Goal: Transaction & Acquisition: Purchase product/service

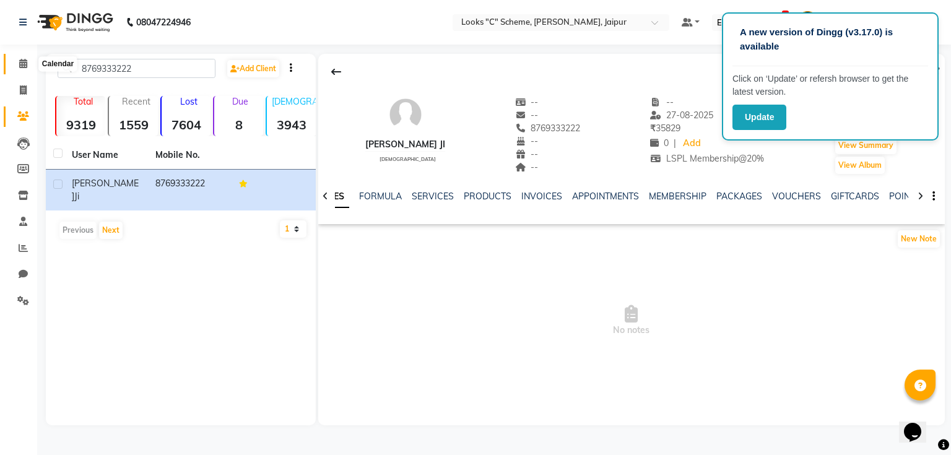
click at [27, 67] on span at bounding box center [23, 64] width 22 height 14
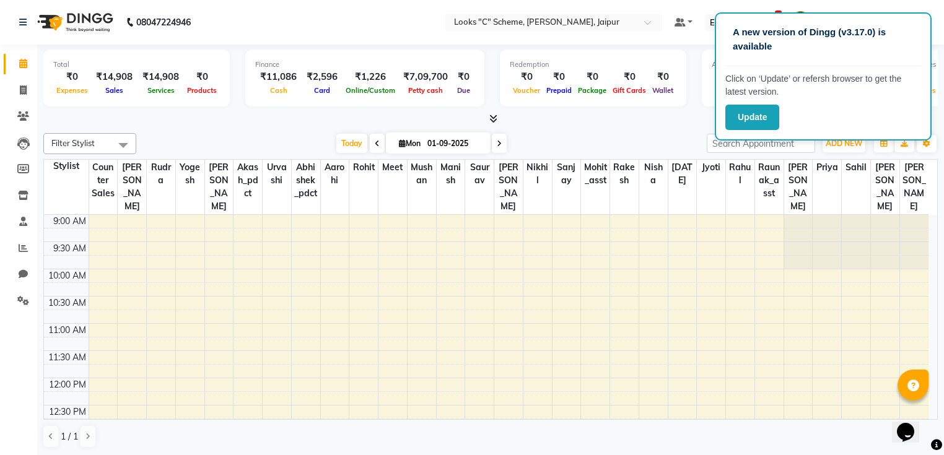
click at [909, 12] on link "Looks Jaipur "C" Scheme" at bounding box center [859, 22] width 138 height 20
click at [733, 120] on button "Update" at bounding box center [752, 117] width 54 height 25
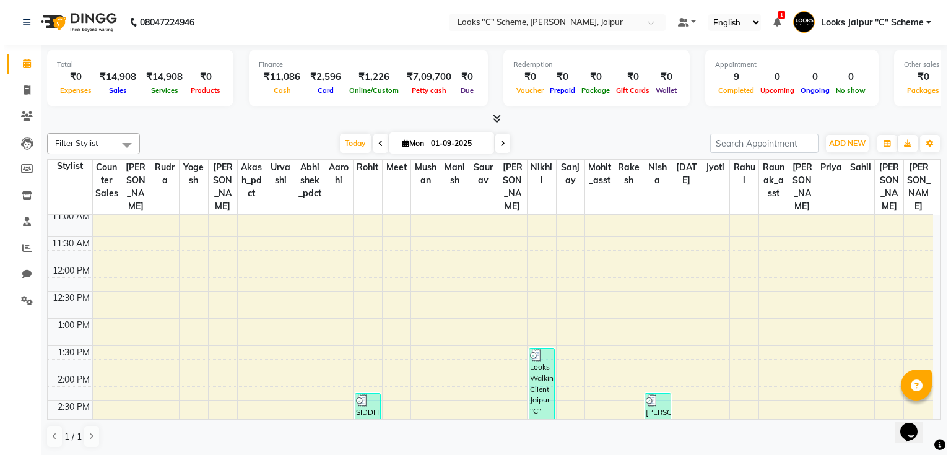
scroll to position [99, 0]
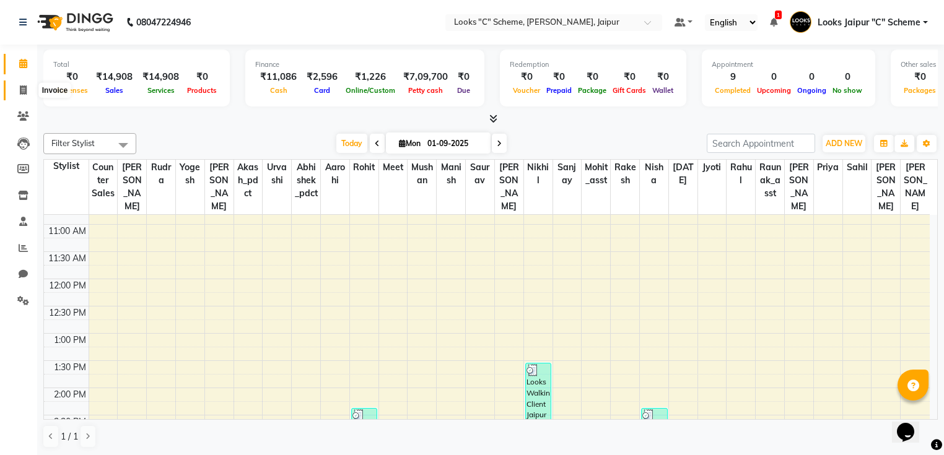
click at [22, 91] on icon at bounding box center [23, 89] width 7 height 9
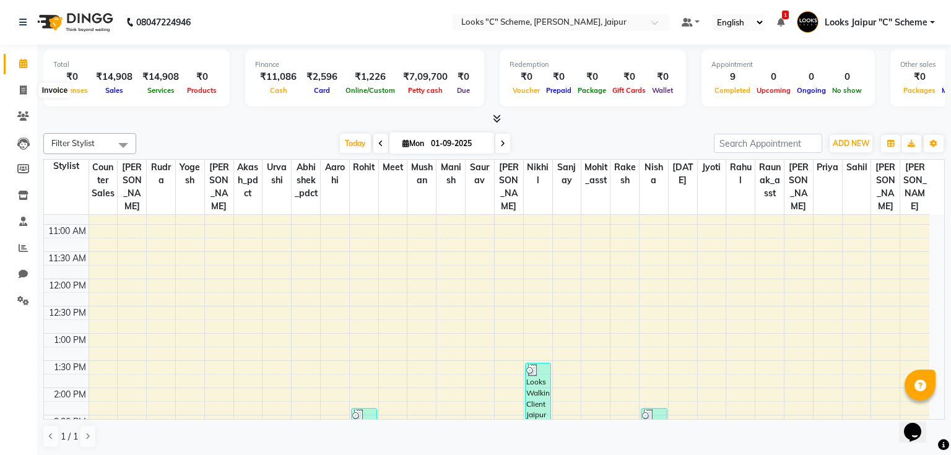
select select "4315"
select select "service"
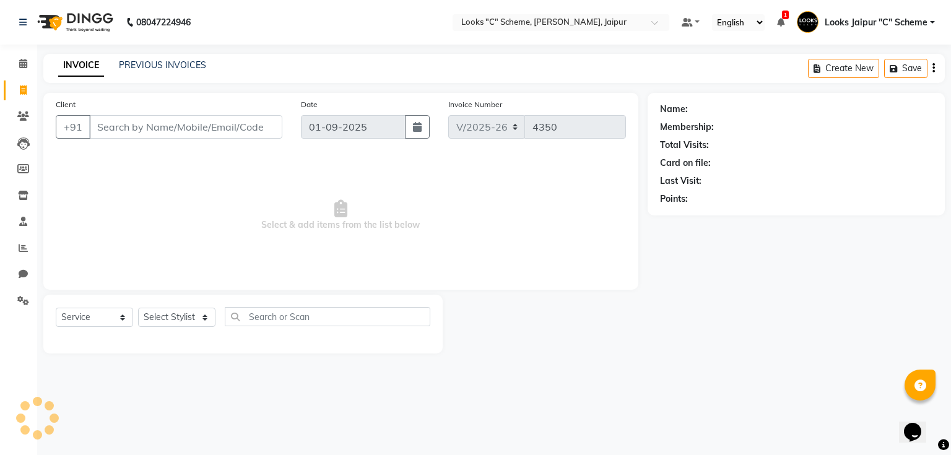
click at [195, 126] on input "Client" at bounding box center [185, 127] width 193 height 24
click at [22, 117] on icon at bounding box center [23, 115] width 12 height 9
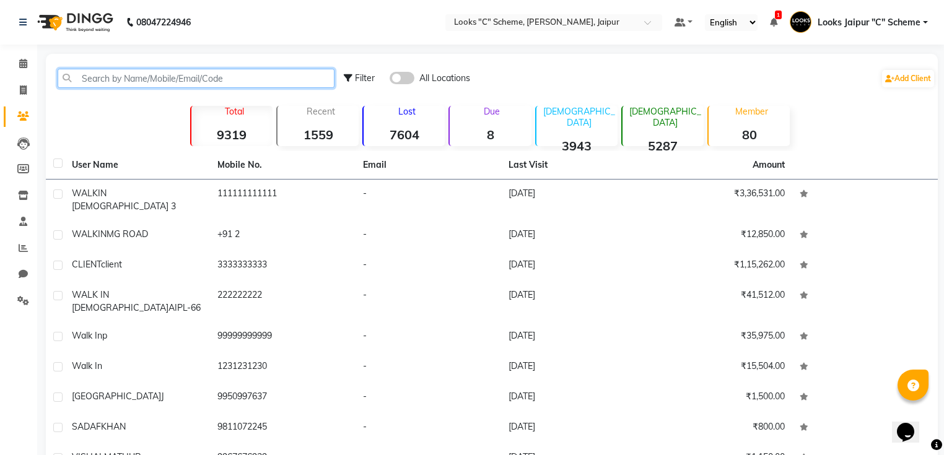
click at [141, 78] on input "text" at bounding box center [196, 78] width 277 height 19
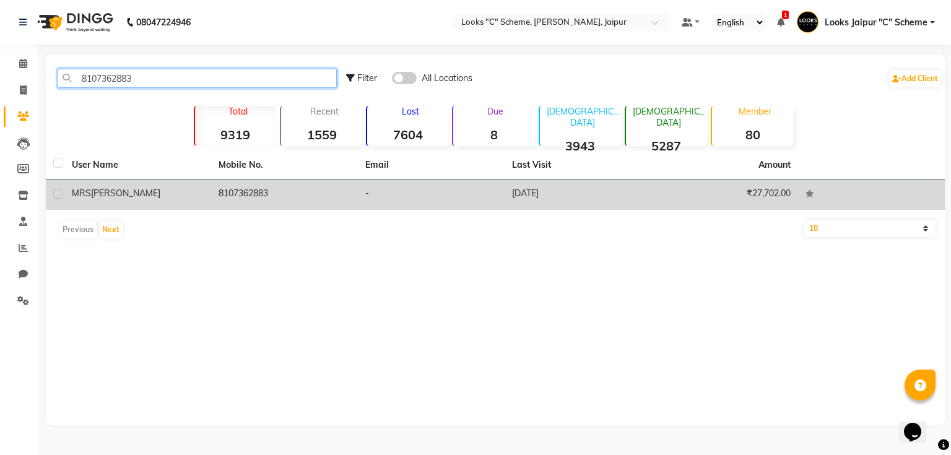
type input "8107362883"
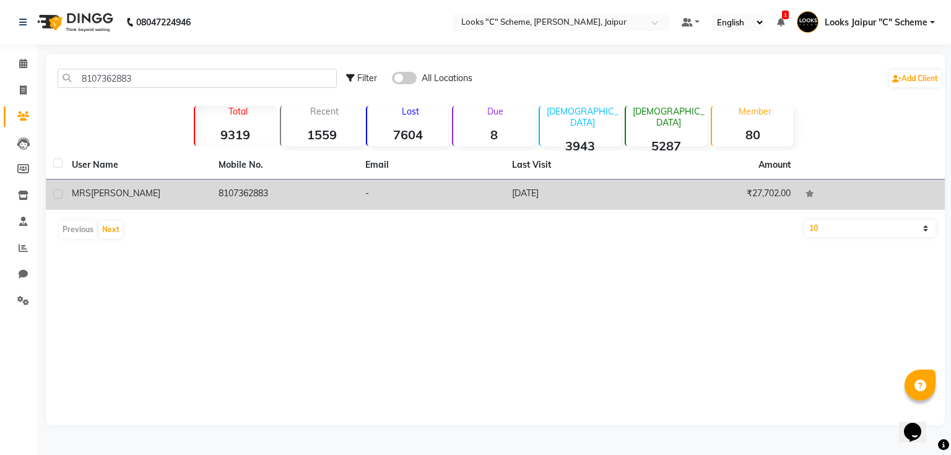
click at [212, 202] on td "8107362883" at bounding box center [284, 195] width 147 height 30
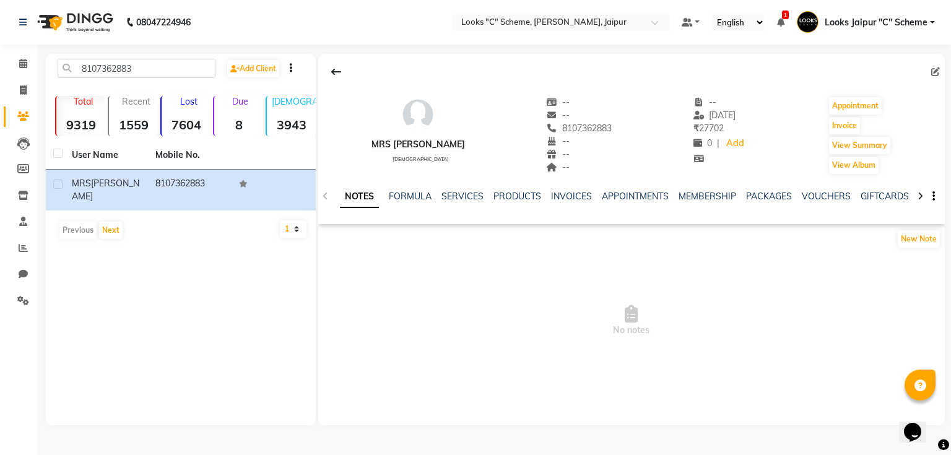
click at [461, 190] on div "SERVICES" at bounding box center [463, 196] width 42 height 13
click at [464, 199] on link "SERVICES" at bounding box center [463, 196] width 42 height 11
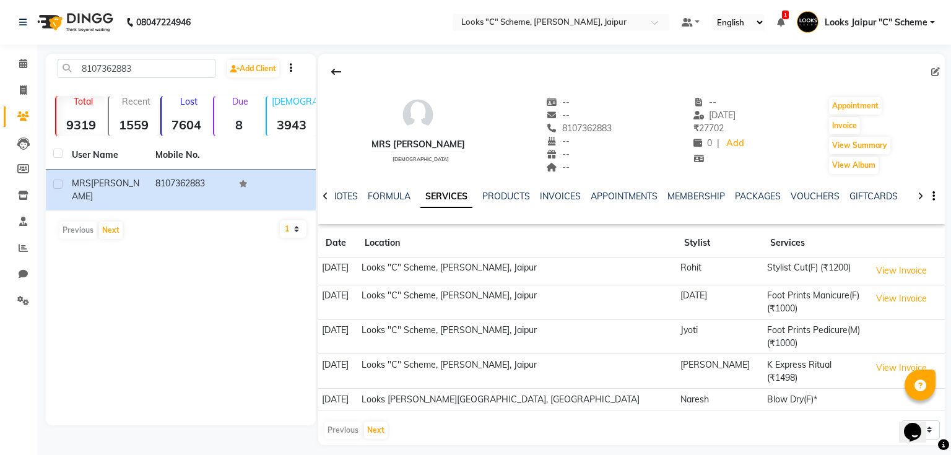
click at [544, 203] on div "NOTES FORMULA SERVICES PRODUCTS INVOICES APPOINTMENTS MEMBERSHIP PACKAGES VOUCH…" at bounding box center [617, 201] width 554 height 23
click at [556, 196] on link "INVOICES" at bounding box center [560, 196] width 41 height 11
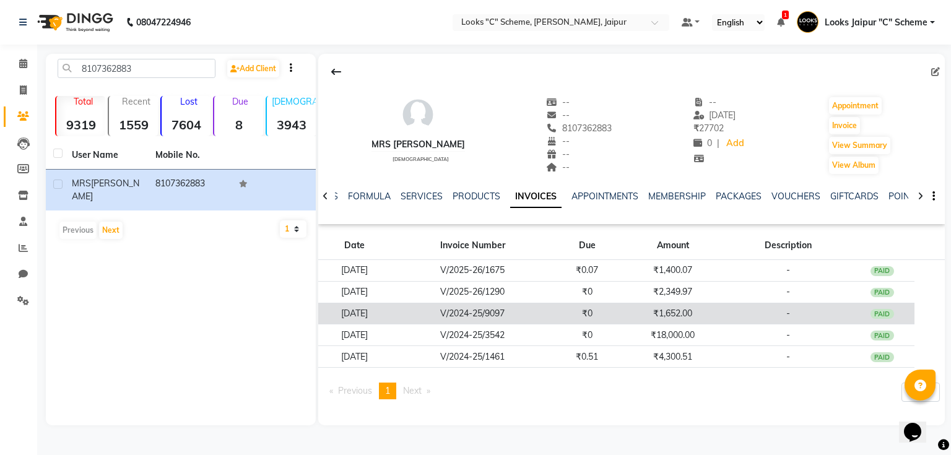
click at [694, 317] on td "₹1,652.00" at bounding box center [673, 314] width 107 height 22
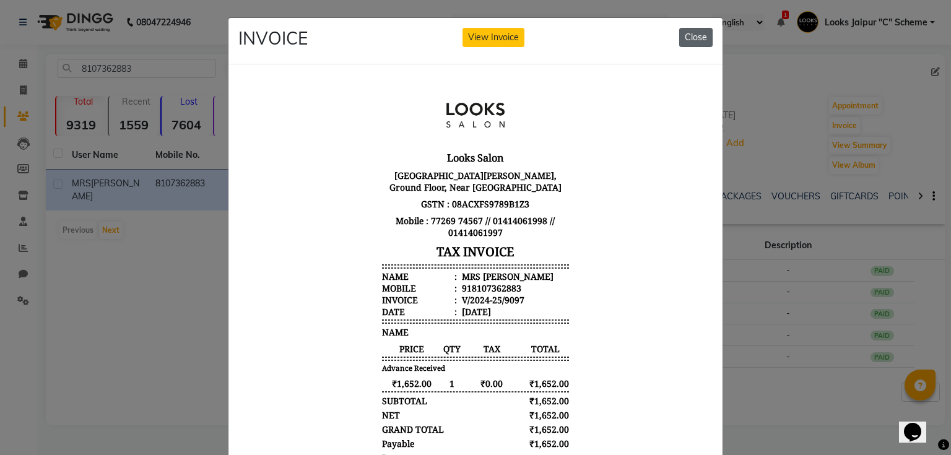
click at [704, 40] on button "Close" at bounding box center [695, 37] width 33 height 19
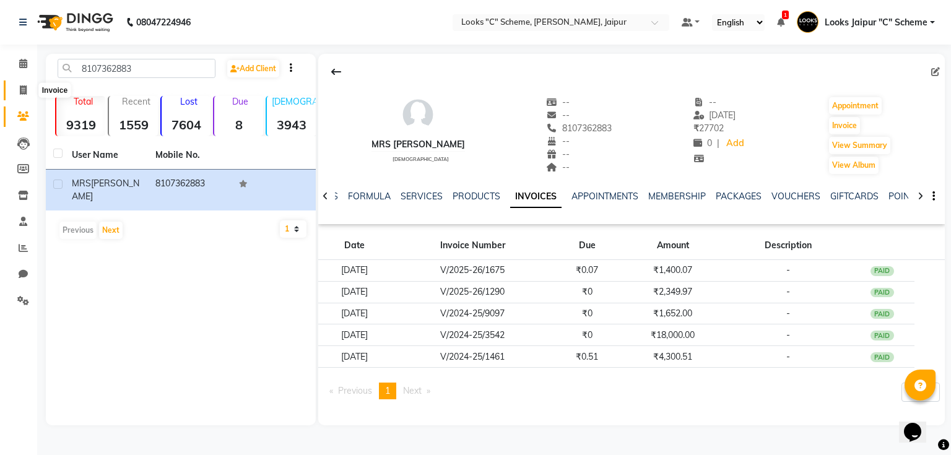
click at [20, 92] on icon at bounding box center [23, 89] width 7 height 9
select select "service"
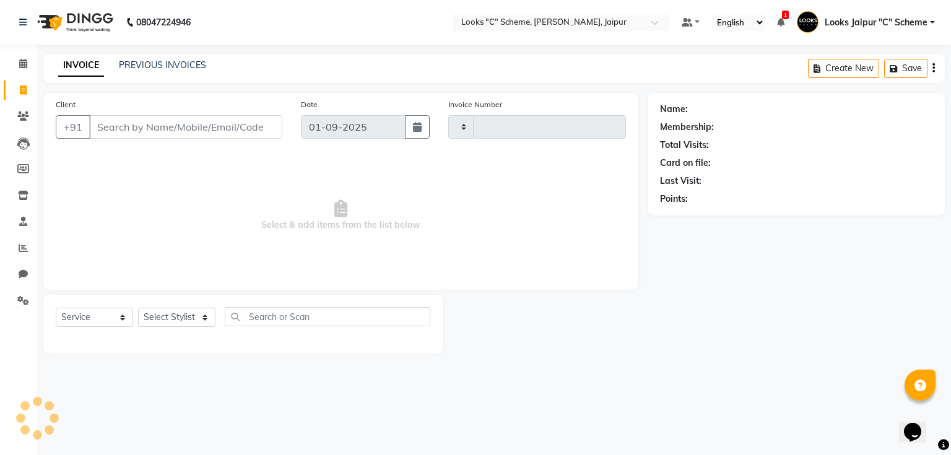
type input "4350"
select select "4315"
click at [128, 134] on input "Client" at bounding box center [185, 127] width 193 height 24
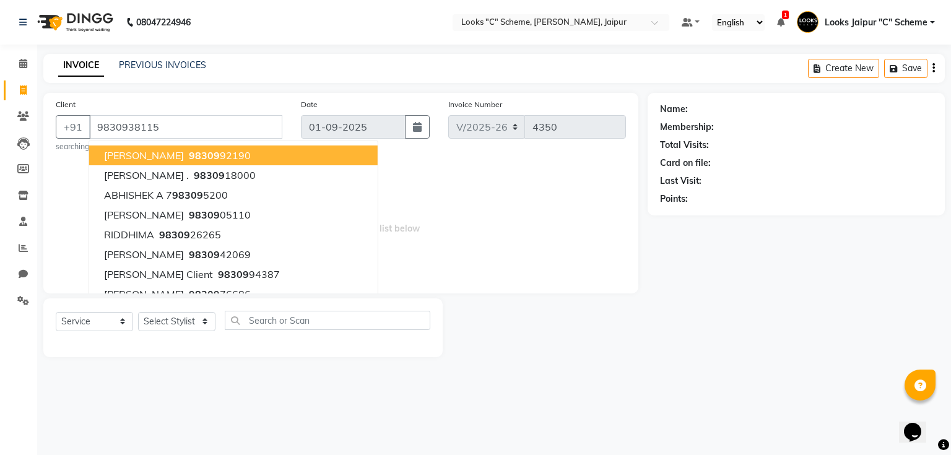
type input "9830938115"
select select "1: Object"
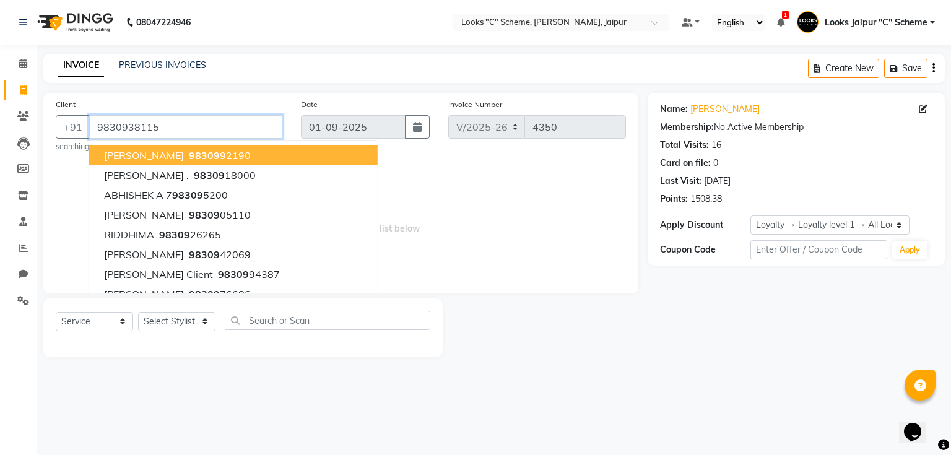
drag, startPoint x: 94, startPoint y: 129, endPoint x: 295, endPoint y: 137, distance: 201.4
click at [289, 122] on div "Client +91 9830938115 Shiksha rathore 98309 92190 Sanchita . 98309 18000 ABHISH…" at bounding box center [168, 125] width 245 height 54
click at [30, 122] on span at bounding box center [23, 117] width 22 height 14
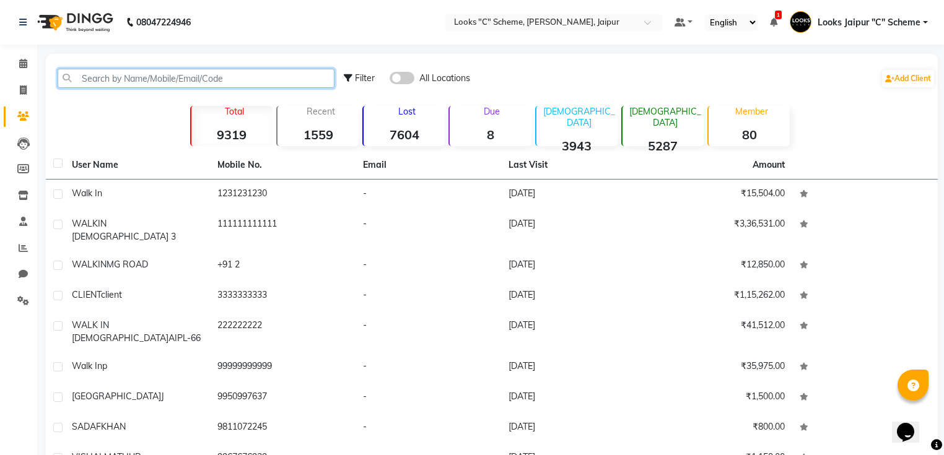
click at [181, 72] on input "text" at bounding box center [196, 78] width 277 height 19
paste input "9830938115"
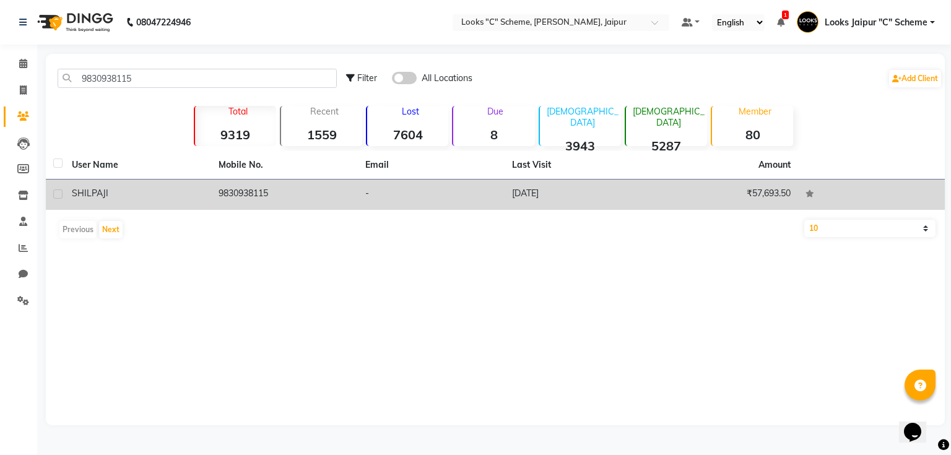
click at [244, 196] on td "9830938115" at bounding box center [284, 195] width 147 height 30
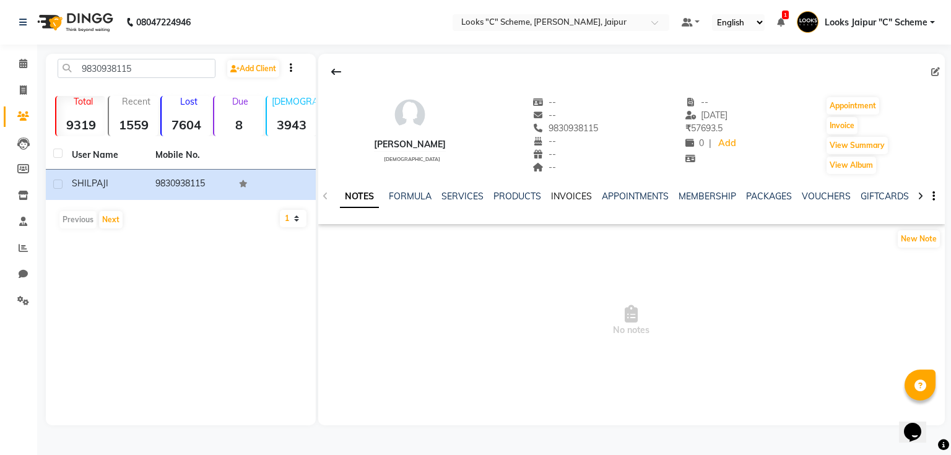
click at [562, 196] on link "INVOICES" at bounding box center [571, 196] width 41 height 11
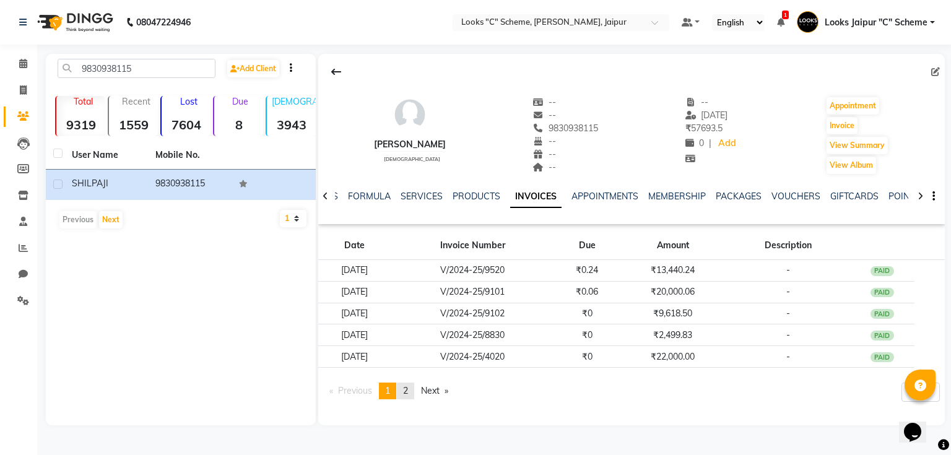
click at [408, 391] on span "2" at bounding box center [405, 390] width 5 height 11
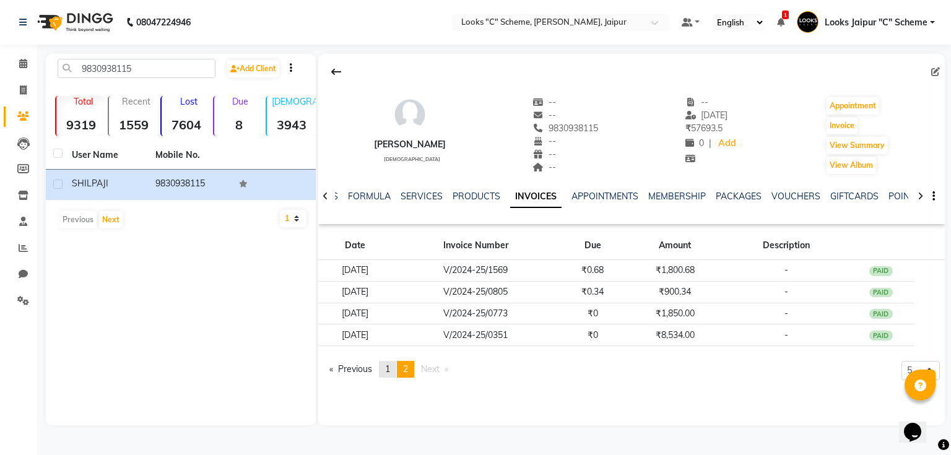
click at [389, 369] on span "1" at bounding box center [387, 369] width 5 height 11
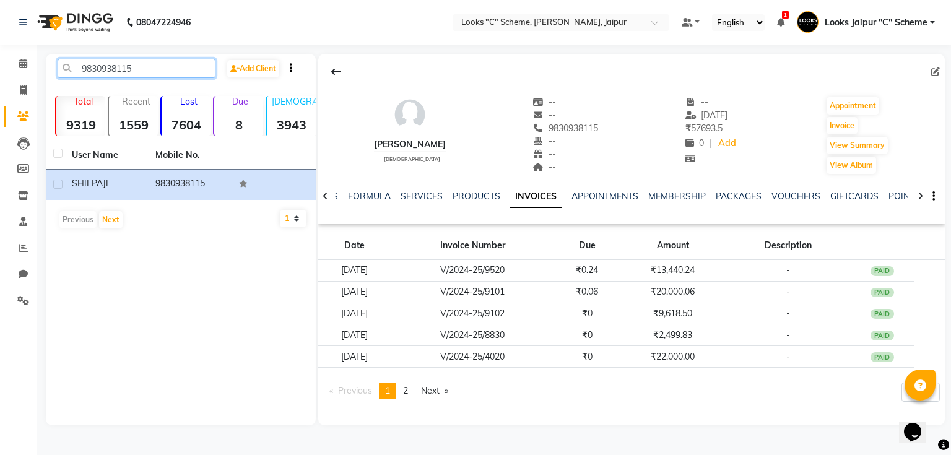
click at [139, 67] on input "9830938115" at bounding box center [137, 68] width 158 height 19
type input "9"
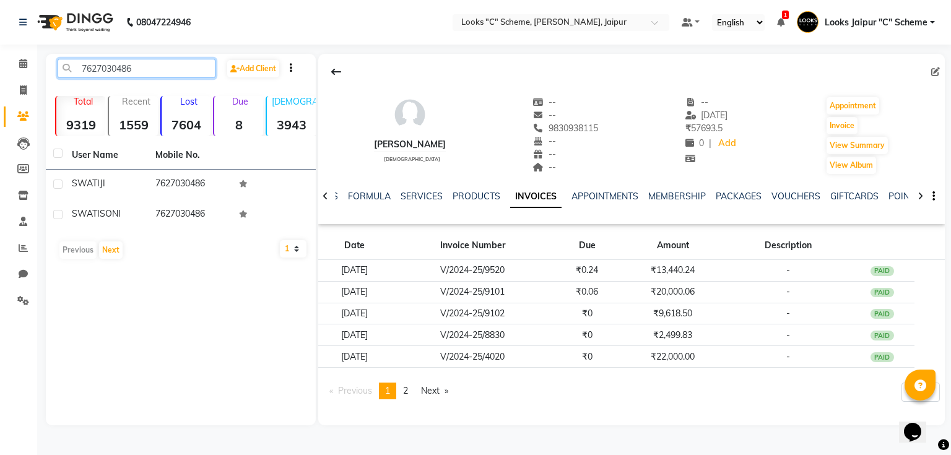
click at [174, 72] on input "7627030486" at bounding box center [137, 68] width 158 height 19
type input "7"
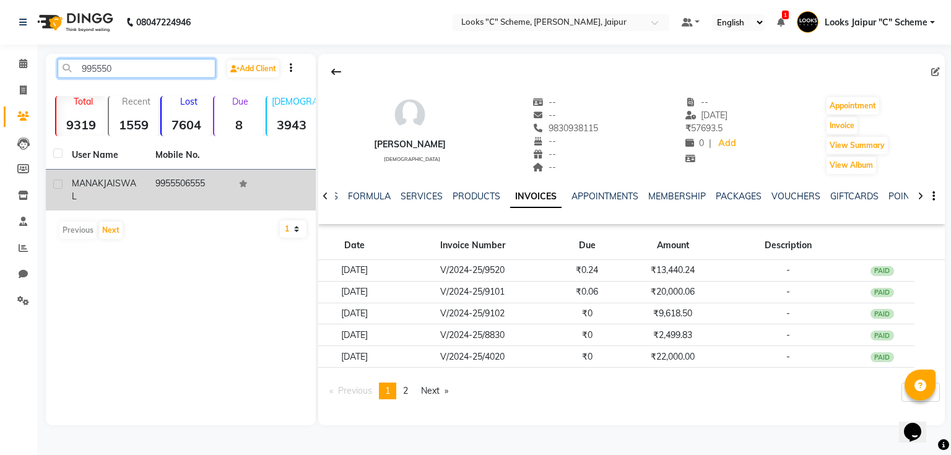
type input "995550"
click at [129, 188] on div "MANAK JAISWAL" at bounding box center [106, 190] width 69 height 26
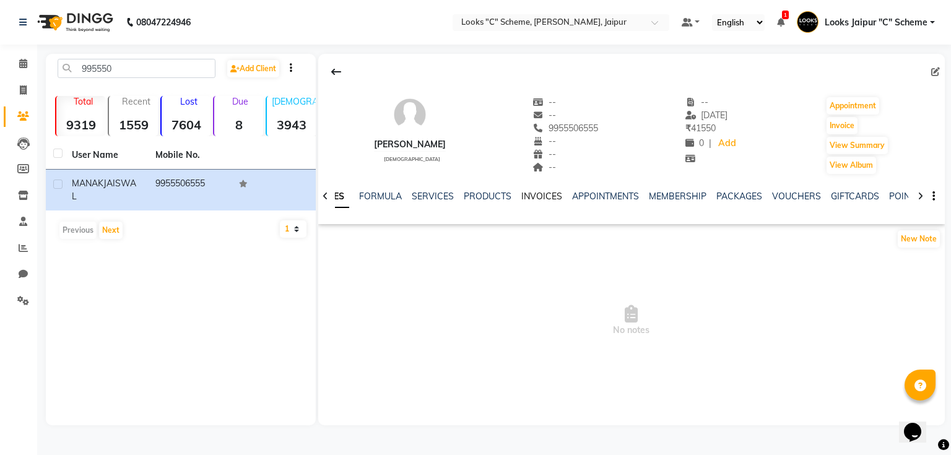
click at [544, 194] on link "INVOICES" at bounding box center [541, 196] width 41 height 11
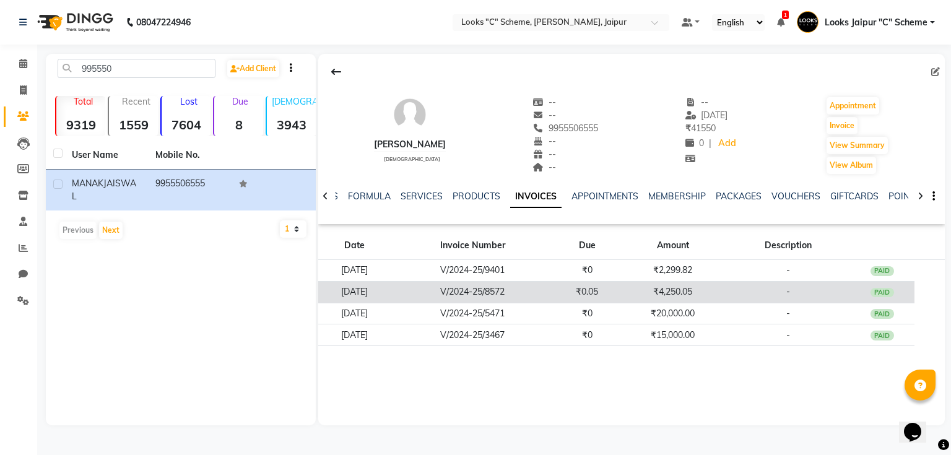
click at [555, 287] on td "V/2024-25/8572" at bounding box center [473, 292] width 164 height 22
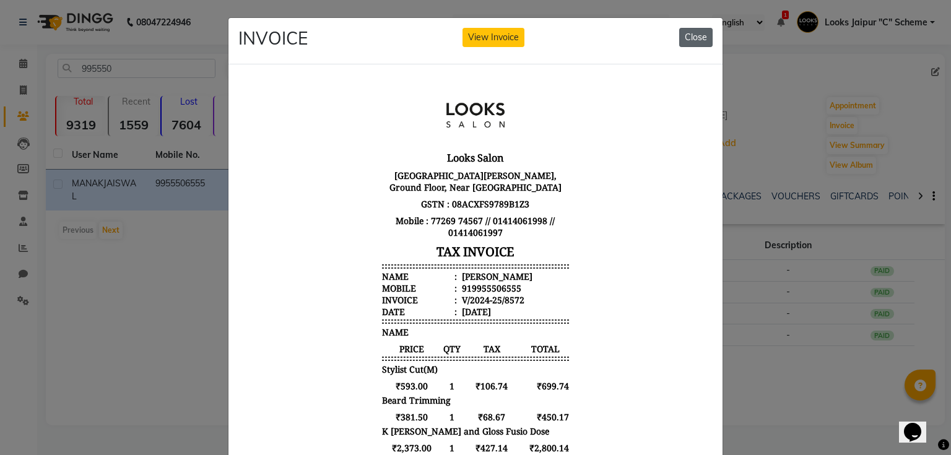
click at [682, 40] on button "Close" at bounding box center [695, 37] width 33 height 19
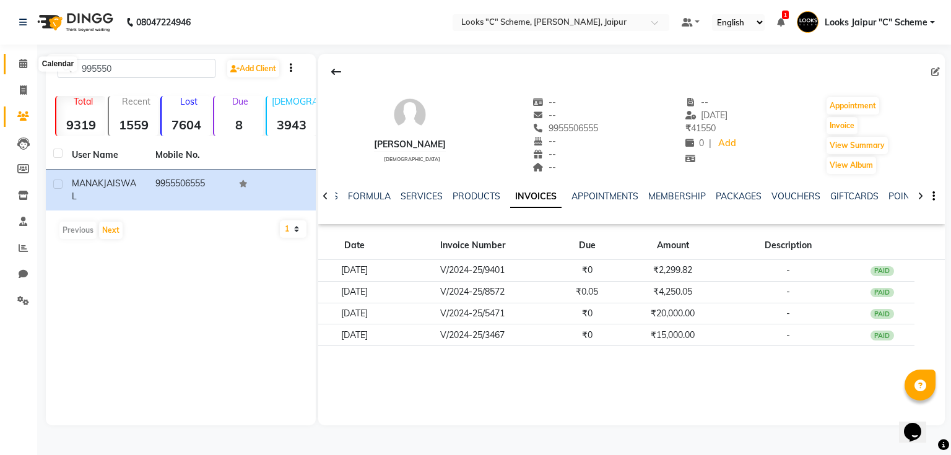
click at [20, 65] on icon at bounding box center [23, 63] width 8 height 9
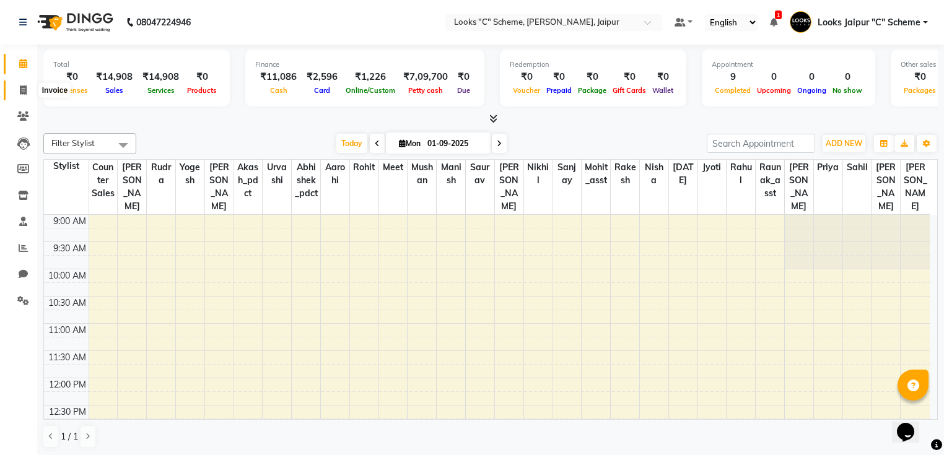
click at [23, 89] on icon at bounding box center [23, 89] width 7 height 9
select select "4315"
select select "service"
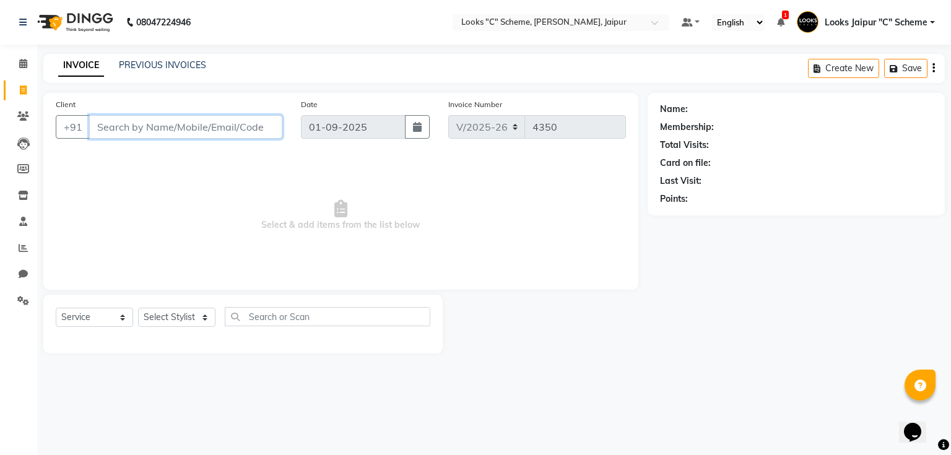
click at [144, 124] on input "Client" at bounding box center [185, 127] width 193 height 24
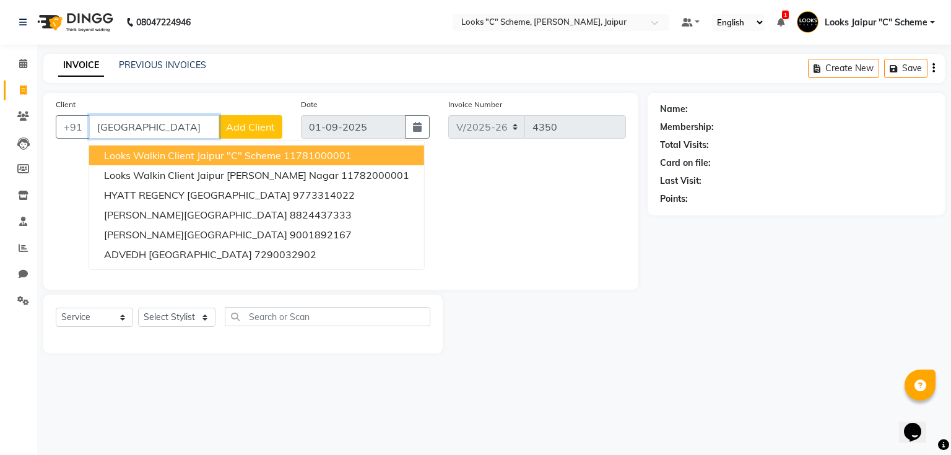
click at [292, 160] on ngb-highlight "11781000001" at bounding box center [318, 155] width 68 height 12
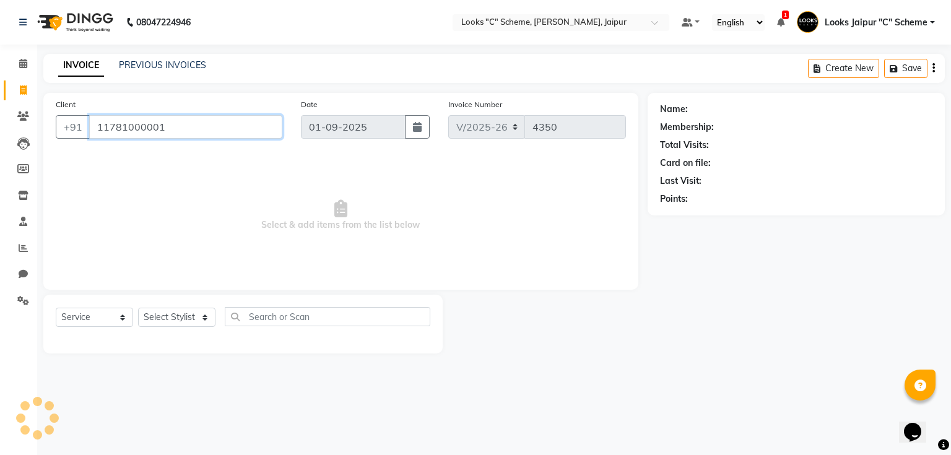
type input "11781000001"
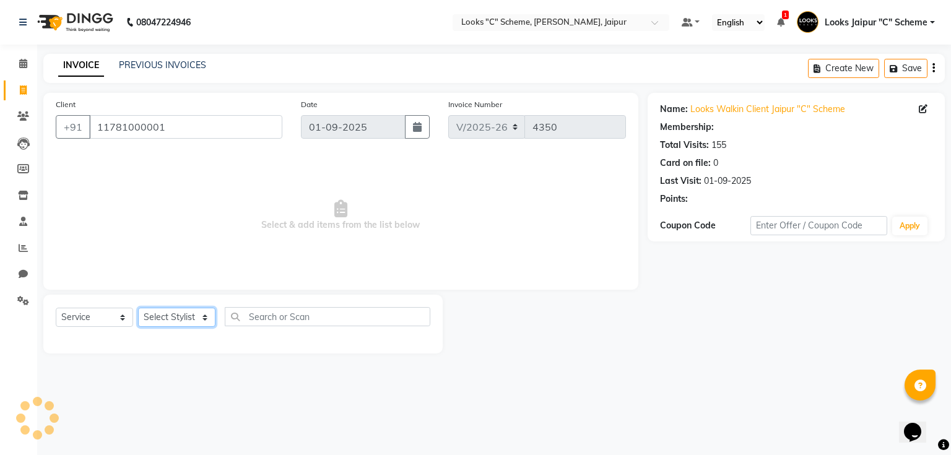
select select "1: Object"
click at [181, 314] on select "Select Stylist Aarohi Aayushi Abhishek_pdct Akash_pdct Anjana Ashu Kayat Counte…" at bounding box center [176, 317] width 77 height 19
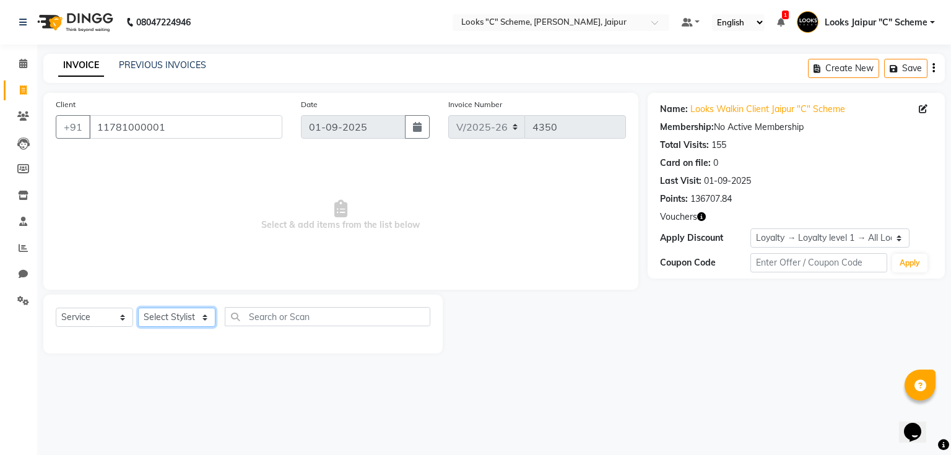
select select "67985"
click at [138, 308] on select "Select Stylist Aarohi Aayushi Abhishek_pdct Akash_pdct Anjana Ashu Kayat Counte…" at bounding box center [176, 317] width 77 height 19
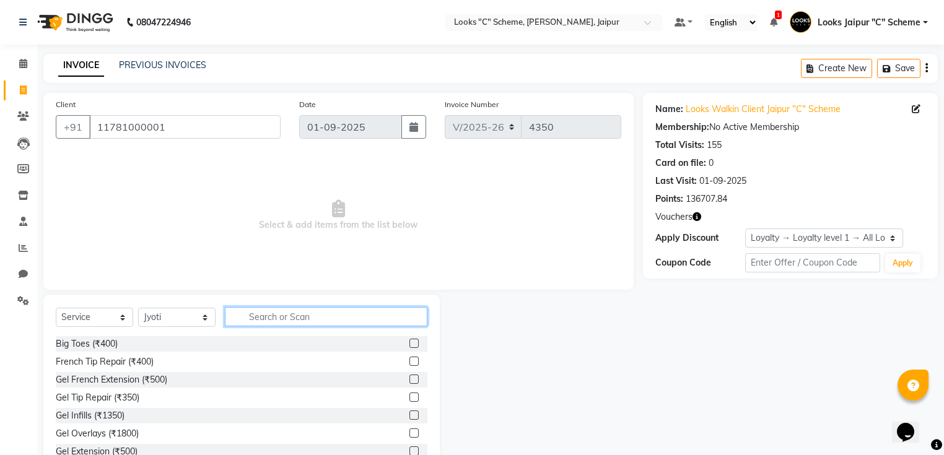
click at [270, 310] on input "text" at bounding box center [326, 316] width 202 height 19
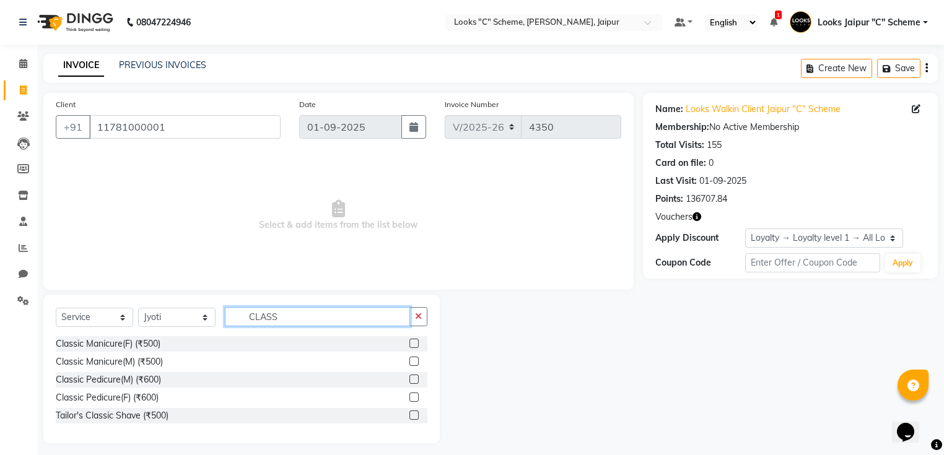
type input "CLASS"
click at [416, 377] on label at bounding box center [413, 379] width 9 height 9
click at [416, 377] on input "checkbox" at bounding box center [413, 380] width 8 height 8
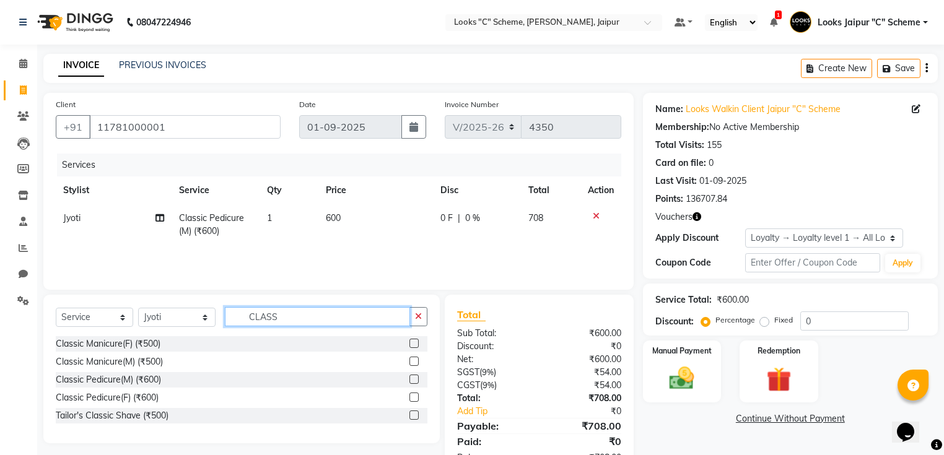
checkbox input "false"
click at [323, 315] on input "CLASS" at bounding box center [317, 316] width 185 height 19
type input "C"
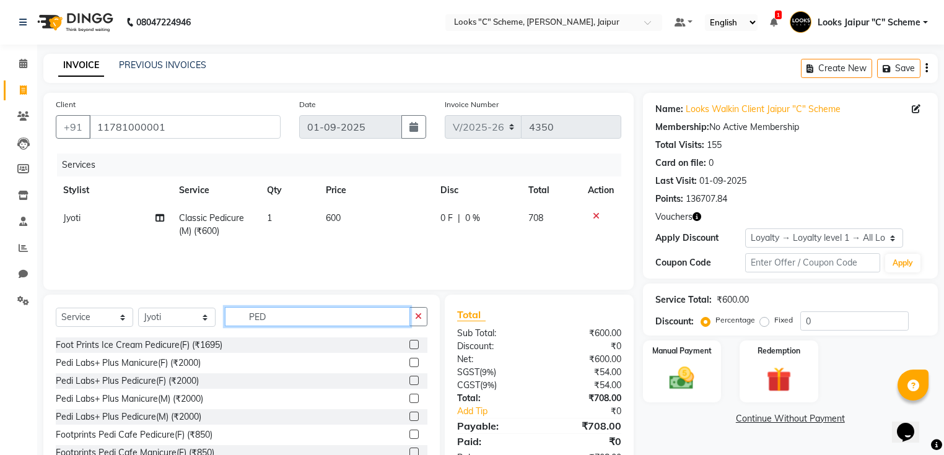
scroll to position [181, 0]
type input "PED"
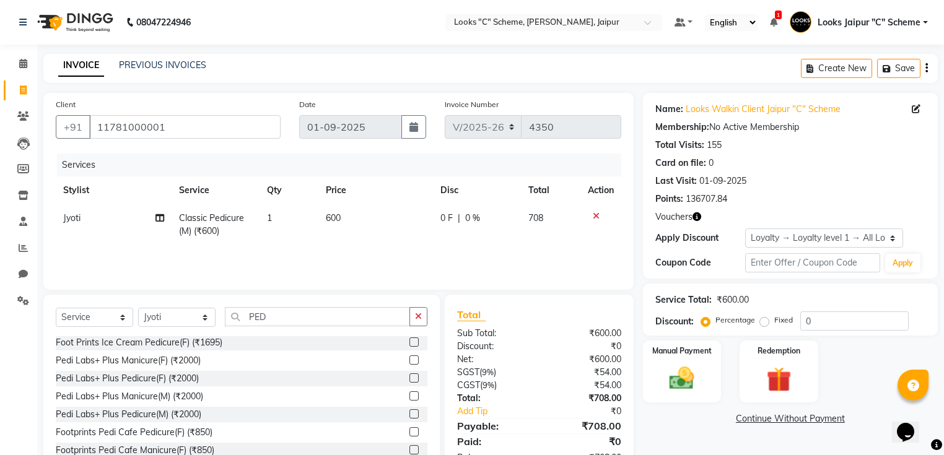
click at [411, 375] on label at bounding box center [413, 377] width 9 height 9
click at [411, 375] on input "checkbox" at bounding box center [413, 379] width 8 height 8
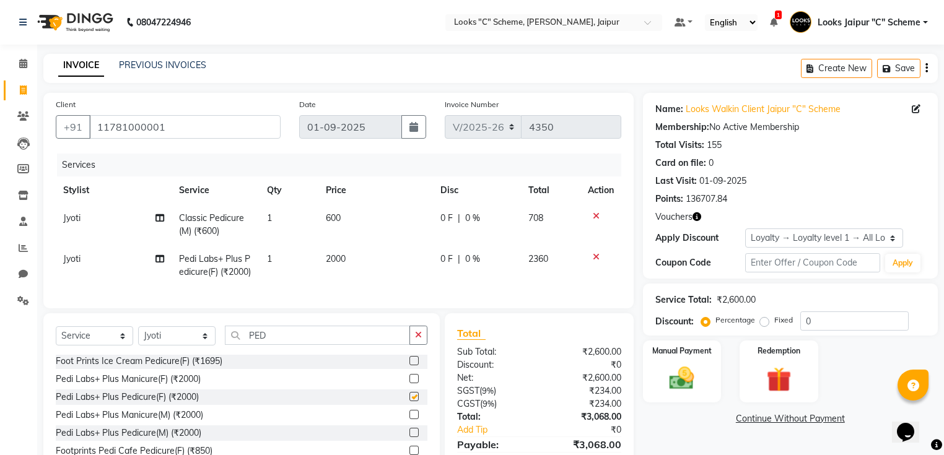
checkbox input "false"
click at [364, 268] on td "2000" at bounding box center [375, 265] width 115 height 41
select select "67985"
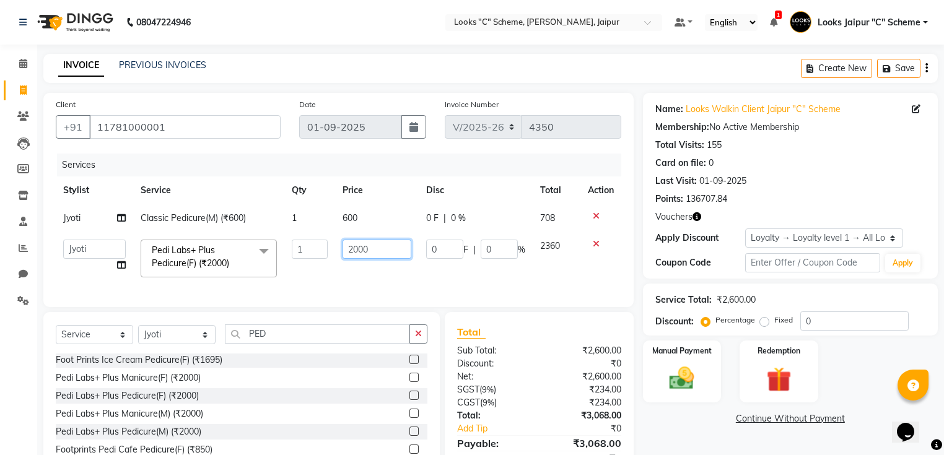
click at [406, 248] on input "2000" at bounding box center [376, 249] width 69 height 19
click at [371, 215] on td "600" at bounding box center [377, 218] width 84 height 28
select select "67985"
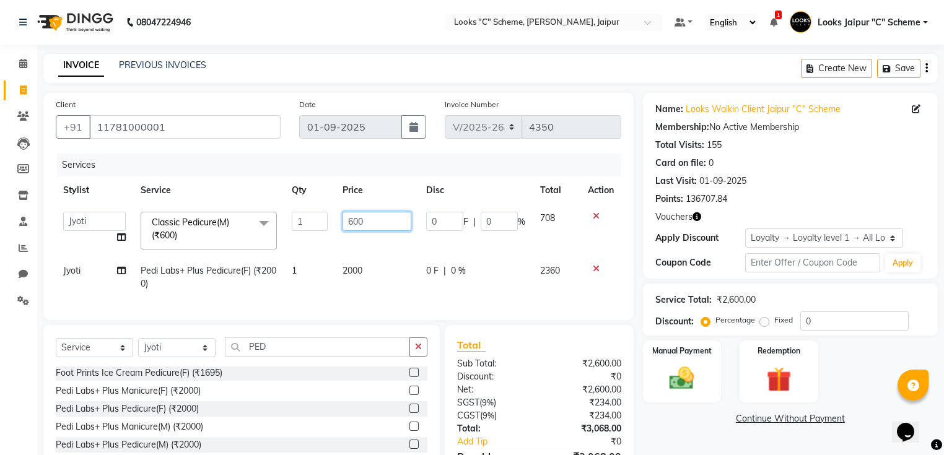
drag, startPoint x: 373, startPoint y: 215, endPoint x: 383, endPoint y: 219, distance: 10.6
click at [376, 216] on input "600" at bounding box center [376, 221] width 69 height 19
type input "6"
type input "1000"
click at [357, 280] on td "2000" at bounding box center [377, 277] width 84 height 41
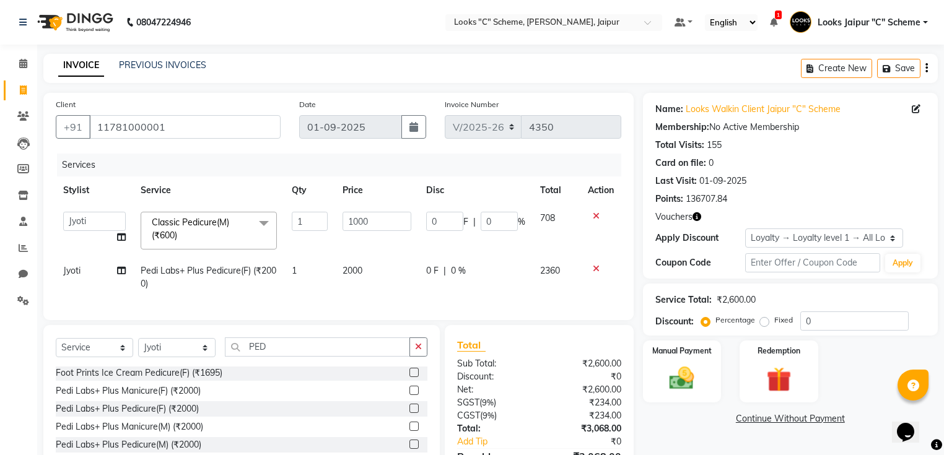
select select "67985"
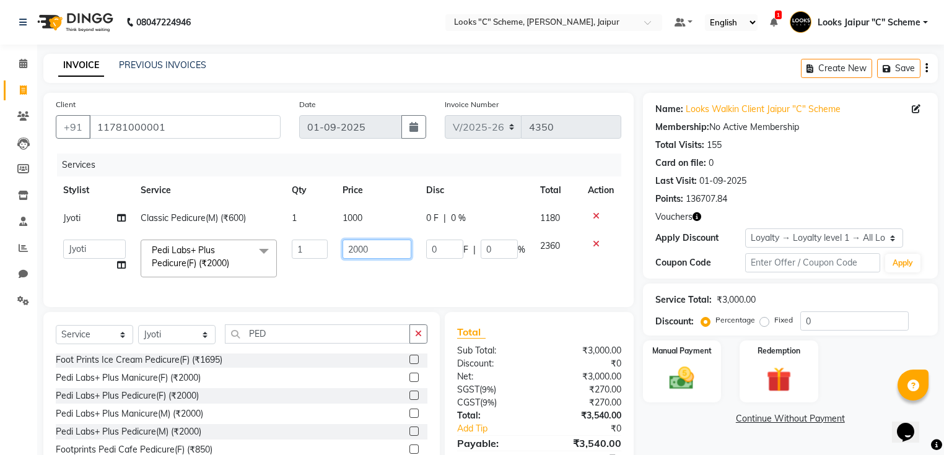
click at [357, 250] on input "2000" at bounding box center [376, 249] width 69 height 19
type input "2500"
click at [359, 281] on td "2500" at bounding box center [377, 258] width 84 height 53
select select "67985"
click at [315, 341] on input "PED" at bounding box center [317, 333] width 185 height 19
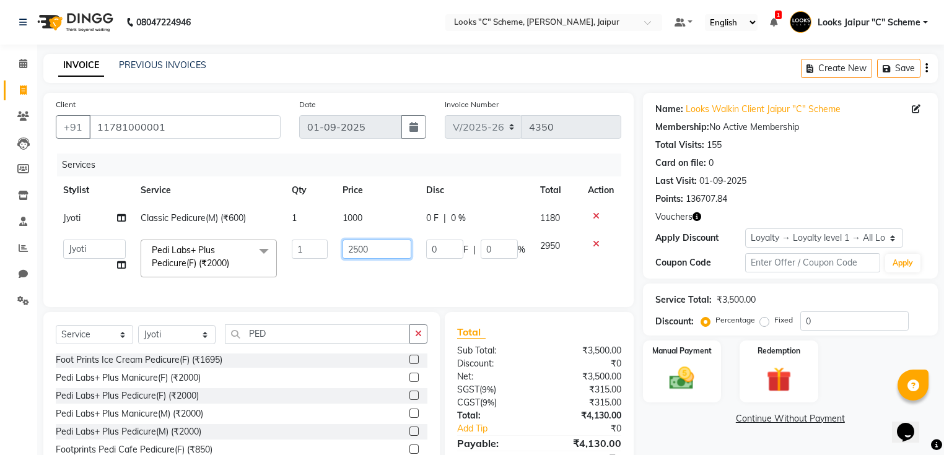
drag, startPoint x: 355, startPoint y: 248, endPoint x: 415, endPoint y: 260, distance: 60.7
click at [356, 248] on input "2500" at bounding box center [376, 249] width 69 height 19
type input "2400"
click at [408, 280] on td "2400" at bounding box center [377, 258] width 84 height 53
select select "67985"
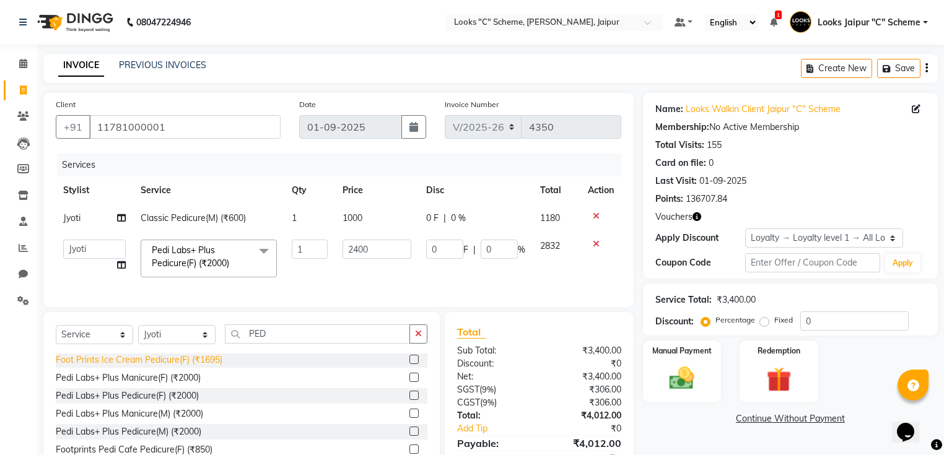
scroll to position [66, 0]
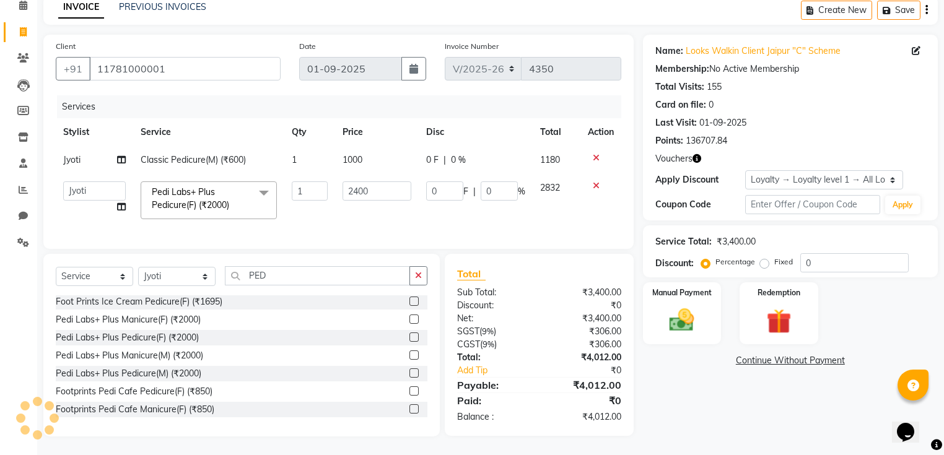
click at [593, 154] on icon at bounding box center [596, 158] width 7 height 9
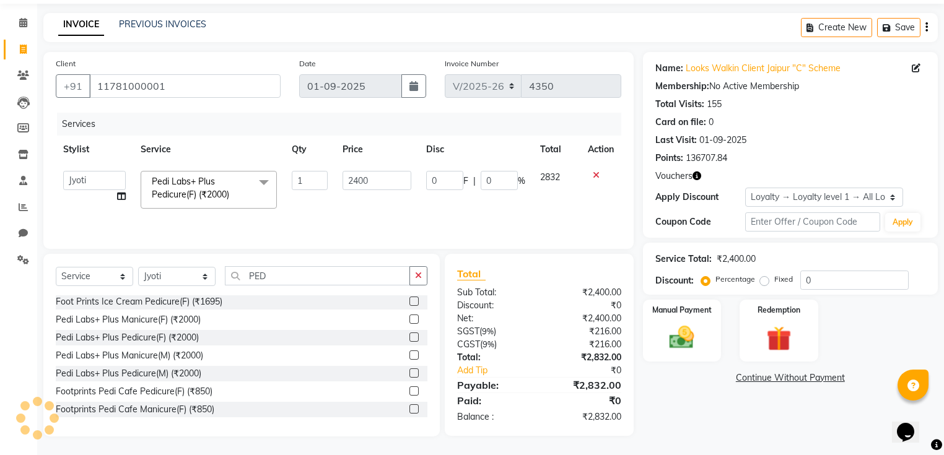
scroll to position [41, 0]
click at [599, 181] on td at bounding box center [600, 189] width 41 height 53
click at [594, 174] on icon at bounding box center [596, 175] width 7 height 9
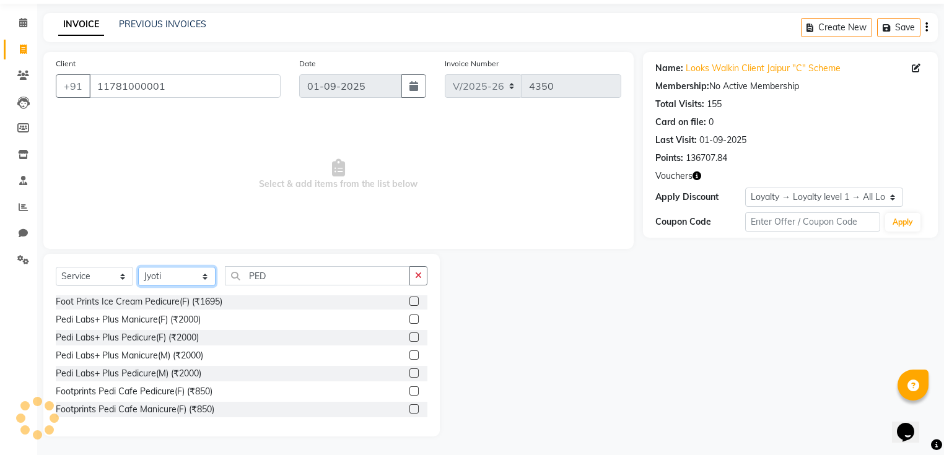
click at [154, 279] on select "Select Stylist Aarohi Aayushi Abhishek_pdct Akash_pdct Anjana Ashu Kayat Counte…" at bounding box center [176, 276] width 77 height 19
select select "31339"
click at [138, 268] on select "Select Stylist Aarohi Aayushi Abhishek_pdct Akash_pdct Anjana Ashu Kayat Counte…" at bounding box center [176, 276] width 77 height 19
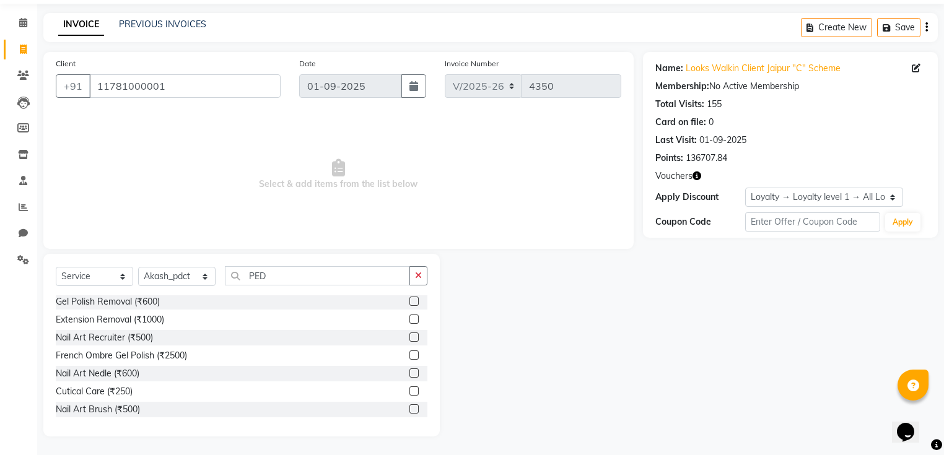
click at [263, 286] on div "Select Service Product Membership Package Voucher Prepaid Gift Card Select Styl…" at bounding box center [242, 280] width 372 height 29
click at [263, 285] on div "Select Service Product Membership Package Voucher Prepaid Gift Card Select Styl…" at bounding box center [242, 280] width 372 height 29
click at [263, 280] on input "PED" at bounding box center [317, 275] width 185 height 19
type input "P"
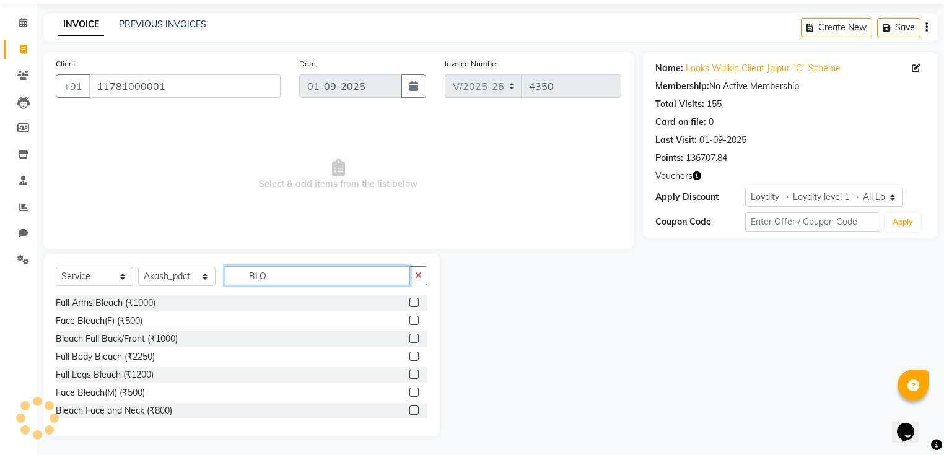
scroll to position [0, 0]
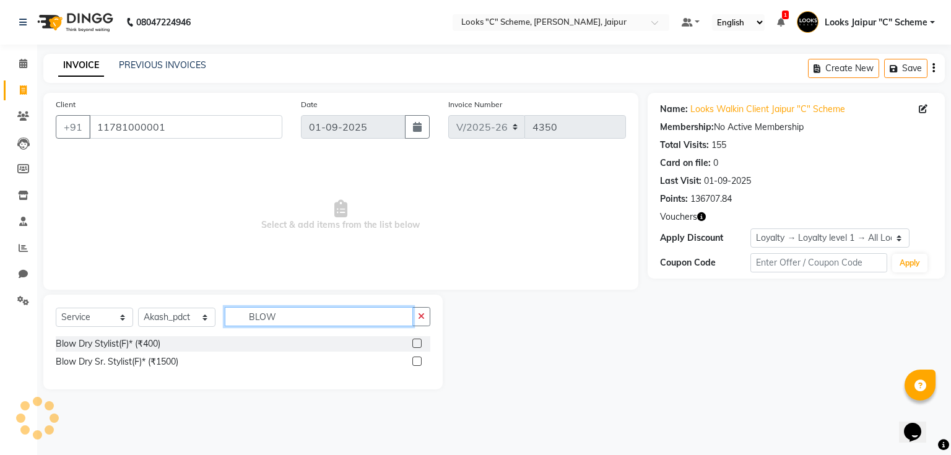
type input "BLOW"
click at [420, 344] on label at bounding box center [416, 343] width 9 height 9
click at [420, 344] on input "checkbox" at bounding box center [416, 344] width 8 height 8
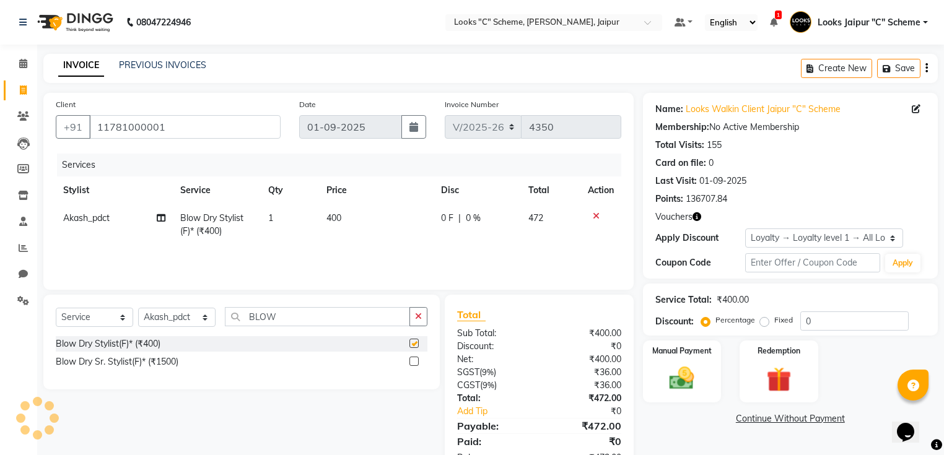
checkbox input "false"
click at [352, 216] on td "400" at bounding box center [376, 224] width 115 height 41
select select "31339"
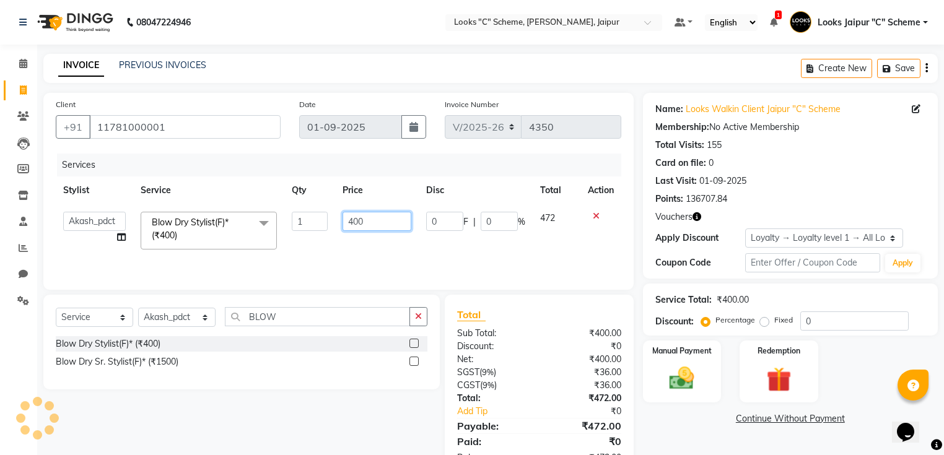
click at [392, 216] on input "400" at bounding box center [376, 221] width 69 height 19
type input "4"
type input "1000"
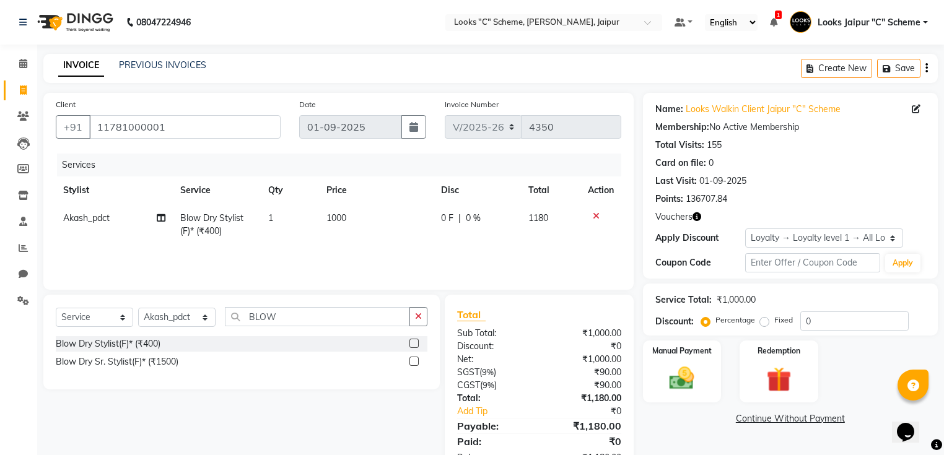
click at [411, 253] on div "Services Stylist Service Qty Price Disc Total Action Akash_pdct Blow Dry Stylis…" at bounding box center [338, 216] width 565 height 124
click at [808, 238] on select "Select Loyalty → Loyalty level 1 → All Location Customers" at bounding box center [824, 238] width 158 height 19
click at [863, 349] on div "Manual Payment Redemption" at bounding box center [790, 372] width 313 height 62
click at [822, 321] on input "0" at bounding box center [854, 320] width 108 height 19
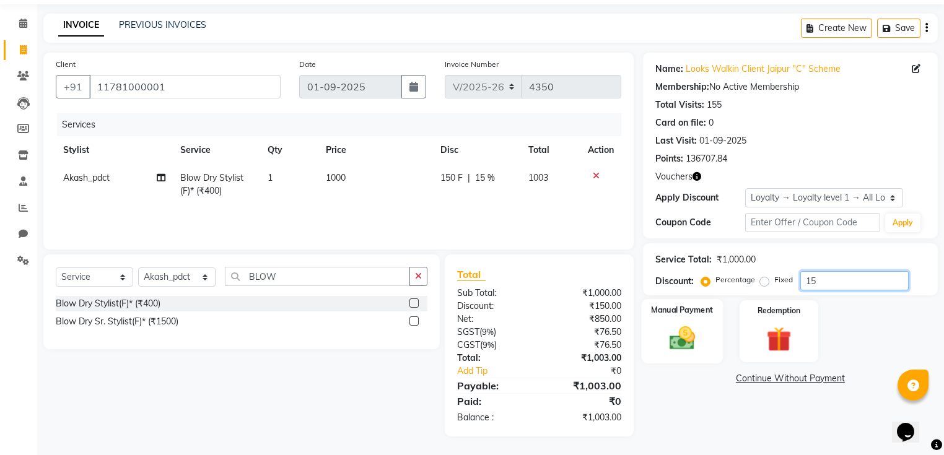
type input "15"
click at [706, 329] on div "Manual Payment" at bounding box center [682, 331] width 82 height 64
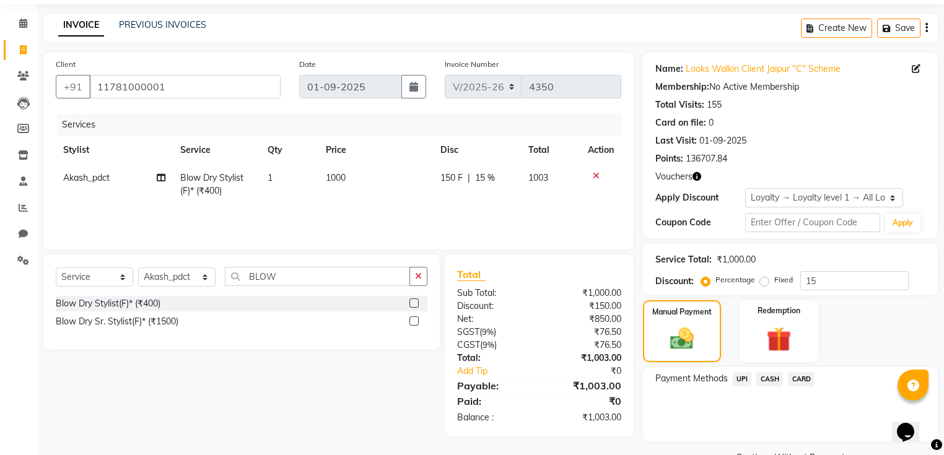
click at [799, 380] on span "CARD" at bounding box center [801, 379] width 27 height 14
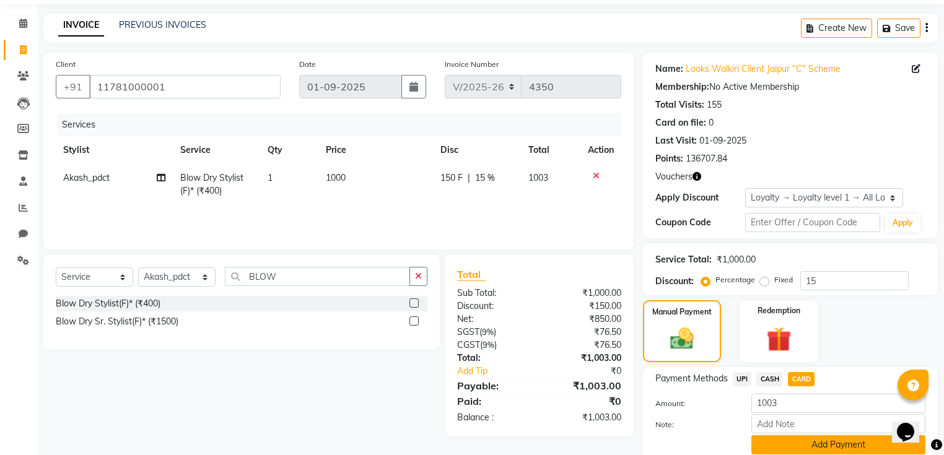
click at [812, 446] on button "Add Payment" at bounding box center [838, 444] width 174 height 19
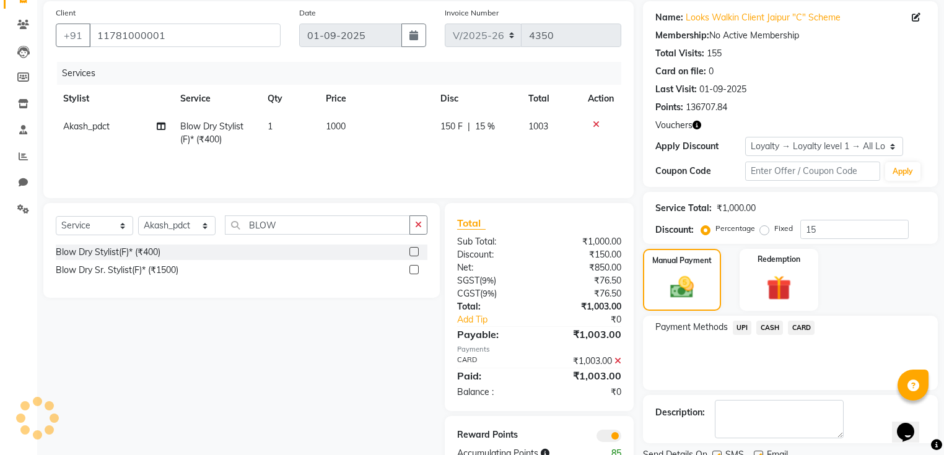
scroll to position [139, 0]
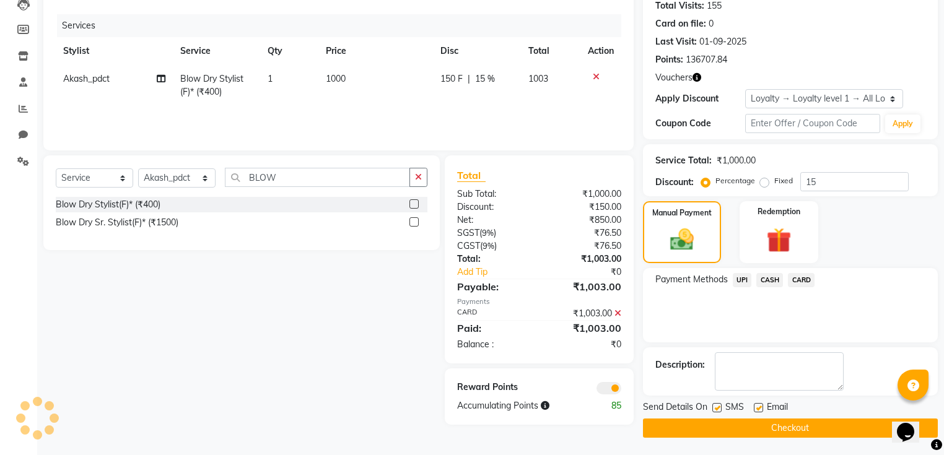
click at [717, 435] on button "Checkout" at bounding box center [790, 428] width 295 height 19
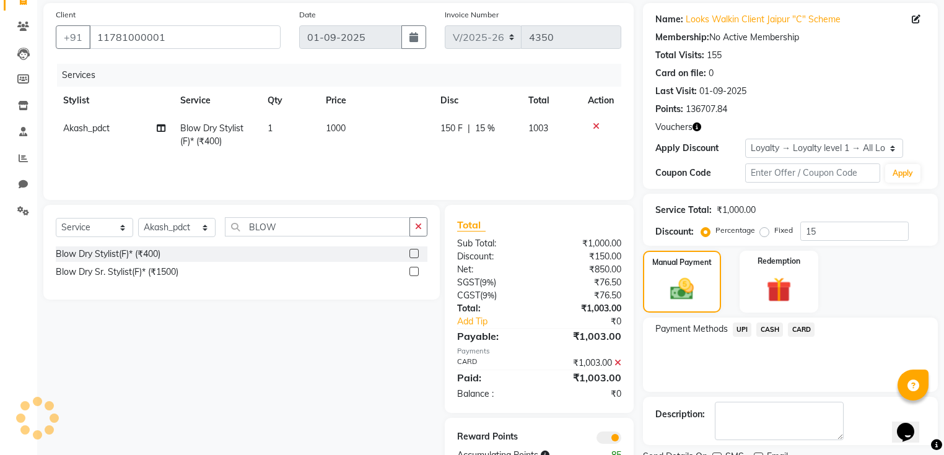
scroll to position [0, 0]
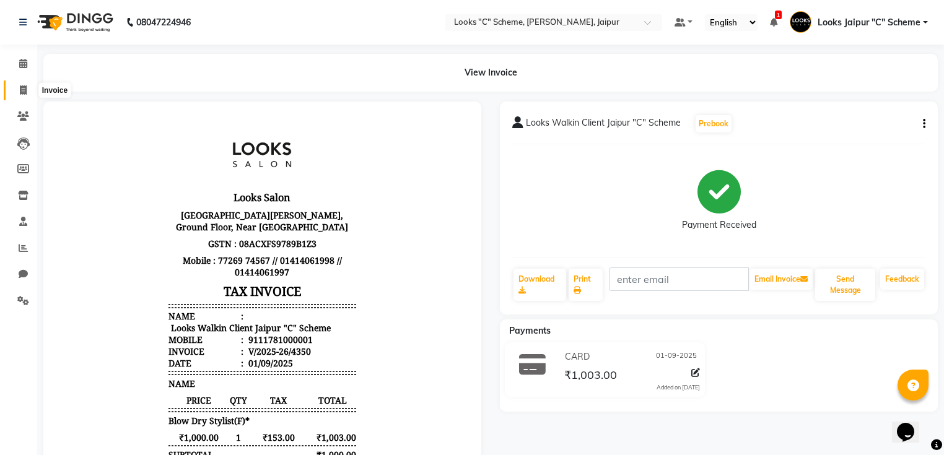
click at [24, 89] on icon at bounding box center [23, 89] width 7 height 9
select select "4315"
select select "service"
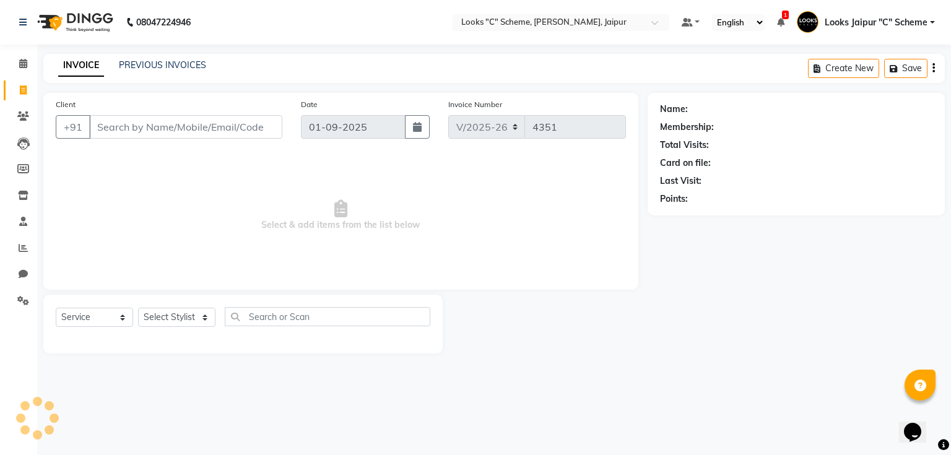
click at [159, 133] on input "Client" at bounding box center [185, 127] width 193 height 24
click at [159, 130] on input "Client" at bounding box center [185, 127] width 193 height 24
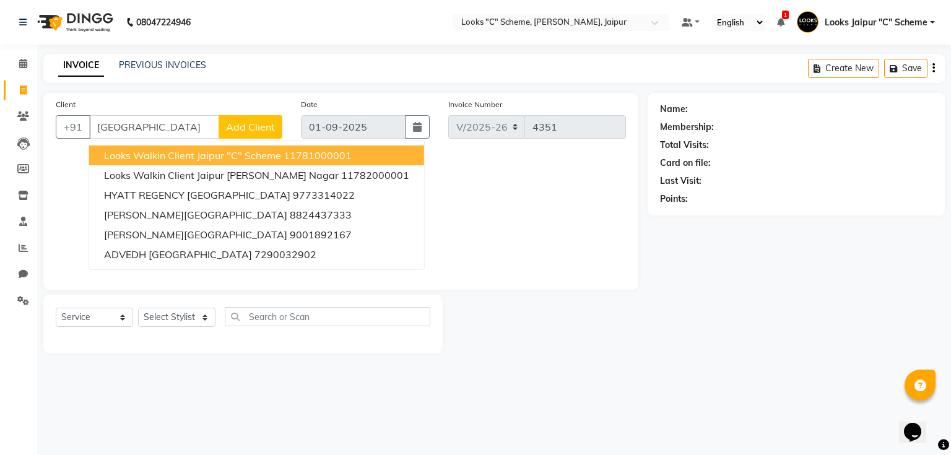
click at [182, 155] on span "Looks Walkin Client Jaipur "C" Scheme" at bounding box center [192, 155] width 177 height 12
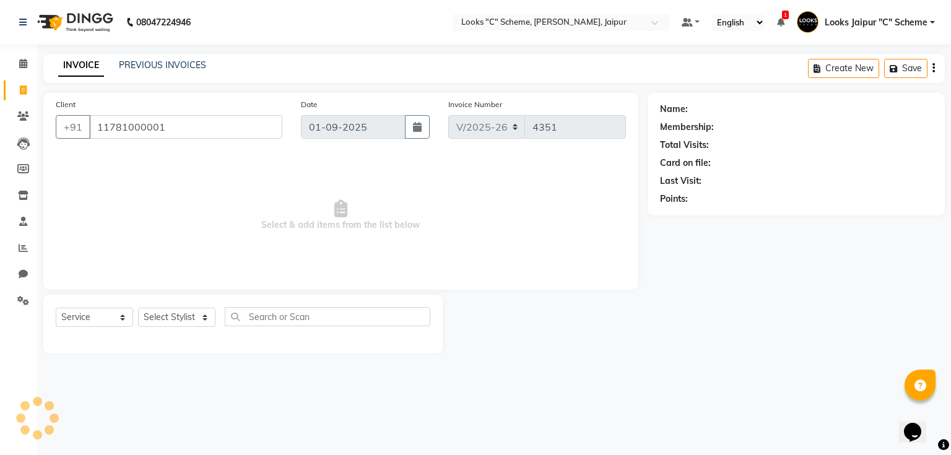
type input "11781000001"
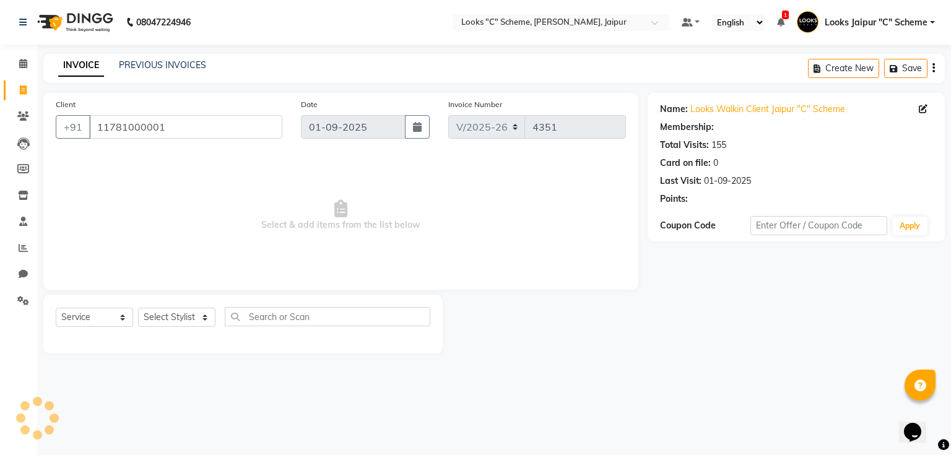
select select "1: Object"
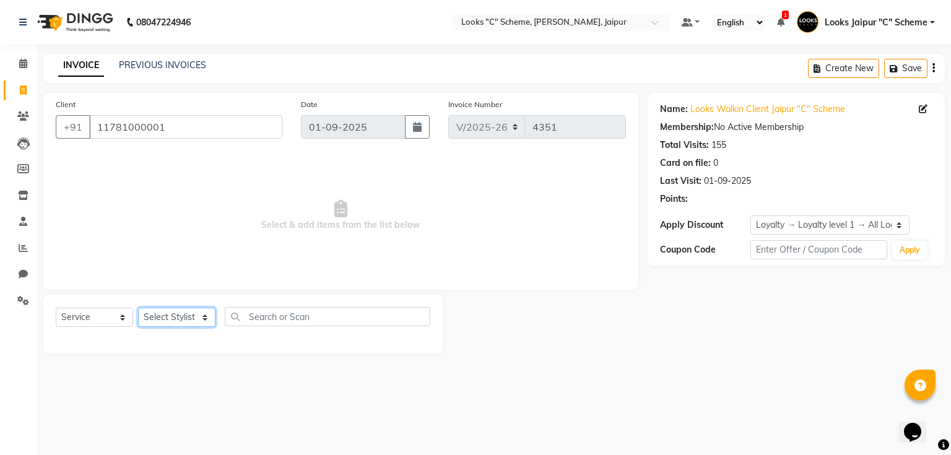
click at [182, 317] on select "Select Stylist Aarohi Aayushi Abhishek_pdct Akash_pdct Anjana Ashu Kayat Counte…" at bounding box center [176, 317] width 77 height 19
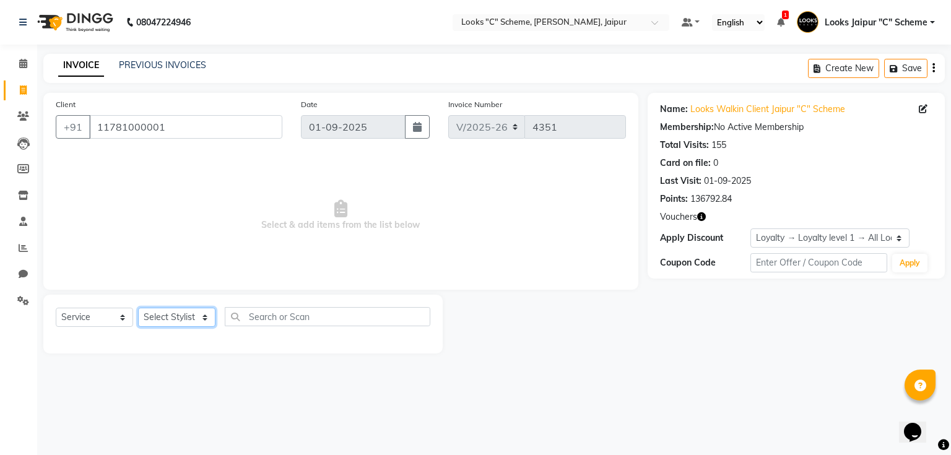
select select "67985"
click at [138, 308] on select "Select Stylist Aarohi Aayushi Abhishek_pdct Akash_pdct Anjana Ashu Kayat Counte…" at bounding box center [176, 317] width 77 height 19
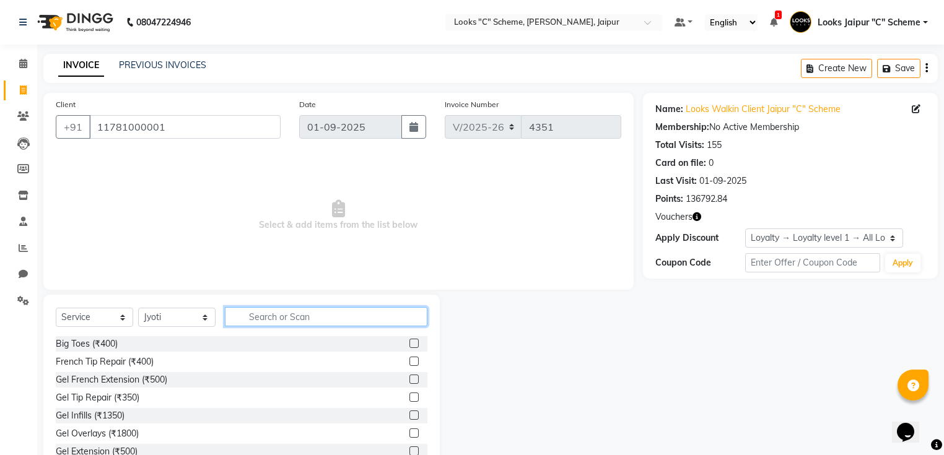
click at [285, 317] on input "text" at bounding box center [326, 316] width 202 height 19
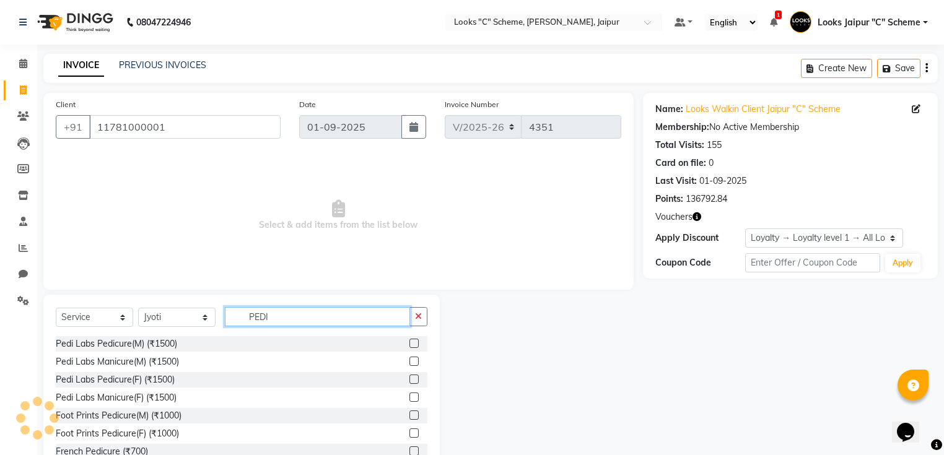
type input "PEDI"
click at [409, 379] on label at bounding box center [413, 379] width 9 height 9
click at [409, 379] on input "checkbox" at bounding box center [413, 380] width 8 height 8
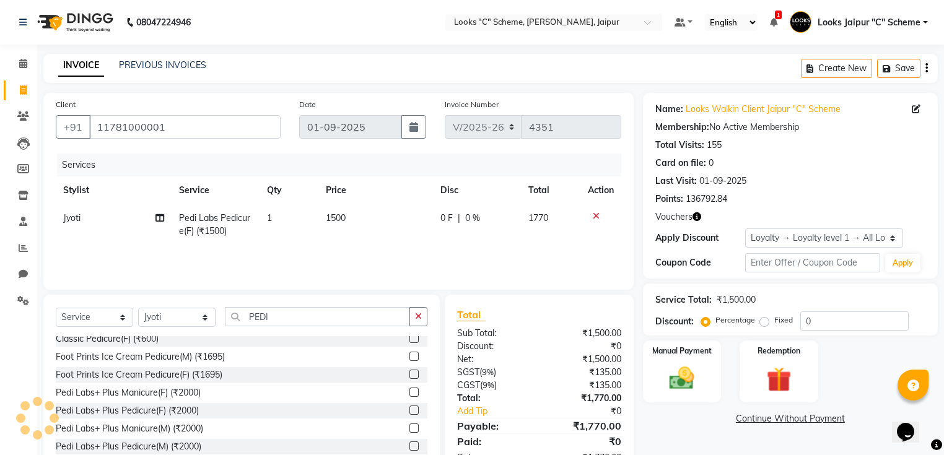
checkbox input "false"
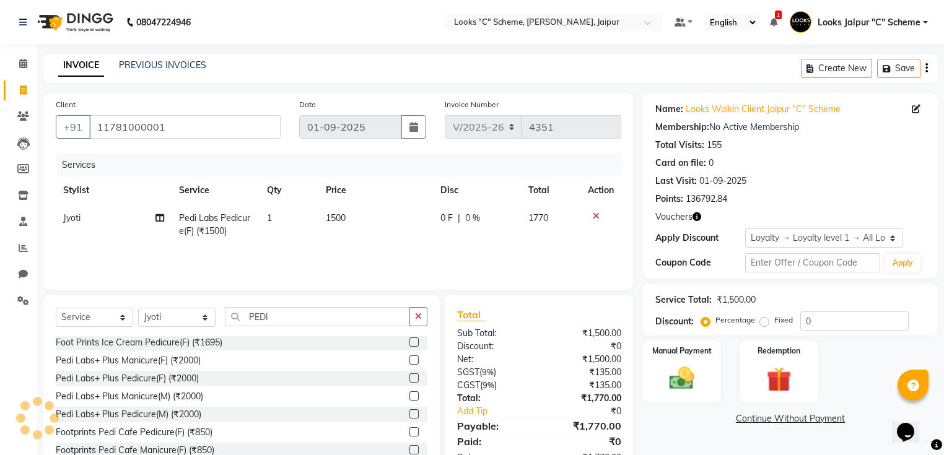
click at [409, 362] on label at bounding box center [413, 359] width 9 height 9
click at [409, 362] on input "checkbox" at bounding box center [413, 361] width 8 height 8
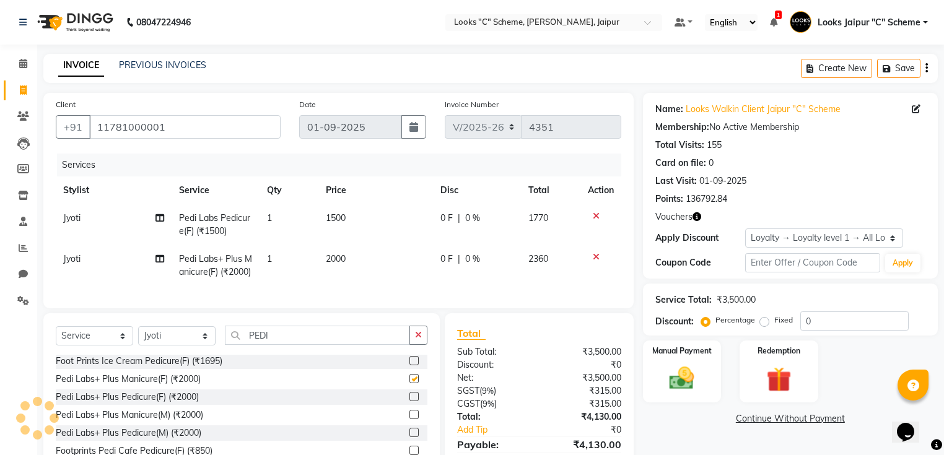
checkbox input "false"
click at [352, 223] on td "1500" at bounding box center [375, 224] width 115 height 41
select select "67985"
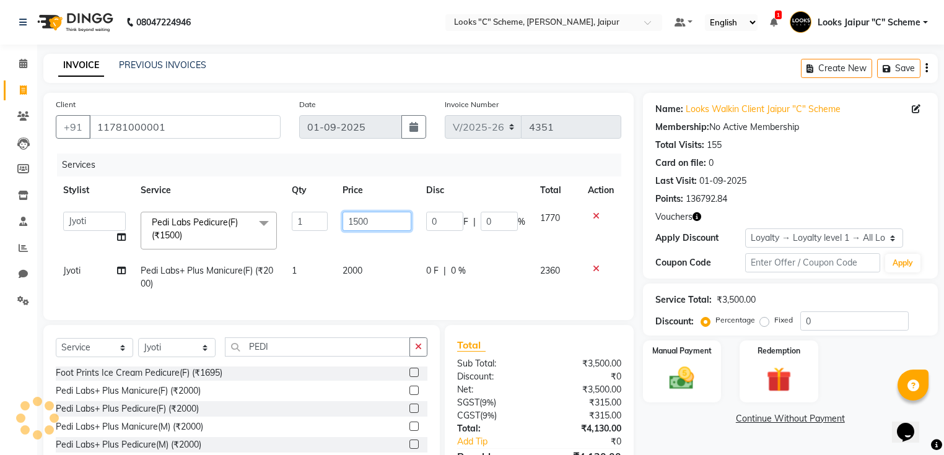
click at [359, 220] on input "1500" at bounding box center [376, 221] width 69 height 19
type input "1000"
click at [365, 274] on td "2000" at bounding box center [377, 277] width 84 height 41
select select "67985"
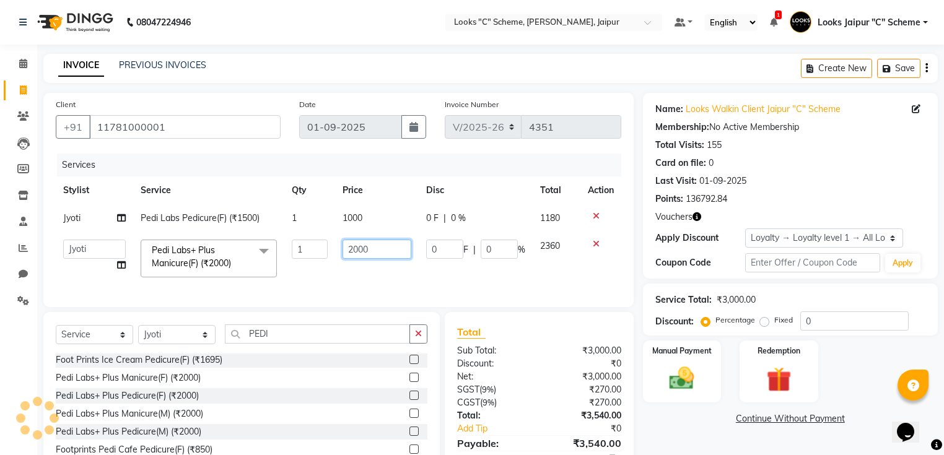
click at [374, 259] on input "2000" at bounding box center [376, 249] width 69 height 19
type input "2500"
click at [396, 253] on input "2500" at bounding box center [376, 249] width 69 height 19
click at [381, 277] on td "2500" at bounding box center [377, 258] width 84 height 53
select select "67985"
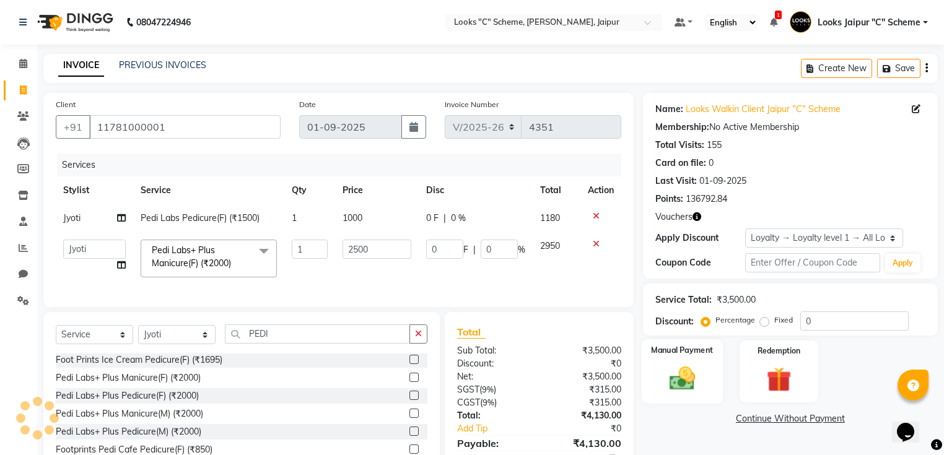
scroll to position [66, 0]
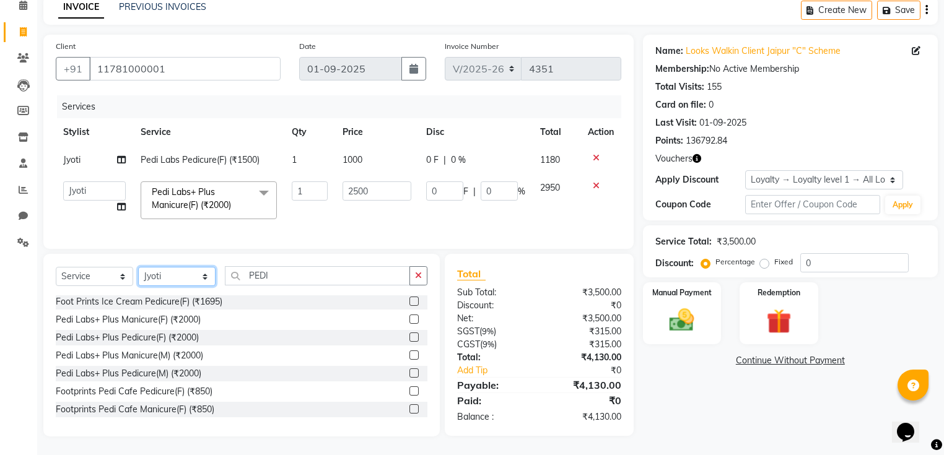
click at [166, 281] on select "Select Stylist Aarohi Aayushi Abhishek_pdct Akash_pdct Anjana Ashu Kayat Counte…" at bounding box center [176, 276] width 77 height 19
select select "57108"
click at [138, 267] on select "Select Stylist Aarohi Aayushi Abhishek_pdct Akash_pdct Anjana Ashu Kayat Counte…" at bounding box center [176, 276] width 77 height 19
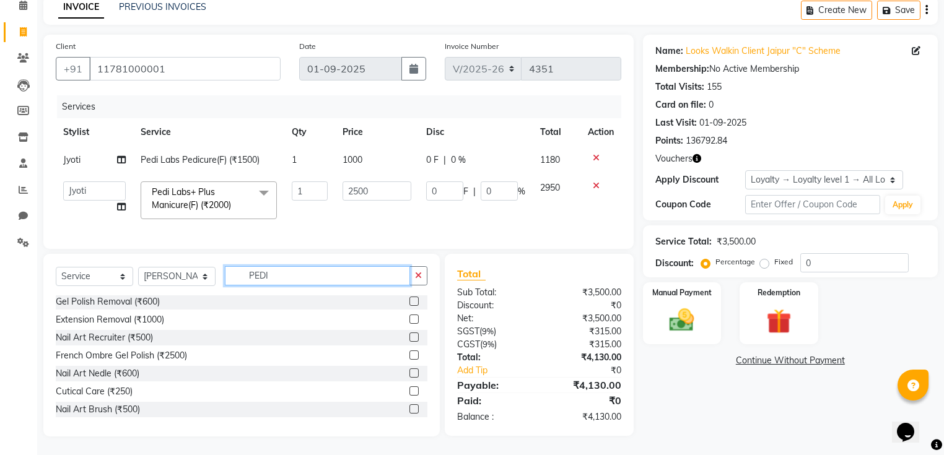
click at [303, 277] on input "PEDI" at bounding box center [317, 275] width 185 height 19
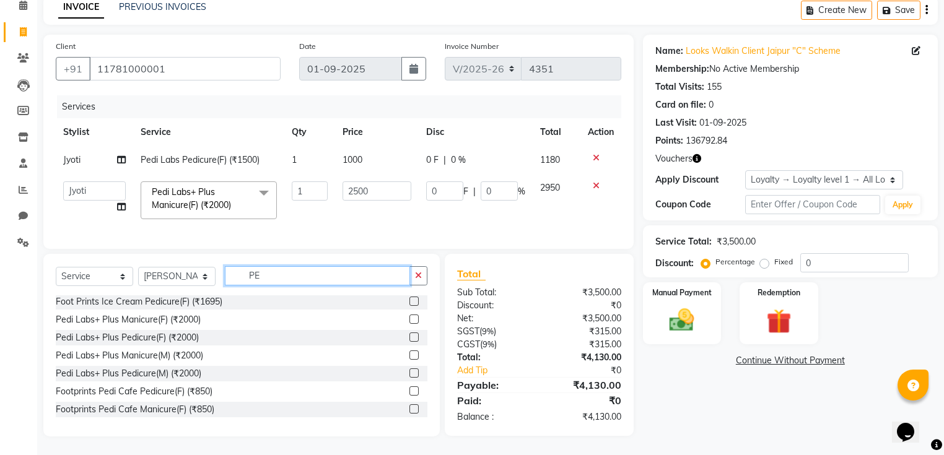
type input "P"
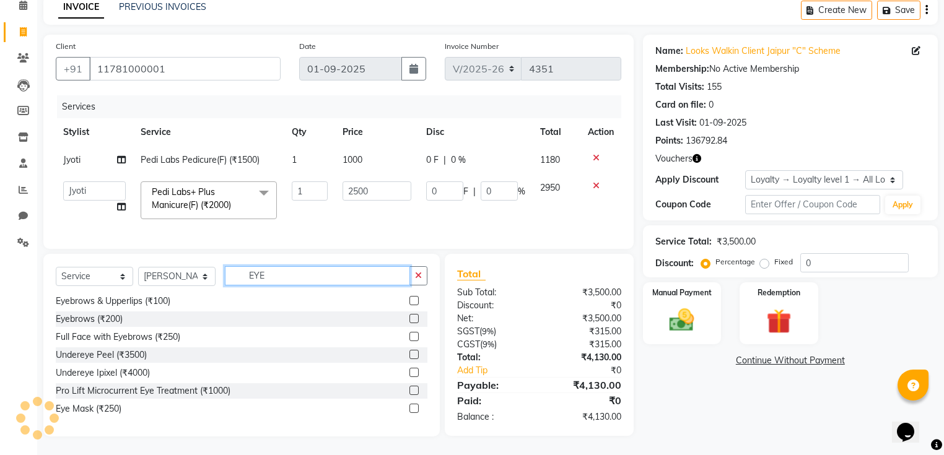
scroll to position [20, 0]
type input "EYE"
click at [409, 300] on label at bounding box center [413, 300] width 9 height 9
click at [409, 300] on input "checkbox" at bounding box center [413, 301] width 8 height 8
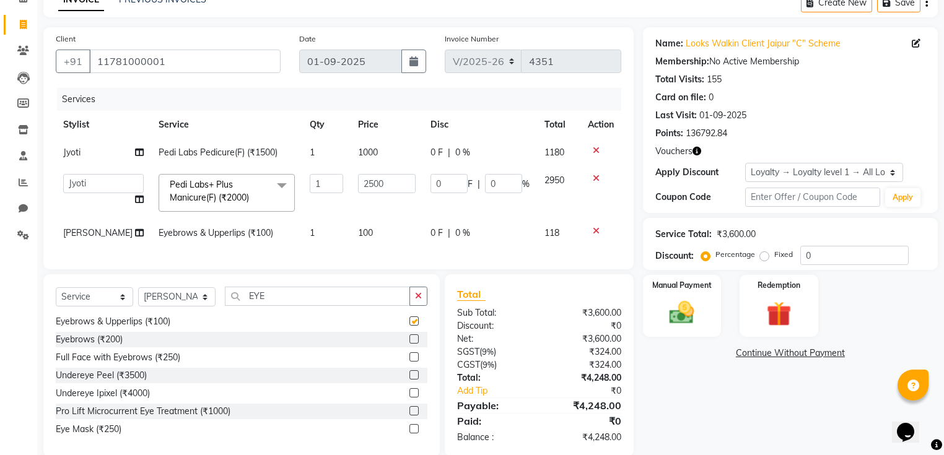
checkbox input "false"
click at [378, 229] on td "100" at bounding box center [387, 233] width 72 height 28
select select "57108"
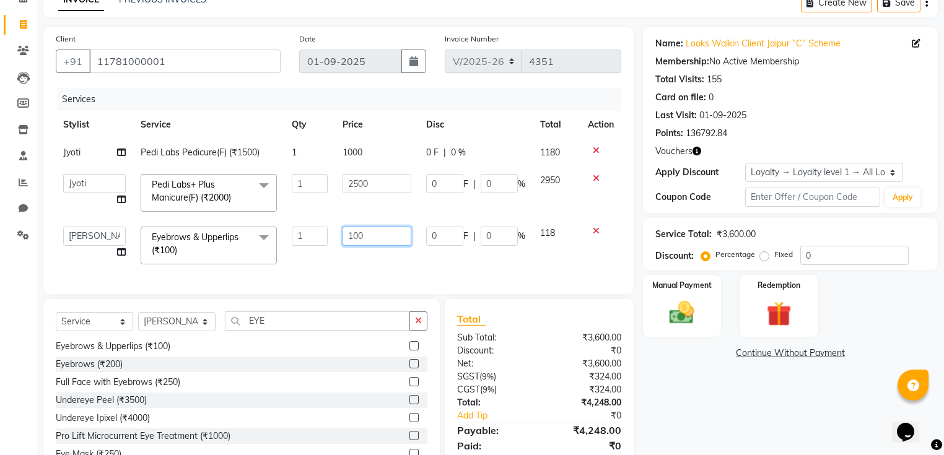
click at [393, 229] on input "100" at bounding box center [376, 236] width 69 height 19
type input "1"
type input "50"
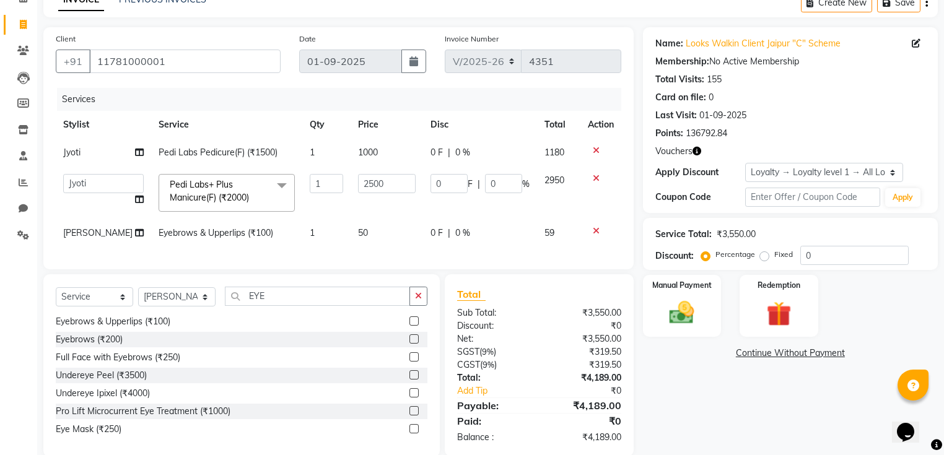
click at [398, 269] on div "Client +91 11781000001 Date 01-09-2025 Invoice Number V/2025 V/2025-26 4351 Ser…" at bounding box center [338, 148] width 590 height 242
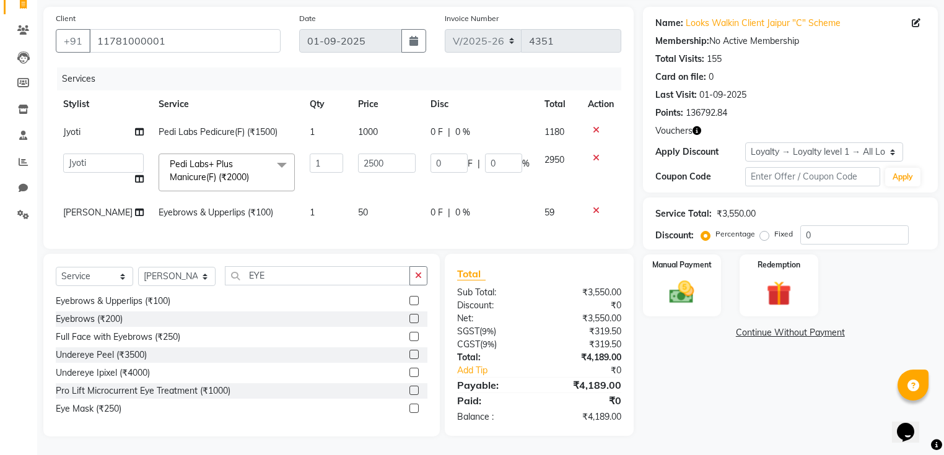
click at [382, 201] on td "50" at bounding box center [387, 213] width 72 height 28
select select "57108"
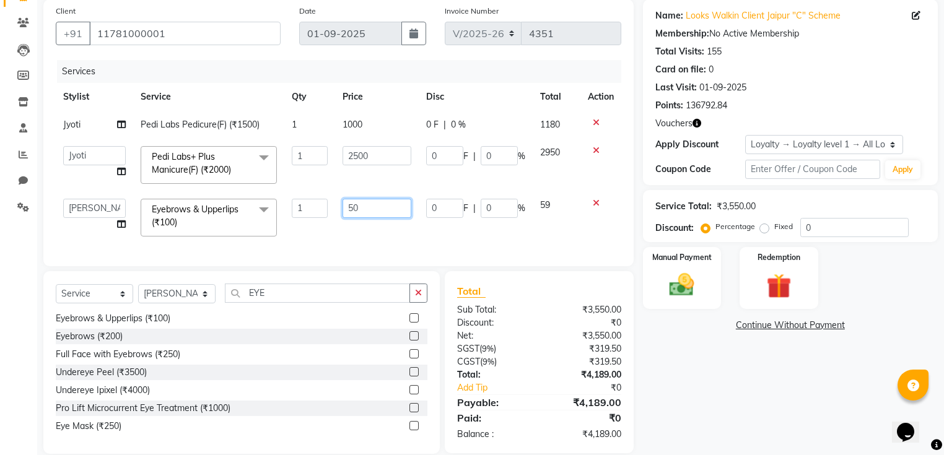
click at [403, 201] on input "50" at bounding box center [376, 208] width 69 height 19
type input "5"
type input "45"
click at [399, 237] on div "Client +91 11781000001 Date 01-09-2025 Invoice Number V/2025 V/2025-26 4351 Ser…" at bounding box center [338, 132] width 590 height 267
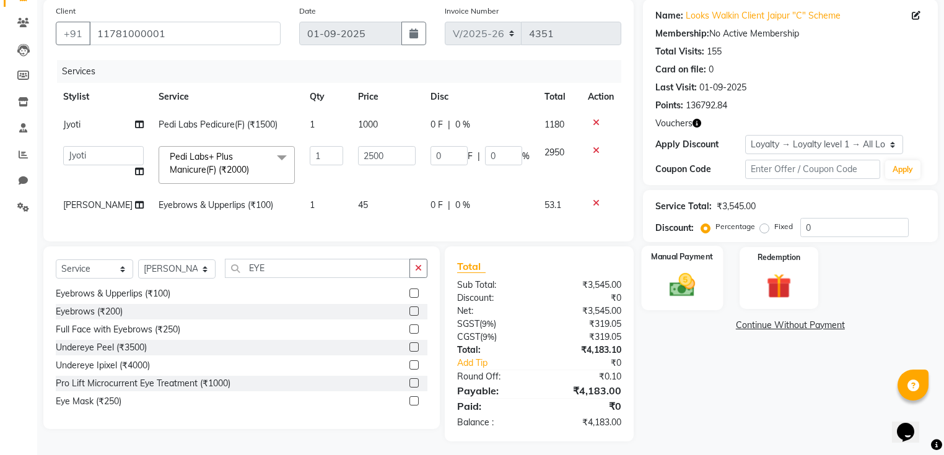
click at [689, 275] on img at bounding box center [682, 286] width 42 height 30
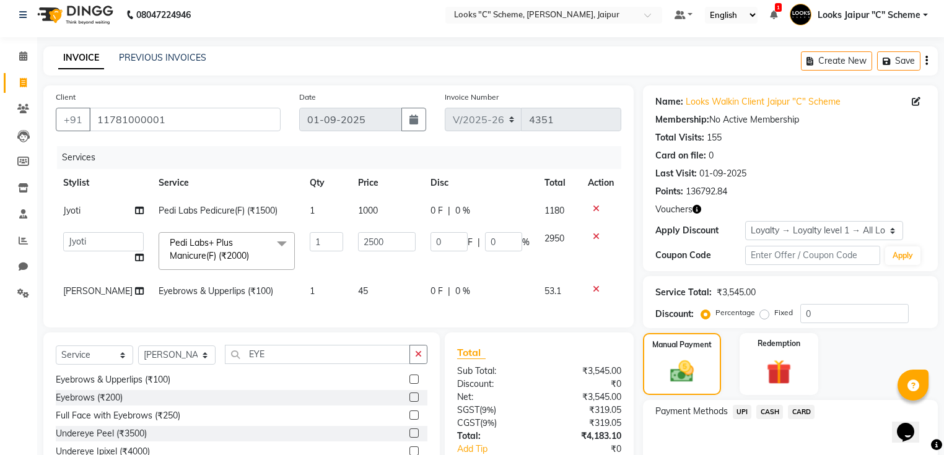
scroll to position [0, 0]
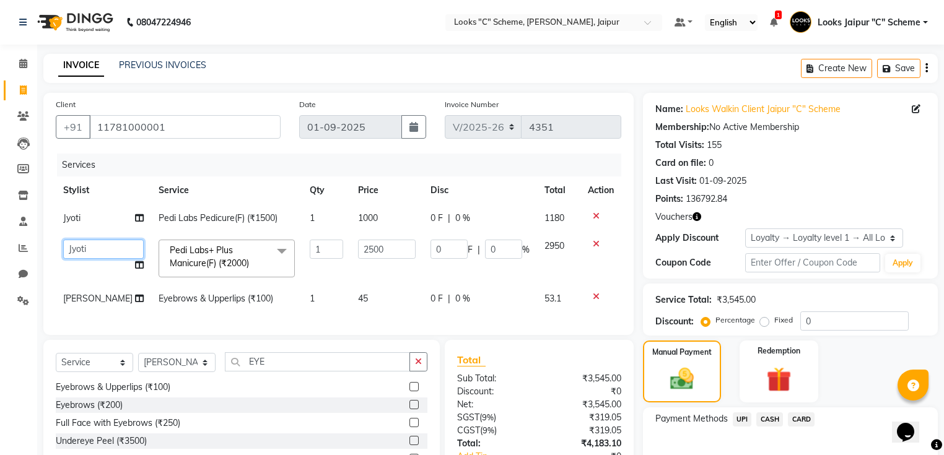
click at [94, 243] on select "Aarohi Aayushi Abhishek_pdct Akash_pdct Anjana Ashu Kayat Counter Sales Jyoti L…" at bounding box center [103, 249] width 81 height 19
select select "39467"
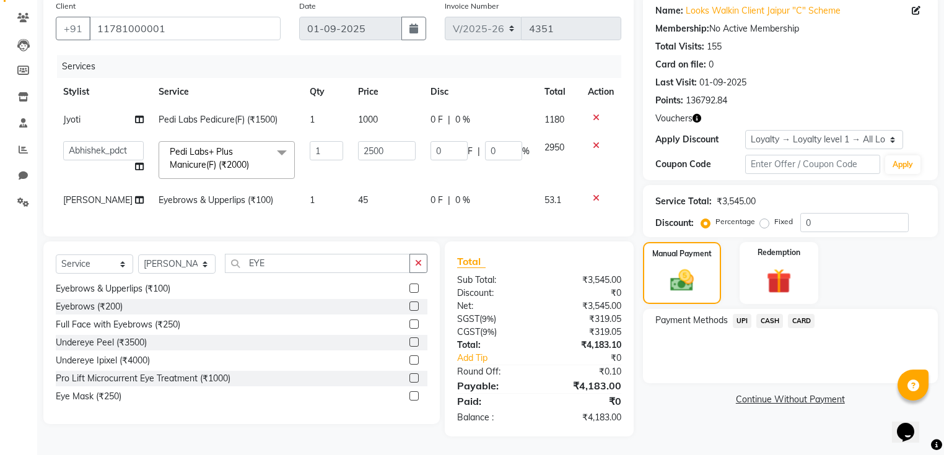
click at [769, 316] on span "CASH" at bounding box center [769, 321] width 27 height 14
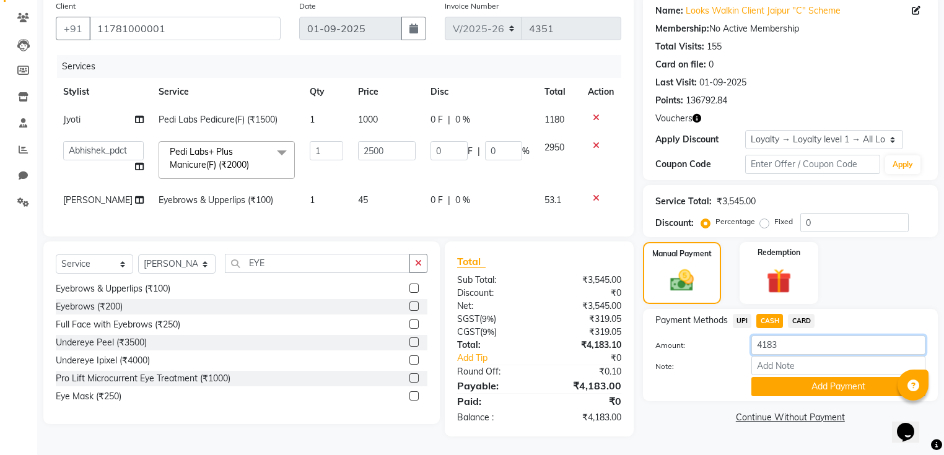
click at [798, 336] on input "4183" at bounding box center [838, 345] width 174 height 19
type input "4100"
click at [820, 382] on button "Add Payment" at bounding box center [838, 386] width 174 height 19
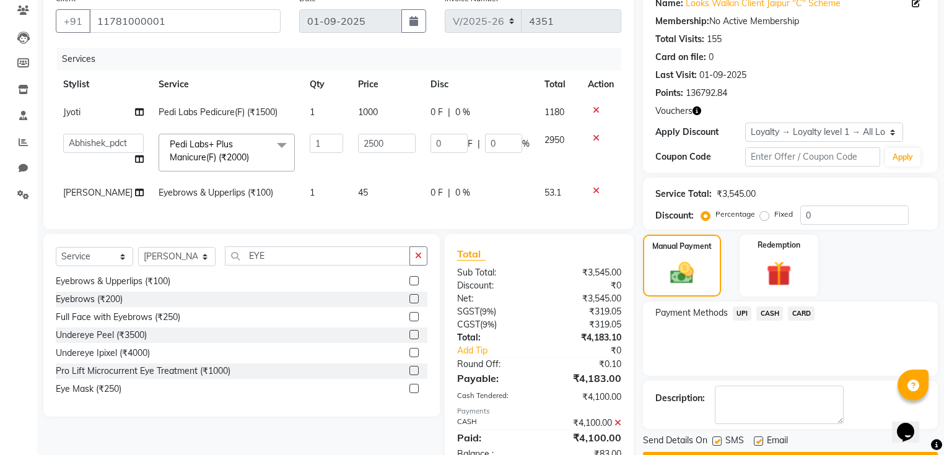
click at [745, 309] on span "UPI" at bounding box center [742, 314] width 19 height 14
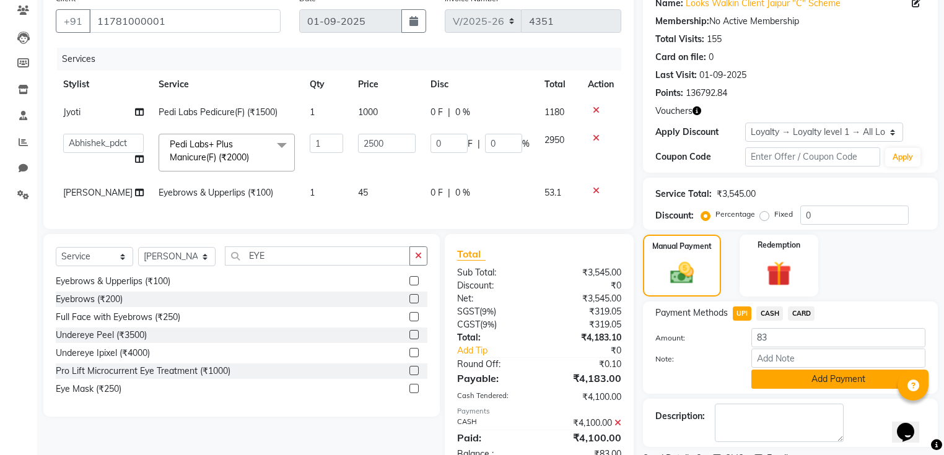
click at [832, 385] on button "Add Payment" at bounding box center [838, 379] width 174 height 19
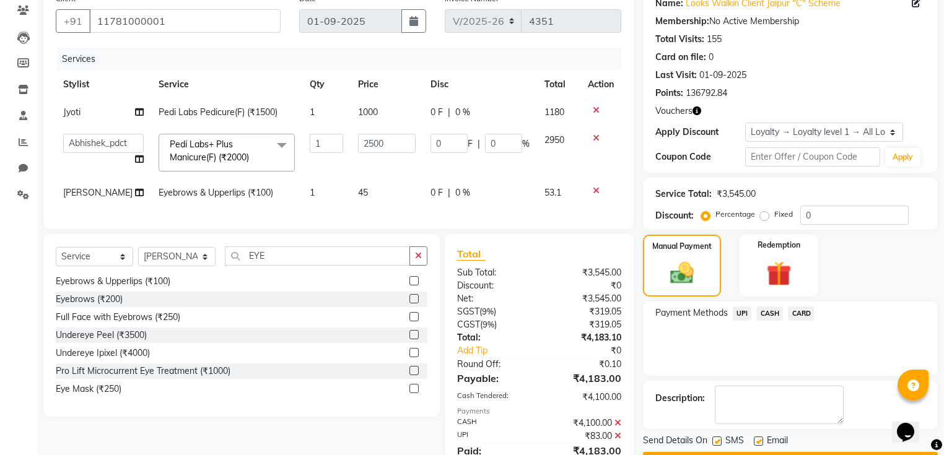
scroll to position [238, 0]
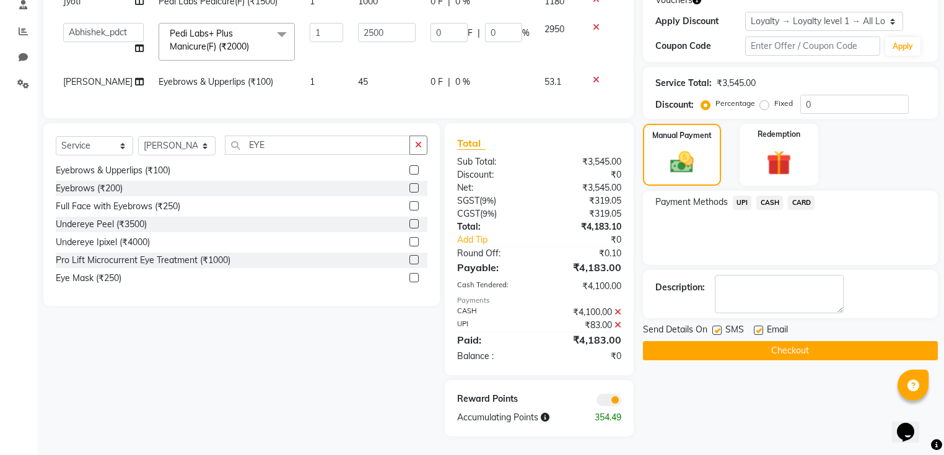
click at [703, 341] on button "Checkout" at bounding box center [790, 350] width 295 height 19
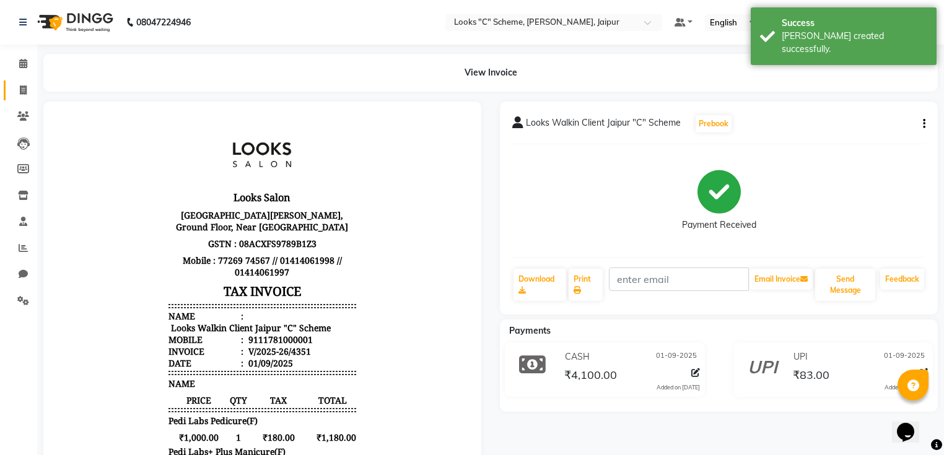
click at [7, 90] on link "Invoice" at bounding box center [19, 91] width 30 height 20
select select "service"
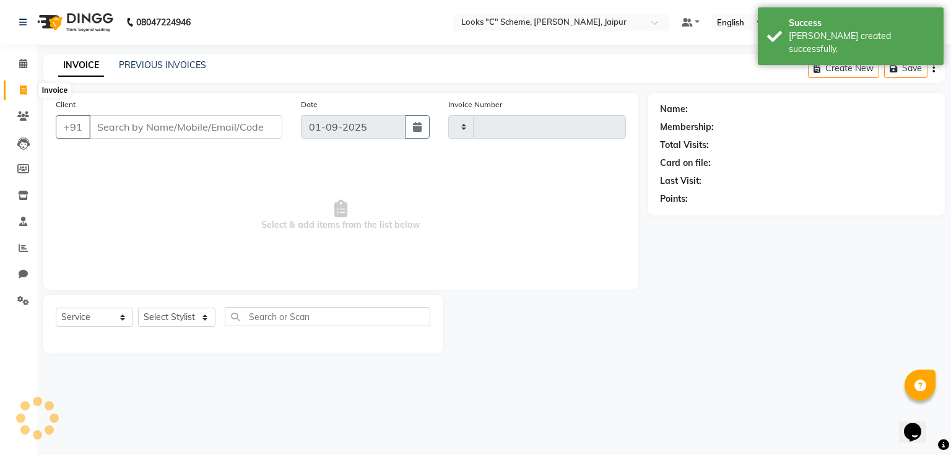
type input "4352"
select select "4315"
click at [138, 127] on input "Client" at bounding box center [185, 127] width 193 height 24
click at [141, 133] on input "Client" at bounding box center [185, 127] width 193 height 24
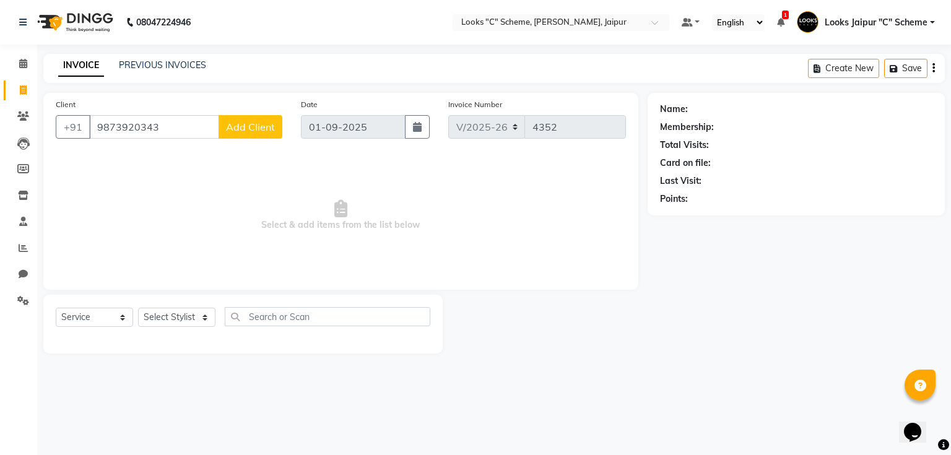
type input "9873920343"
click at [261, 126] on span "Add Client" at bounding box center [250, 127] width 49 height 12
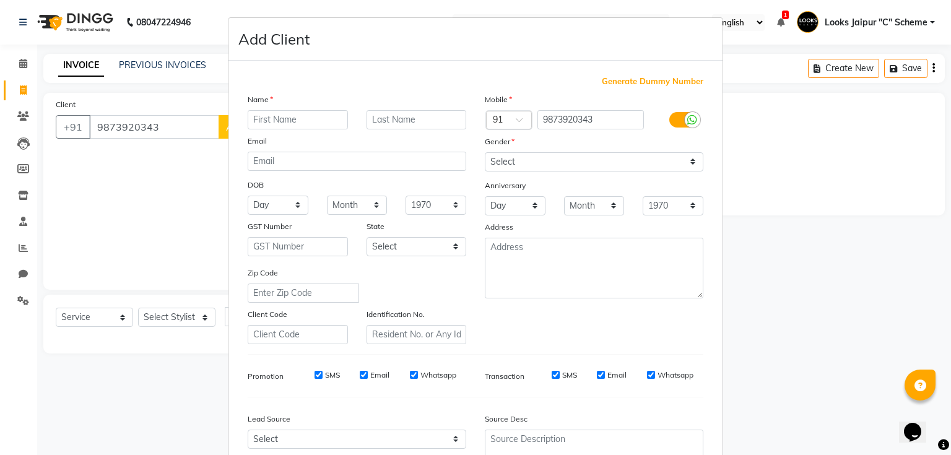
click at [332, 119] on input "text" at bounding box center [298, 119] width 100 height 19
type input "a"
type input "ANEKI"
drag, startPoint x: 513, startPoint y: 157, endPoint x: 508, endPoint y: 171, distance: 15.1
click at [513, 158] on select "Select Male Female Other Prefer Not To Say" at bounding box center [594, 161] width 219 height 19
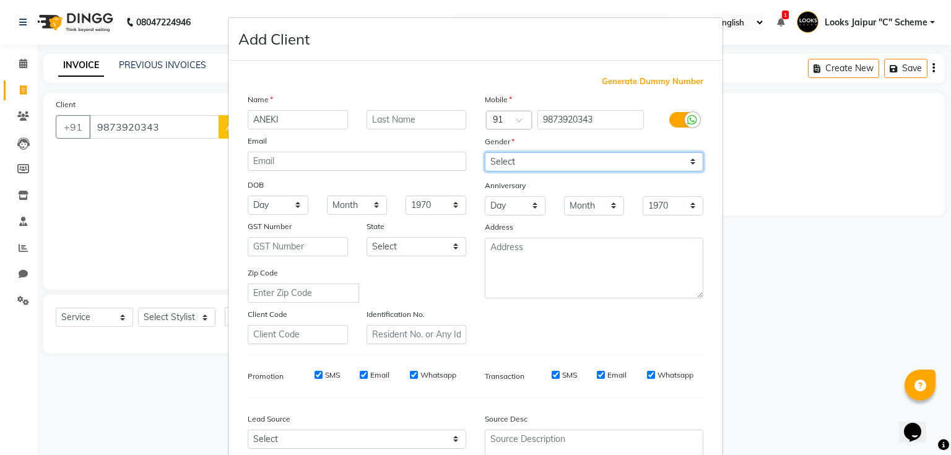
select select "female"
click at [485, 153] on select "Select Male Female Other Prefer Not To Say" at bounding box center [594, 161] width 219 height 19
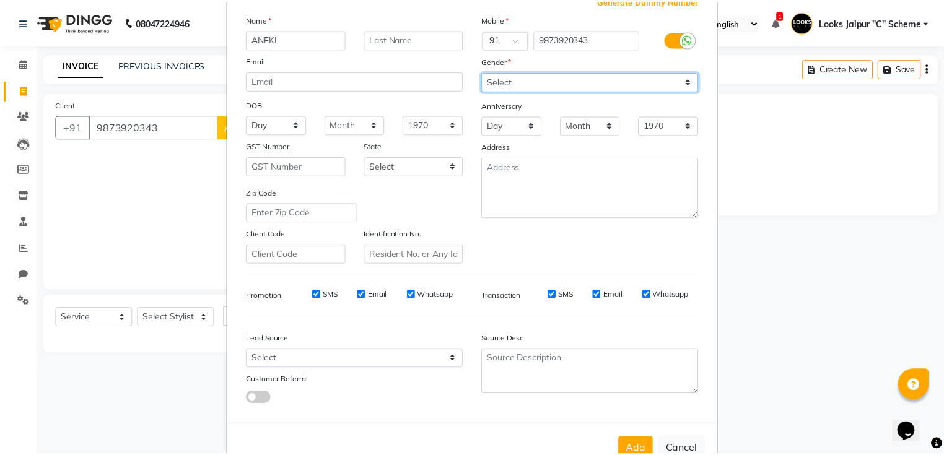
scroll to position [122, 0]
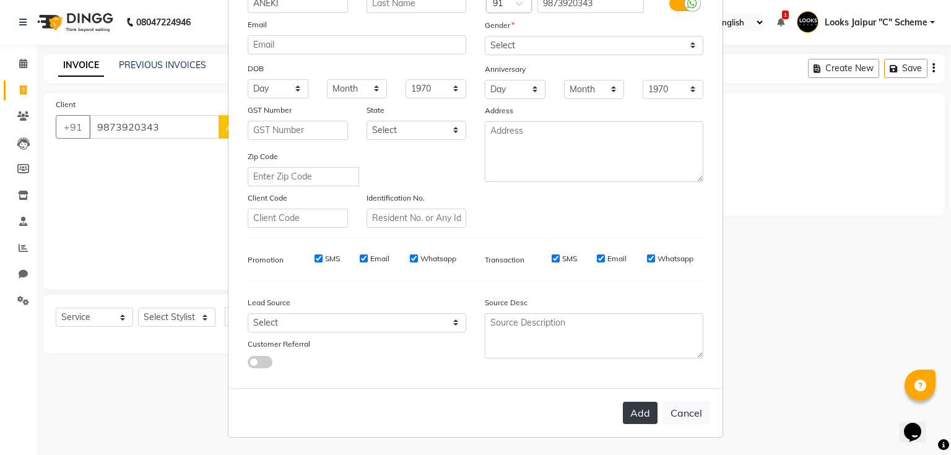
click at [636, 407] on button "Add" at bounding box center [640, 413] width 35 height 22
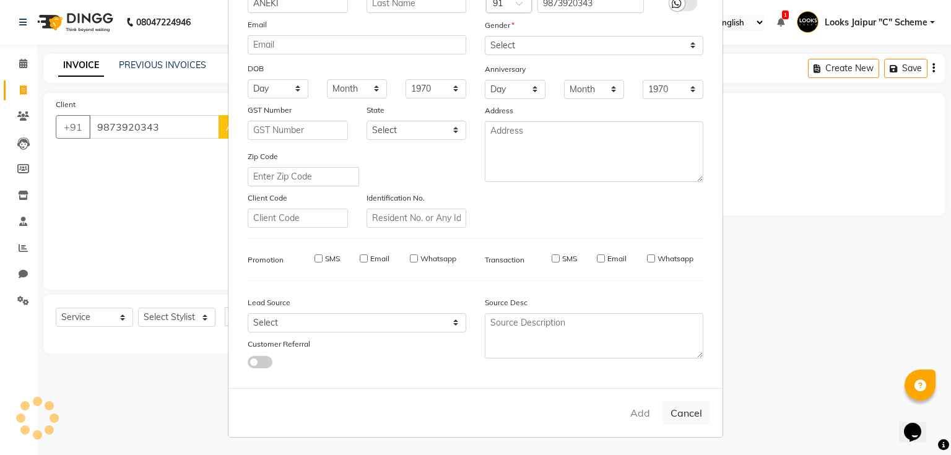
select select
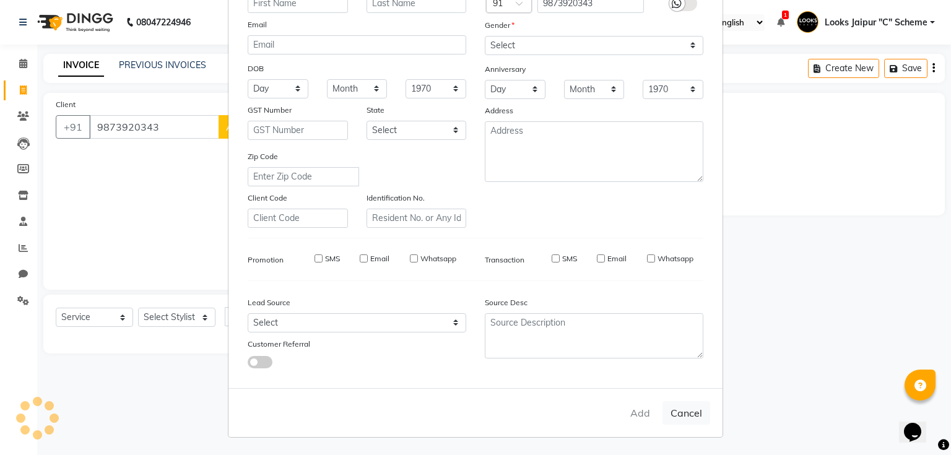
select select
checkbox input "false"
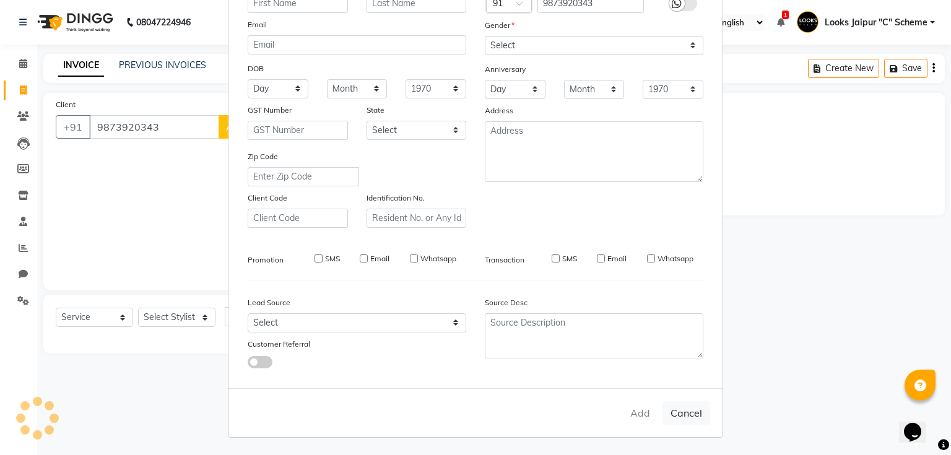
checkbox input "false"
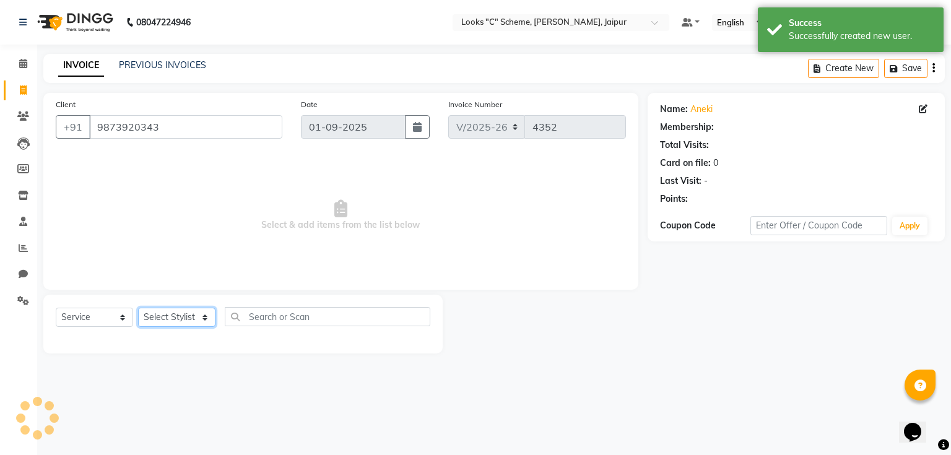
select select "1: Object"
click at [183, 321] on select "Select Stylist Aarohi Aayushi Abhishek_pdct Akash_pdct Anjana Ashu Kayat Counte…" at bounding box center [176, 317] width 77 height 19
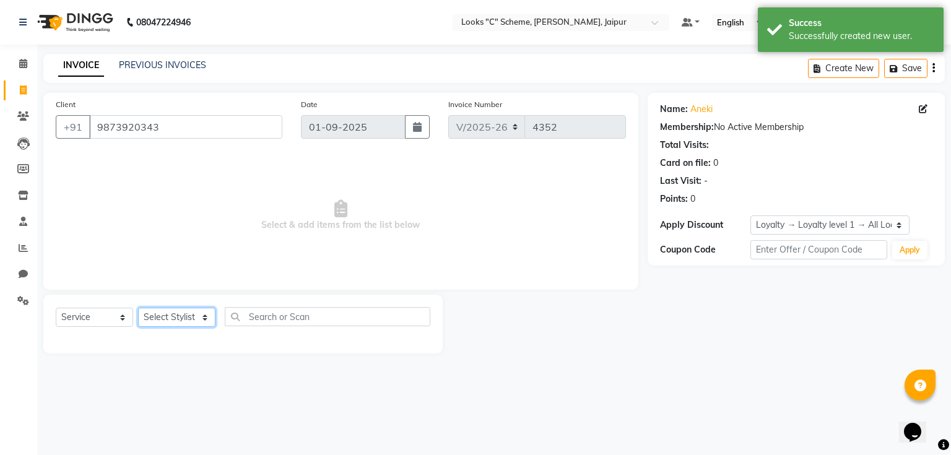
select select "31339"
click at [138, 308] on select "Select Stylist Aarohi Aayushi Abhishek_pdct Akash_pdct Anjana Ashu Kayat Counte…" at bounding box center [176, 317] width 77 height 19
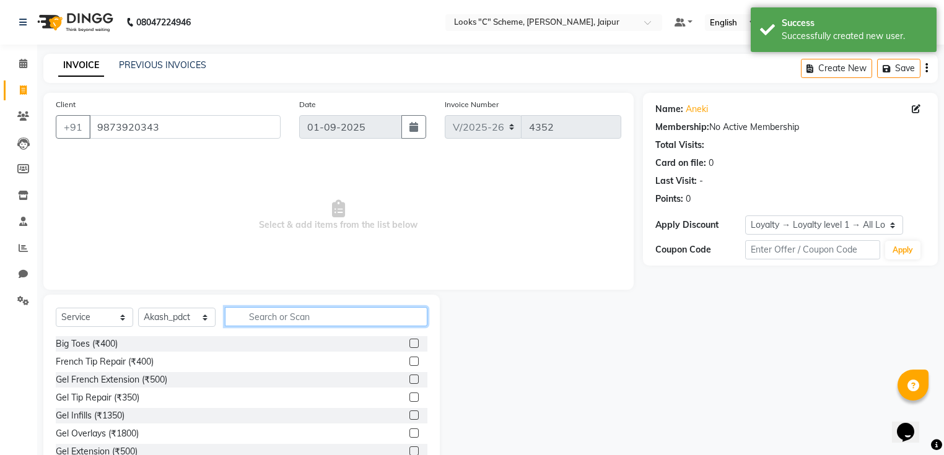
click at [279, 324] on input "text" at bounding box center [326, 316] width 202 height 19
click at [280, 322] on input "text" at bounding box center [326, 316] width 202 height 19
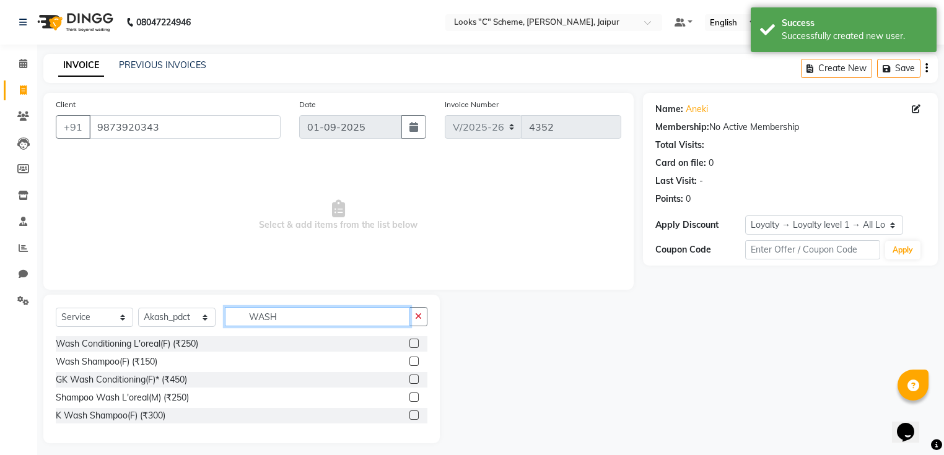
type input "WASH"
click at [417, 359] on label at bounding box center [413, 361] width 9 height 9
click at [417, 359] on input "checkbox" at bounding box center [413, 362] width 8 height 8
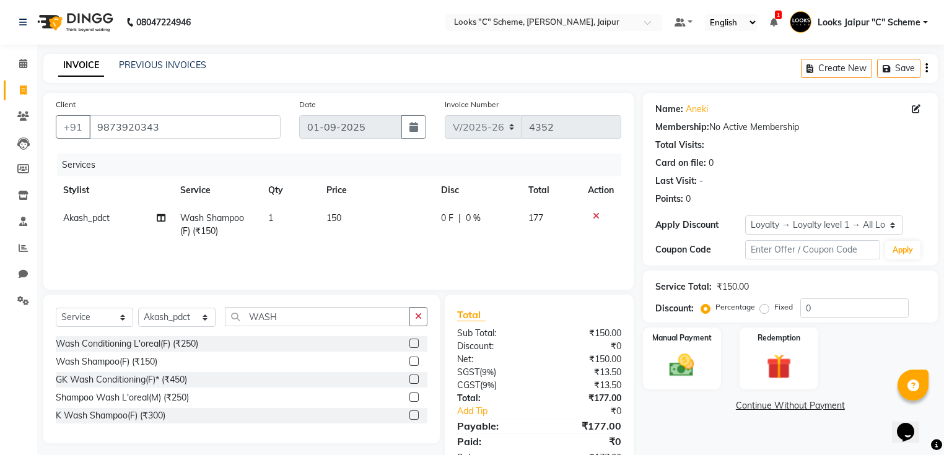
drag, startPoint x: 415, startPoint y: 360, endPoint x: 404, endPoint y: 344, distance: 18.7
click at [414, 360] on label at bounding box center [413, 361] width 9 height 9
click at [414, 360] on input "checkbox" at bounding box center [413, 362] width 8 height 8
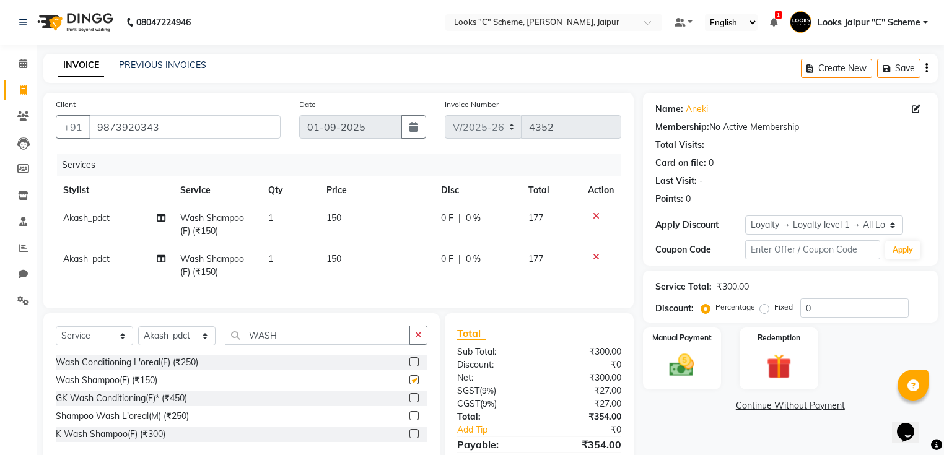
checkbox input "false"
drag, startPoint x: 351, startPoint y: 222, endPoint x: 357, endPoint y: 221, distance: 6.2
click at [357, 221] on td "150" at bounding box center [376, 224] width 115 height 41
select select "31339"
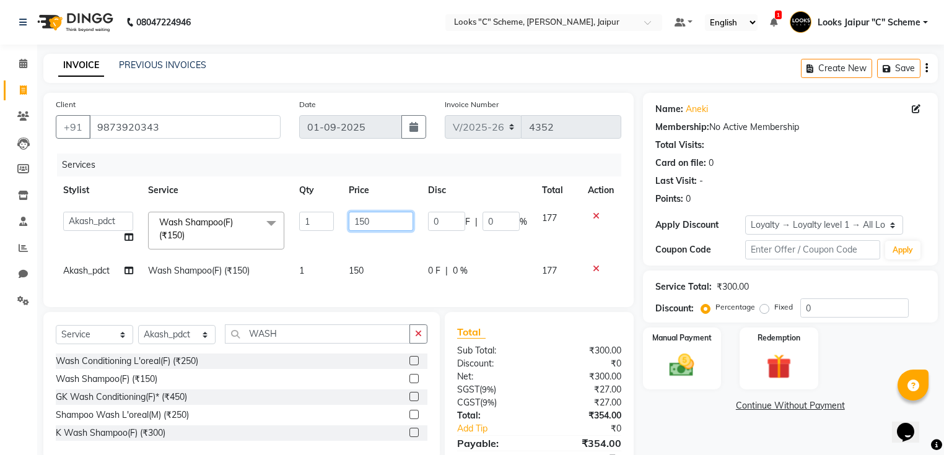
click at [403, 221] on input "150" at bounding box center [381, 221] width 64 height 19
type input "1"
type input "500"
click at [370, 271] on td "150" at bounding box center [380, 271] width 79 height 28
select select "31339"
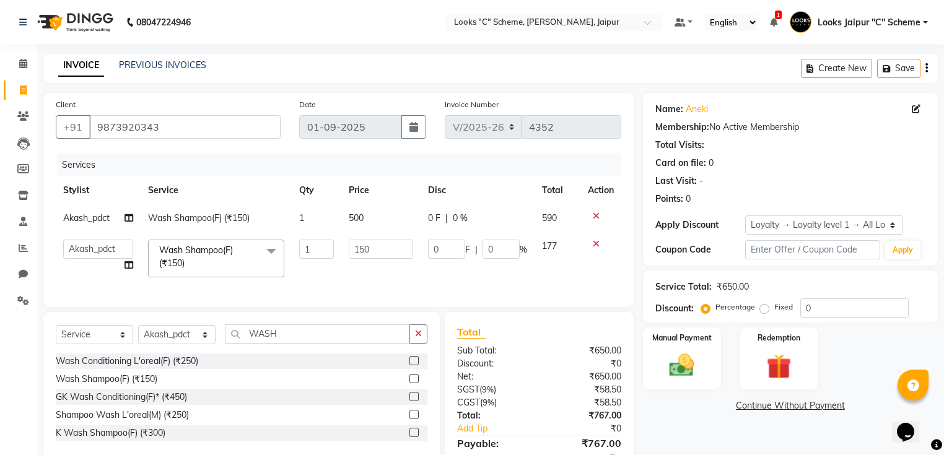
click at [376, 261] on td "150" at bounding box center [380, 258] width 79 height 53
click at [389, 247] on input "150" at bounding box center [381, 249] width 64 height 19
type input "1"
type input "500"
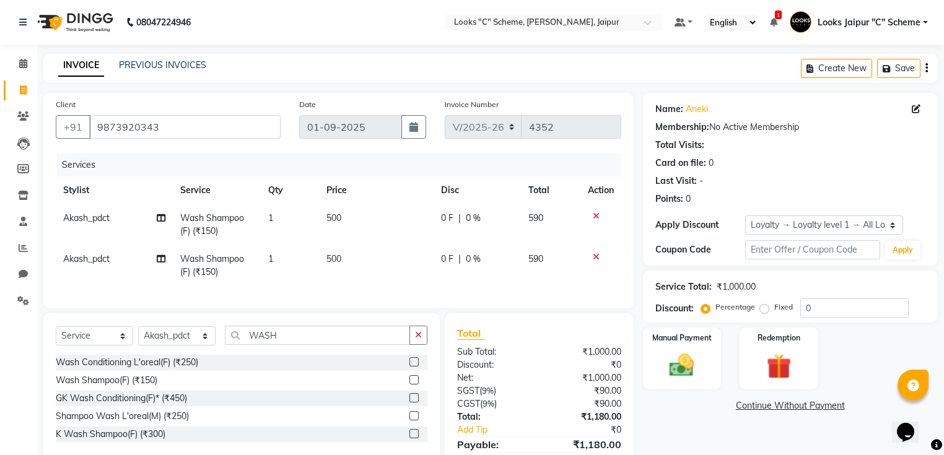
click at [395, 282] on td "500" at bounding box center [376, 265] width 115 height 41
select select "31339"
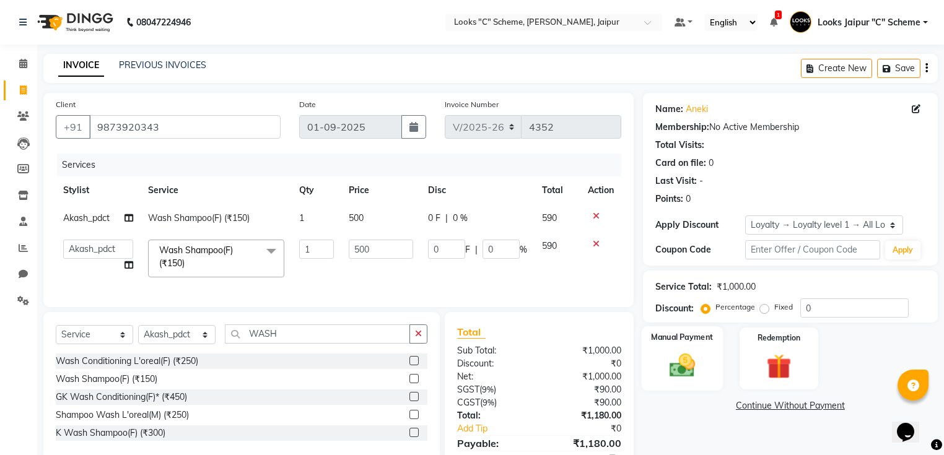
scroll to position [64, 0]
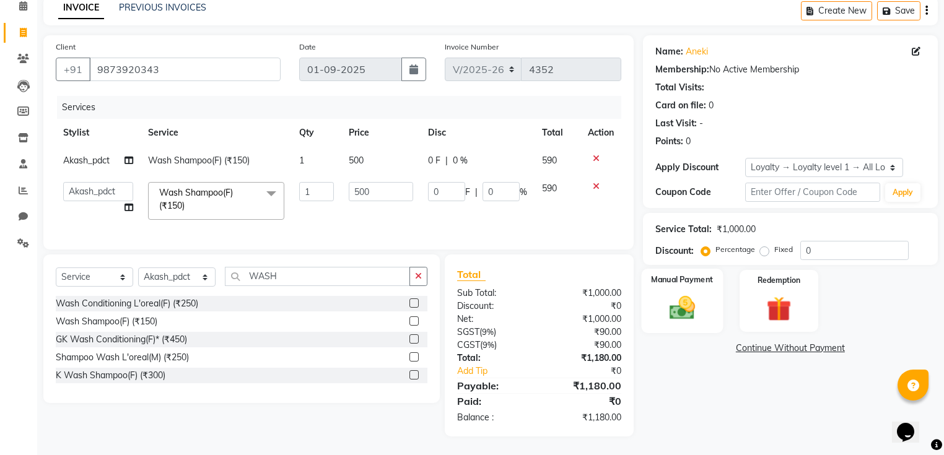
click at [708, 300] on div "Manual Payment" at bounding box center [682, 301] width 82 height 64
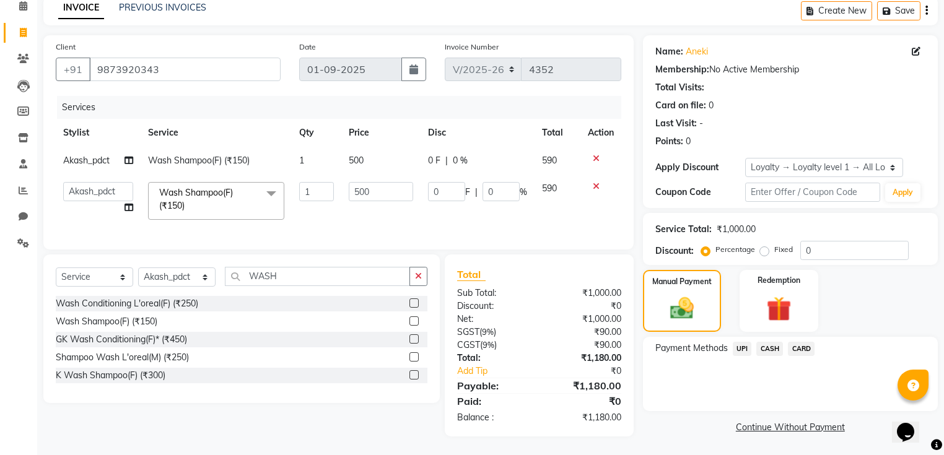
click at [766, 342] on span "CASH" at bounding box center [769, 349] width 27 height 14
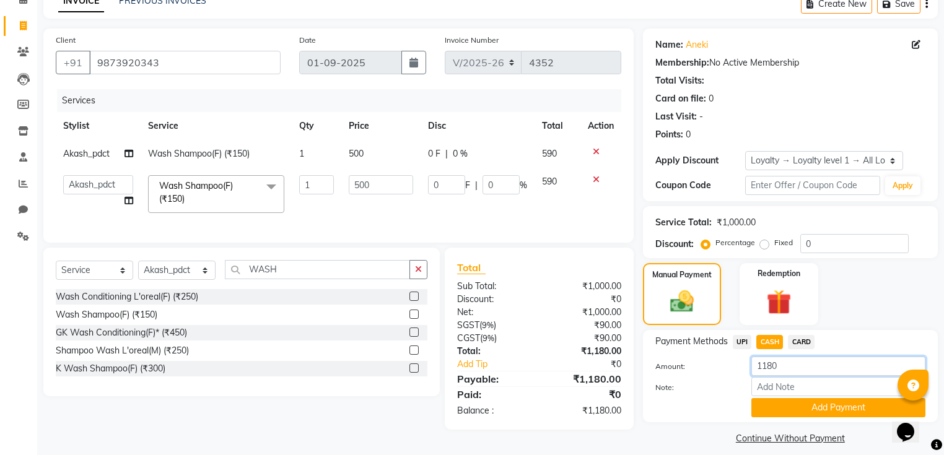
click at [784, 364] on input "1180" at bounding box center [838, 366] width 174 height 19
type input "1"
type input "500"
click at [781, 405] on button "Add Payment" at bounding box center [838, 407] width 174 height 19
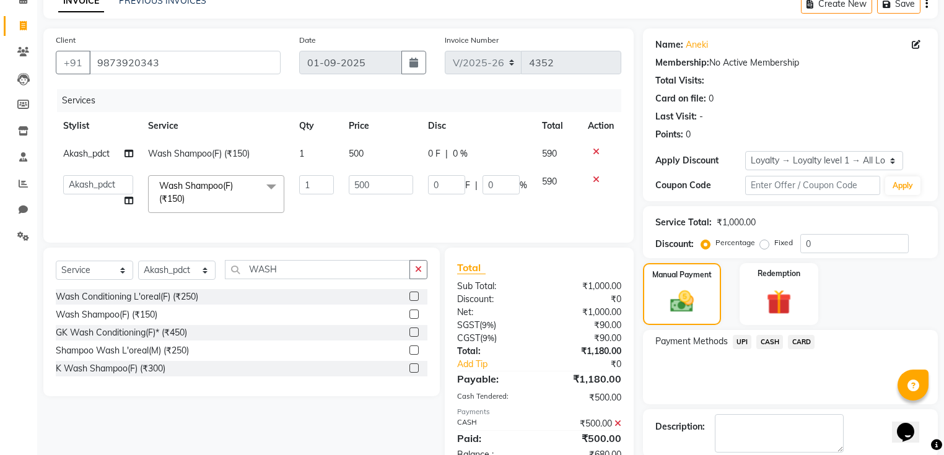
click at [728, 338] on div "UPI" at bounding box center [740, 343] width 24 height 17
click at [740, 341] on span "UPI" at bounding box center [742, 342] width 19 height 14
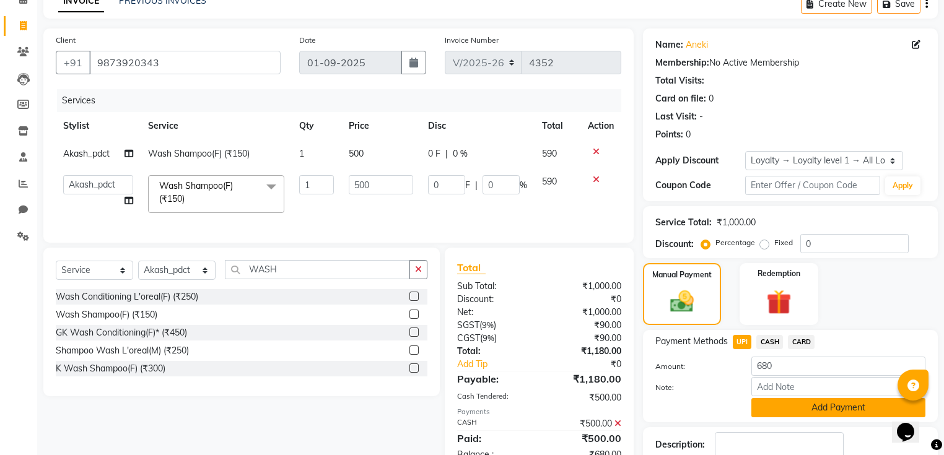
click at [807, 404] on button "Add Payment" at bounding box center [838, 407] width 174 height 19
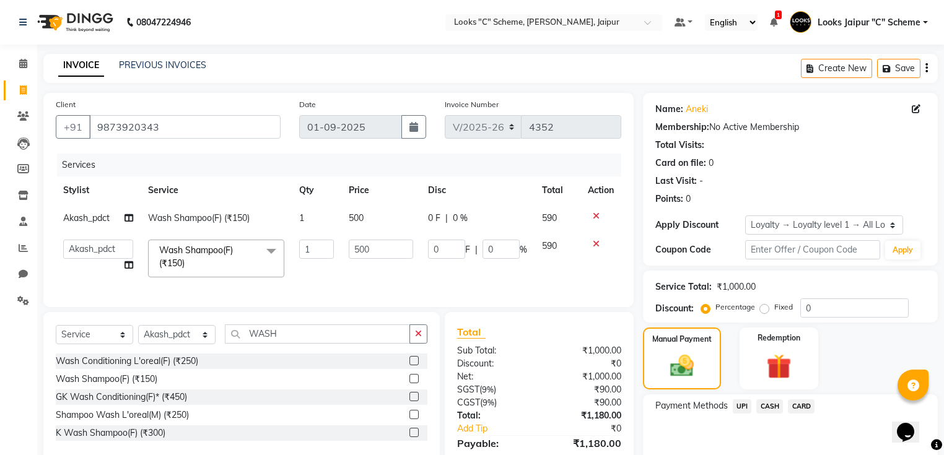
scroll to position [149, 0]
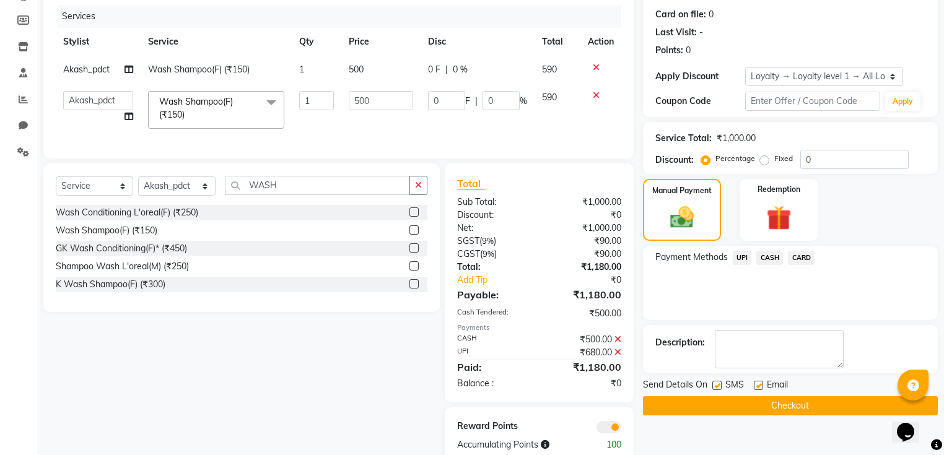
click at [723, 409] on button "Checkout" at bounding box center [790, 405] width 295 height 19
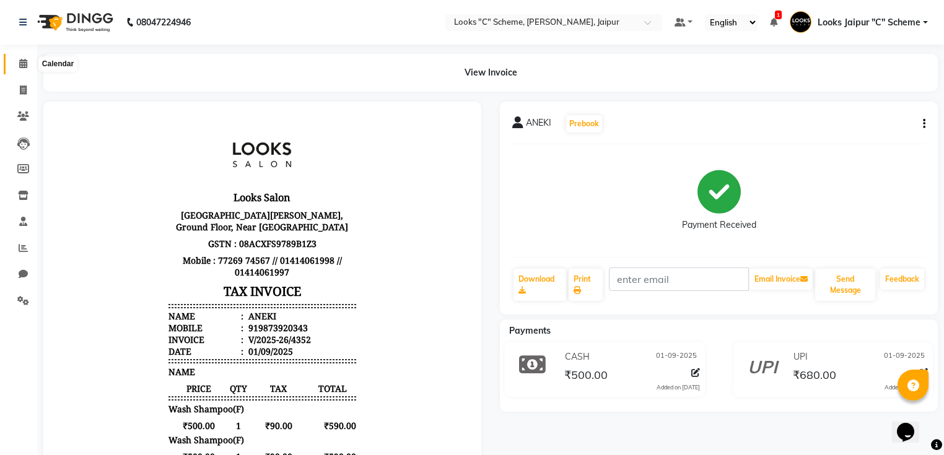
click at [31, 69] on span at bounding box center [23, 64] width 22 height 14
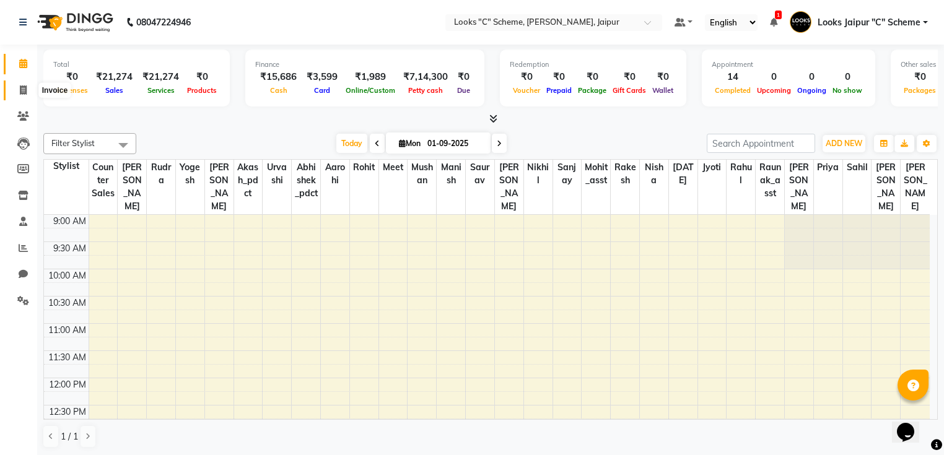
click at [17, 95] on span at bounding box center [23, 91] width 22 height 14
select select "service"
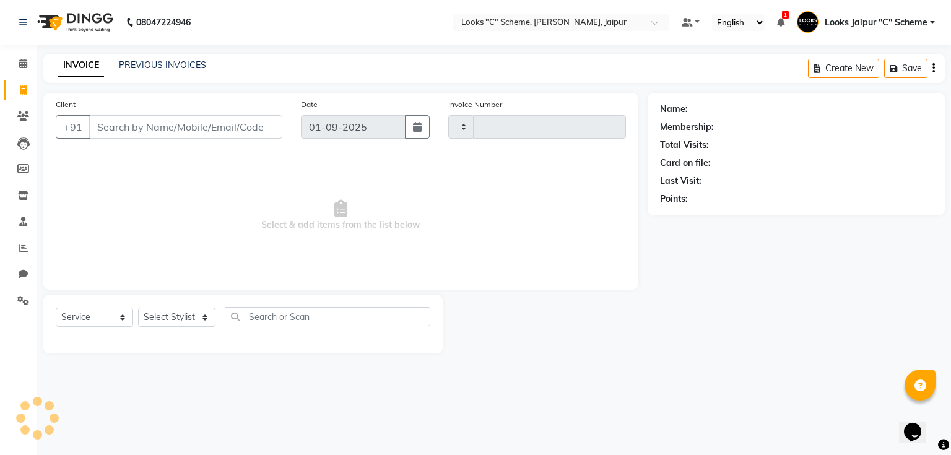
type input "4353"
select select "4315"
click at [25, 115] on icon at bounding box center [23, 115] width 12 height 9
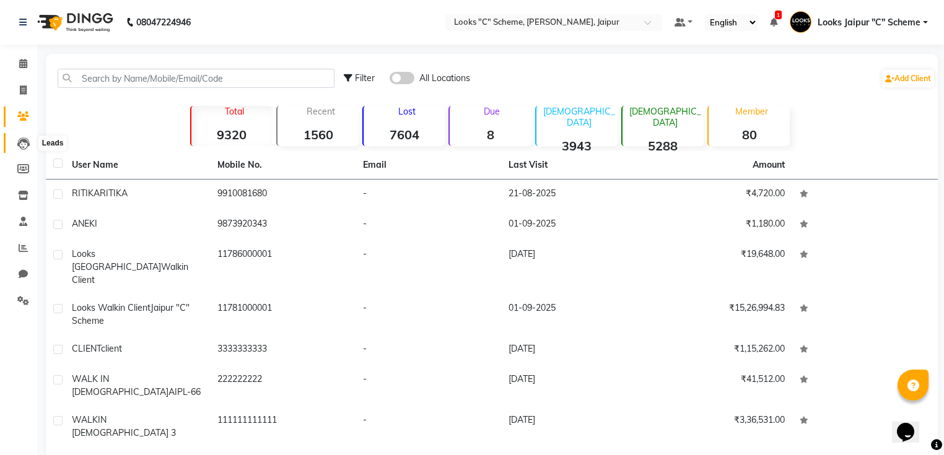
click at [15, 149] on span at bounding box center [23, 143] width 22 height 14
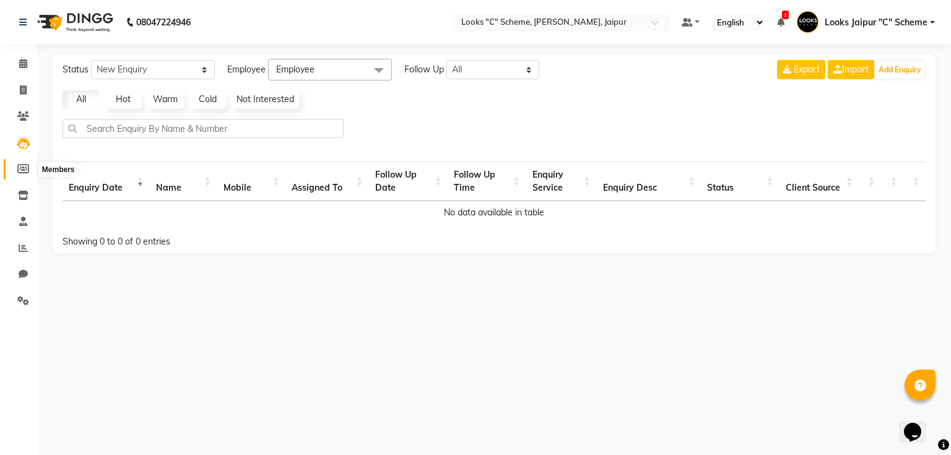
click at [25, 173] on icon at bounding box center [23, 168] width 12 height 9
select select
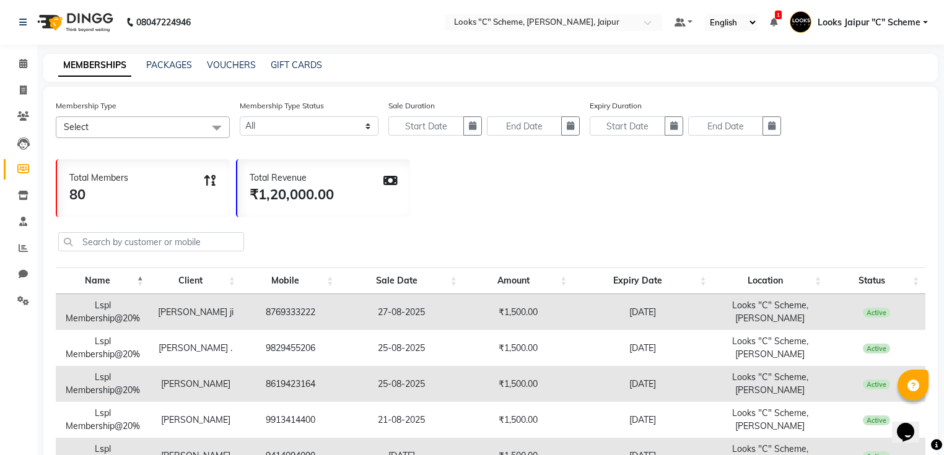
click at [23, 211] on li "Staff" at bounding box center [18, 222] width 37 height 27
click at [23, 206] on li "Inventory" at bounding box center [18, 196] width 37 height 27
click at [24, 199] on icon at bounding box center [23, 195] width 11 height 9
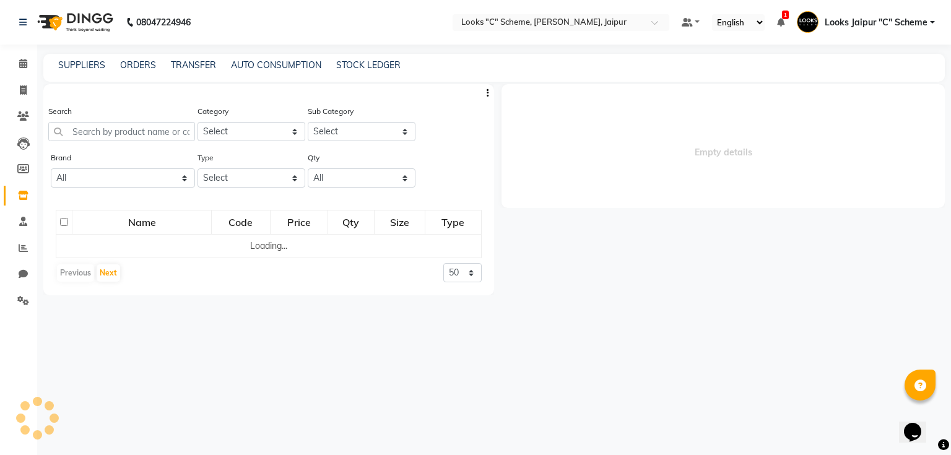
select select
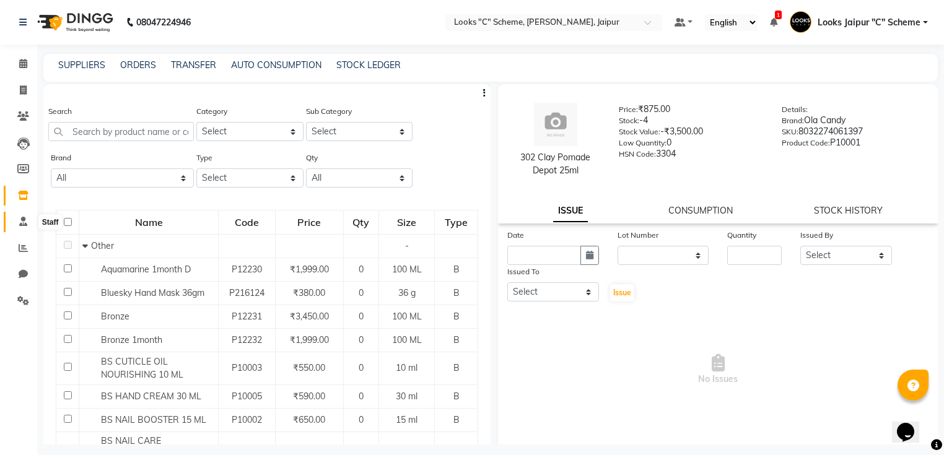
click at [17, 223] on span at bounding box center [23, 222] width 22 height 14
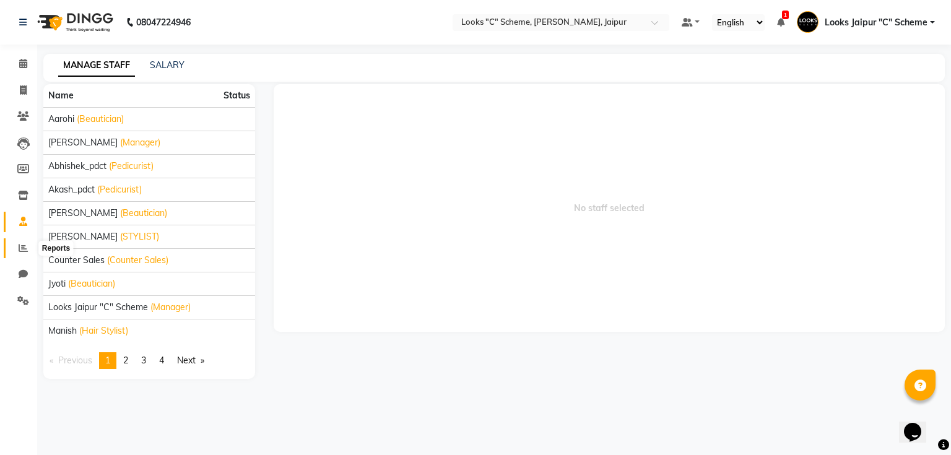
click at [19, 248] on icon at bounding box center [23, 247] width 9 height 9
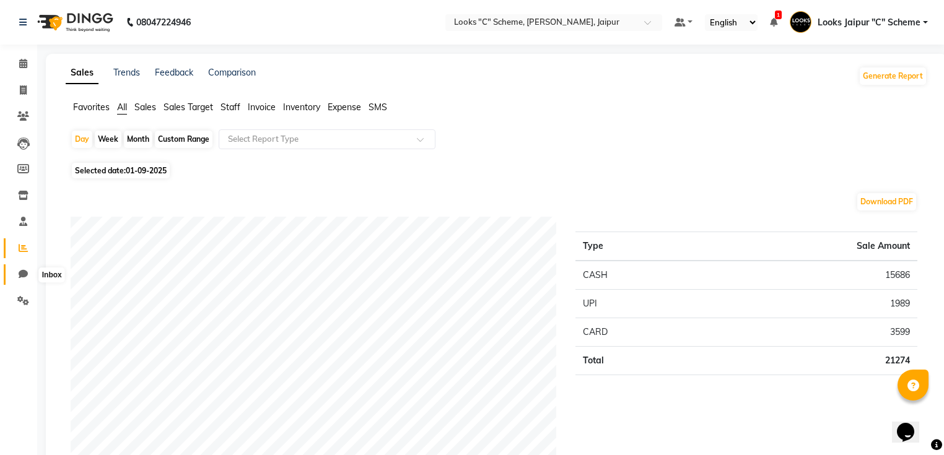
click at [27, 276] on span at bounding box center [23, 275] width 22 height 14
select select "100"
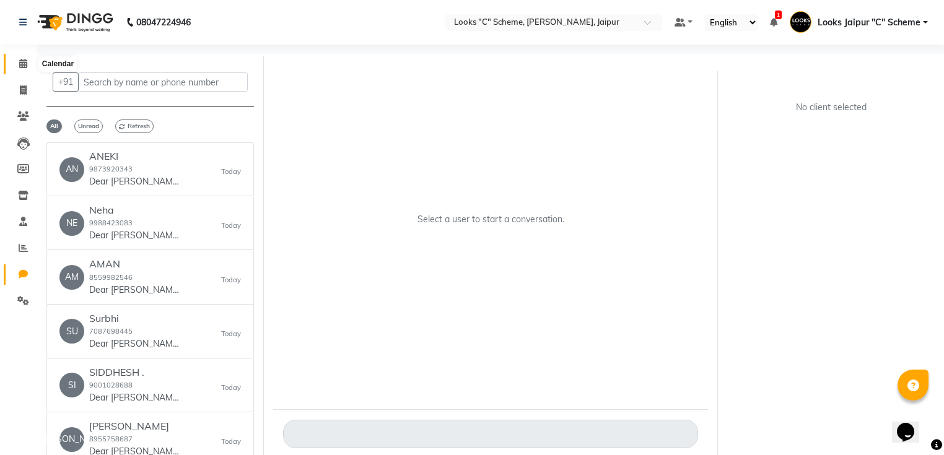
click at [14, 67] on span at bounding box center [23, 64] width 22 height 14
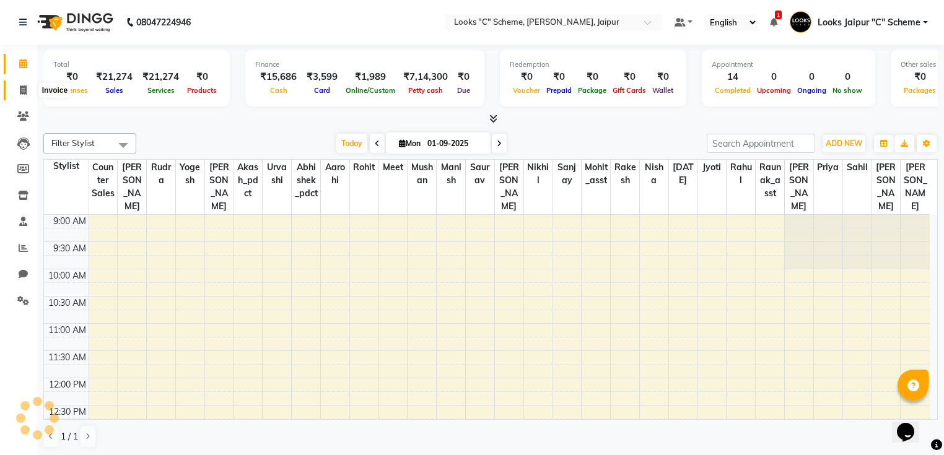
click at [27, 91] on span at bounding box center [23, 91] width 22 height 14
select select "service"
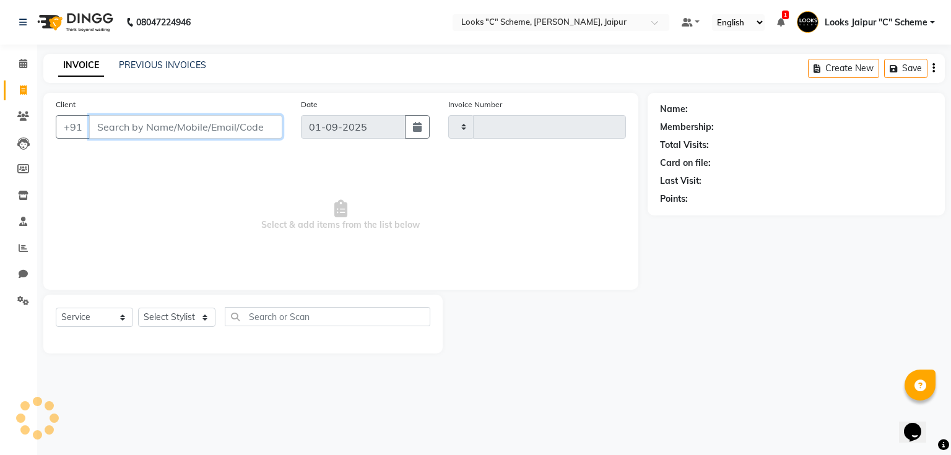
click at [161, 131] on input "Client" at bounding box center [185, 127] width 193 height 24
type input "4353"
select select "4315"
click at [242, 133] on input "Client" at bounding box center [185, 127] width 193 height 24
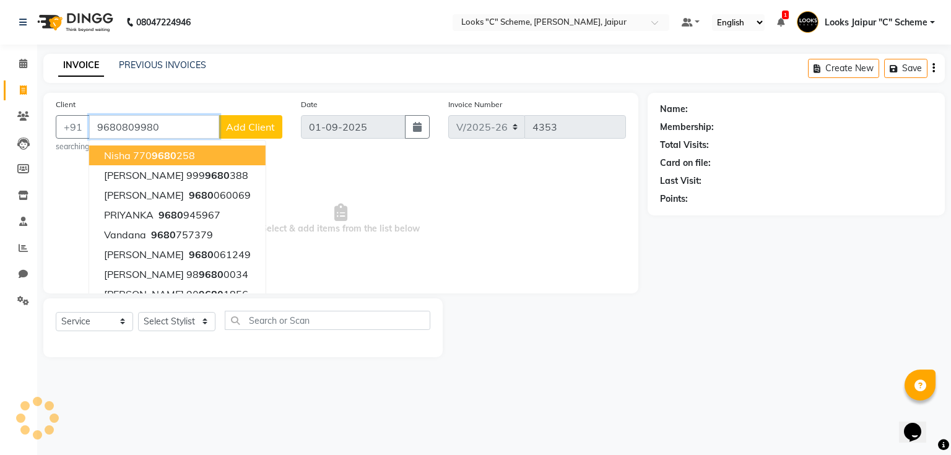
type input "9680809980"
click at [250, 118] on button "Add Client" at bounding box center [251, 127] width 64 height 24
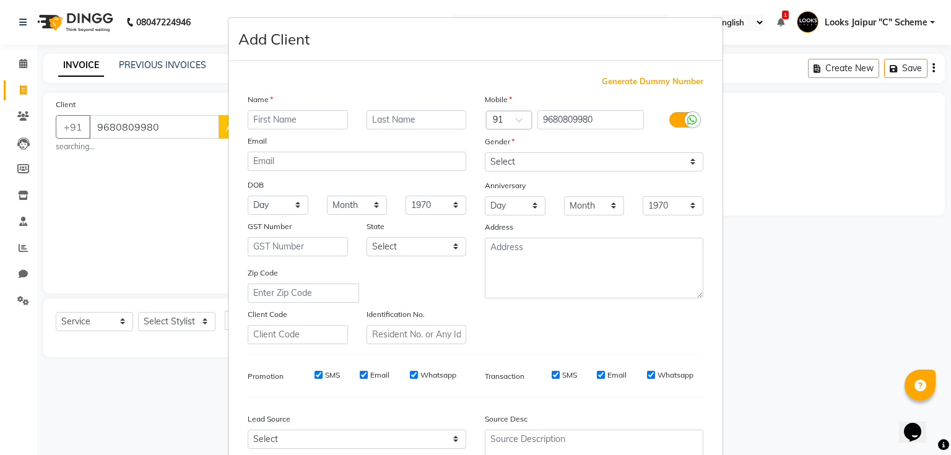
click at [322, 119] on input "text" at bounding box center [298, 119] width 100 height 19
type input "SHATRUDHAN"
drag, startPoint x: 514, startPoint y: 154, endPoint x: 513, endPoint y: 161, distance: 6.9
click at [514, 154] on select "Select Male Female Other Prefer Not To Say" at bounding box center [594, 161] width 219 height 19
select select "[DEMOGRAPHIC_DATA]"
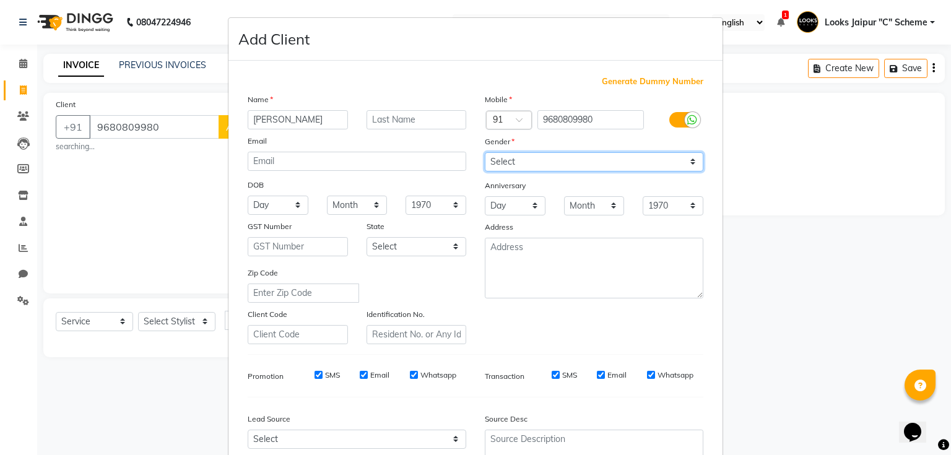
click at [485, 153] on select "Select Male Female Other Prefer Not To Say" at bounding box center [594, 161] width 219 height 19
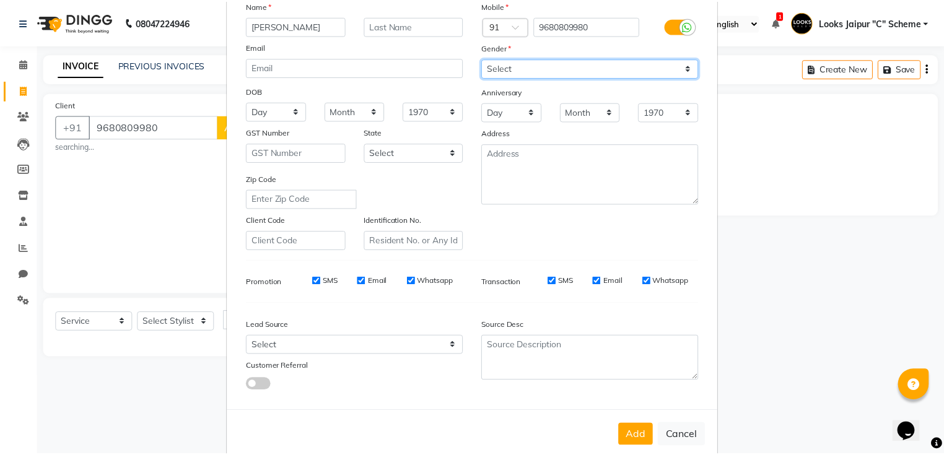
scroll to position [122, 0]
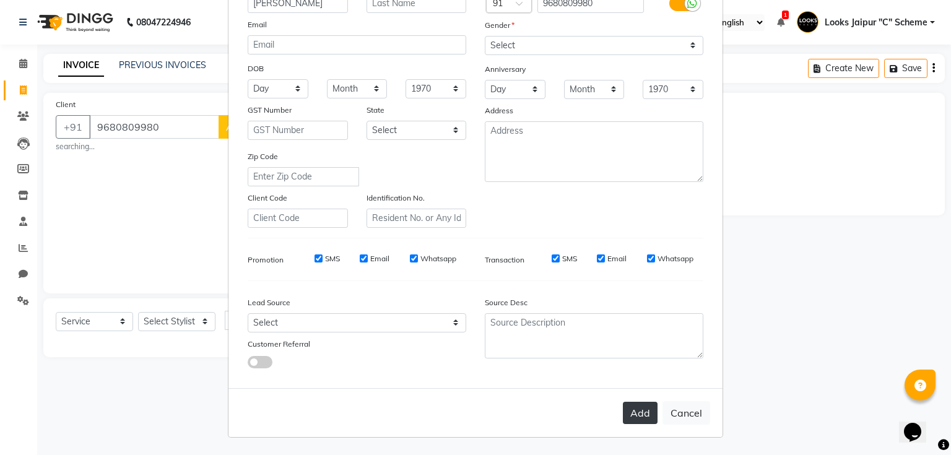
click at [629, 411] on button "Add" at bounding box center [640, 413] width 35 height 22
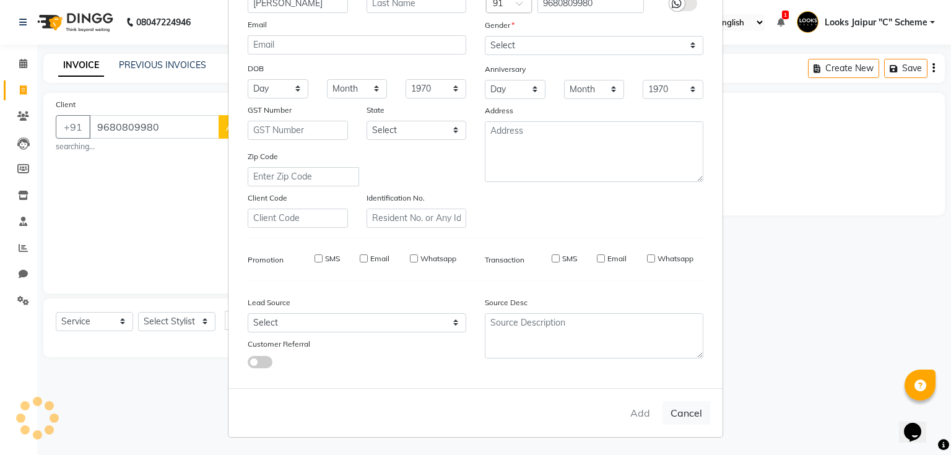
select select
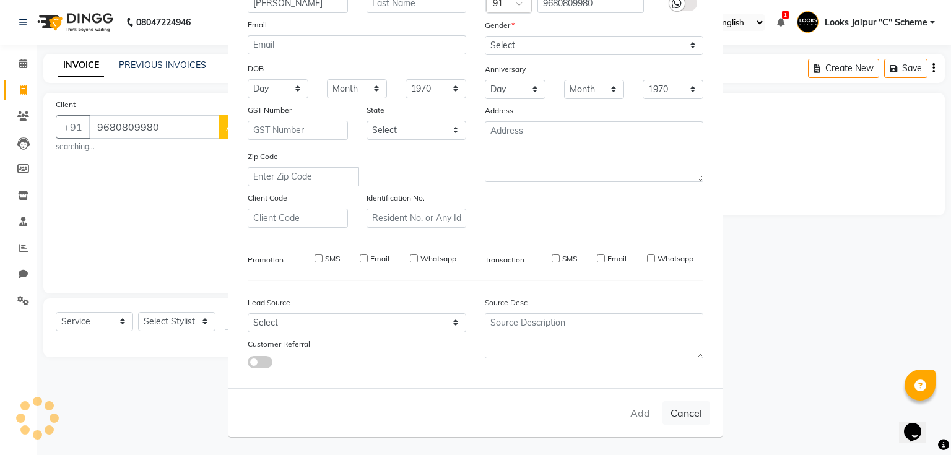
select select
checkbox input "false"
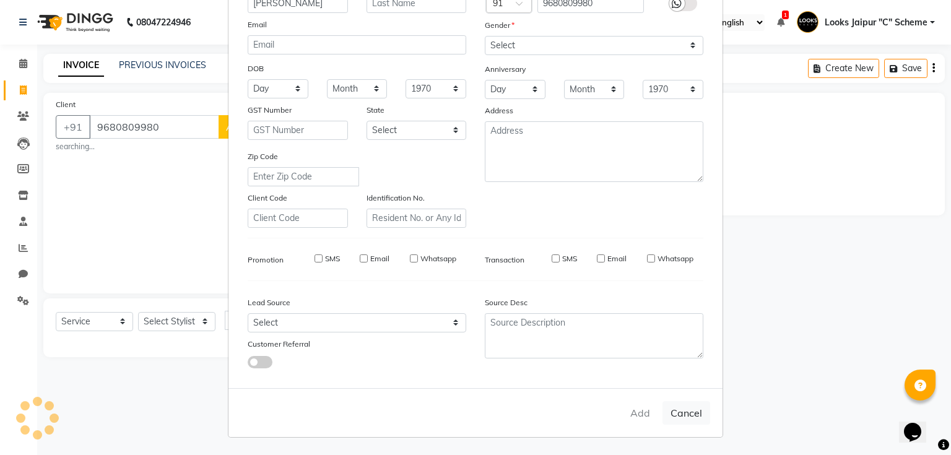
checkbox input "false"
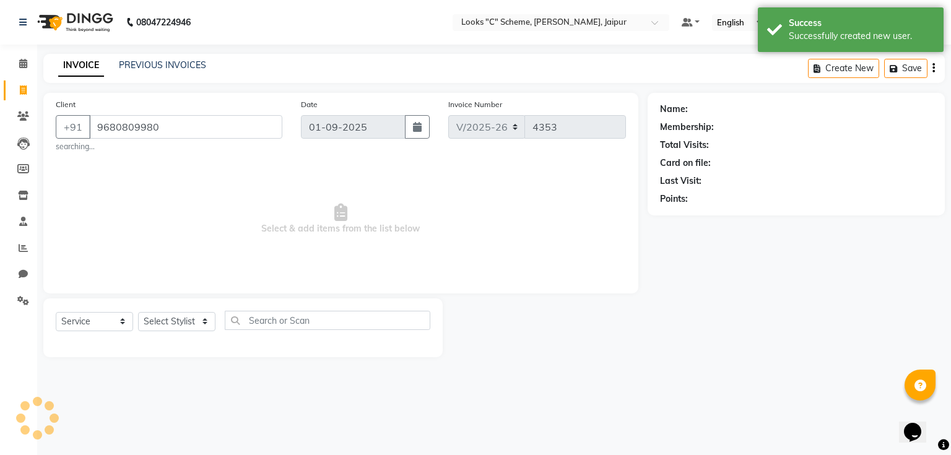
select select "1: Object"
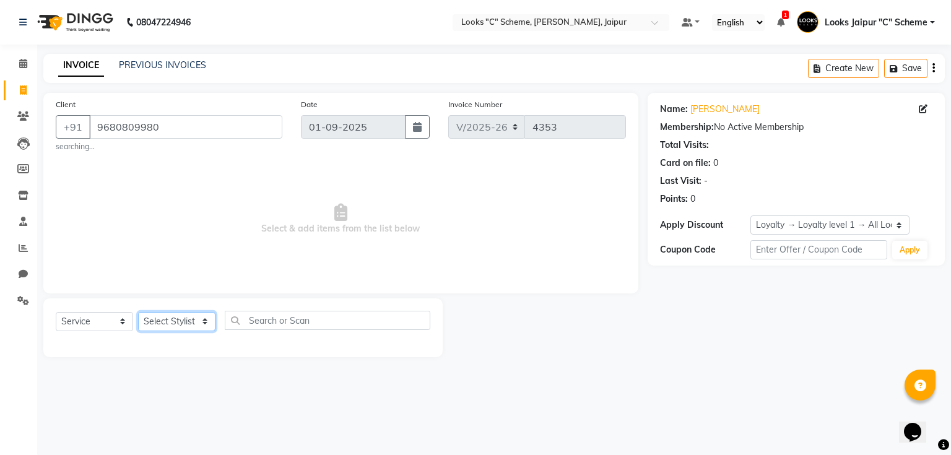
click at [173, 331] on select "Select Stylist Aarohi Aayushi Abhishek_pdct Akash_pdct Anjana Ashu Kayat Counte…" at bounding box center [176, 321] width 77 height 19
click at [78, 317] on select "Select Service Product Membership Package Voucher Prepaid Gift Card" at bounding box center [94, 321] width 77 height 19
select select "V"
click at [56, 313] on select "Select Service Product Membership Package Voucher Prepaid Gift Card" at bounding box center [94, 321] width 77 height 19
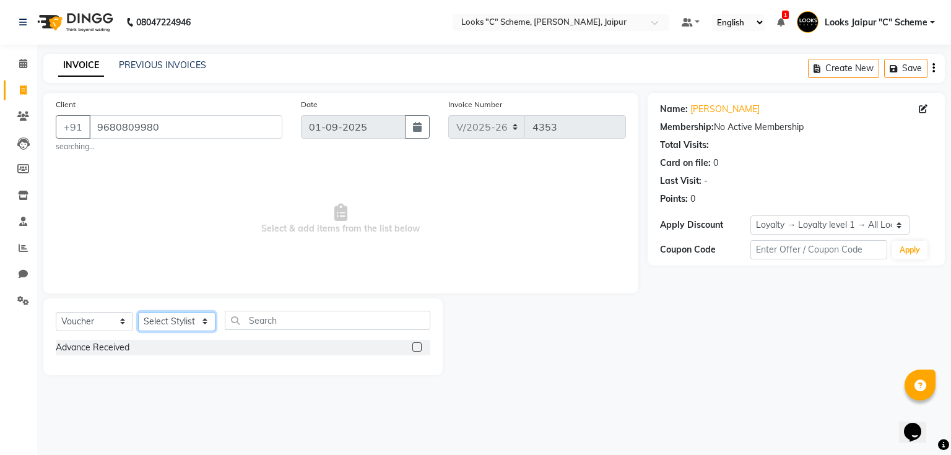
click at [190, 317] on select "Select Stylist Aarohi Aayushi Abhishek_pdct Akash_pdct Anjana Ashu Kayat Counte…" at bounding box center [176, 321] width 77 height 19
select select "23719"
click at [138, 313] on select "Select Stylist Aarohi Aayushi Abhishek_pdct Akash_pdct Anjana Ashu Kayat Counte…" at bounding box center [176, 321] width 77 height 19
click at [420, 344] on label at bounding box center [416, 346] width 9 height 9
click at [420, 344] on input "checkbox" at bounding box center [416, 348] width 8 height 8
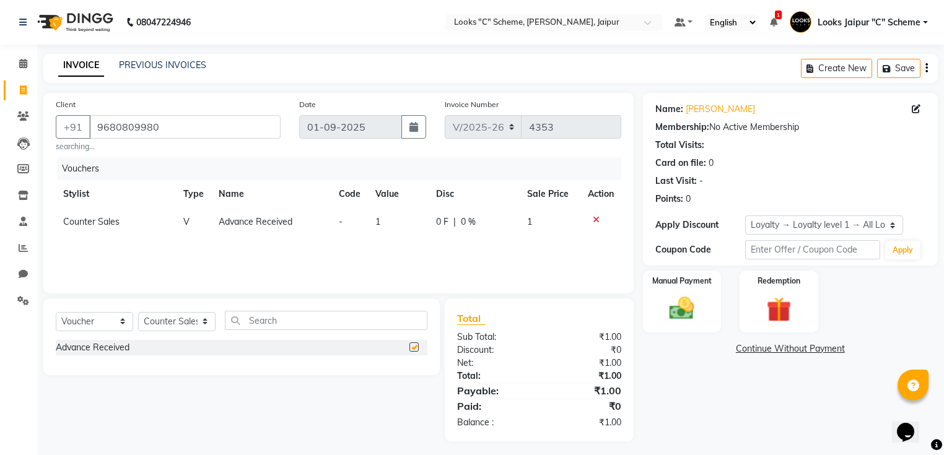
checkbox input "false"
click at [334, 230] on td "-" at bounding box center [349, 222] width 37 height 28
select select "23719"
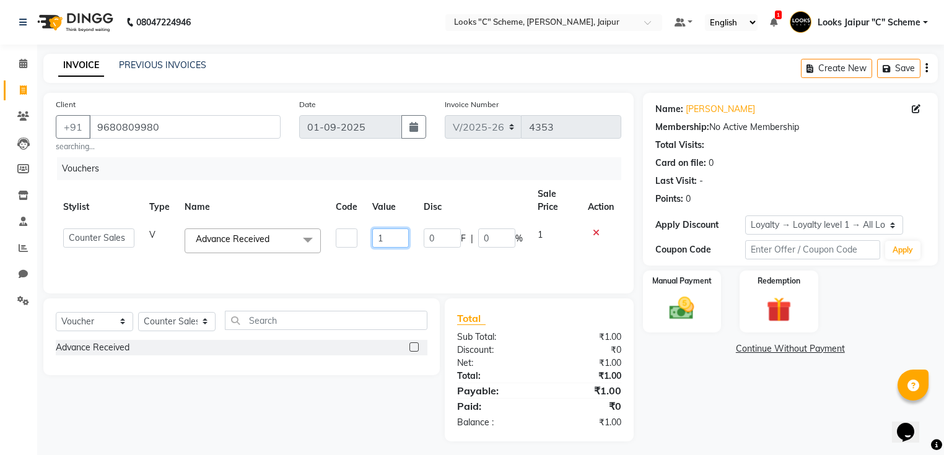
click at [392, 243] on input "1" at bounding box center [390, 238] width 37 height 19
type input "20000"
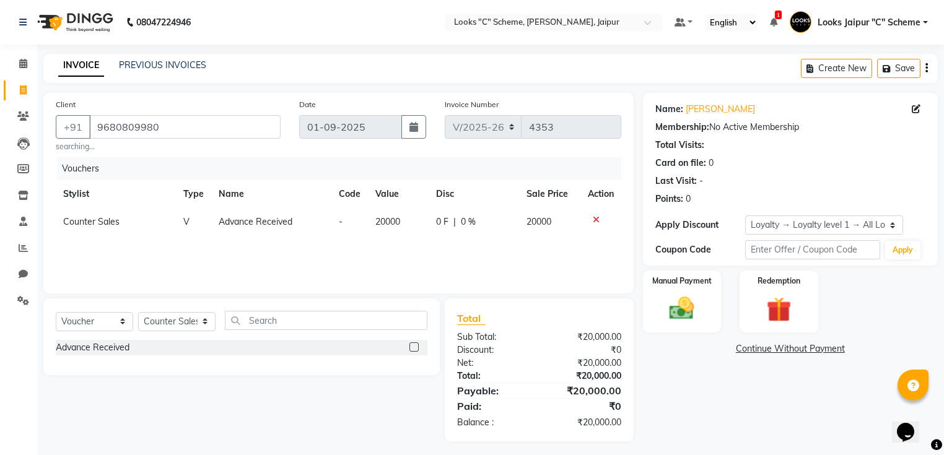
click at [409, 260] on div "Vouchers Stylist Type Name Code Value Disc Sale Price Action Counter Sales V Ad…" at bounding box center [338, 219] width 565 height 124
click at [703, 303] on div "Manual Payment" at bounding box center [682, 301] width 82 height 64
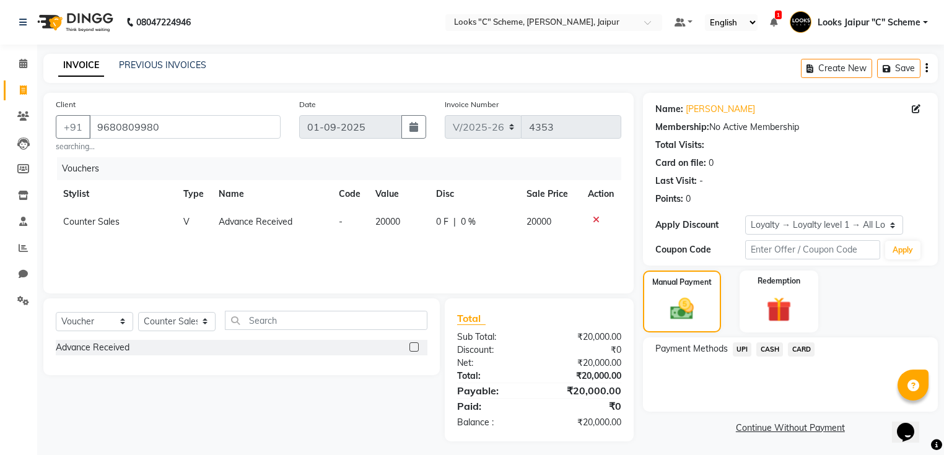
click at [739, 347] on span "UPI" at bounding box center [742, 349] width 19 height 14
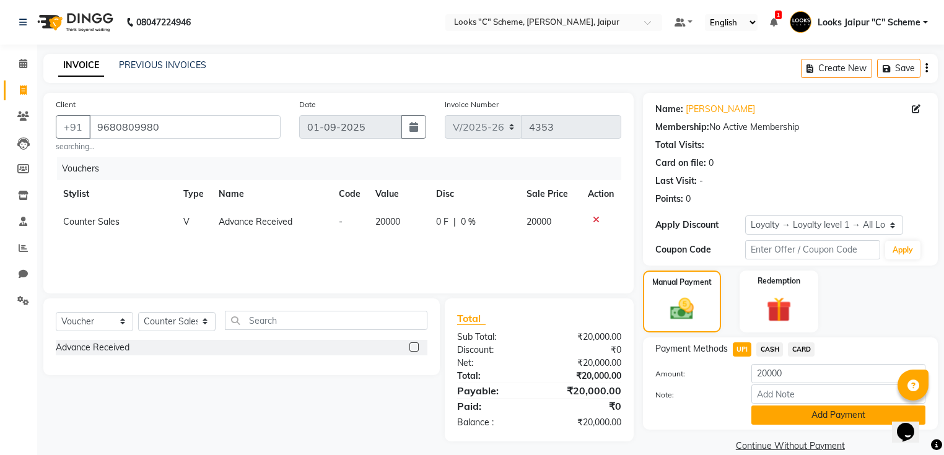
click at [790, 414] on button "Add Payment" at bounding box center [838, 415] width 174 height 19
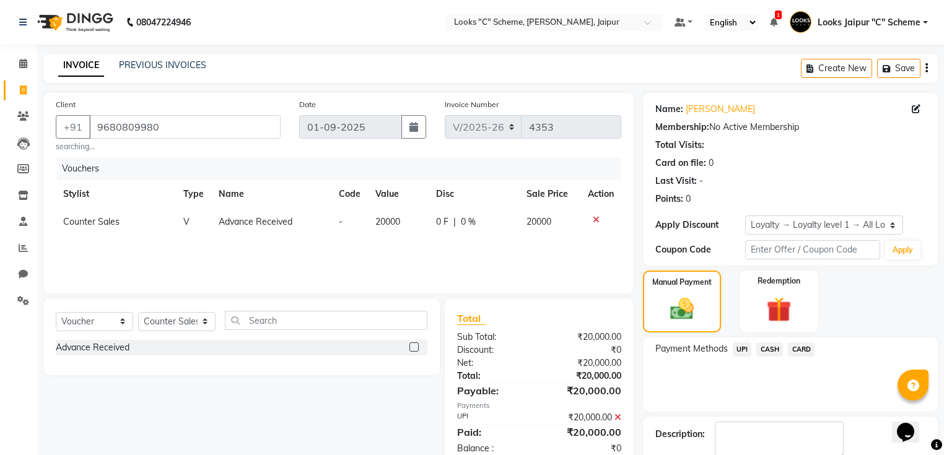
scroll to position [93, 0]
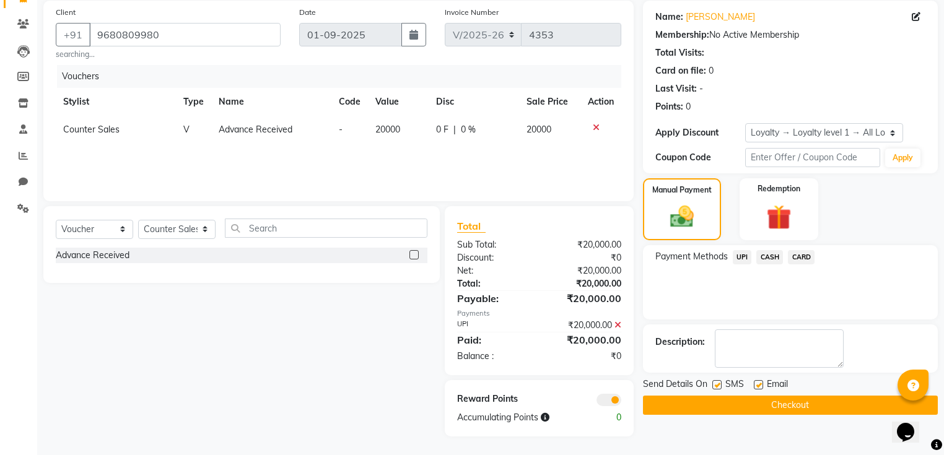
click at [787, 406] on button "Checkout" at bounding box center [790, 405] width 295 height 19
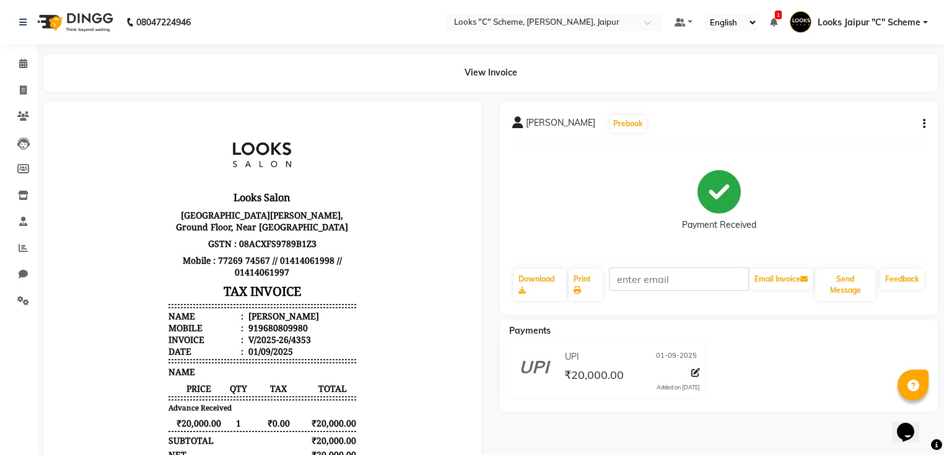
click at [916, 121] on div "SHATRUDHAN Prebook" at bounding box center [718, 124] width 413 height 20
click at [920, 121] on button "button" at bounding box center [921, 124] width 7 height 13
click at [897, 124] on div "Edit Item Staff" at bounding box center [874, 123] width 59 height 15
select select
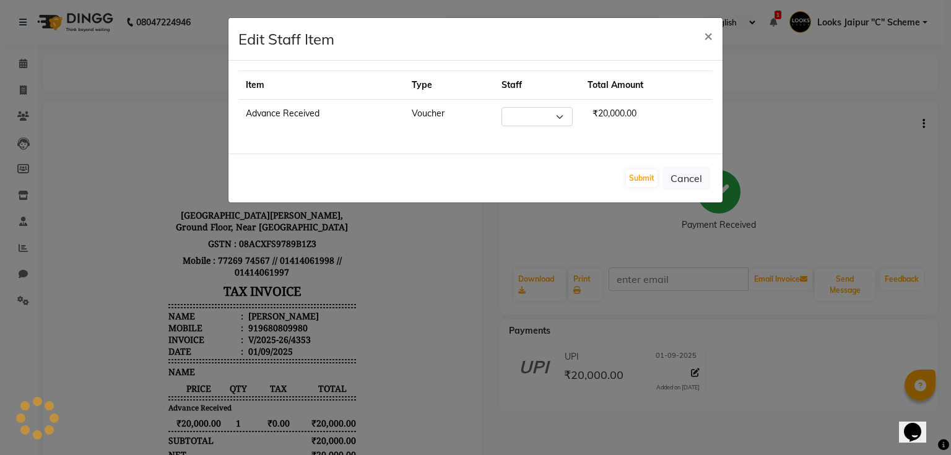
click at [668, 214] on ngb-modal-window "Edit Staff Item × Item Type Staff Total Amount Advance Received Voucher Select …" at bounding box center [475, 227] width 951 height 455
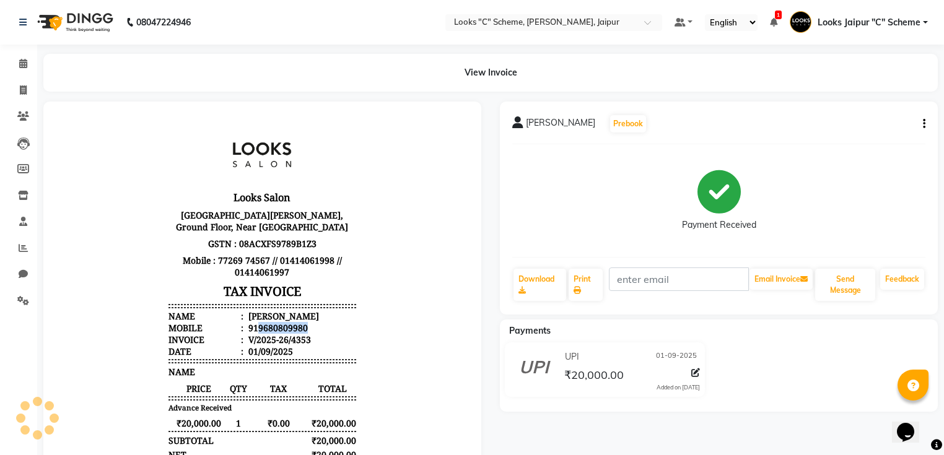
drag, startPoint x: 251, startPoint y: 337, endPoint x: 333, endPoint y: 336, distance: 81.8
click at [333, 334] on li "Mobile : 919680809980" at bounding box center [261, 328] width 187 height 12
copy div "9680809980"
click at [22, 94] on icon at bounding box center [23, 89] width 7 height 9
select select "service"
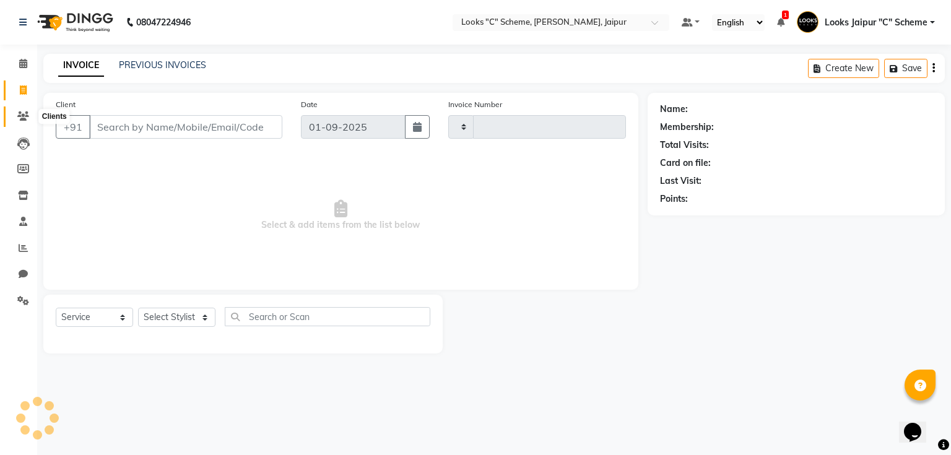
click at [28, 116] on span at bounding box center [23, 117] width 22 height 14
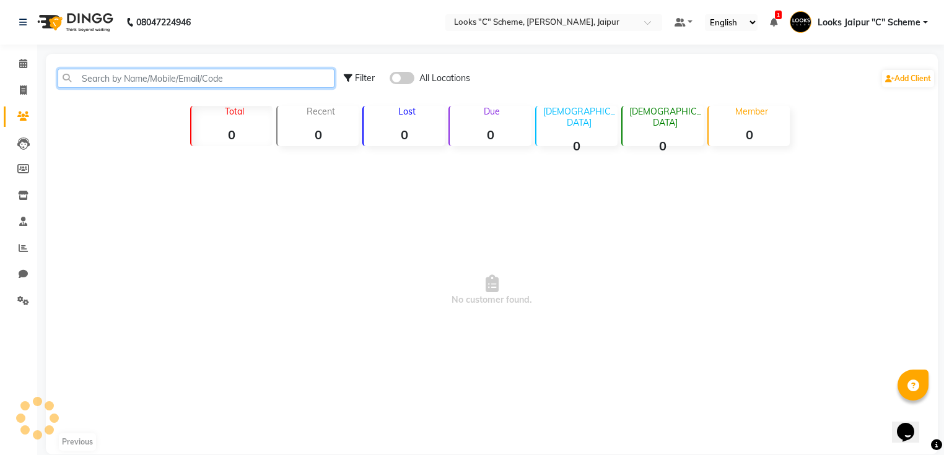
click at [160, 82] on input "text" at bounding box center [196, 78] width 277 height 19
paste input "9680809980"
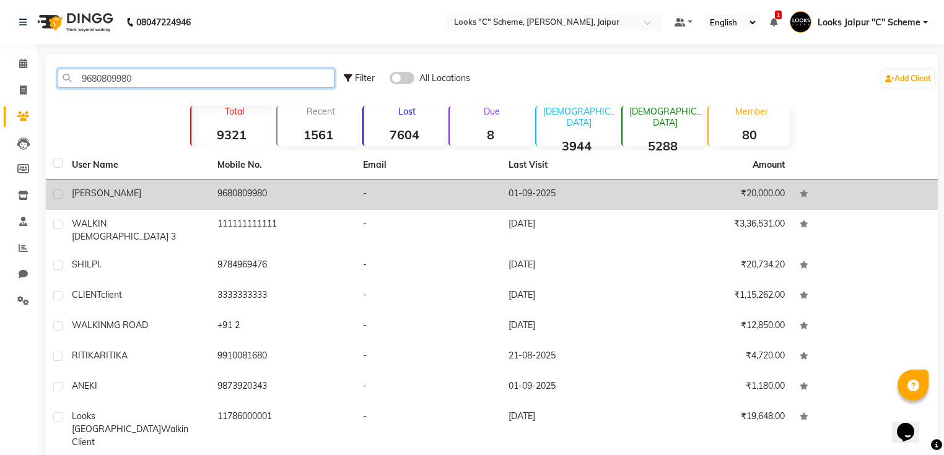
type input "9680809980"
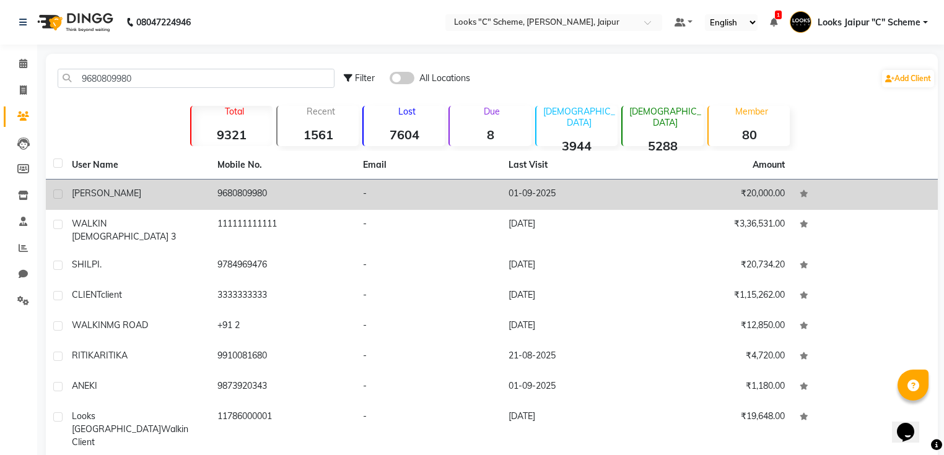
click at [521, 201] on td "01-09-2025" at bounding box center [574, 195] width 146 height 30
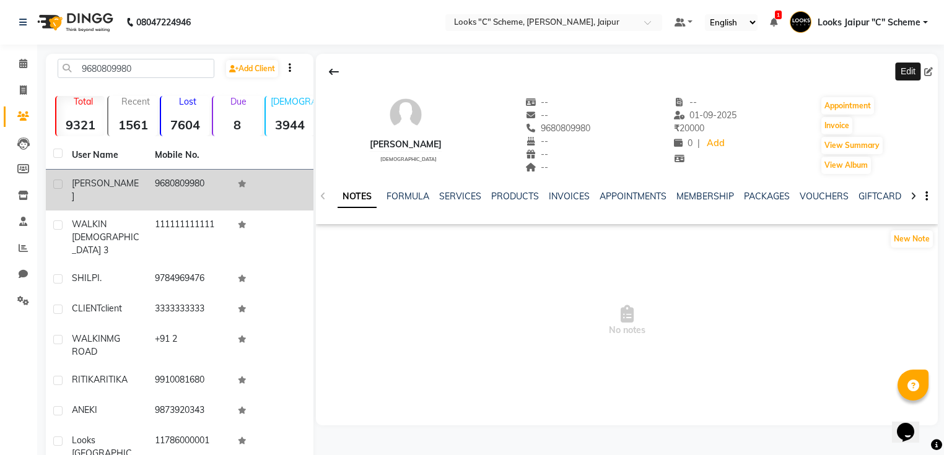
click at [927, 75] on icon at bounding box center [928, 71] width 9 height 9
click at [929, 69] on icon at bounding box center [928, 71] width 9 height 9
select select "[DEMOGRAPHIC_DATA]"
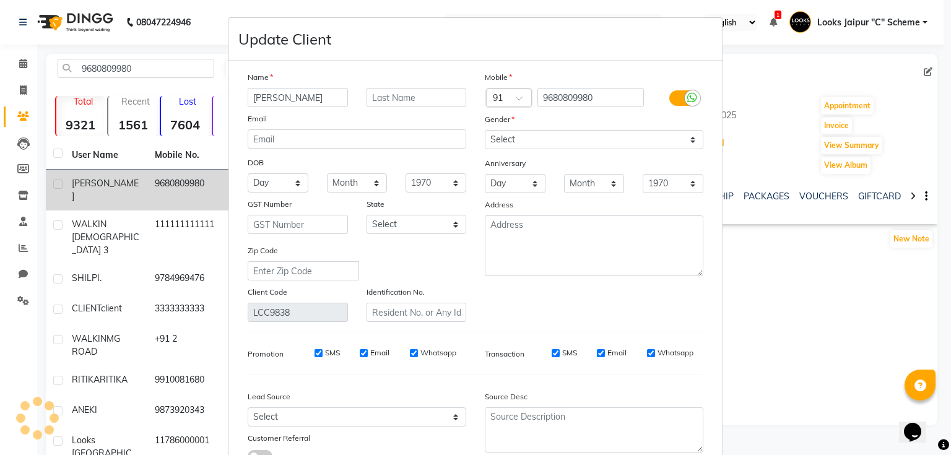
select select "[DEMOGRAPHIC_DATA]"
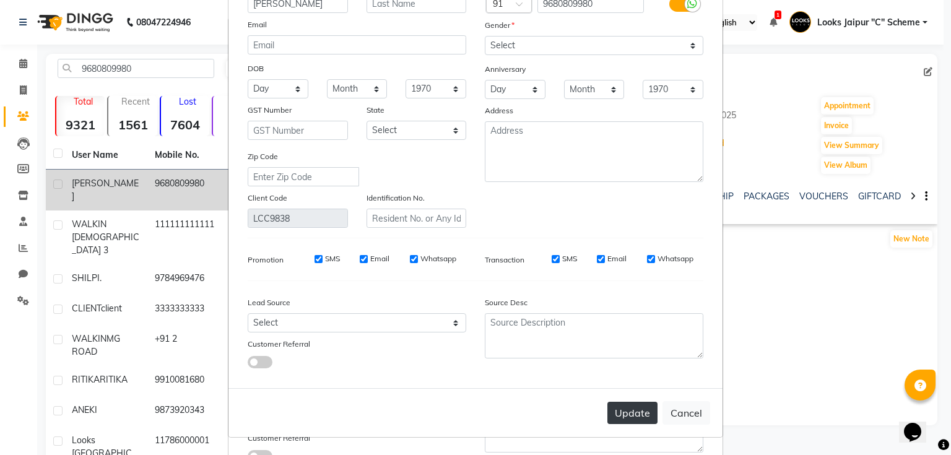
type input "SHATRUGAN"
click at [637, 413] on button "Update" at bounding box center [632, 413] width 50 height 22
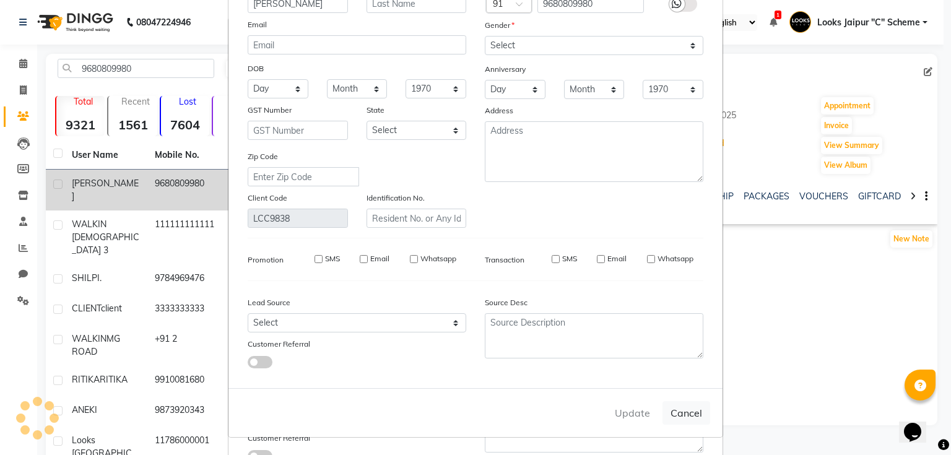
select select
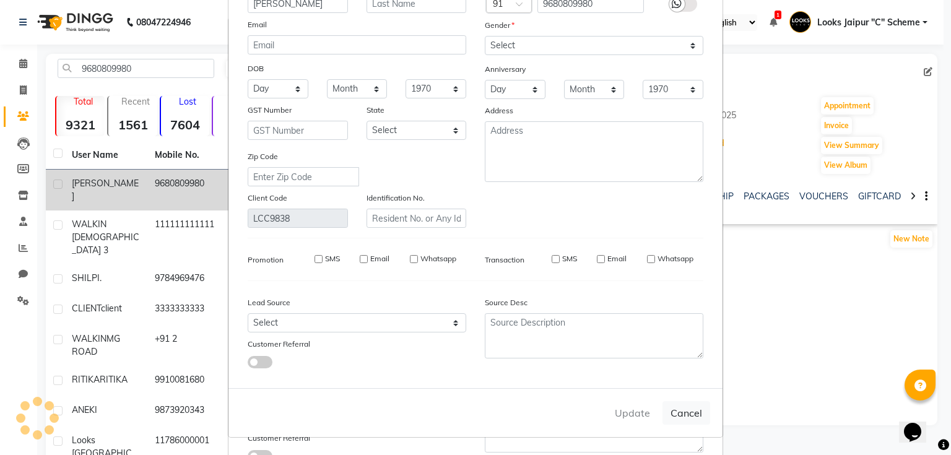
select select
checkbox input "false"
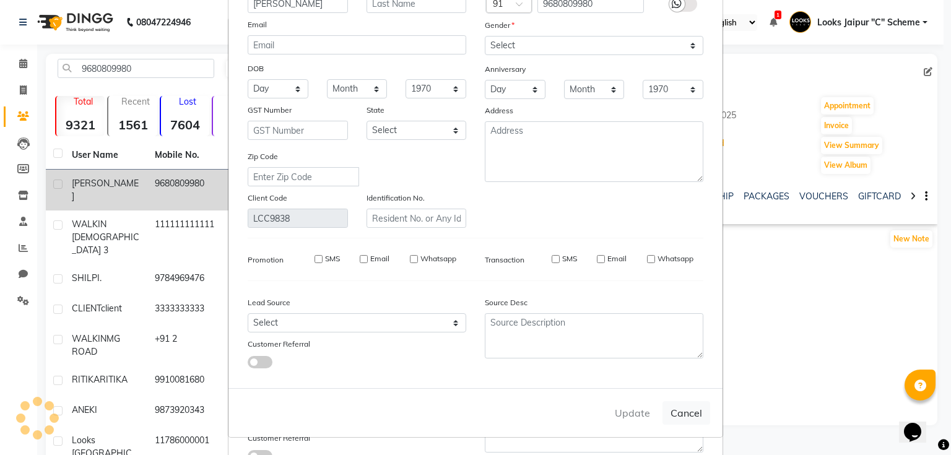
checkbox input "false"
select select
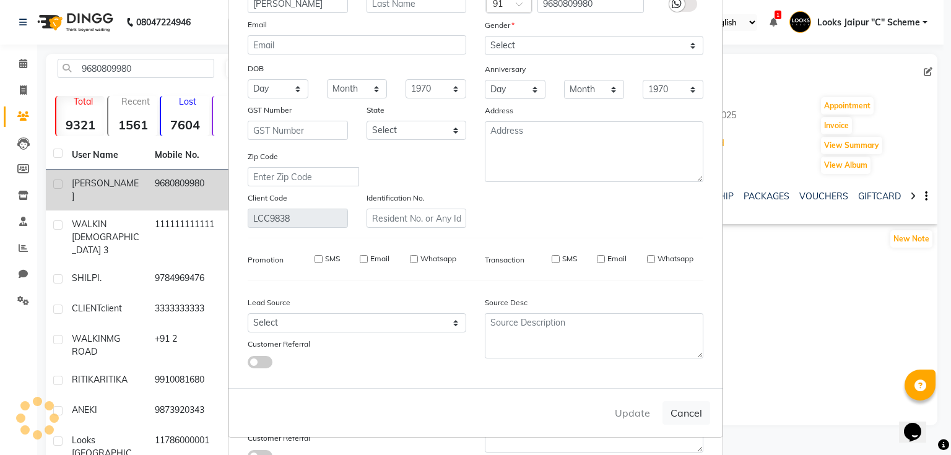
select select
checkbox input "false"
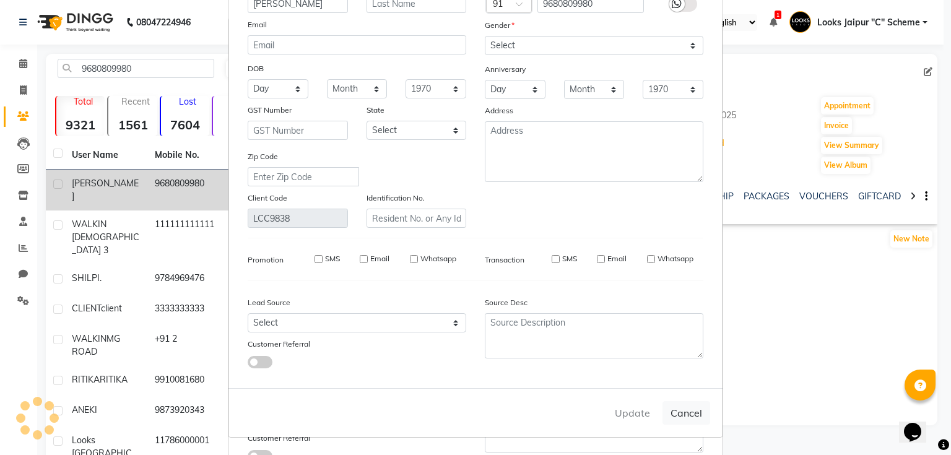
checkbox input "false"
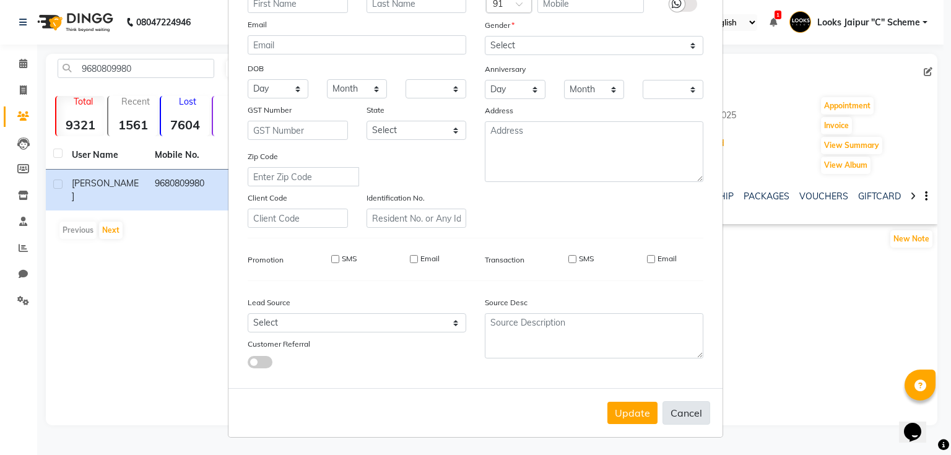
click at [682, 412] on button "Cancel" at bounding box center [687, 413] width 48 height 24
select select
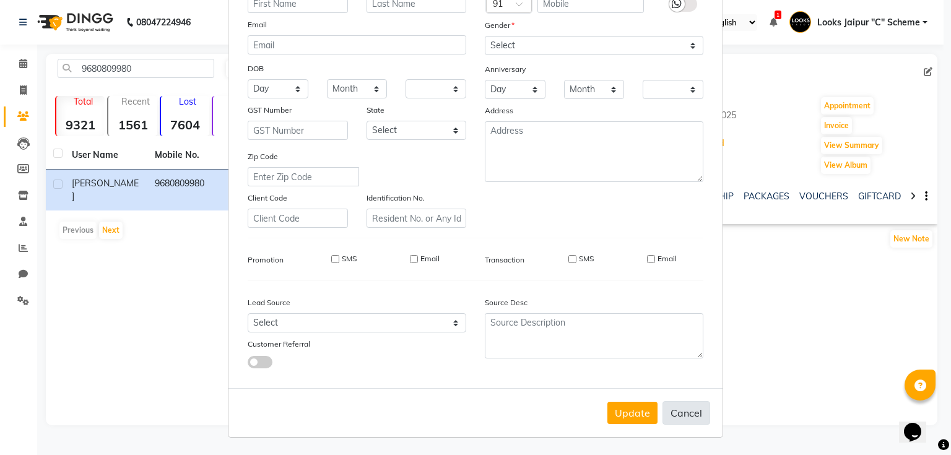
select select
checkbox input "false"
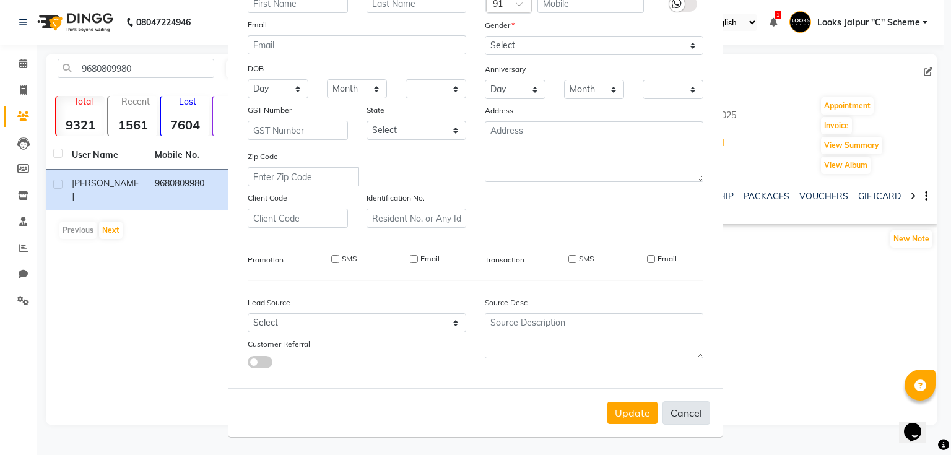
checkbox input "false"
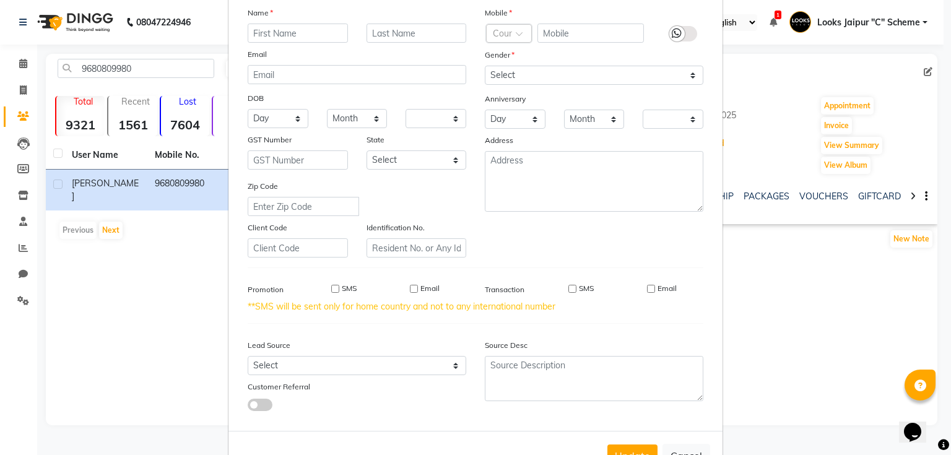
scroll to position [0, 0]
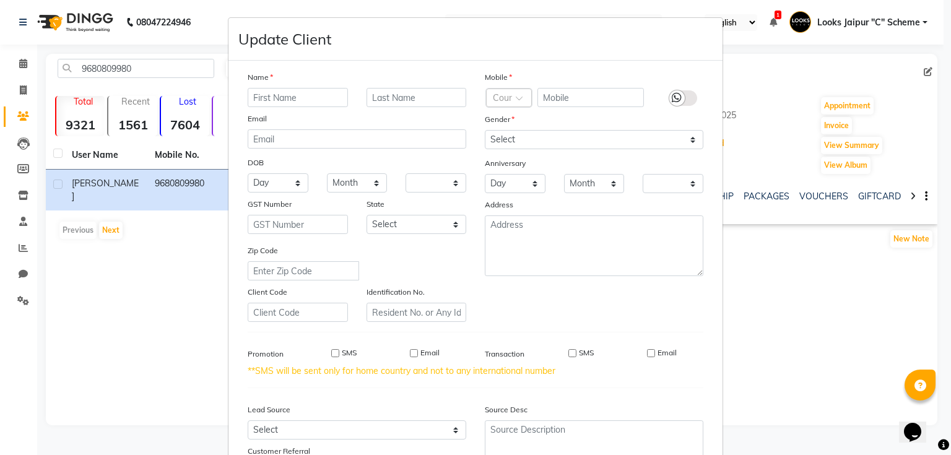
click at [786, 276] on ngb-modal-window "Update Client Name Email DOB Day 01 02 03 04 05 06 07 08 09 10 11 12 13 14 15 1…" at bounding box center [475, 227] width 951 height 455
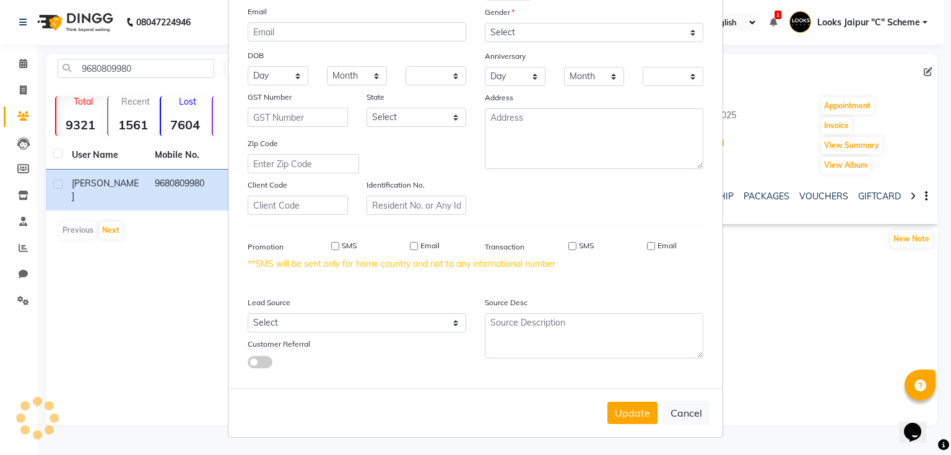
scroll to position [113, 0]
click at [690, 414] on button "Cancel" at bounding box center [687, 413] width 48 height 24
select select
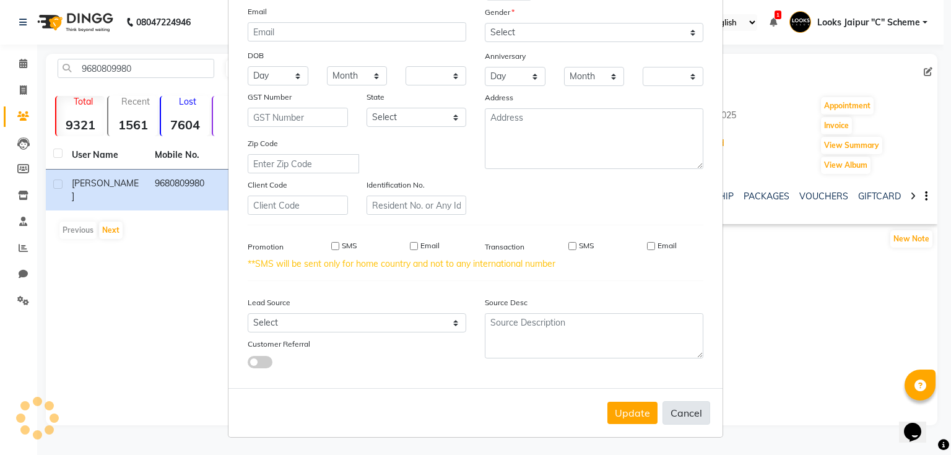
select select
checkbox input "false"
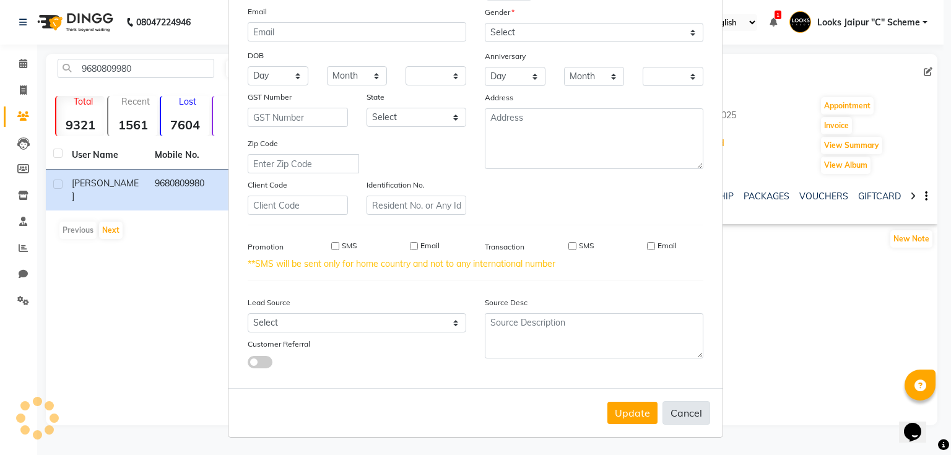
checkbox input "false"
click at [641, 411] on button "Update" at bounding box center [632, 413] width 50 height 22
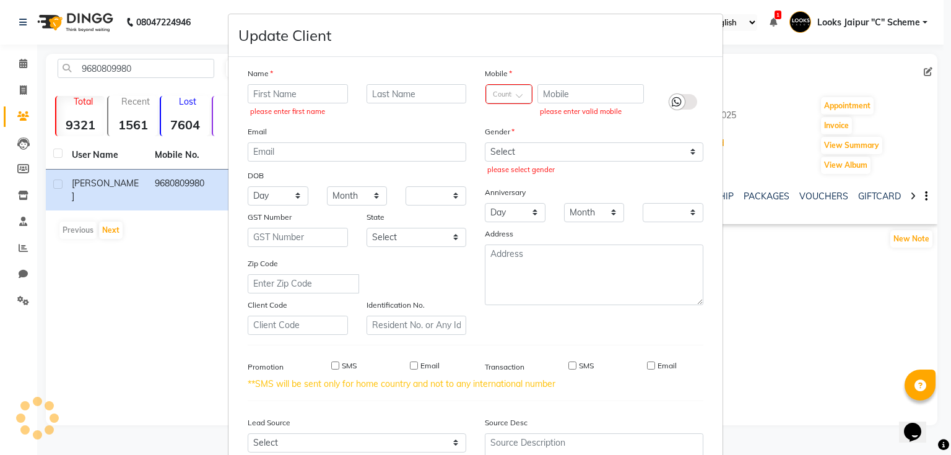
scroll to position [0, 0]
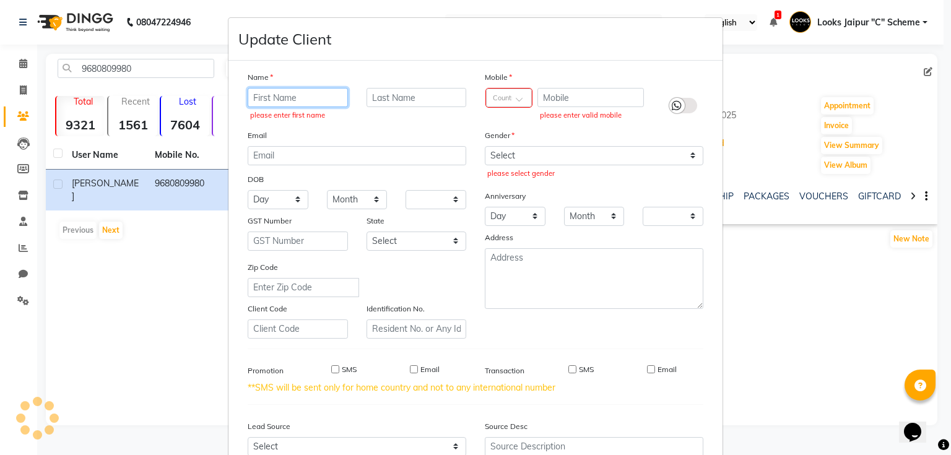
click at [295, 97] on input "text" at bounding box center [298, 97] width 100 height 19
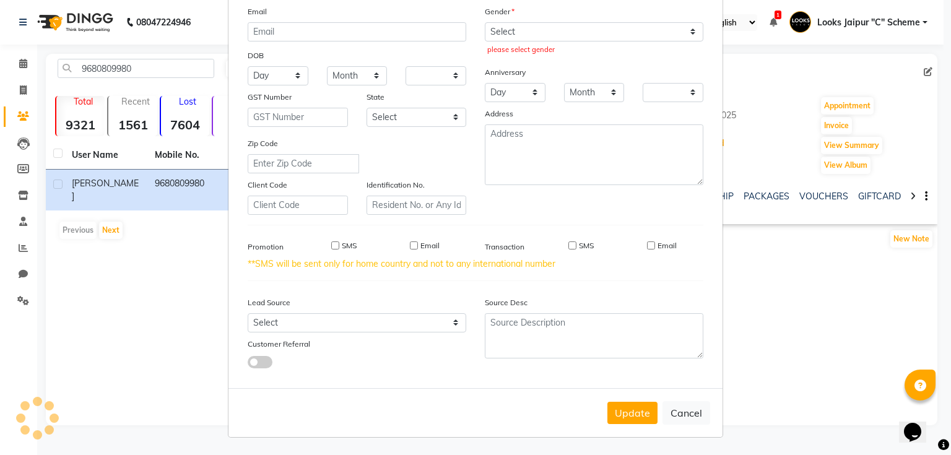
click at [824, 329] on ngb-modal-window "Update Client Name please enter first name Email DOB Day 01 02 03 04 05 06 07 0…" at bounding box center [475, 227] width 951 height 455
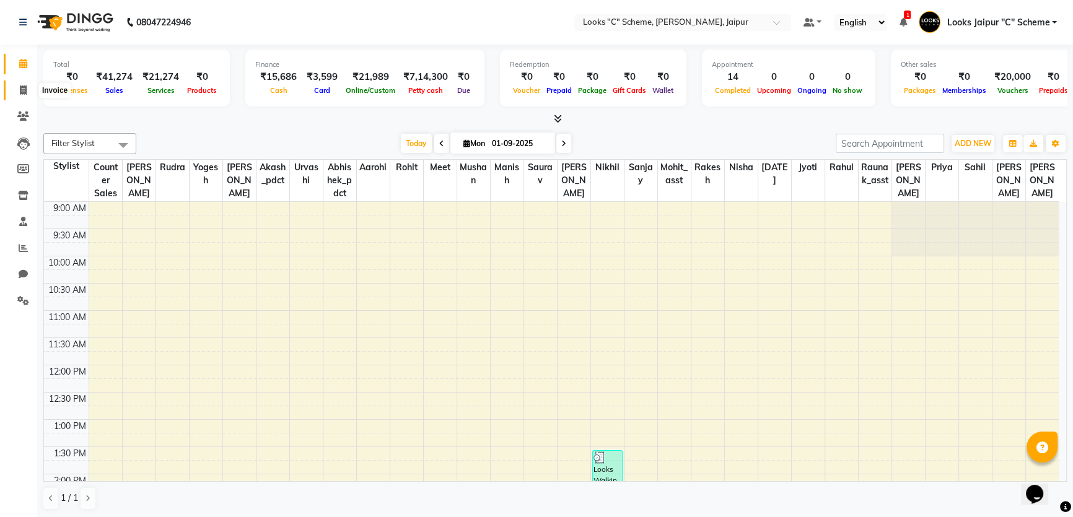
click at [21, 95] on span at bounding box center [23, 91] width 22 height 14
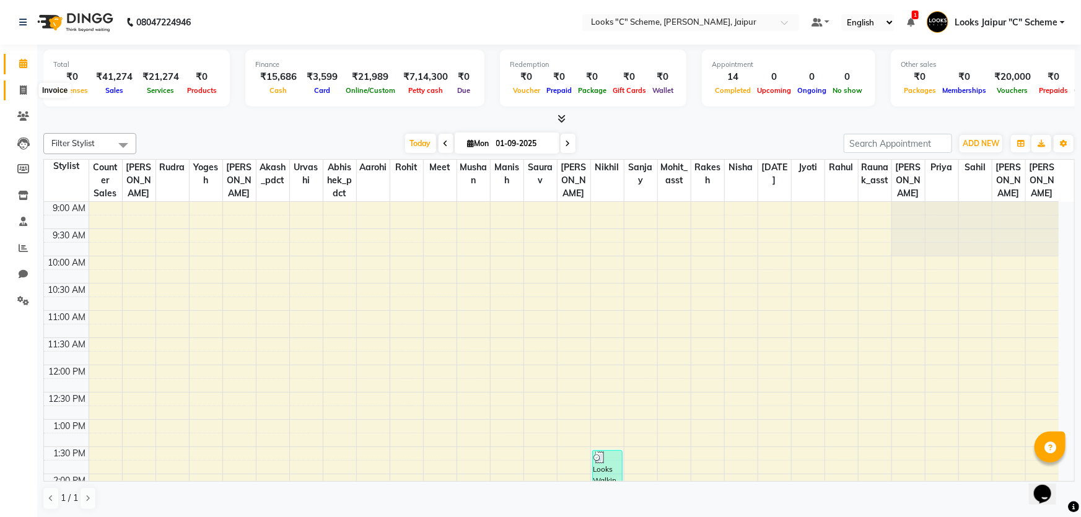
select select "service"
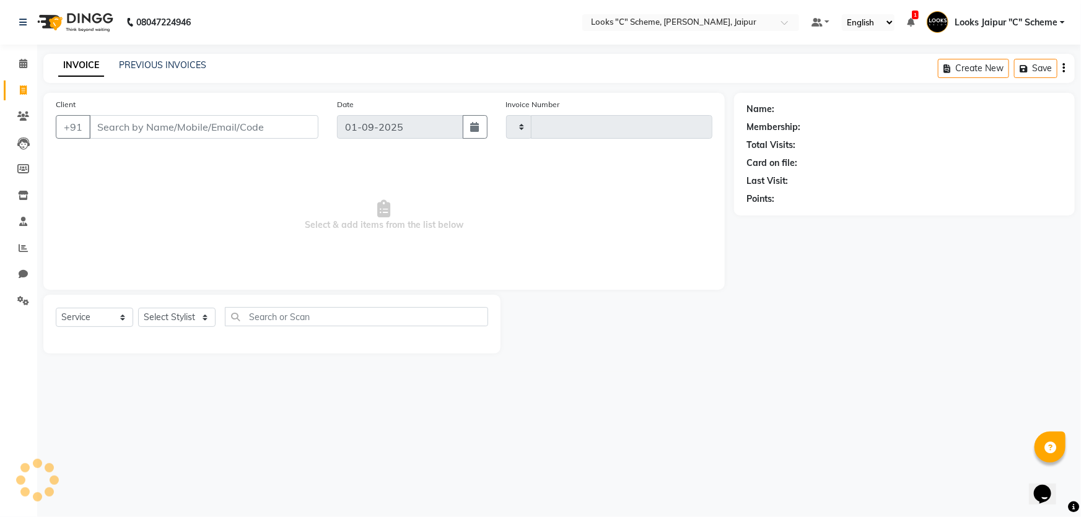
type input "4354"
select select "4315"
click at [134, 63] on link "PREVIOUS INVOICES" at bounding box center [162, 64] width 87 height 11
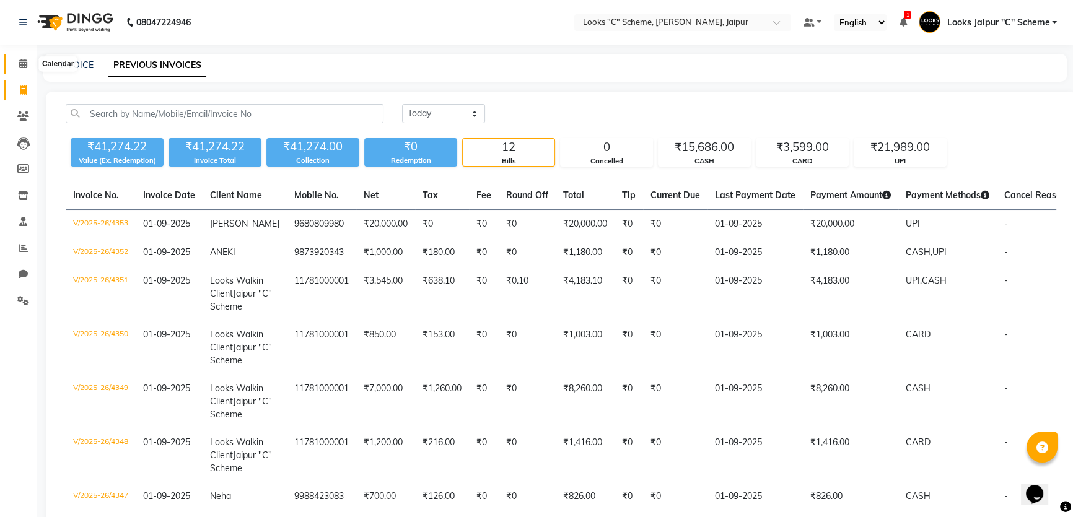
click at [30, 63] on span at bounding box center [23, 64] width 22 height 14
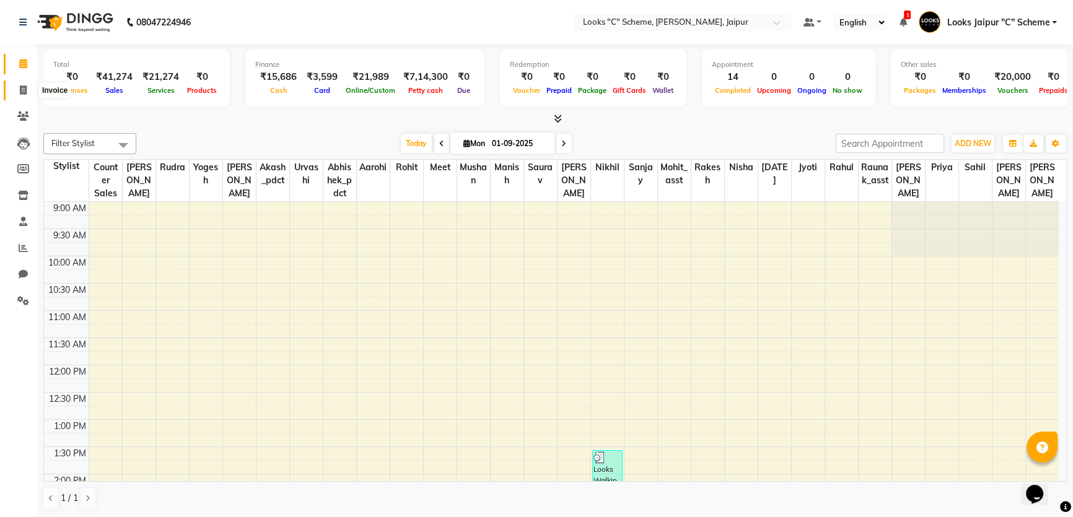
click at [27, 94] on span at bounding box center [23, 91] width 22 height 14
select select "service"
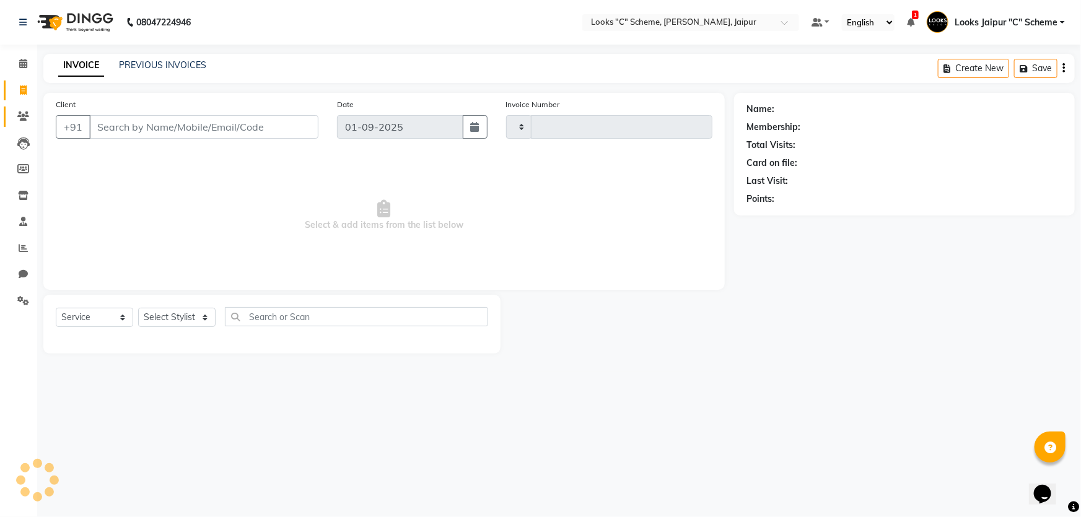
click at [30, 107] on link "Clients" at bounding box center [19, 117] width 30 height 20
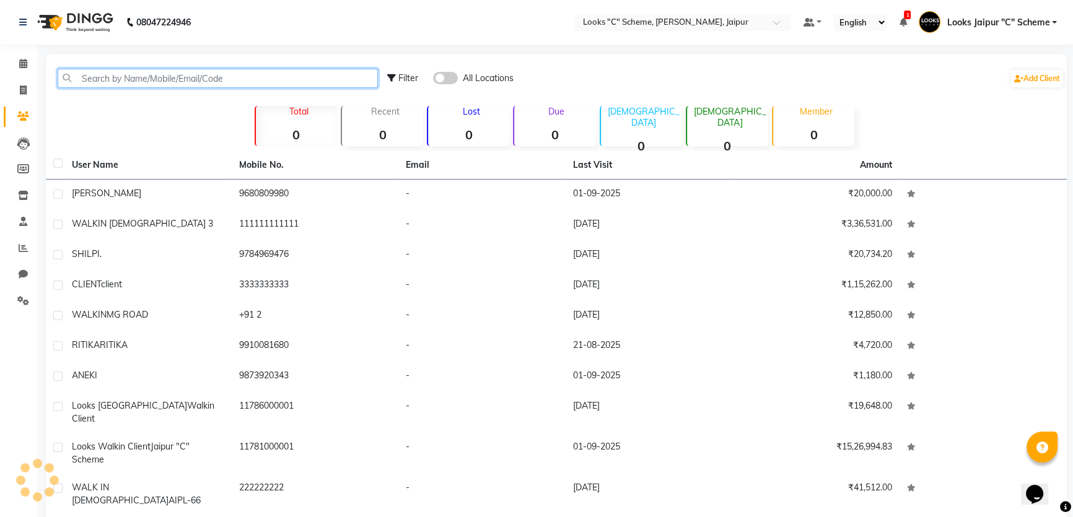
click at [128, 79] on input "text" at bounding box center [218, 78] width 320 height 19
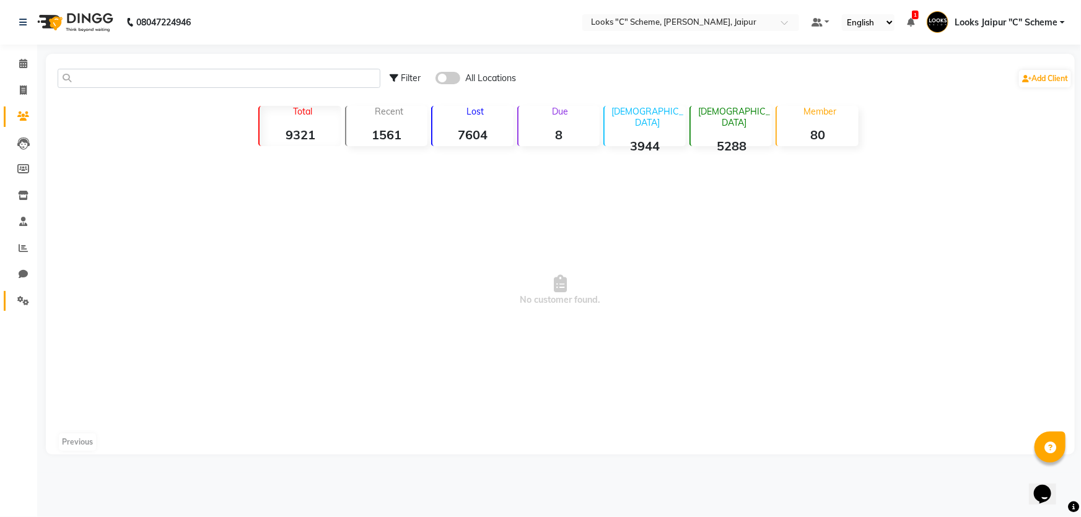
click at [30, 307] on span at bounding box center [23, 301] width 22 height 14
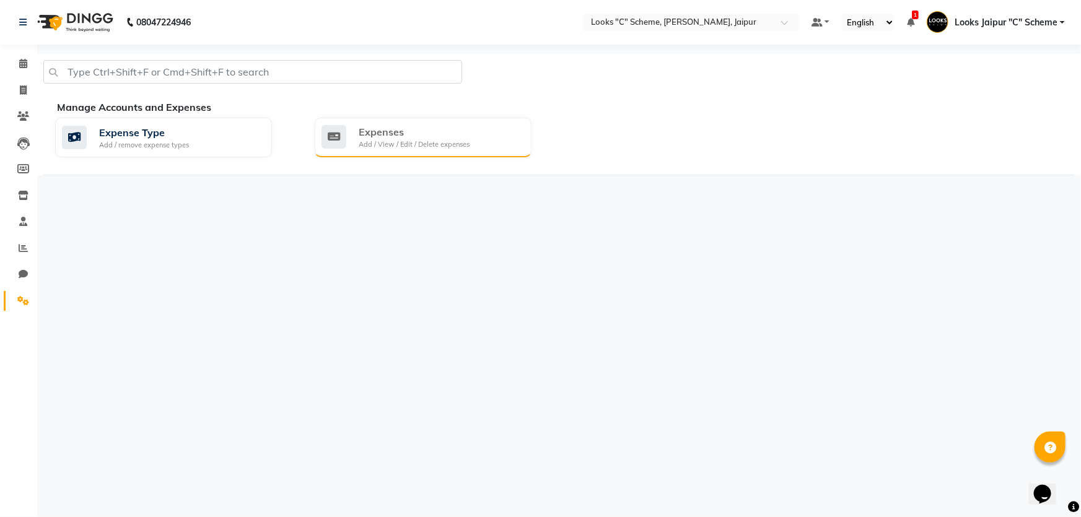
click at [418, 134] on div "Expenses" at bounding box center [414, 131] width 111 height 15
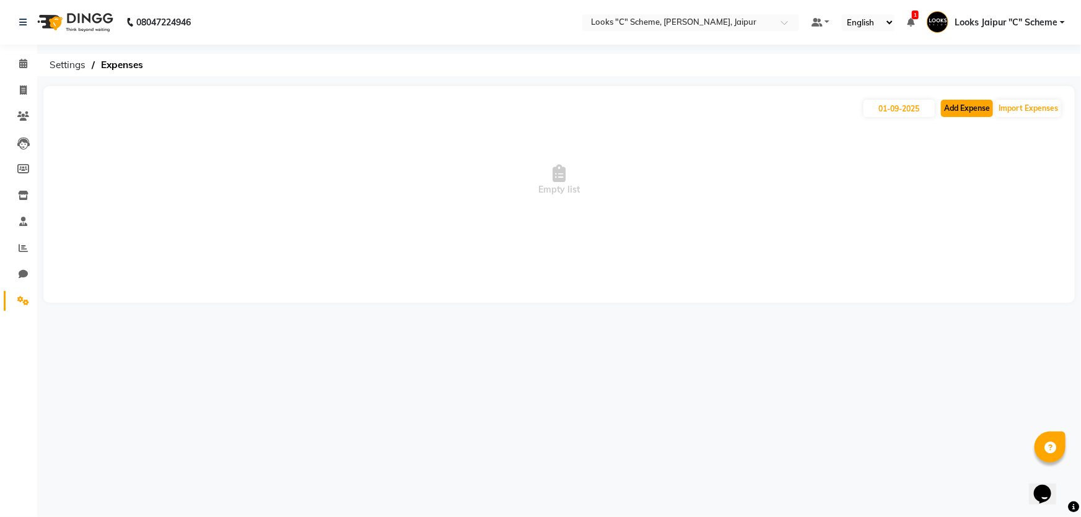
click at [951, 111] on button "Add Expense" at bounding box center [967, 108] width 52 height 17
select select "1"
select select "3120"
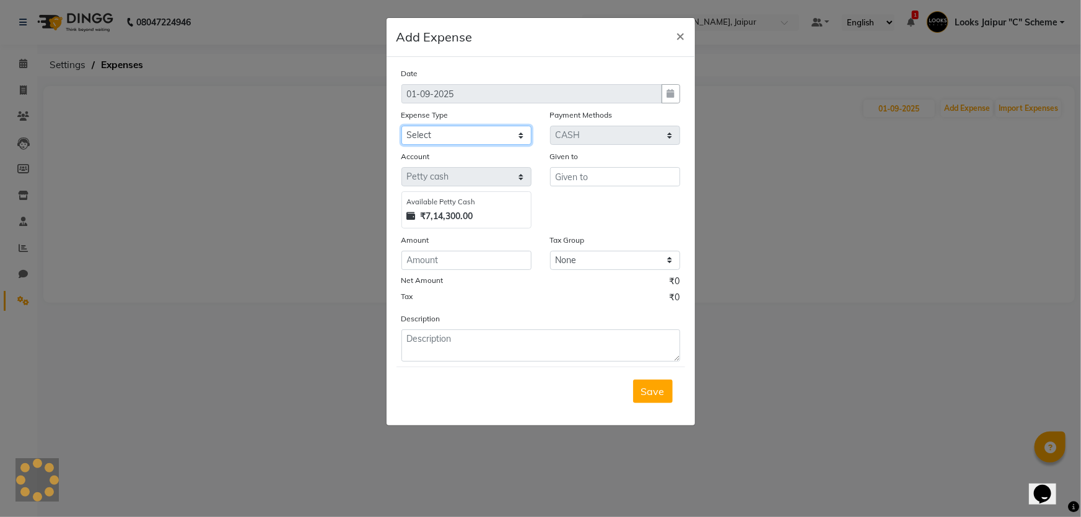
click at [507, 141] on select "Select Bank Deposit Blinkit Cash Handover CLIENT Client ordered food Client Ref…" at bounding box center [466, 135] width 130 height 19
select select "24318"
click at [401, 126] on select "Select Bank Deposit Blinkit Cash Handover CLIENT Client ordered food Client Ref…" at bounding box center [466, 135] width 130 height 19
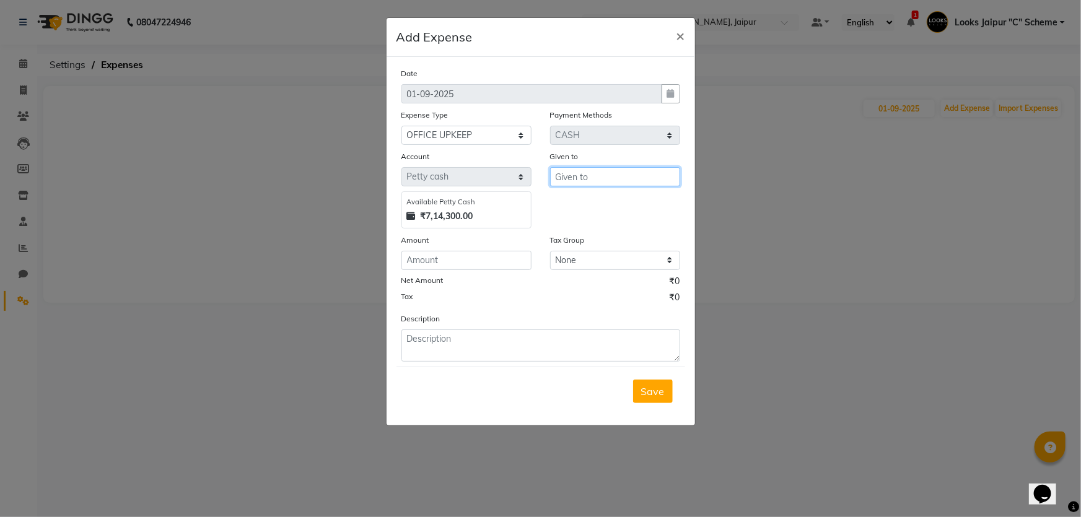
click at [625, 183] on input "text" at bounding box center [615, 176] width 130 height 19
click at [623, 179] on input "text" at bounding box center [615, 176] width 130 height 19
type input "JYOTI"
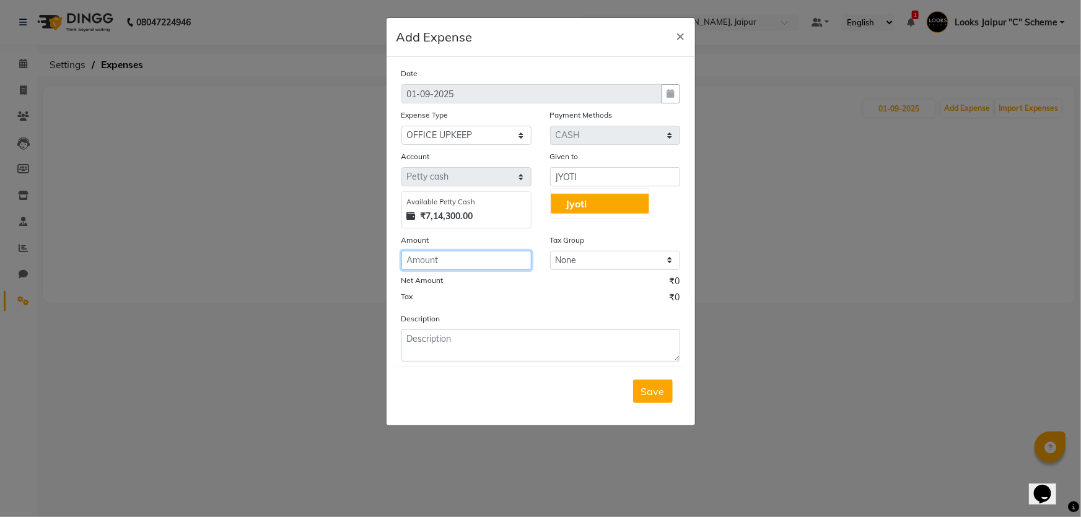
click at [441, 259] on input "number" at bounding box center [466, 260] width 130 height 19
type input "635"
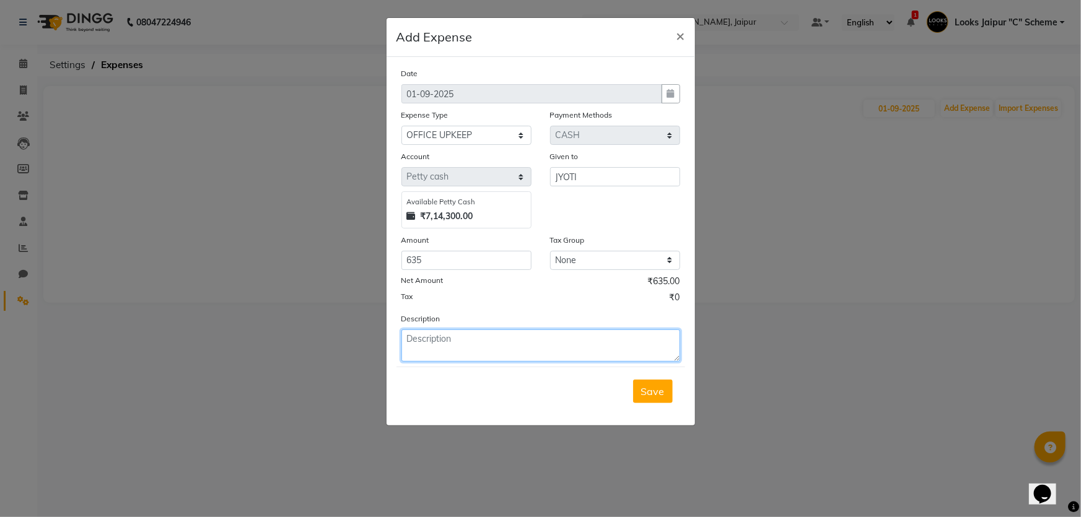
click at [453, 344] on textarea at bounding box center [540, 345] width 279 height 32
type textarea "PRASHAD"
click at [662, 393] on span "Save" at bounding box center [653, 391] width 24 height 12
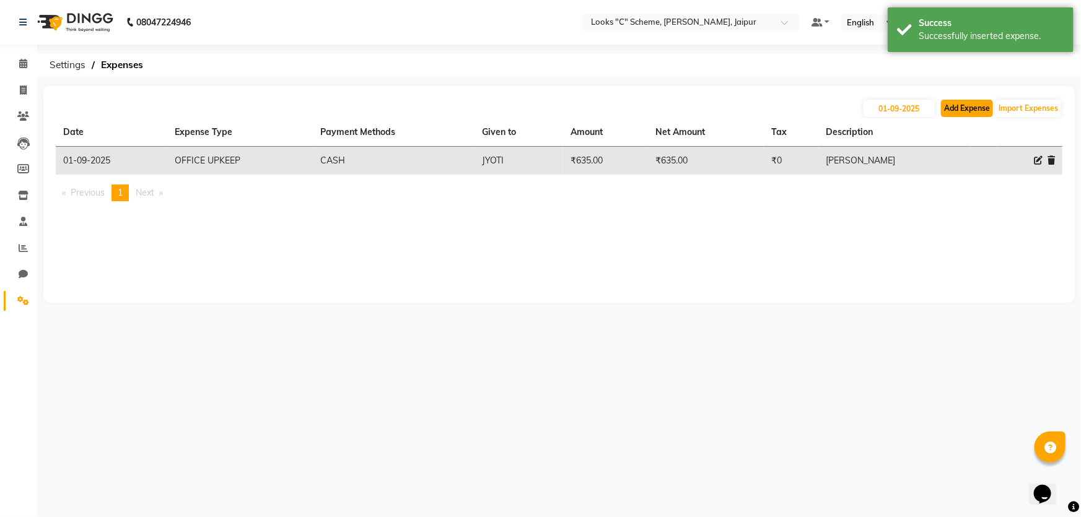
click at [951, 105] on button "Add Expense" at bounding box center [967, 108] width 52 height 17
select select "1"
select select "3120"
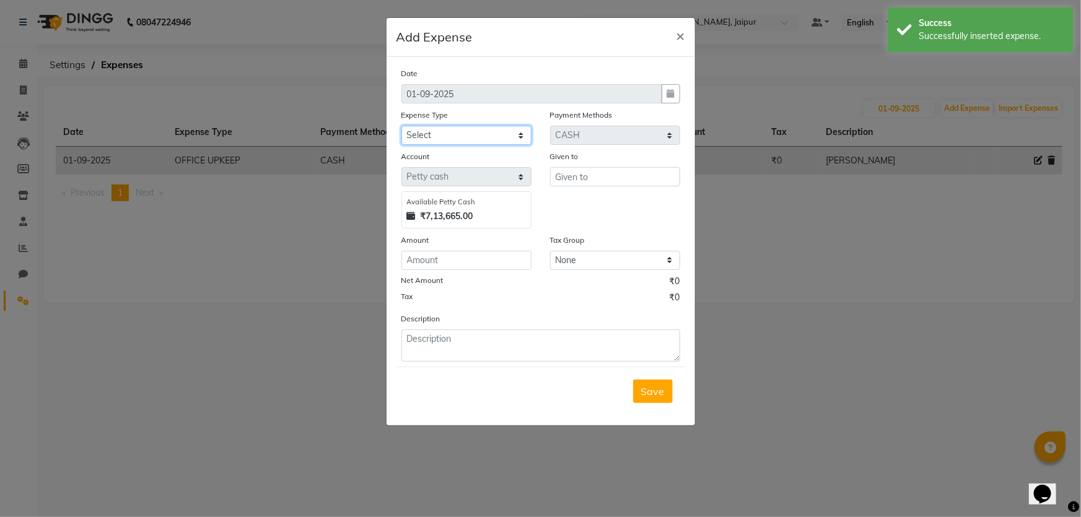
click at [482, 128] on select "Select Bank Deposit Blinkit Cash Handover CLIENT Client ordered food Client Ref…" at bounding box center [466, 135] width 130 height 19
select select "24472"
click at [401, 126] on select "Select Bank Deposit Blinkit Cash Handover CLIENT Client ordered food Client Ref…" at bounding box center [466, 135] width 130 height 19
click at [592, 177] on input "text" at bounding box center [615, 176] width 130 height 19
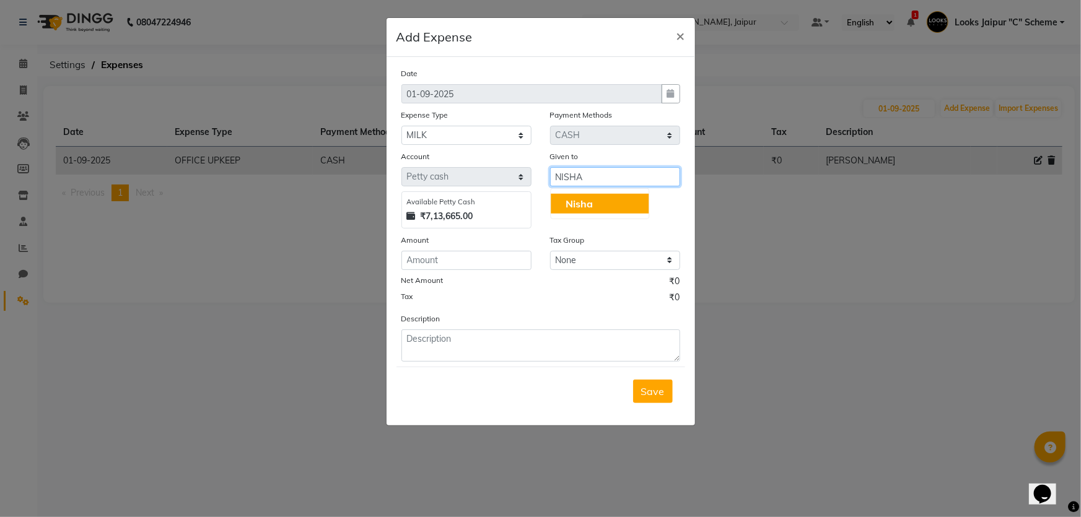
type input "NISHA"
click at [417, 264] on input "number" at bounding box center [466, 260] width 130 height 19
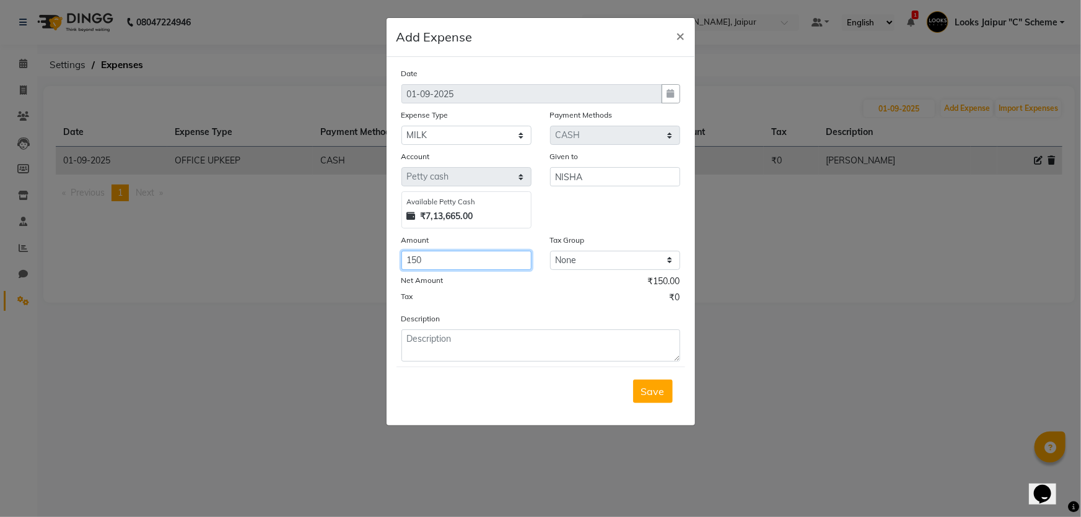
click at [424, 259] on input "150" at bounding box center [466, 260] width 130 height 19
type input "150"
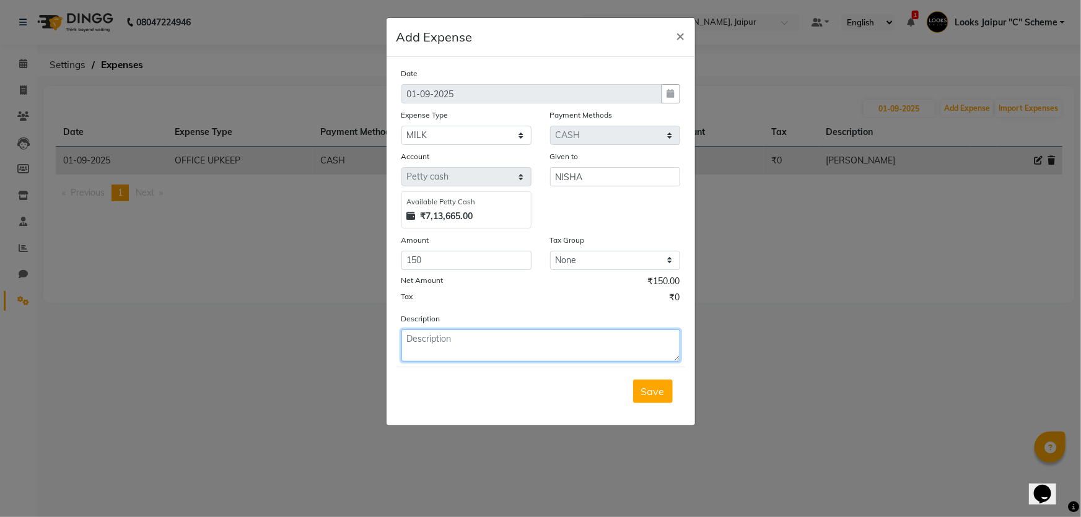
click at [442, 342] on textarea at bounding box center [540, 345] width 279 height 32
type textarea "MILK ND GINGER"
click at [649, 400] on button "Save" at bounding box center [653, 392] width 40 height 24
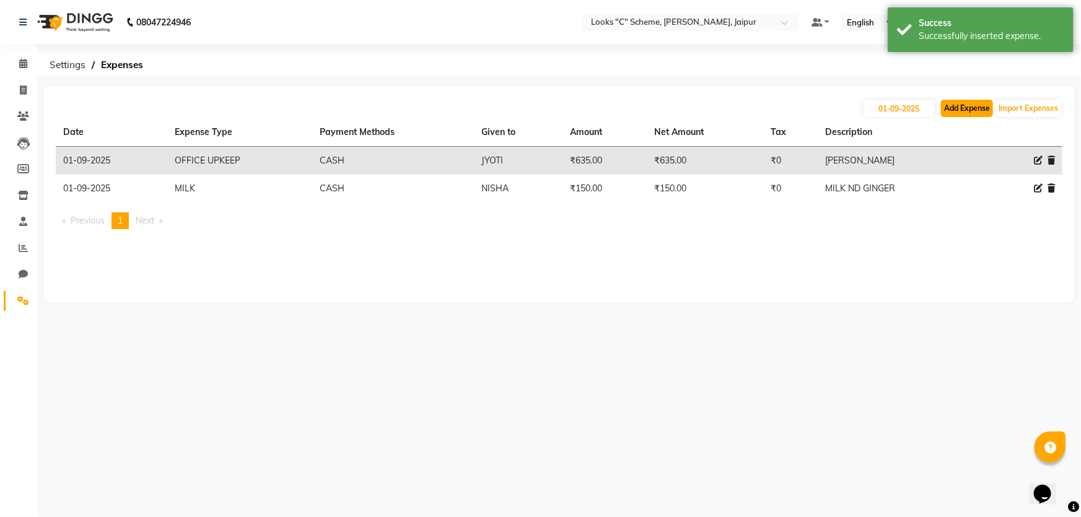
click at [951, 109] on button "Add Expense" at bounding box center [967, 108] width 52 height 17
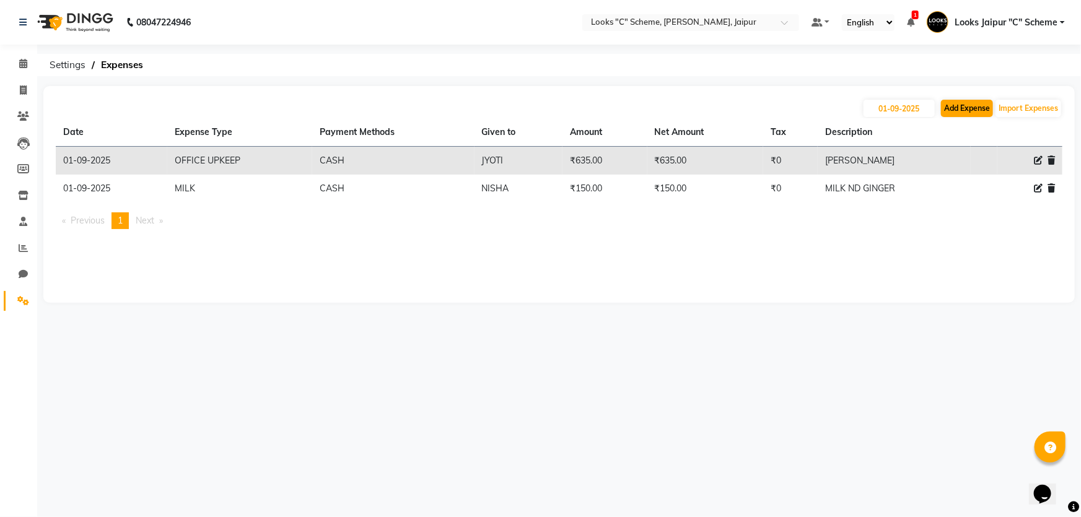
select select "1"
select select "3120"
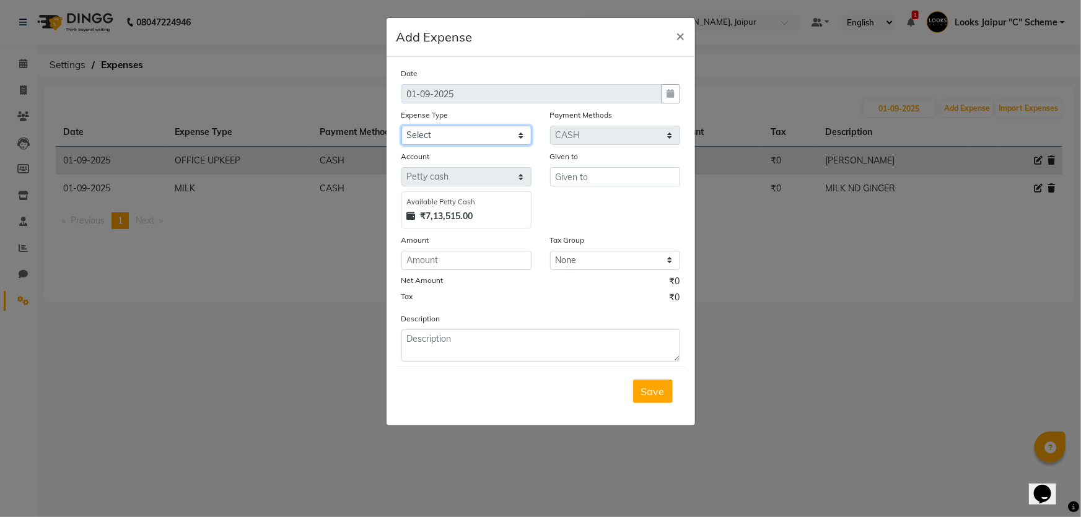
click at [495, 134] on select "Select Bank Deposit Blinkit Cash Handover CLIENT Client ordered food Client Ref…" at bounding box center [466, 135] width 130 height 19
select select "24170"
click at [401, 126] on select "Select Bank Deposit Blinkit Cash Handover CLIENT Client ordered food Client Ref…" at bounding box center [466, 135] width 130 height 19
click at [613, 177] on input "text" at bounding box center [615, 176] width 130 height 19
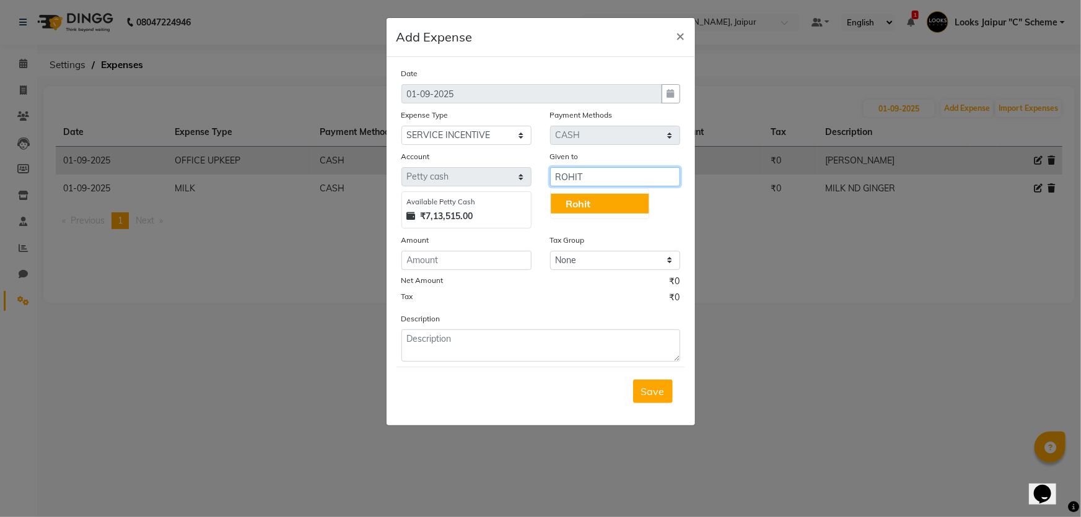
type input "ROHIT"
click at [481, 272] on div "Date 01-09-2025 Expense Type Select Bank Deposit Blinkit Cash Handover CLIENT C…" at bounding box center [540, 214] width 279 height 295
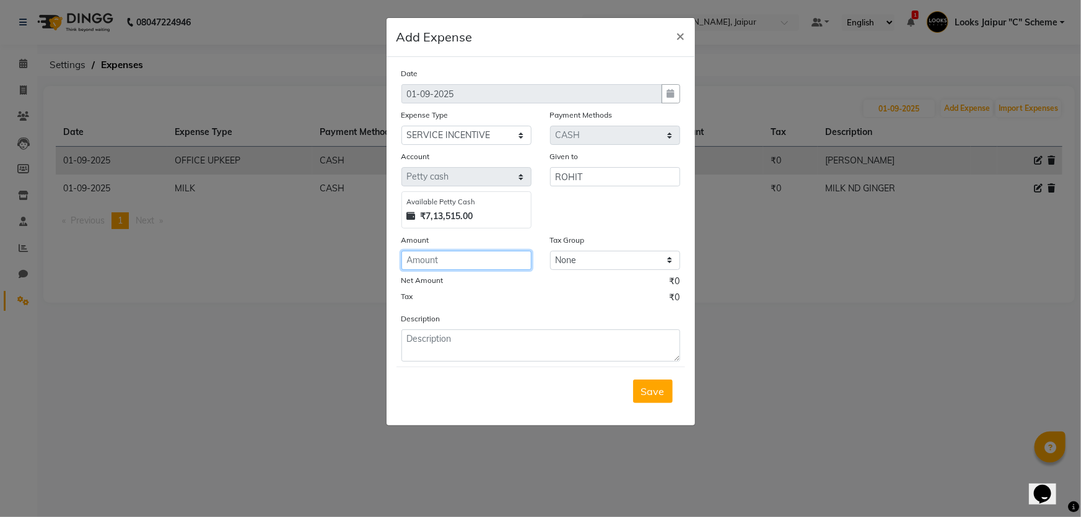
click at [479, 266] on input "number" at bounding box center [466, 260] width 130 height 19
type input "700"
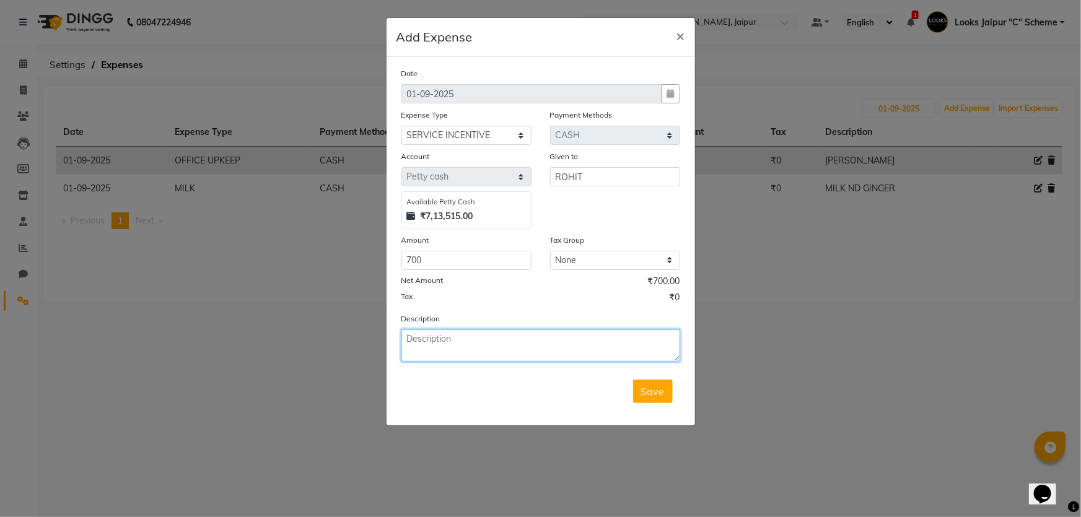
click at [459, 342] on textarea at bounding box center [540, 345] width 279 height 32
type textarea "31 AUG"
click at [663, 397] on span "Save" at bounding box center [653, 391] width 24 height 12
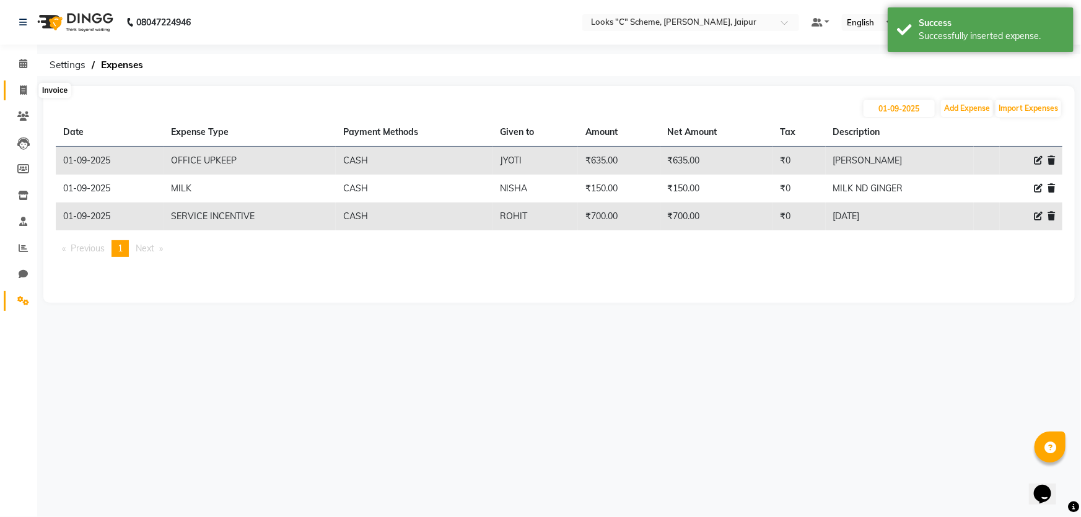
click at [26, 94] on icon at bounding box center [23, 89] width 7 height 9
select select "service"
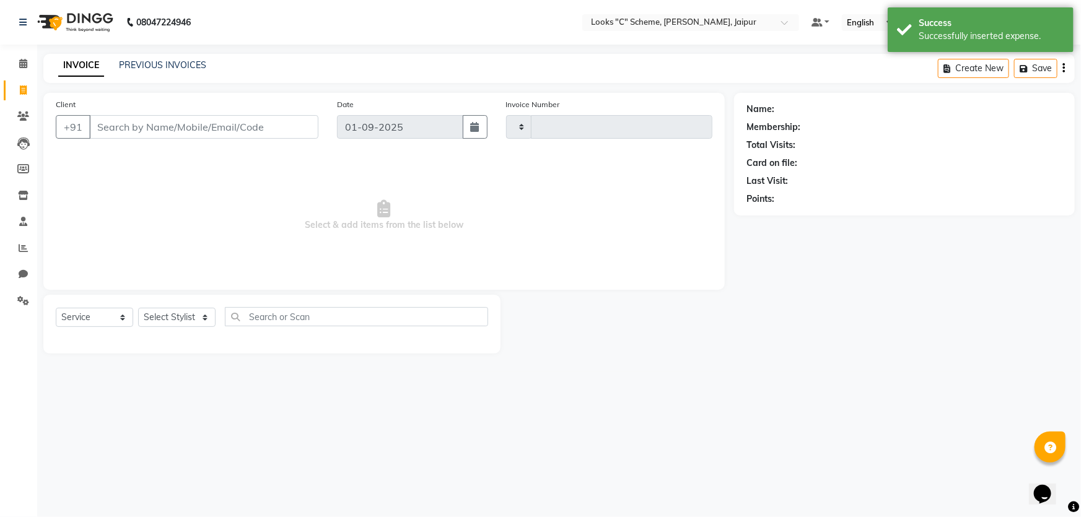
type input "4354"
select select "4315"
click at [159, 121] on input "Client" at bounding box center [203, 127] width 229 height 24
drag, startPoint x: 25, startPoint y: 116, endPoint x: 31, endPoint y: 116, distance: 6.2
click at [24, 116] on icon at bounding box center [23, 115] width 12 height 9
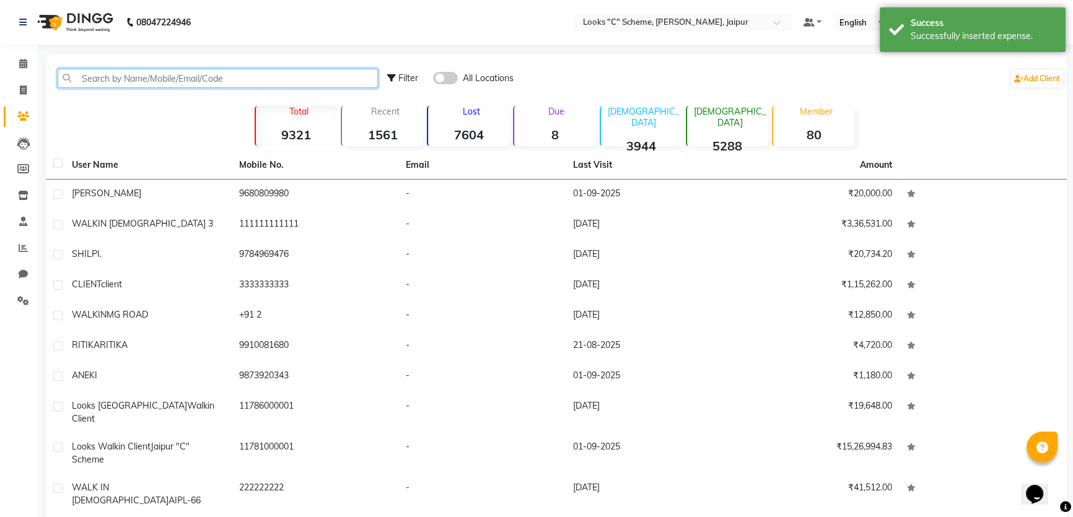
click at [161, 83] on input "text" at bounding box center [218, 78] width 320 height 19
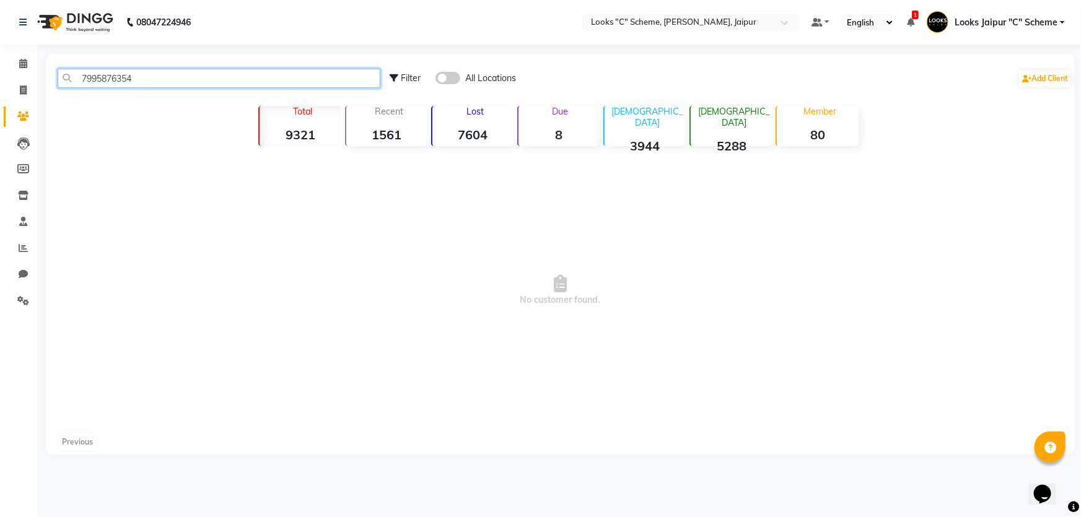
drag, startPoint x: 82, startPoint y: 73, endPoint x: 210, endPoint y: 66, distance: 127.8
click at [210, 66] on div "7995876354 Filter All Locations Add Client" at bounding box center [560, 78] width 1024 height 39
type input "7995876354"
click at [25, 90] on icon at bounding box center [23, 89] width 7 height 9
select select "service"
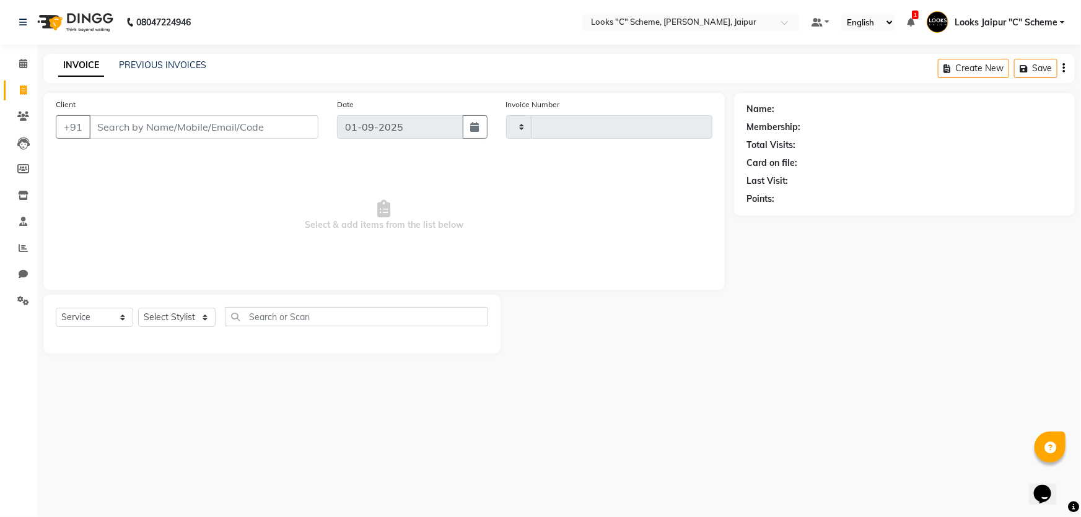
type input "4354"
select select "4315"
click at [264, 124] on input "Client" at bounding box center [203, 127] width 229 height 24
type input "7995876354"
click at [13, 251] on span at bounding box center [23, 249] width 22 height 14
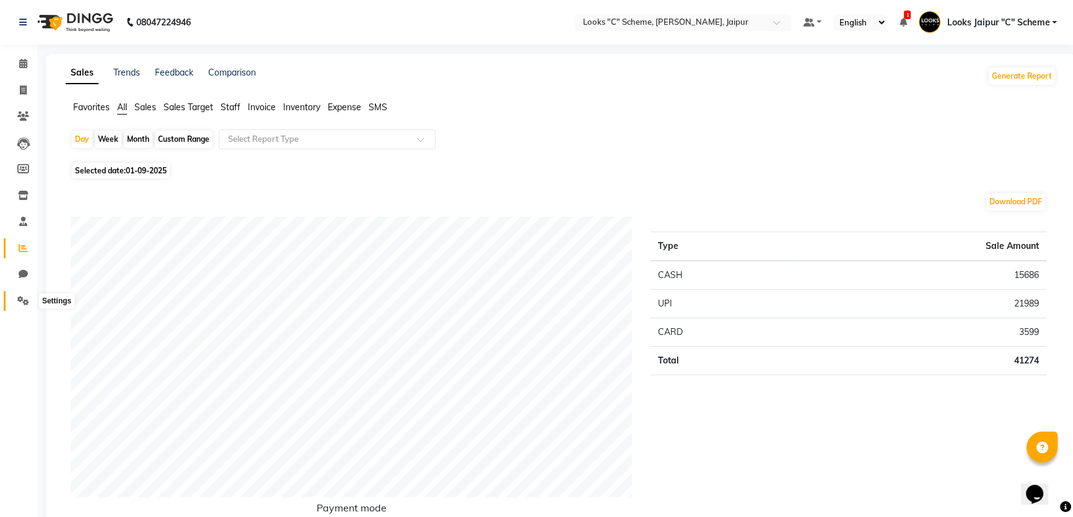
click at [24, 303] on icon at bounding box center [23, 300] width 12 height 9
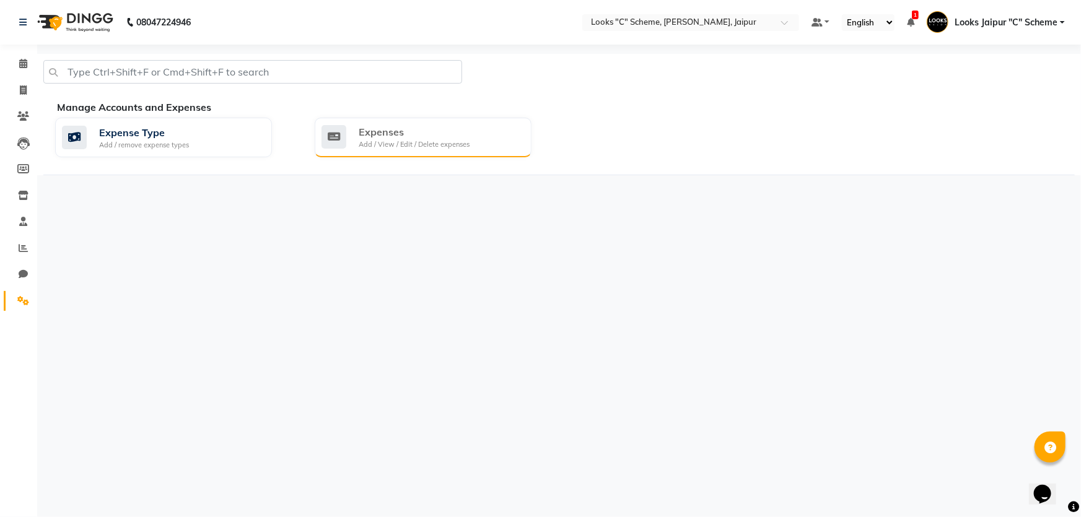
click at [400, 134] on div "Expenses" at bounding box center [414, 131] width 111 height 15
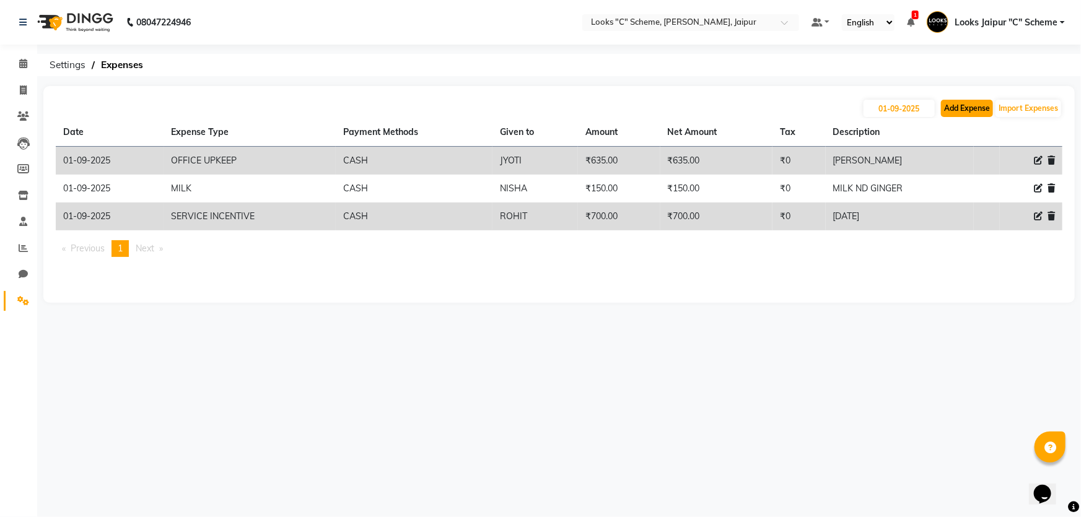
click at [951, 111] on button "Add Expense" at bounding box center [967, 108] width 52 height 17
select select "1"
select select "3120"
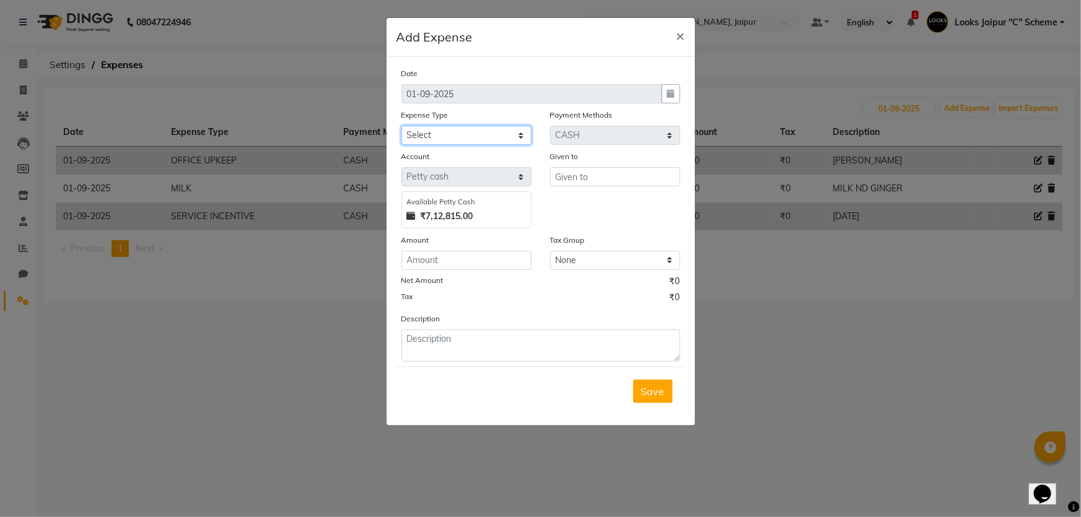
click at [446, 136] on select "Select Bank Deposit Blinkit Cash Handover CLIENT Client ordered food Client Ref…" at bounding box center [466, 135] width 130 height 19
select select "24170"
click at [401, 126] on select "Select Bank Deposit Blinkit Cash Handover CLIENT Client ordered food Client Ref…" at bounding box center [466, 135] width 130 height 19
click at [597, 179] on input "text" at bounding box center [615, 176] width 130 height 19
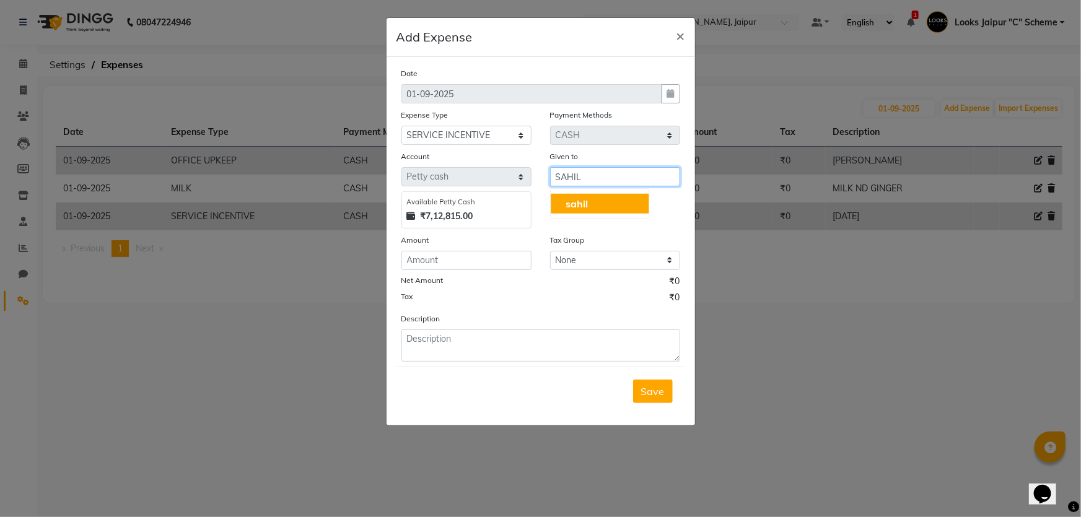
type input "SAHIL"
click at [499, 258] on input "number" at bounding box center [466, 260] width 130 height 19
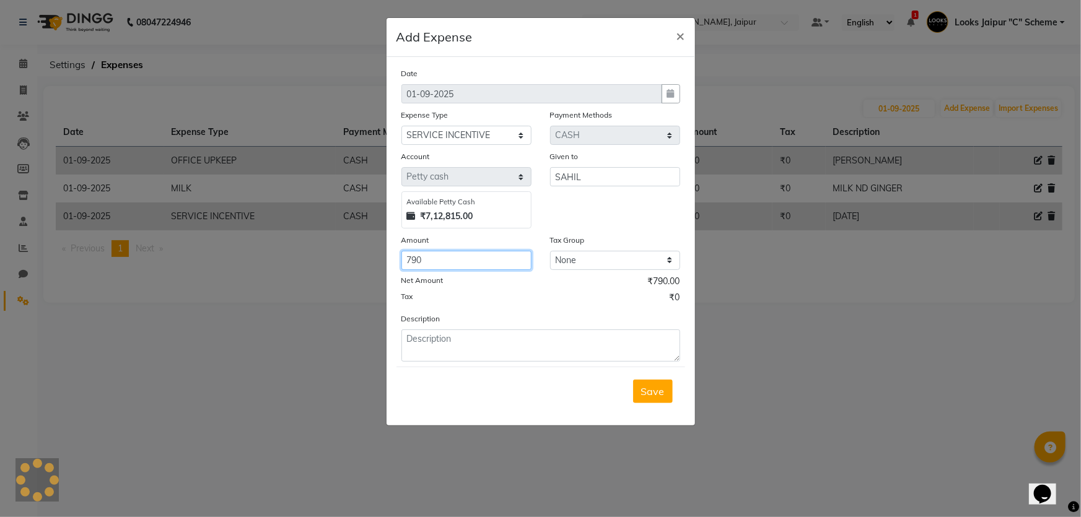
type input "790"
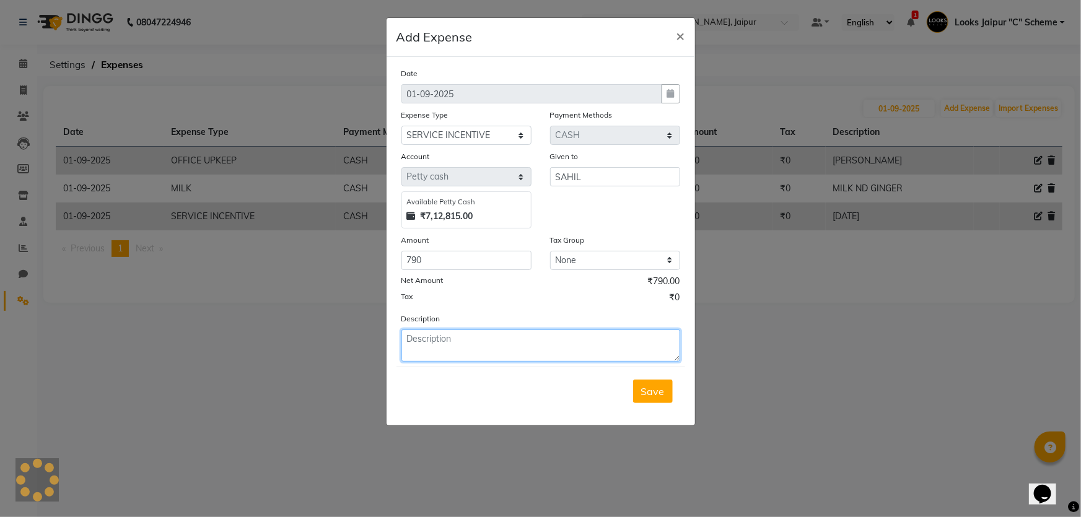
click at [458, 349] on textarea at bounding box center [540, 345] width 279 height 32
type textarea "AUG 29 ND 30"
click at [666, 397] on button "Save" at bounding box center [653, 392] width 40 height 24
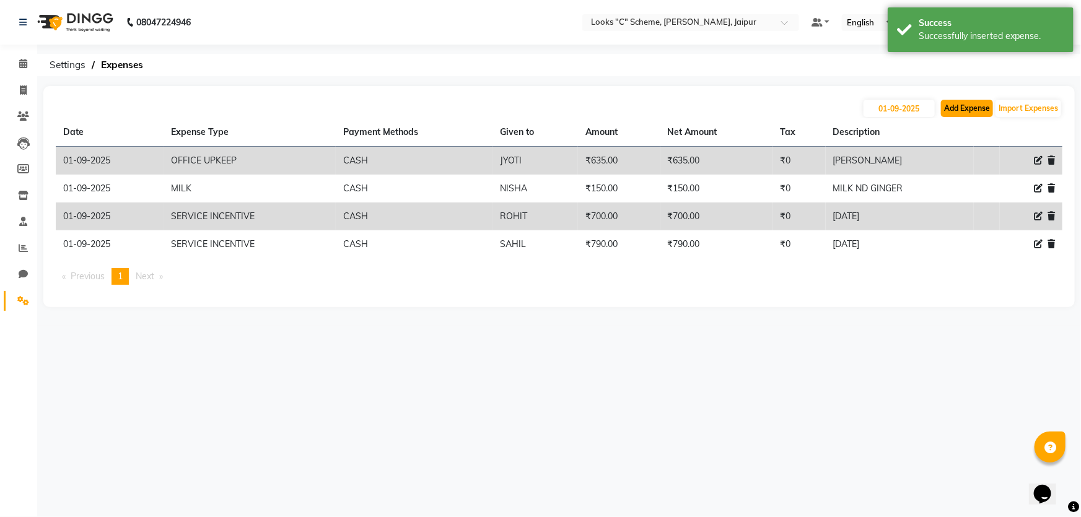
click at [951, 108] on button "Add Expense" at bounding box center [967, 108] width 52 height 17
select select "1"
select select "3120"
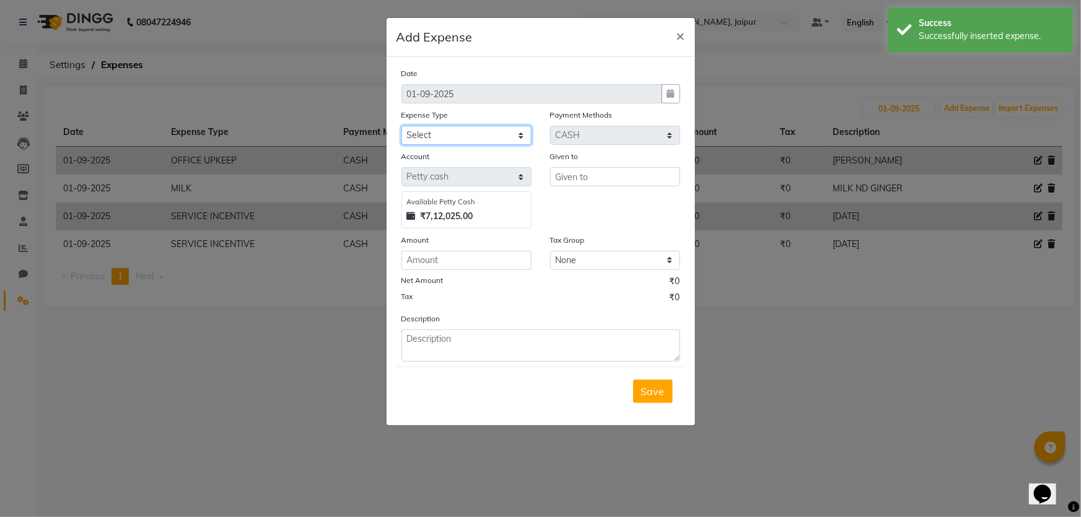
click at [427, 131] on select "Select Bank Deposit Blinkit Cash Handover CLIENT Client ordered food Client Ref…" at bounding box center [466, 135] width 130 height 19
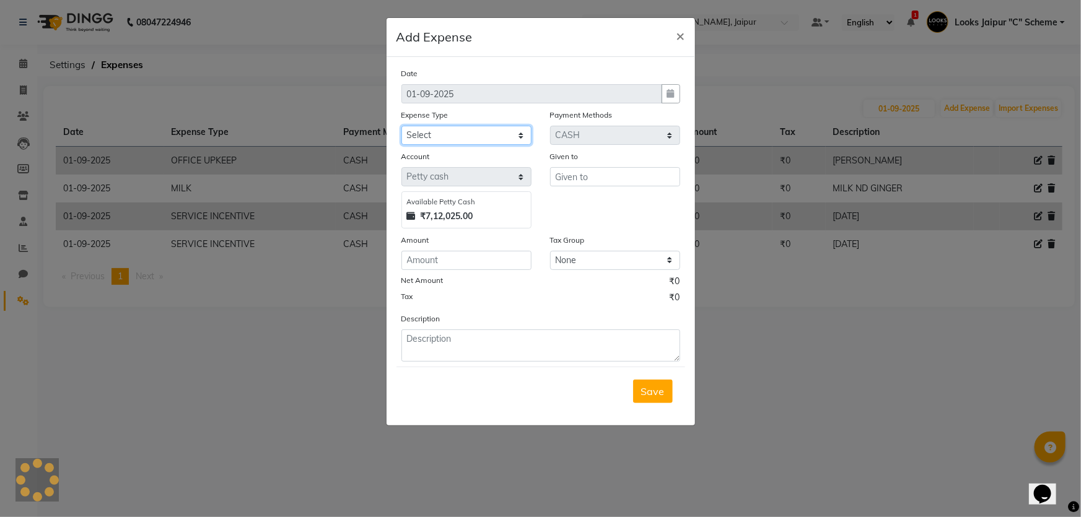
select select "24071"
click at [401, 126] on select "Select Bank Deposit Blinkit Cash Handover CLIENT Client ordered food Client Ref…" at bounding box center [466, 135] width 130 height 19
click at [596, 177] on input "text" at bounding box center [615, 176] width 130 height 19
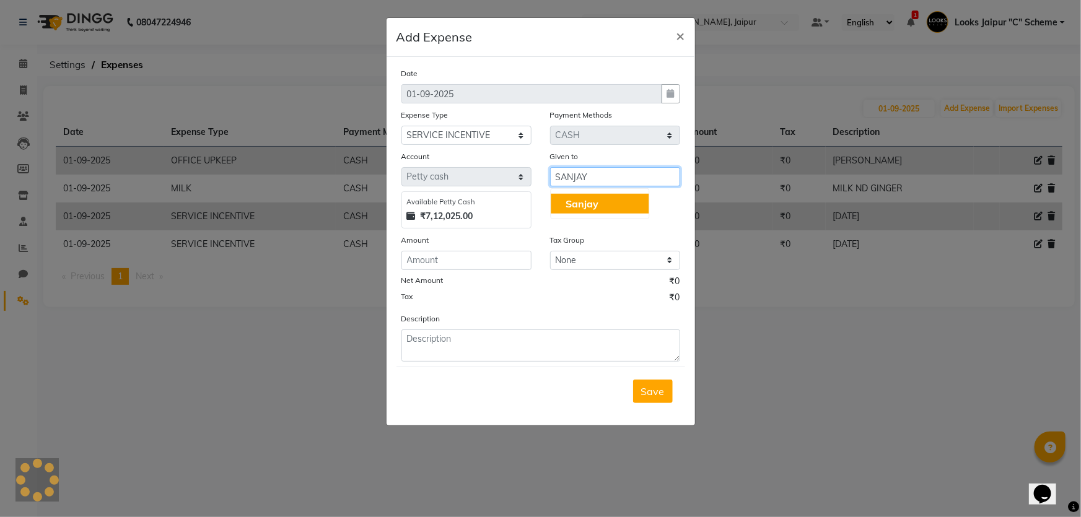
type input "SANJAY"
click at [441, 258] on input "number" at bounding box center [466, 260] width 130 height 19
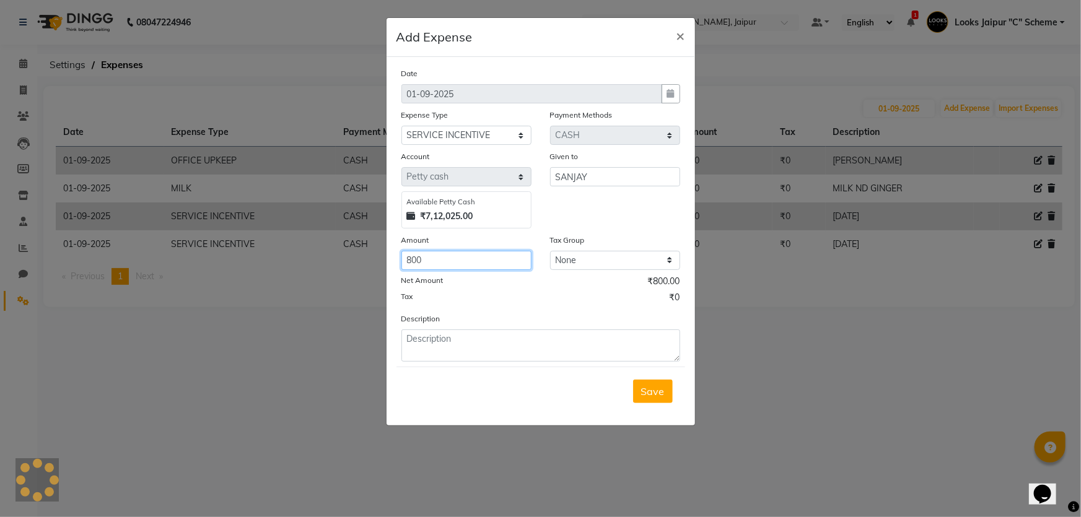
type input "800"
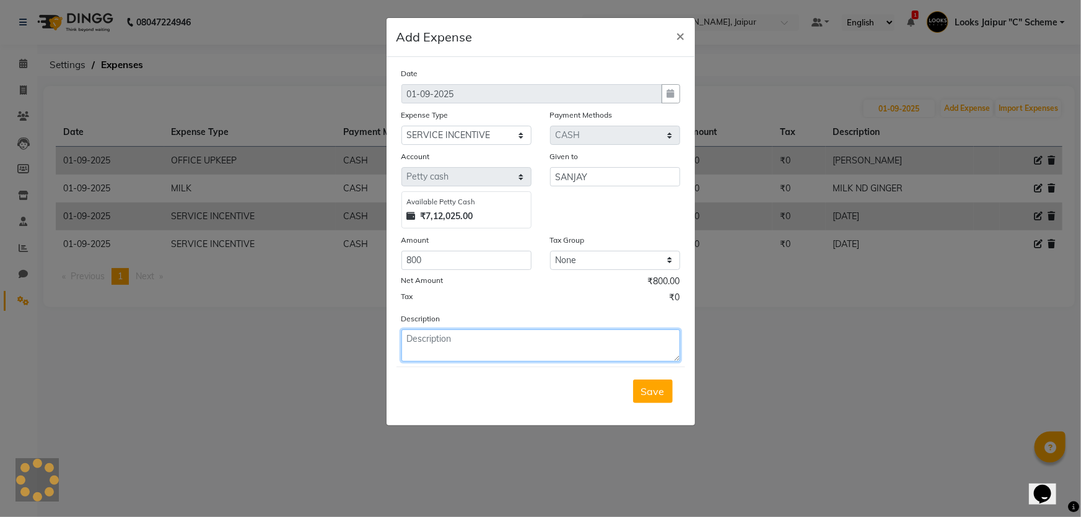
click at [429, 344] on textarea at bounding box center [540, 345] width 279 height 32
type textarea "29,30,31 AUG"
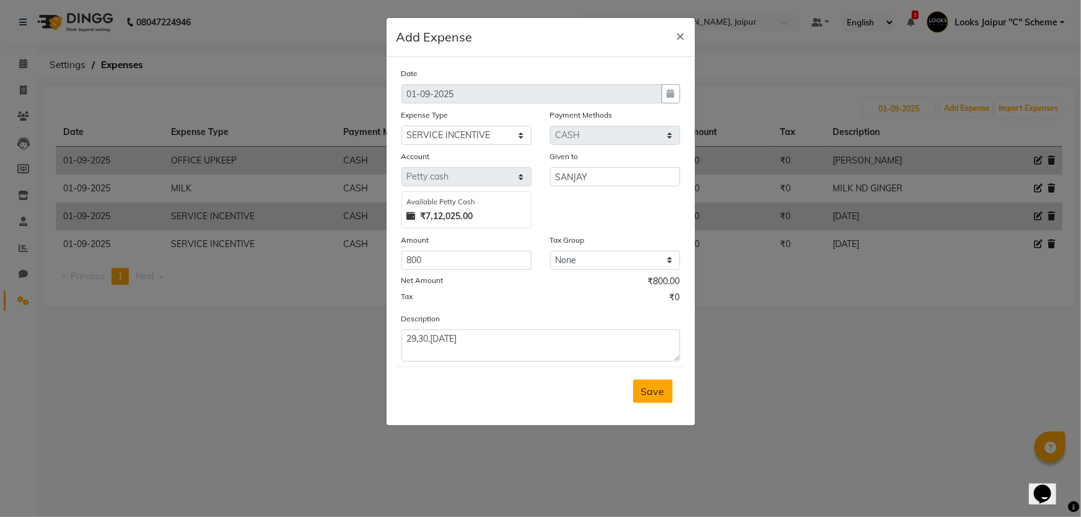
click at [666, 395] on button "Save" at bounding box center [653, 392] width 40 height 24
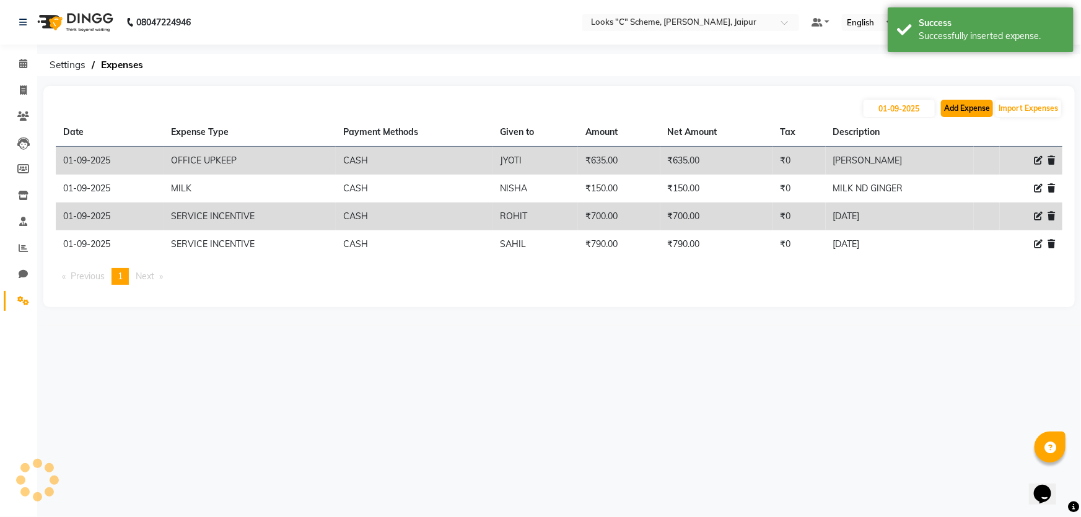
click at [951, 111] on button "Add Expense" at bounding box center [967, 108] width 52 height 17
select select "1"
select select "3120"
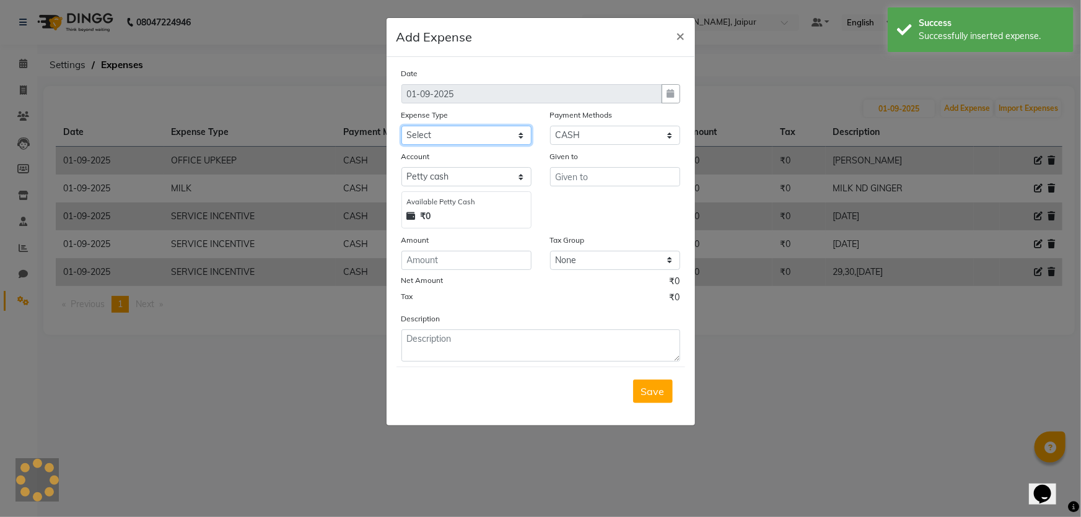
click at [494, 139] on select "Select Bank Deposit Blinkit Cash Handover CLIENT Client ordered food Client Ref…" at bounding box center [466, 135] width 130 height 19
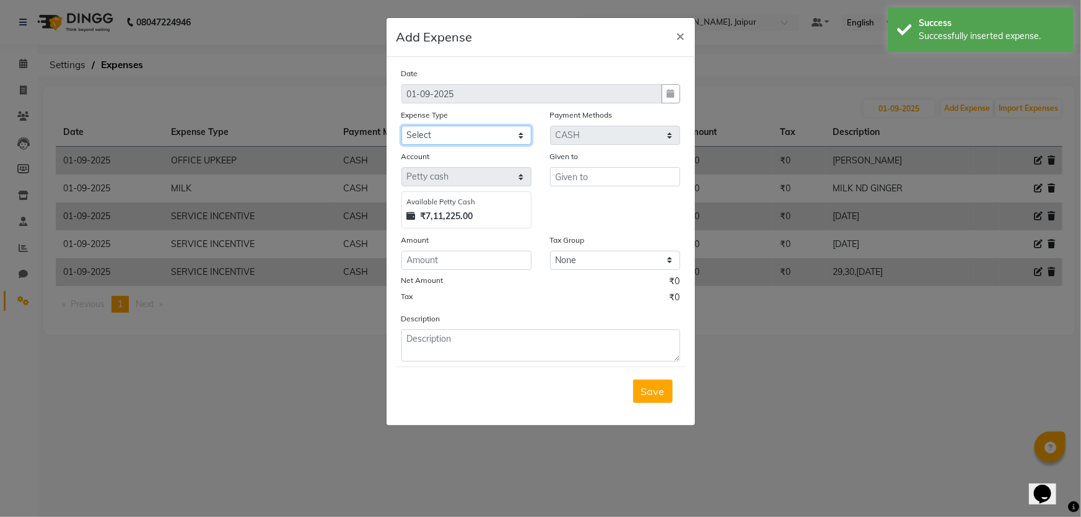
select select "24170"
click at [401, 126] on select "Select Bank Deposit Blinkit Cash Handover CLIENT Client ordered food Client Ref…" at bounding box center [466, 135] width 130 height 19
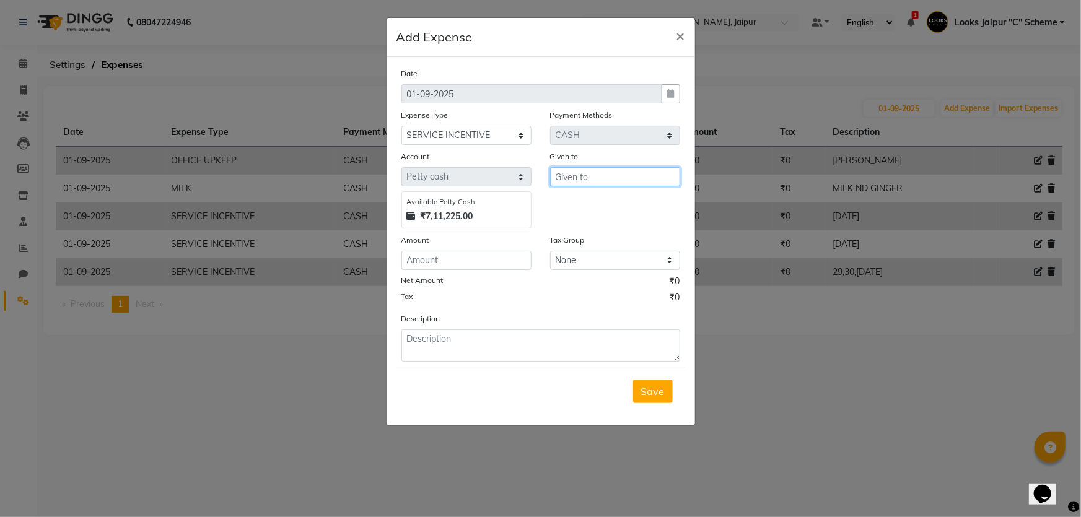
click at [581, 181] on input "text" at bounding box center [615, 176] width 130 height 19
type input "JYOTI"
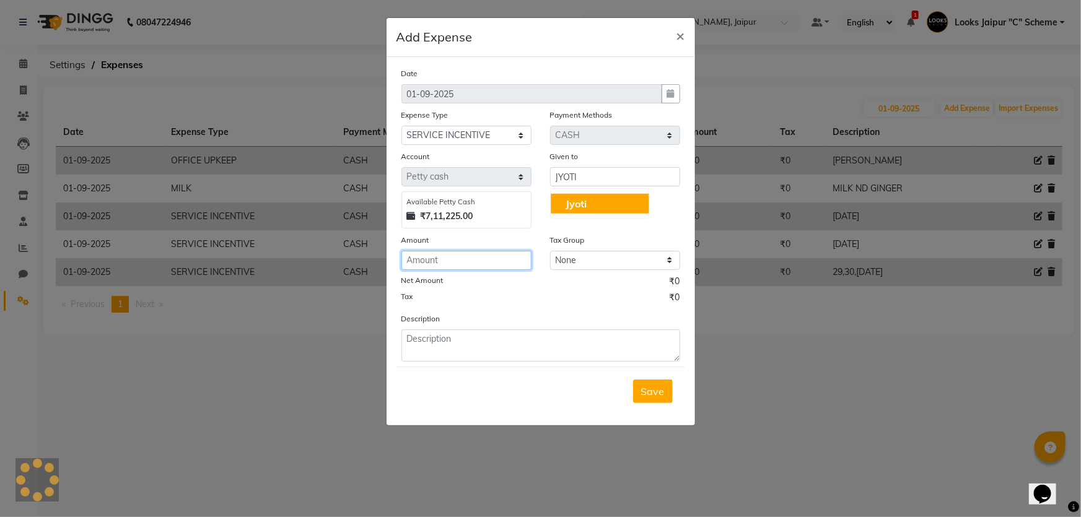
click at [486, 266] on input "number" at bounding box center [466, 260] width 130 height 19
type input "200"
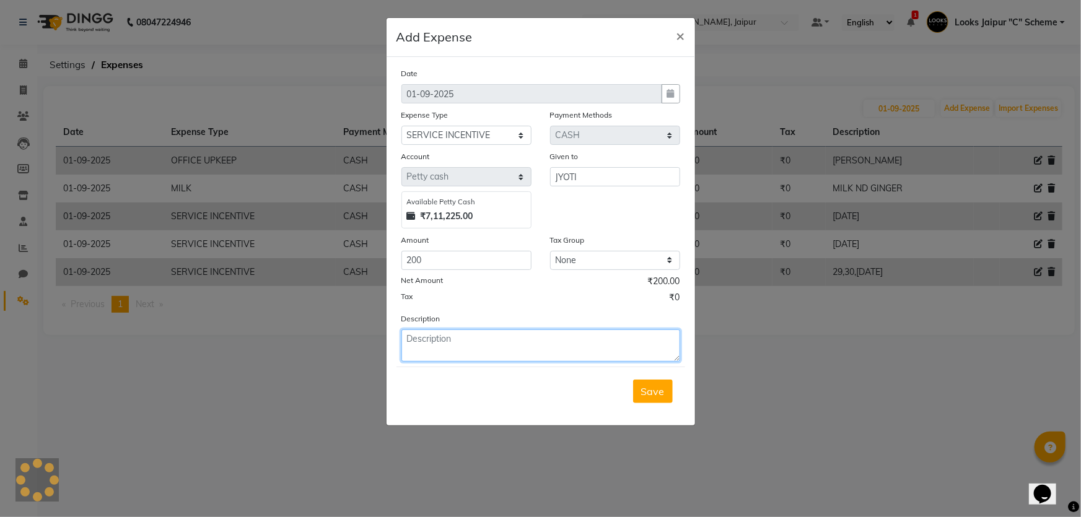
click at [452, 346] on textarea at bounding box center [540, 345] width 279 height 32
type textarea "31 AUG"
click at [639, 392] on button "Save" at bounding box center [653, 392] width 40 height 24
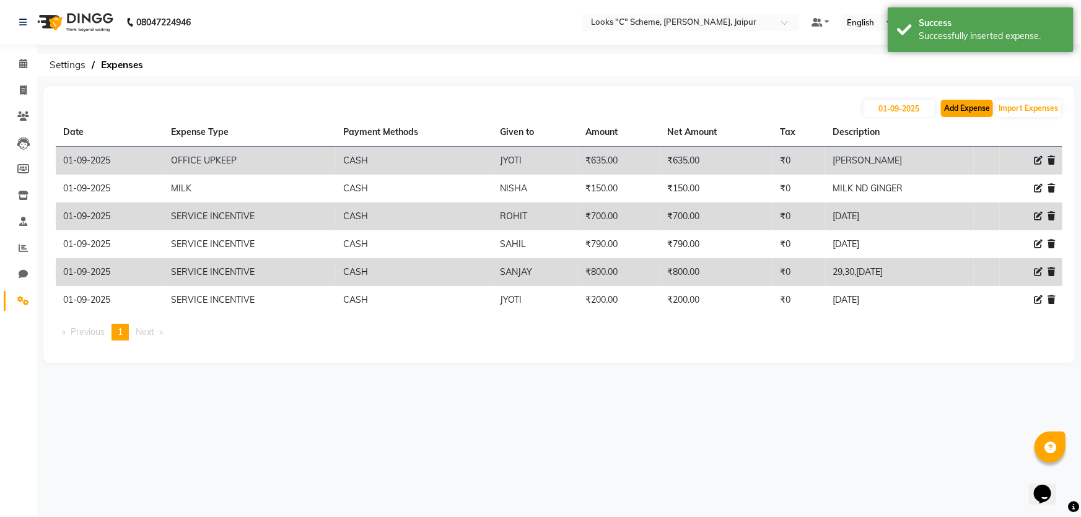
click at [951, 107] on button "Add Expense" at bounding box center [967, 108] width 52 height 17
select select "1"
select select "3120"
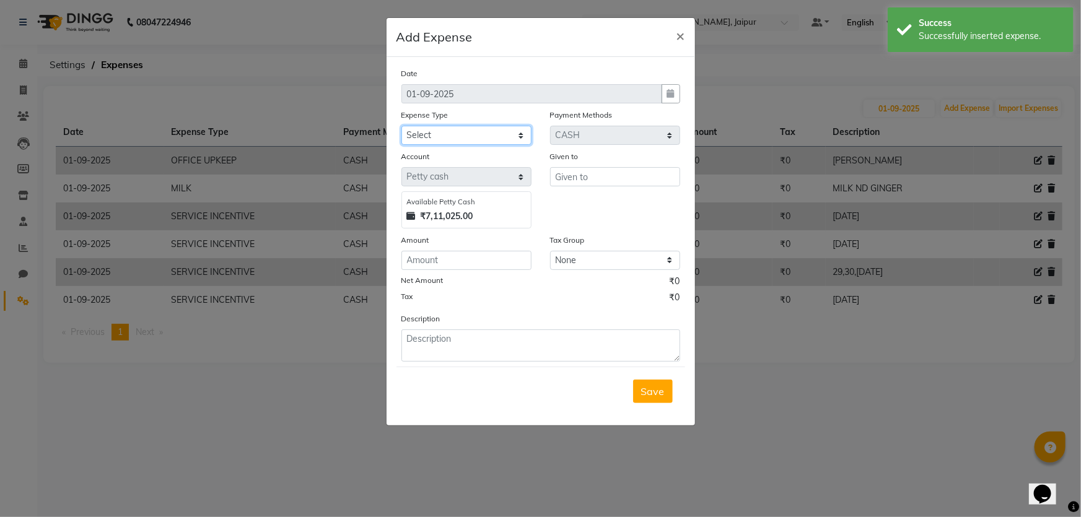
drag, startPoint x: 500, startPoint y: 129, endPoint x: 499, endPoint y: 143, distance: 13.7
click at [500, 129] on select "Select Bank Deposit Blinkit Cash Handover CLIENT Client ordered food Client Ref…" at bounding box center [466, 135] width 130 height 19
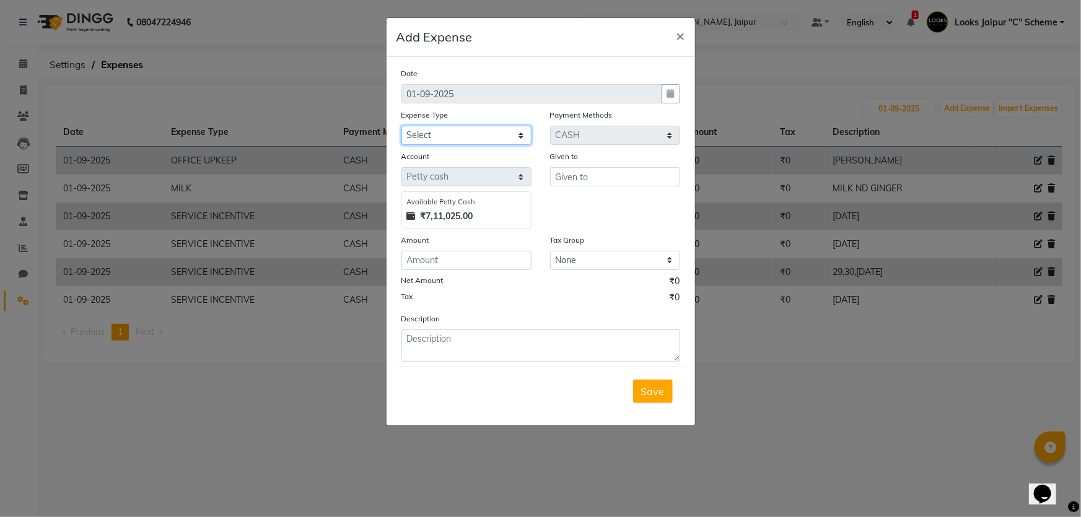
select select "24170"
click at [401, 126] on select "Select Bank Deposit Blinkit Cash Handover CLIENT Client ordered food Client Ref…" at bounding box center [466, 135] width 130 height 19
click at [581, 179] on input "text" at bounding box center [615, 176] width 130 height 19
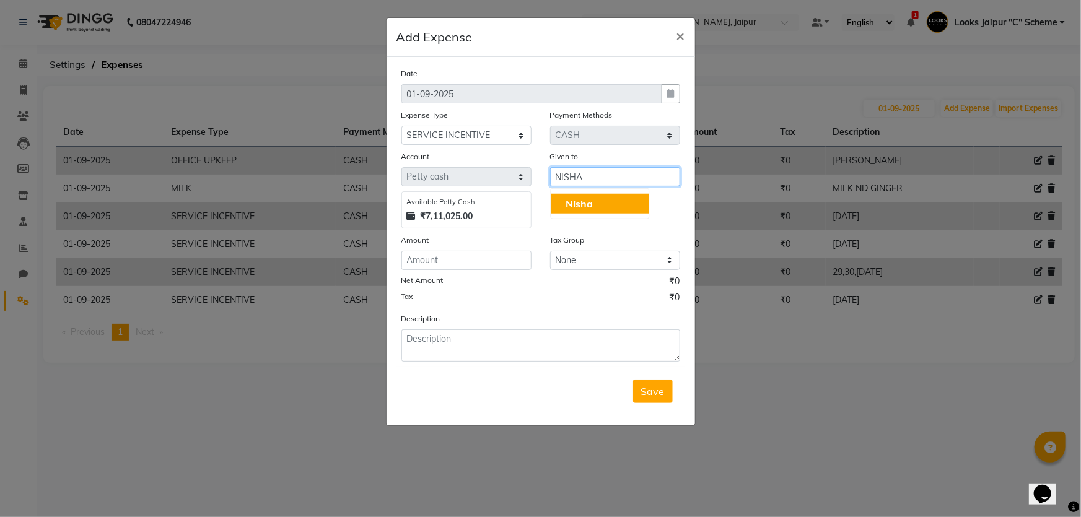
type input "NISHA"
click at [444, 264] on input "number" at bounding box center [466, 260] width 130 height 19
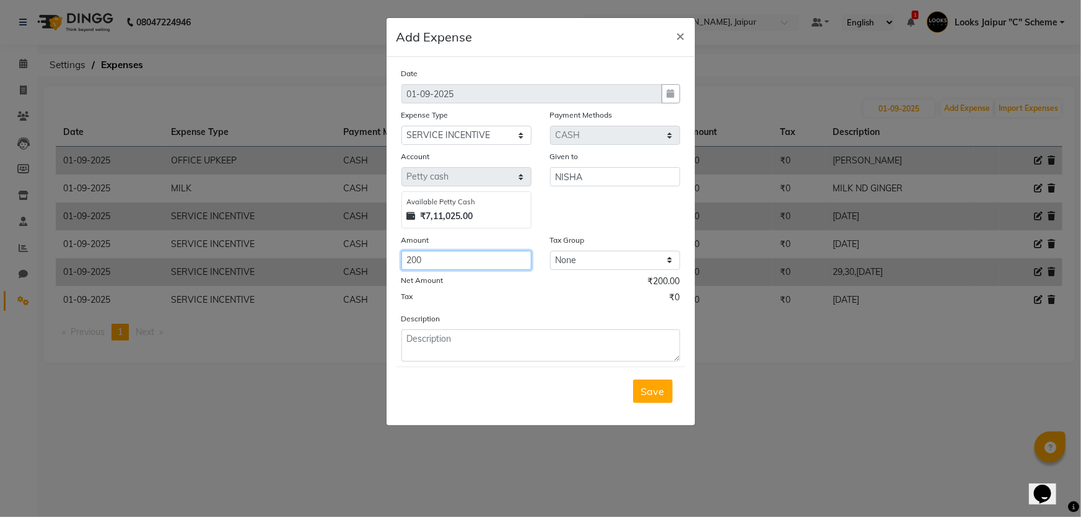
type input "200"
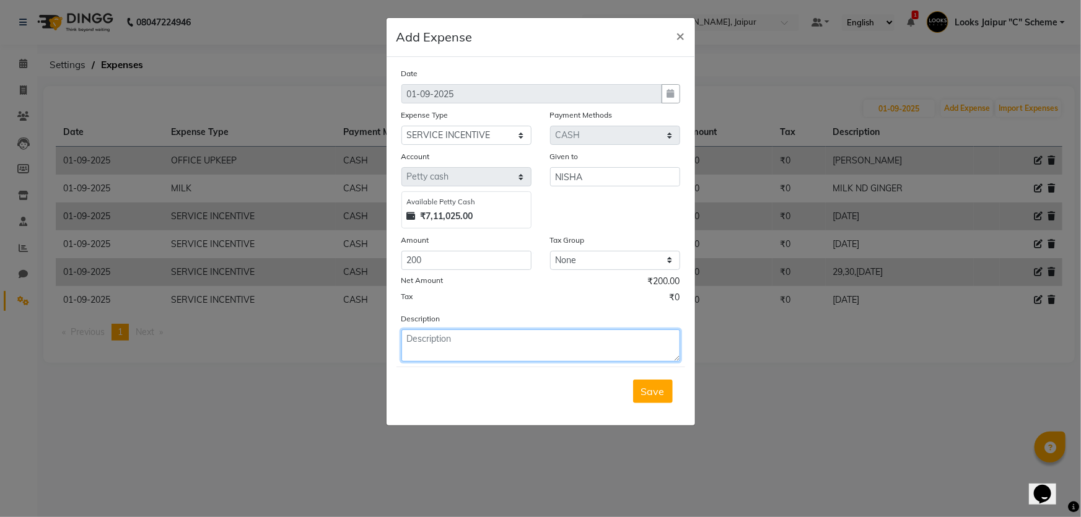
click at [446, 342] on textarea at bounding box center [540, 345] width 279 height 32
type textarea "S"
type textarea "2"
type textarea "31 AUG"
click at [664, 392] on span "Save" at bounding box center [653, 391] width 24 height 12
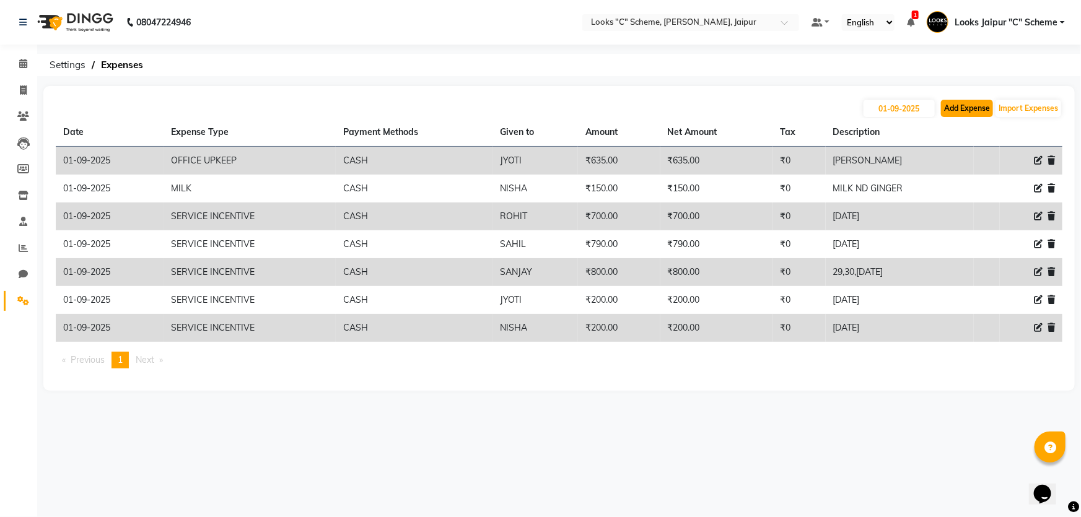
click at [951, 111] on button "Add Expense" at bounding box center [967, 108] width 52 height 17
select select "1"
select select "3120"
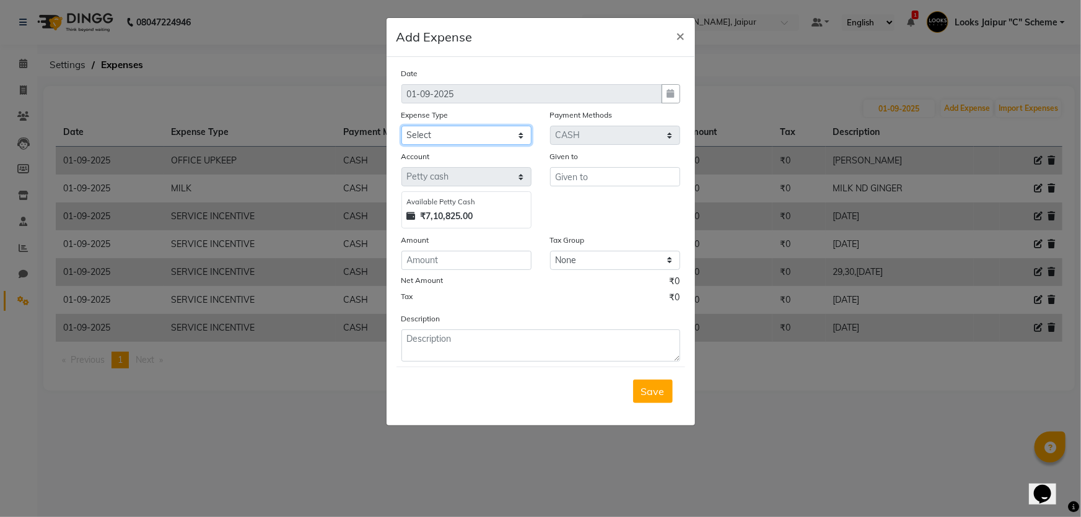
click at [474, 130] on select "Select Bank Deposit Blinkit Cash Handover CLIENT Client ordered food Client Ref…" at bounding box center [466, 135] width 130 height 19
select select "24071"
click at [401, 126] on select "Select Bank Deposit Blinkit Cash Handover CLIENT Client ordered food Client Ref…" at bounding box center [466, 135] width 130 height 19
click at [580, 182] on input "text" at bounding box center [615, 176] width 130 height 19
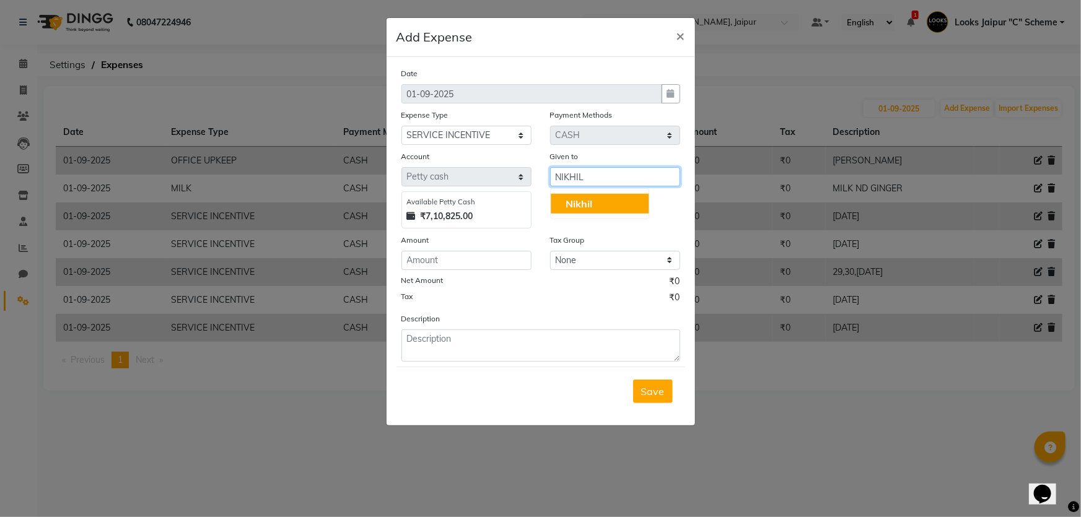
click at [634, 206] on button "Nikhil" at bounding box center [600, 204] width 98 height 20
type input "Nikhil"
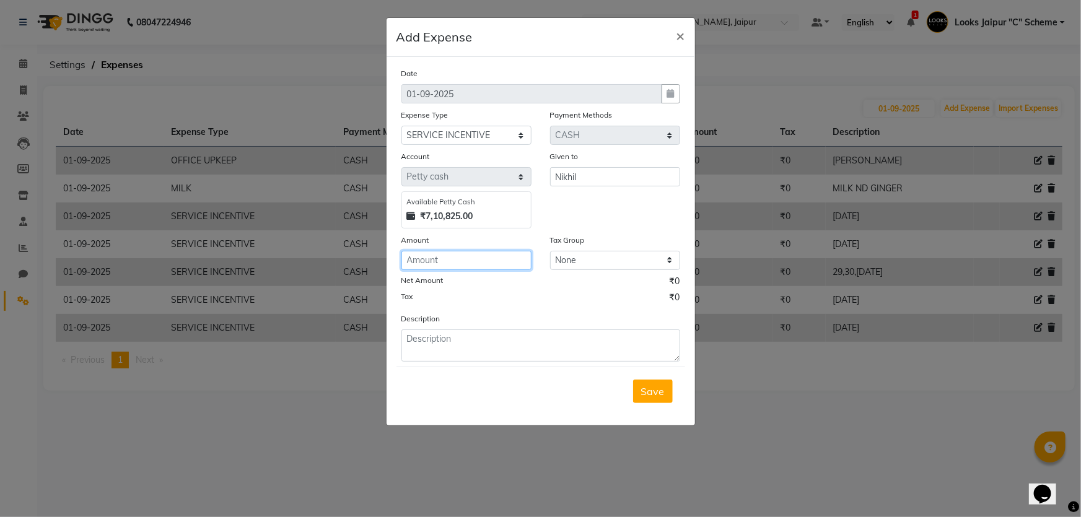
click at [437, 259] on input "number" at bounding box center [466, 260] width 130 height 19
type input "900"
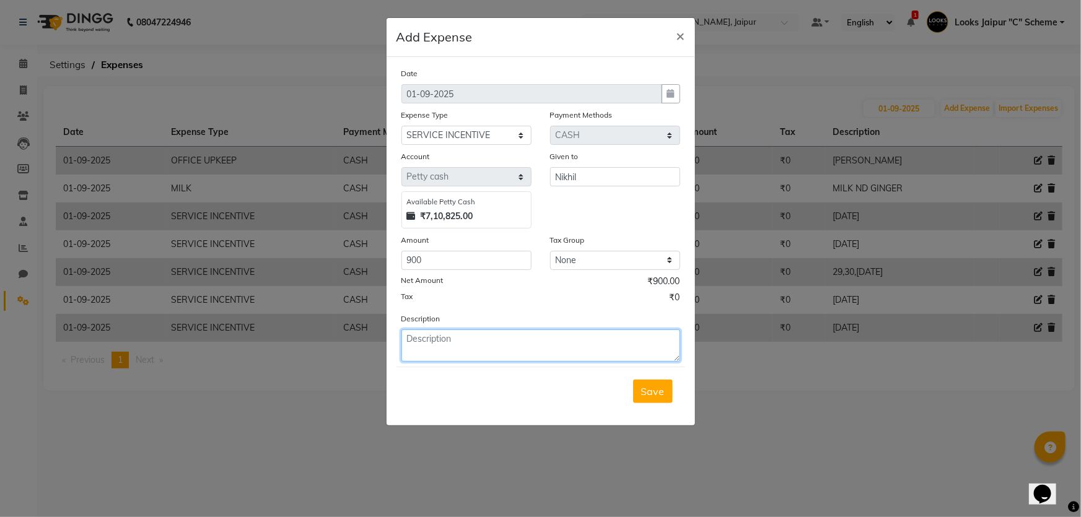
click at [437, 342] on textarea at bounding box center [540, 345] width 279 height 32
type textarea "AUG 31"
click at [658, 393] on span "Save" at bounding box center [653, 391] width 24 height 12
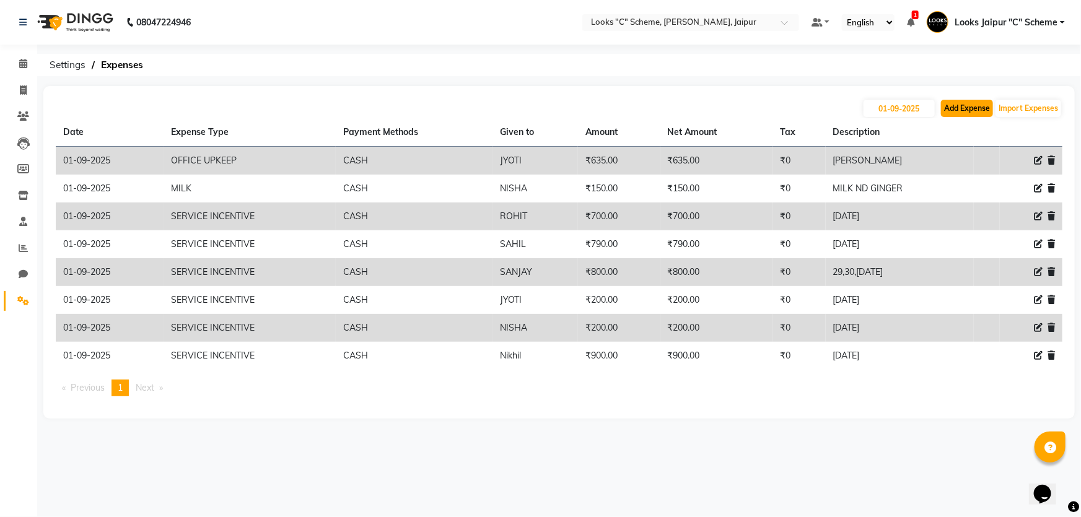
click at [951, 101] on button "Add Expense" at bounding box center [967, 108] width 52 height 17
select select "1"
select select "3120"
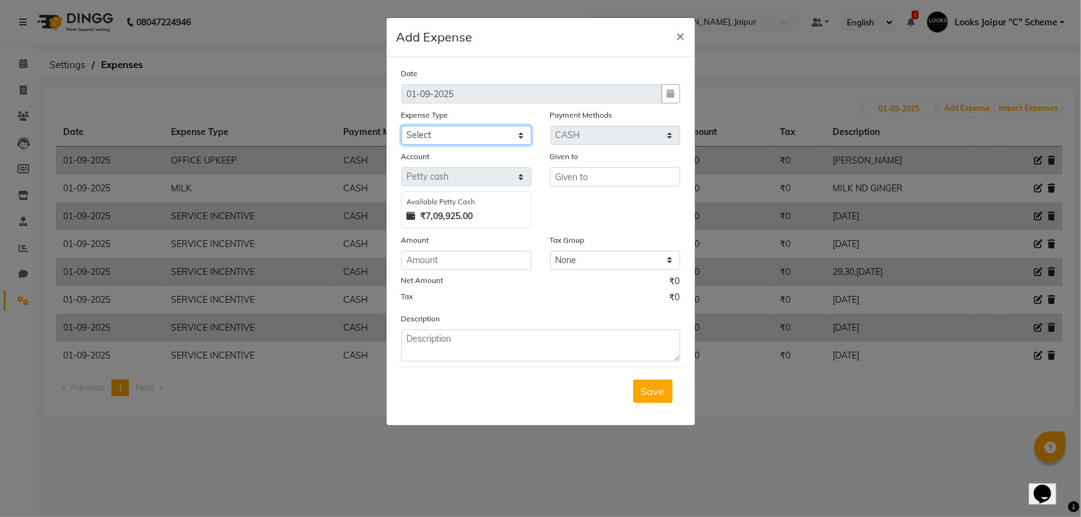
click at [500, 136] on select "Select Bank Deposit Blinkit Cash Handover CLIENT Client ordered food Client Ref…" at bounding box center [466, 135] width 130 height 19
select select "24071"
click at [401, 126] on select "Select Bank Deposit Blinkit Cash Handover CLIENT Client ordered food Client Ref…" at bounding box center [466, 135] width 130 height 19
click at [577, 178] on input "text" at bounding box center [615, 176] width 130 height 19
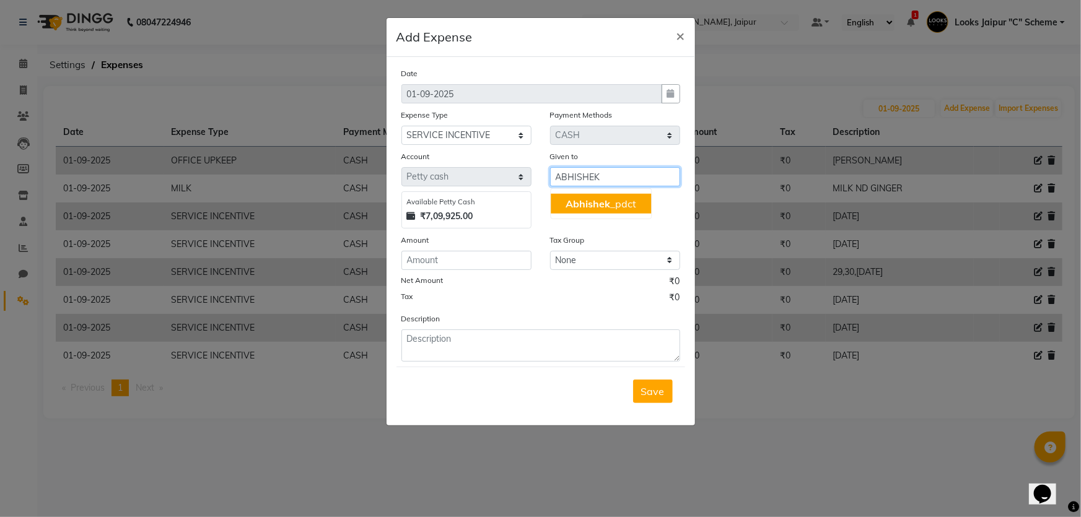
click at [575, 202] on span "Abhishek" at bounding box center [587, 204] width 45 height 12
type input "Abhishek_pdct"
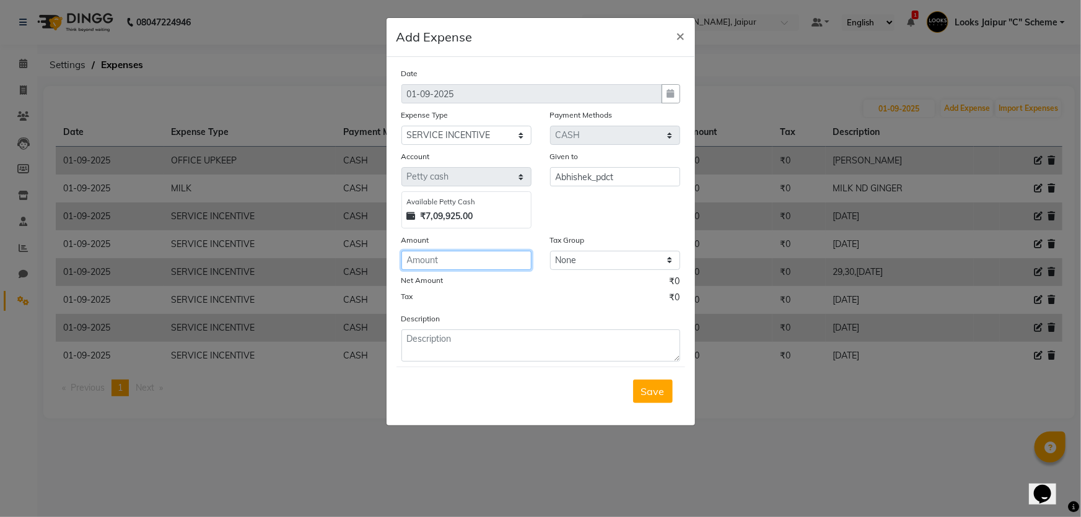
click at [472, 268] on input "number" at bounding box center [466, 260] width 130 height 19
type input "950"
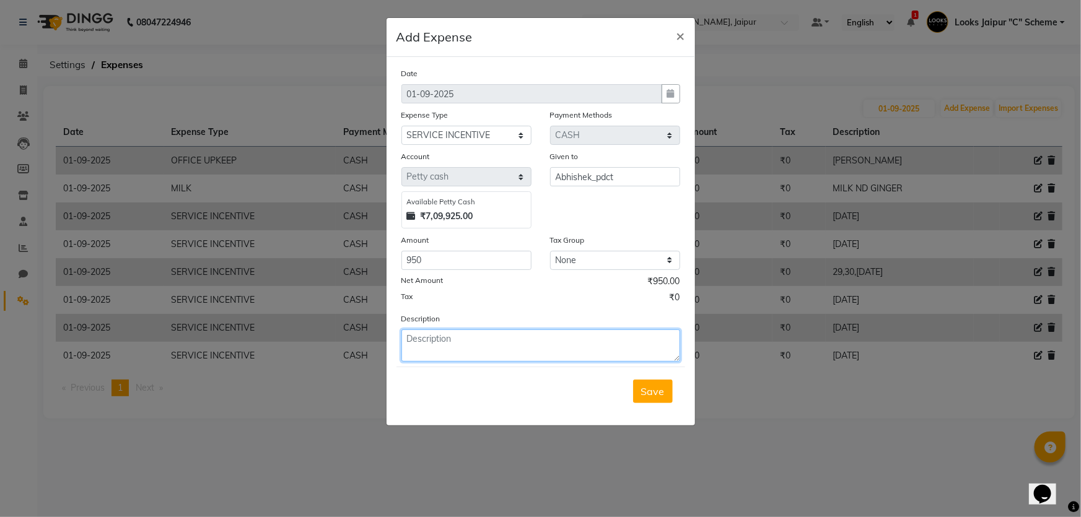
click at [461, 342] on textarea at bounding box center [540, 345] width 279 height 32
type textarea "29,29,30 AUG"
click at [661, 387] on span "Save" at bounding box center [653, 391] width 24 height 12
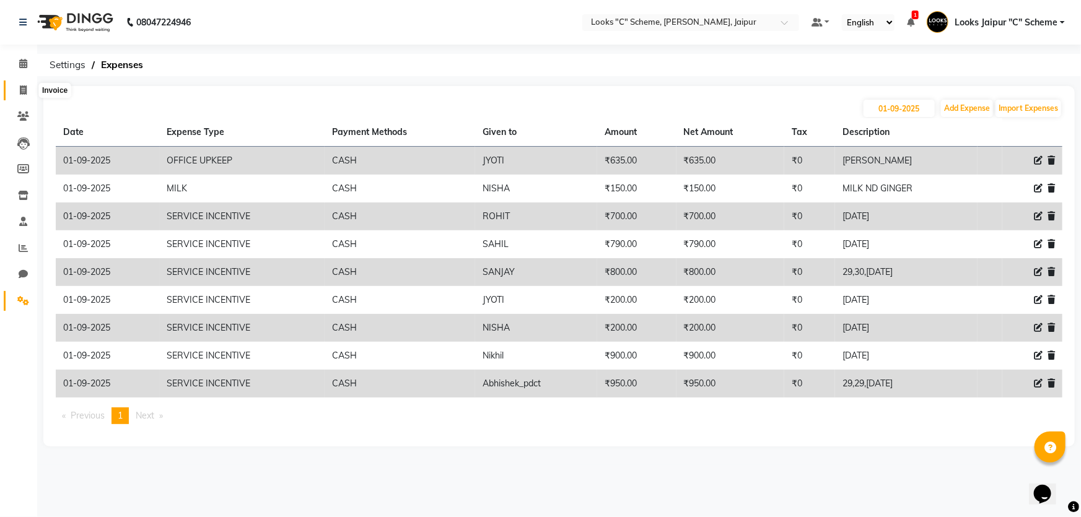
click at [18, 85] on span at bounding box center [23, 91] width 22 height 14
select select "4315"
select select "service"
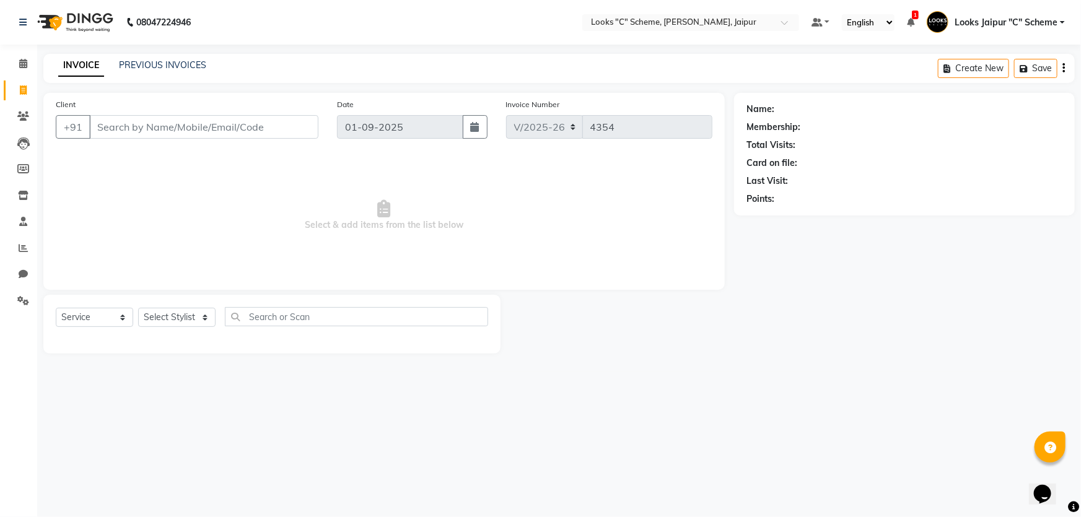
click at [222, 138] on input "Client" at bounding box center [203, 127] width 229 height 24
click at [23, 120] on icon at bounding box center [23, 115] width 12 height 9
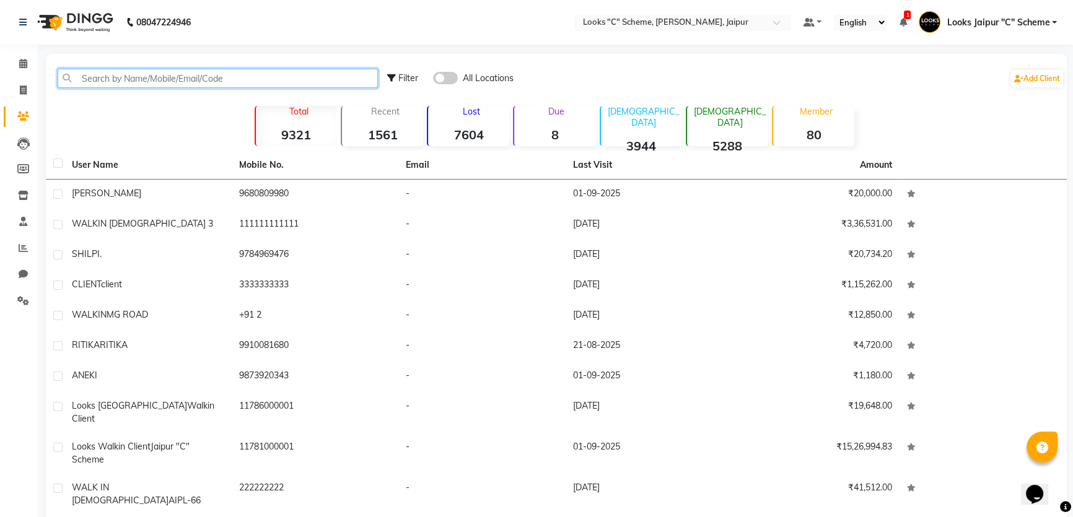
click at [176, 81] on input "text" at bounding box center [218, 78] width 320 height 19
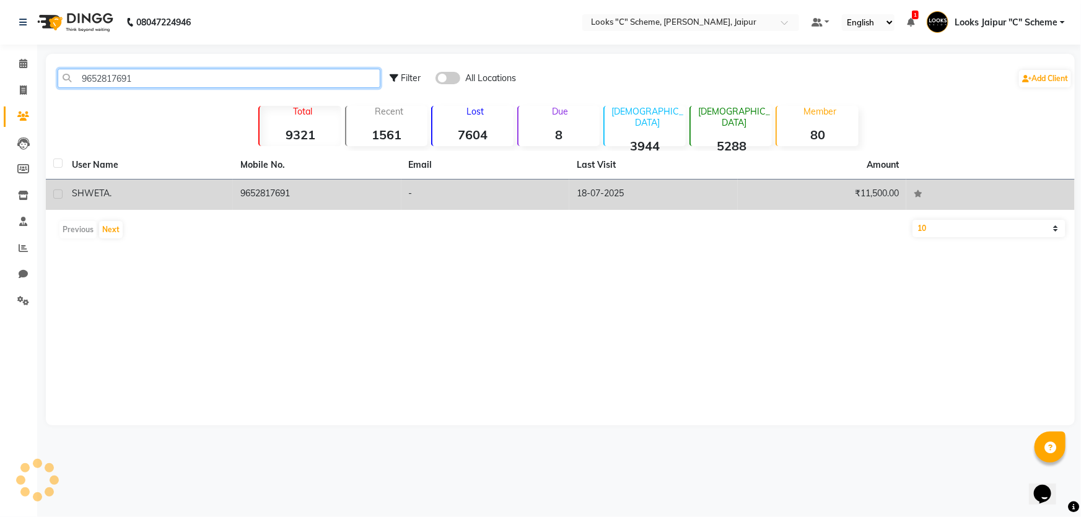
type input "9652817691"
click at [251, 189] on td "9652817691" at bounding box center [317, 195] width 168 height 30
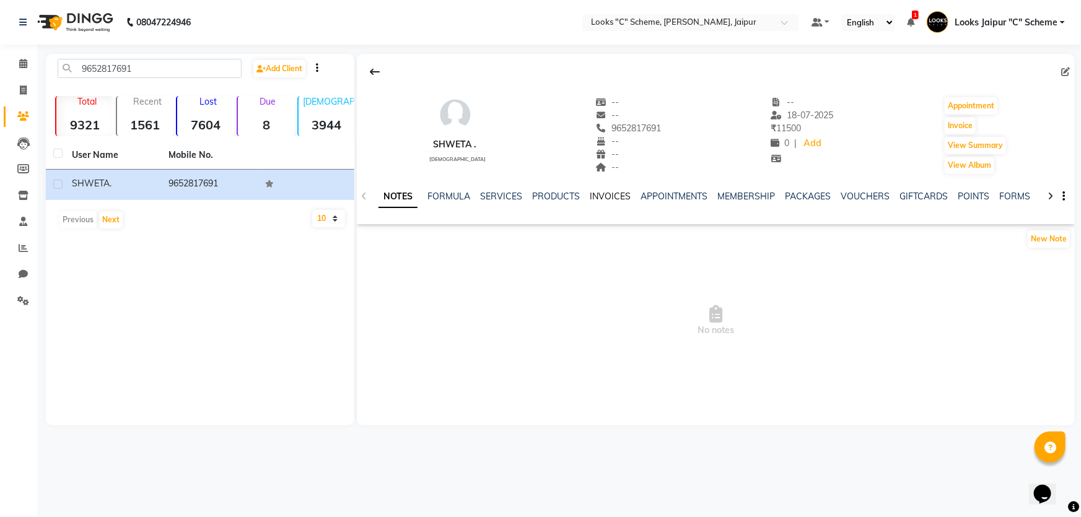
click at [603, 194] on link "INVOICES" at bounding box center [610, 196] width 41 height 11
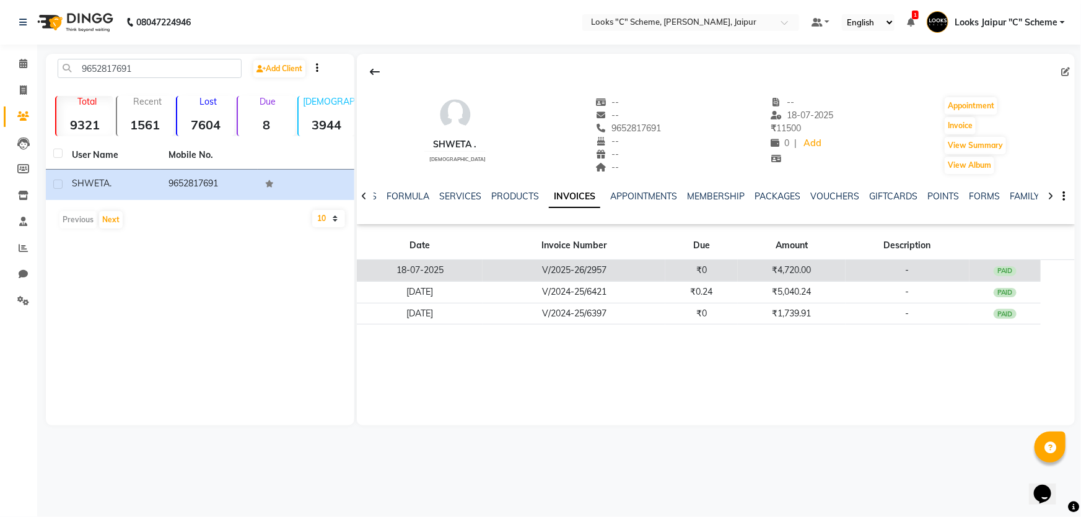
click at [702, 268] on td "₹0" at bounding box center [701, 271] width 72 height 22
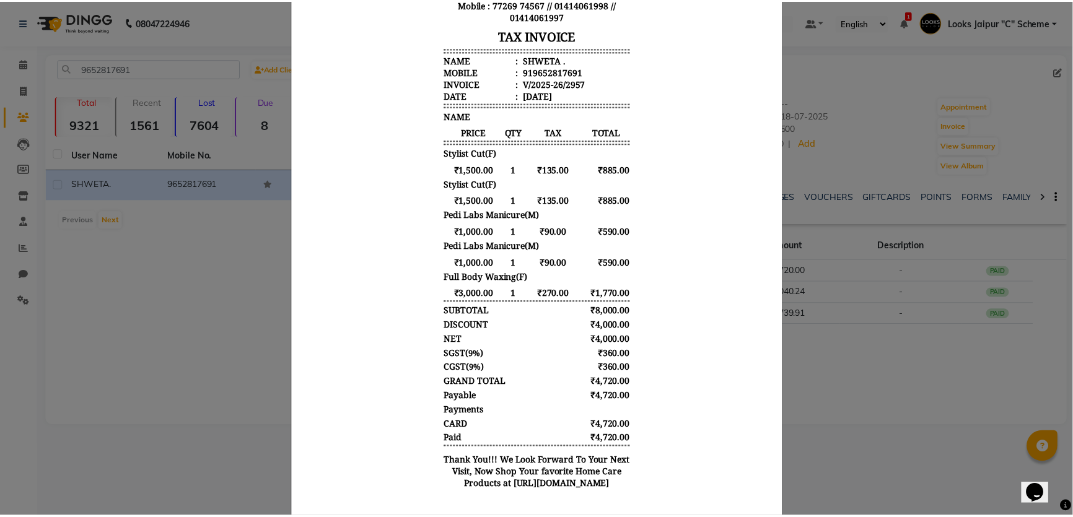
scroll to position [249, 0]
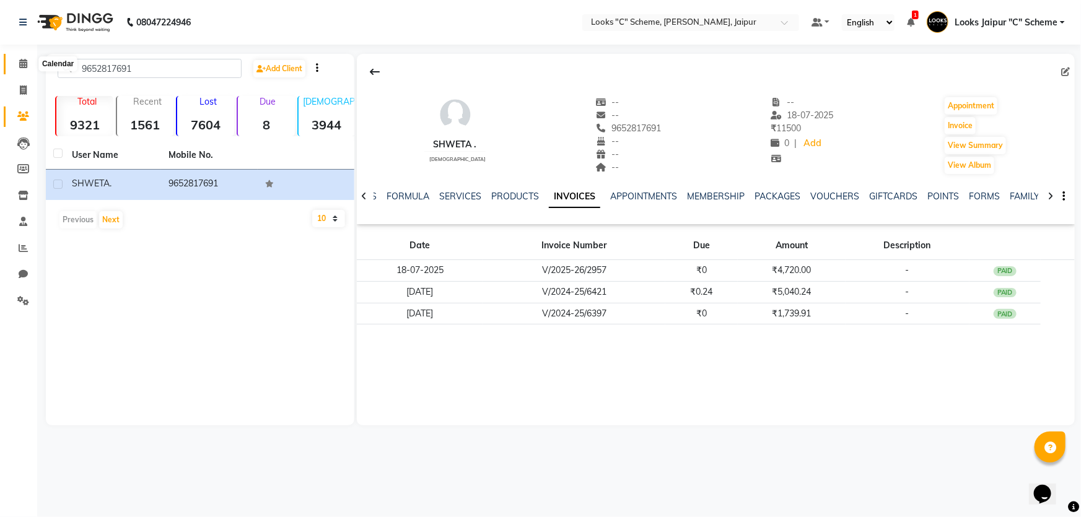
click at [25, 57] on span at bounding box center [23, 64] width 22 height 14
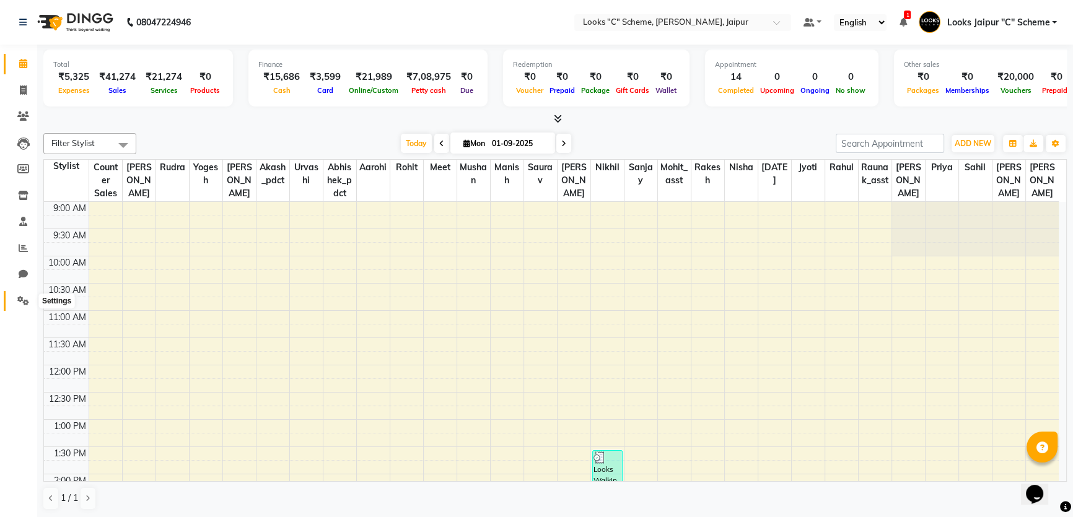
click at [20, 302] on icon at bounding box center [23, 300] width 12 height 9
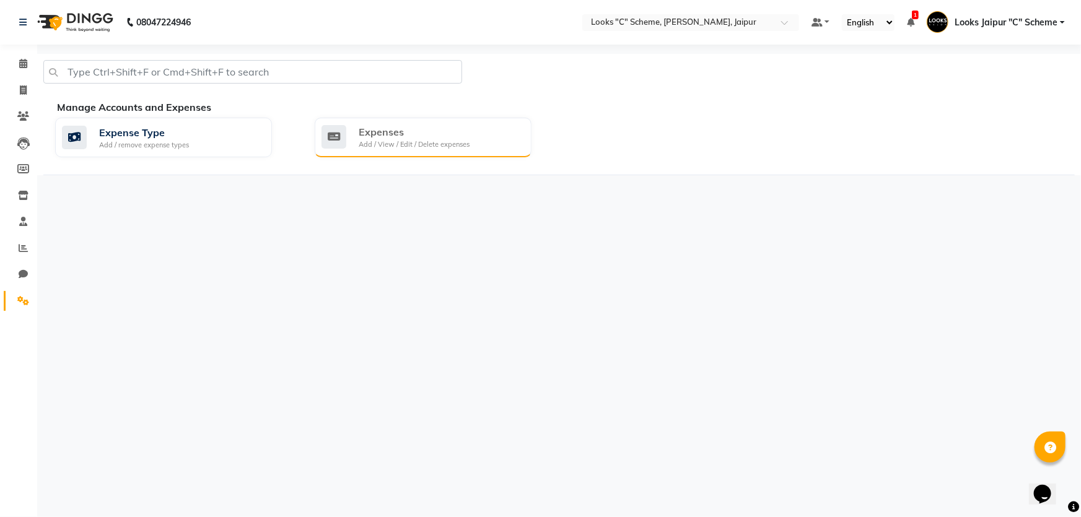
click at [390, 131] on div "Expenses" at bounding box center [414, 131] width 111 height 15
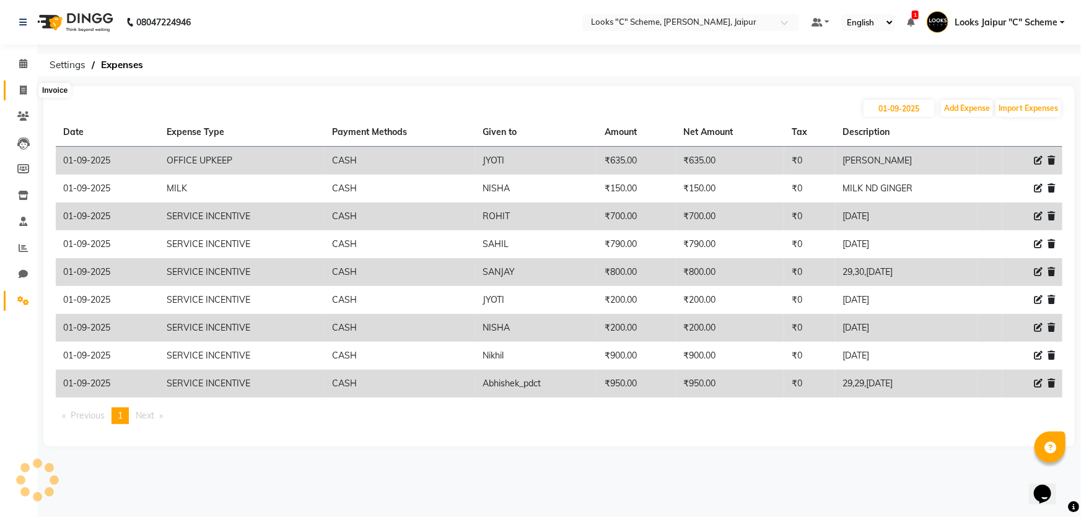
click at [25, 85] on icon at bounding box center [23, 89] width 7 height 9
select select "service"
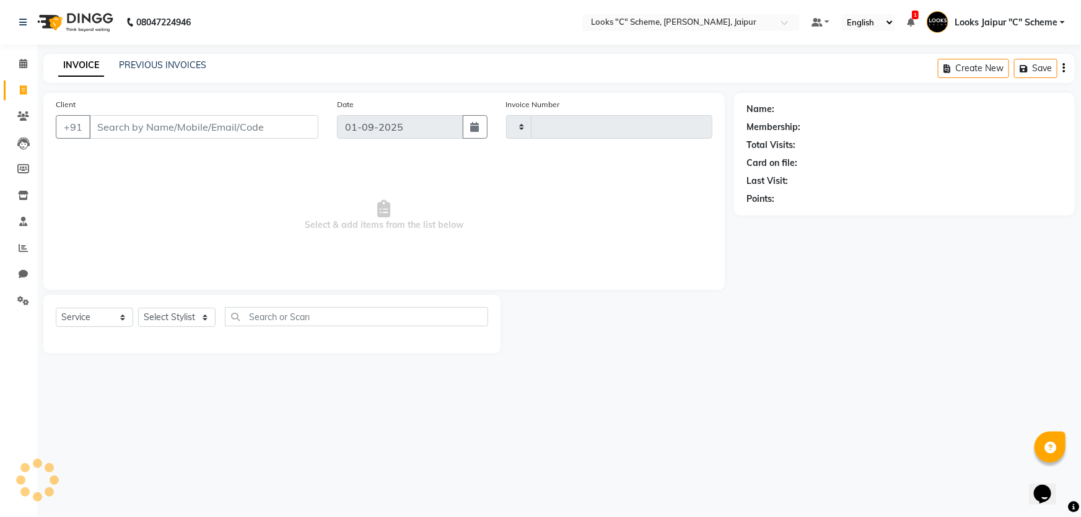
click at [128, 131] on input "Client" at bounding box center [203, 127] width 229 height 24
type input "9652817691"
click at [188, 316] on select "Select Stylist" at bounding box center [176, 321] width 77 height 19
type input "4354"
select select "4315"
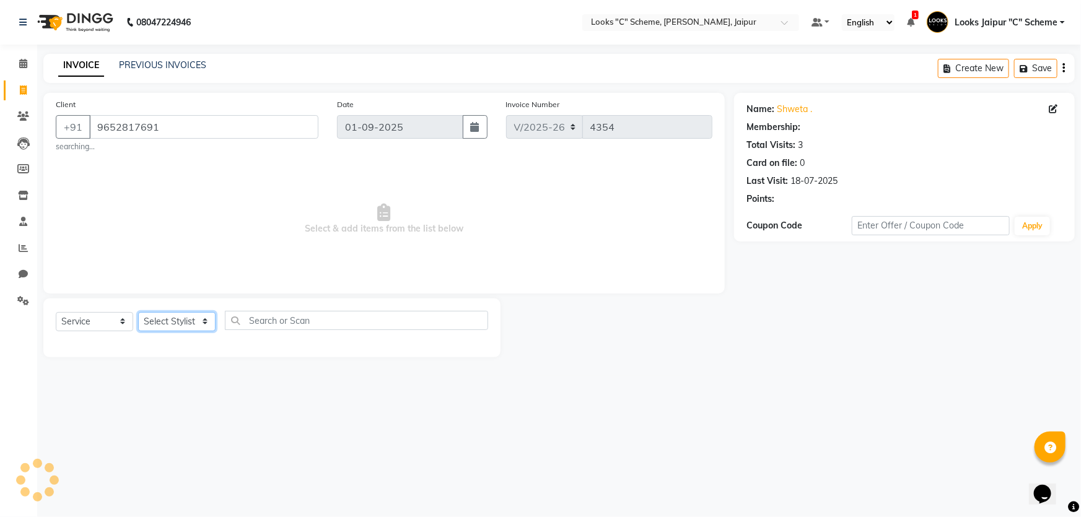
select select "1: Object"
select select "57109"
click at [138, 312] on select "Select Stylist Aarohi Aayushi Abhishek_pdct Akash_pdct Anjana Ashu Kayat Counte…" at bounding box center [176, 321] width 77 height 19
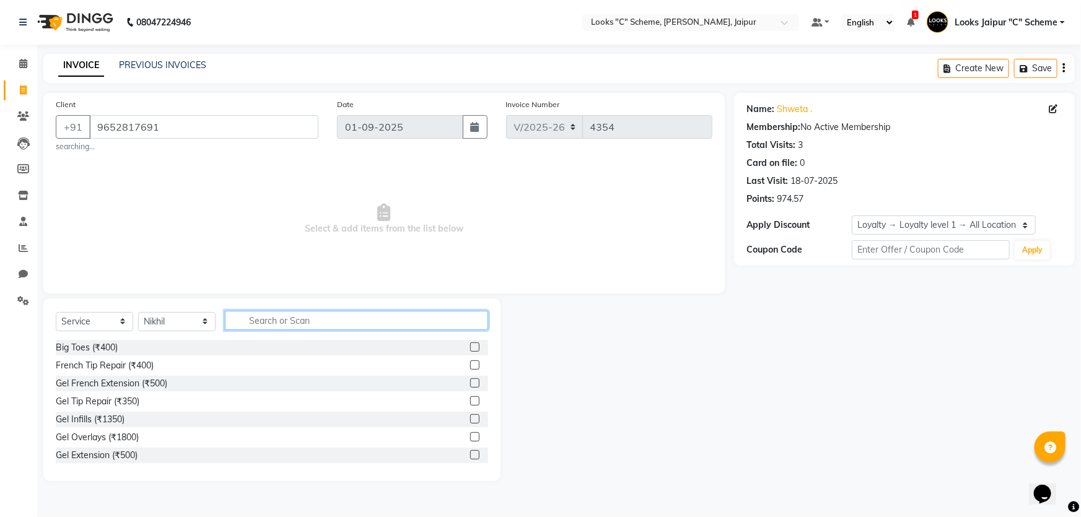
click at [247, 321] on input "text" at bounding box center [356, 320] width 263 height 19
type input "CUT"
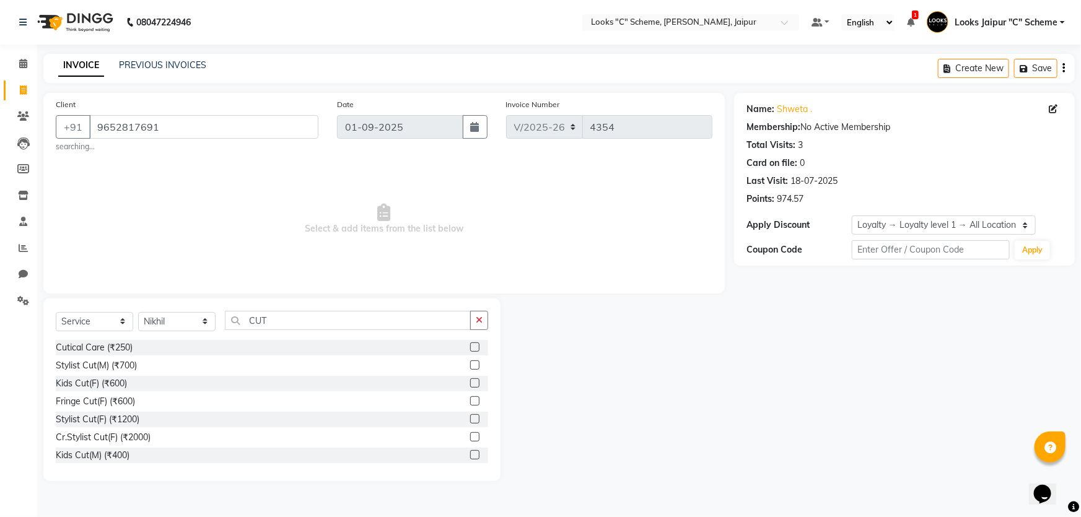
click at [470, 365] on label at bounding box center [474, 364] width 9 height 9
click at [470, 365] on input "checkbox" at bounding box center [474, 366] width 8 height 8
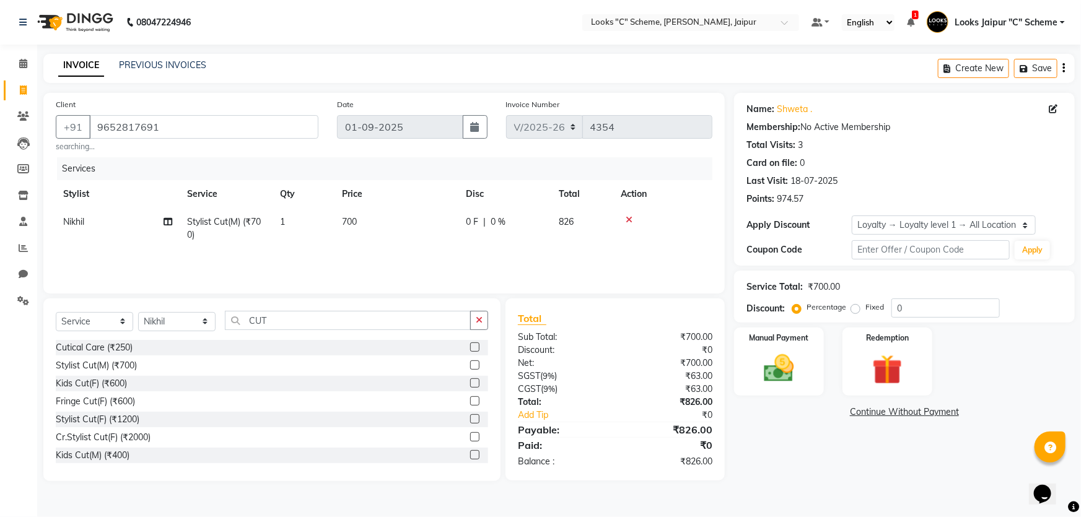
checkbox input "false"
click at [386, 221] on td "700" at bounding box center [396, 228] width 124 height 41
select select "57109"
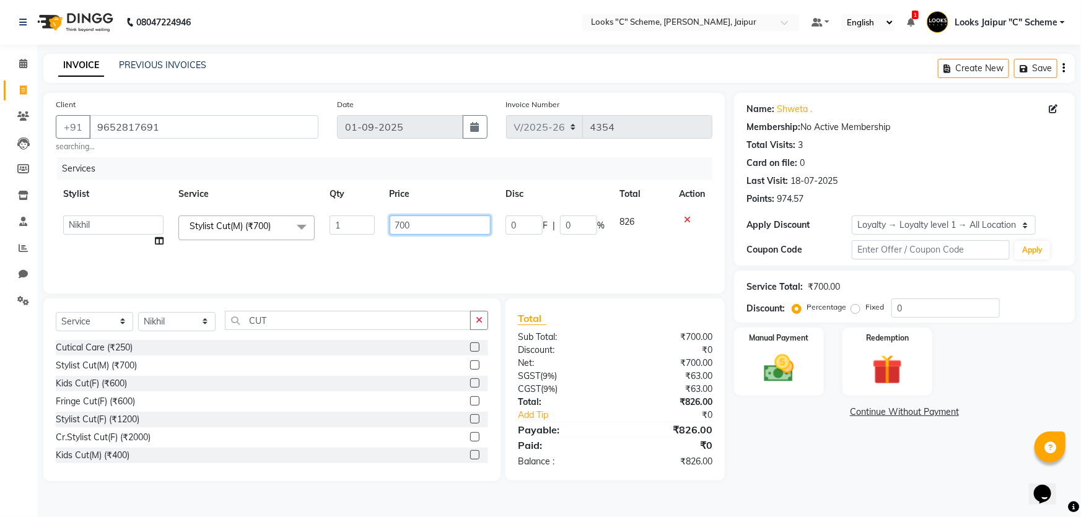
click at [487, 227] on input "700" at bounding box center [441, 225] width 102 height 19
type input "7"
type input "1200"
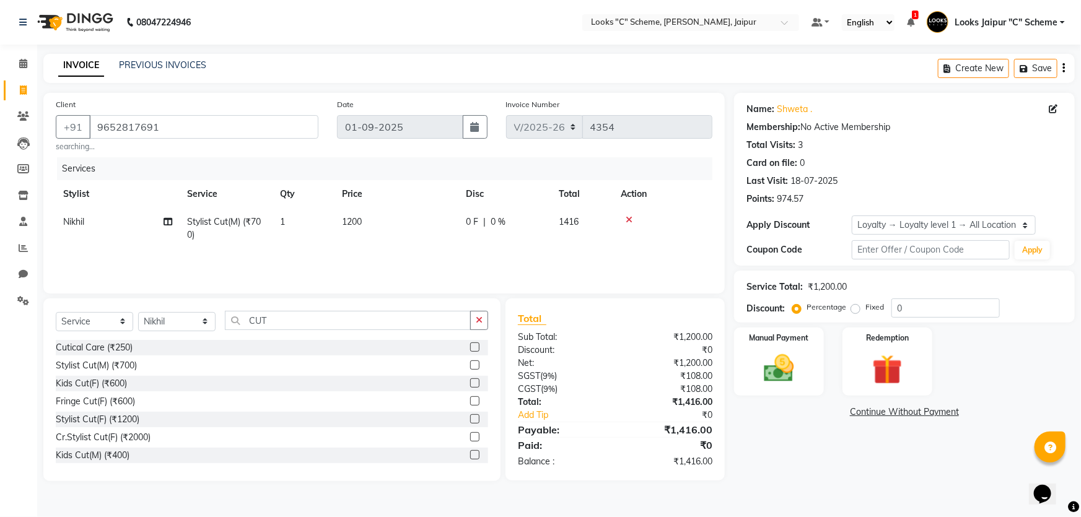
click at [426, 269] on div "Services Stylist Service Qty Price Disc Total Action Nikhil Stylist Cut(M) (₹70…" at bounding box center [384, 219] width 656 height 124
click at [303, 320] on input "CUT" at bounding box center [348, 320] width 246 height 19
drag, startPoint x: 182, startPoint y: 328, endPoint x: 182, endPoint y: 315, distance: 13.0
click at [182, 328] on select "Select Stylist Aarohi Aayushi Abhishek_pdct Akash_pdct Anjana Ashu Kayat Counte…" at bounding box center [176, 321] width 77 height 19
select select "39467"
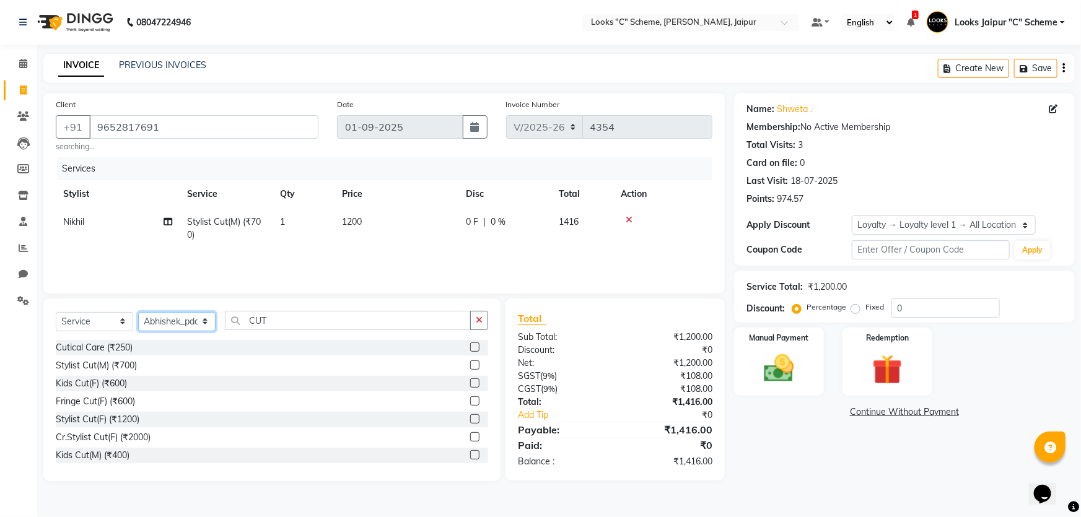
click at [138, 312] on select "Select Stylist Aarohi Aayushi Abhishek_pdct Akash_pdct Anjana Ashu Kayat Counte…" at bounding box center [176, 321] width 77 height 19
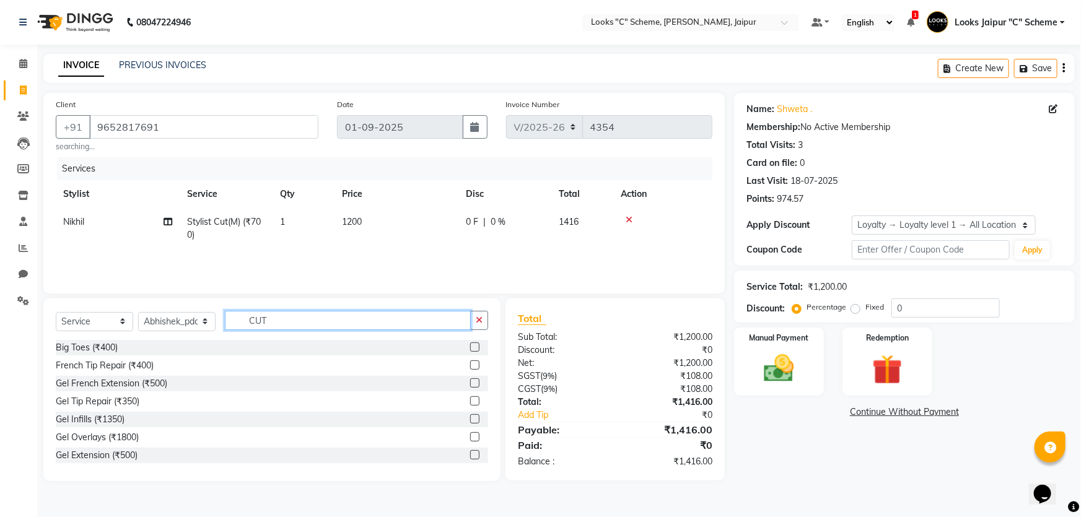
click at [344, 324] on input "CUT" at bounding box center [348, 320] width 246 height 19
type input "C"
type input "CLEAN"
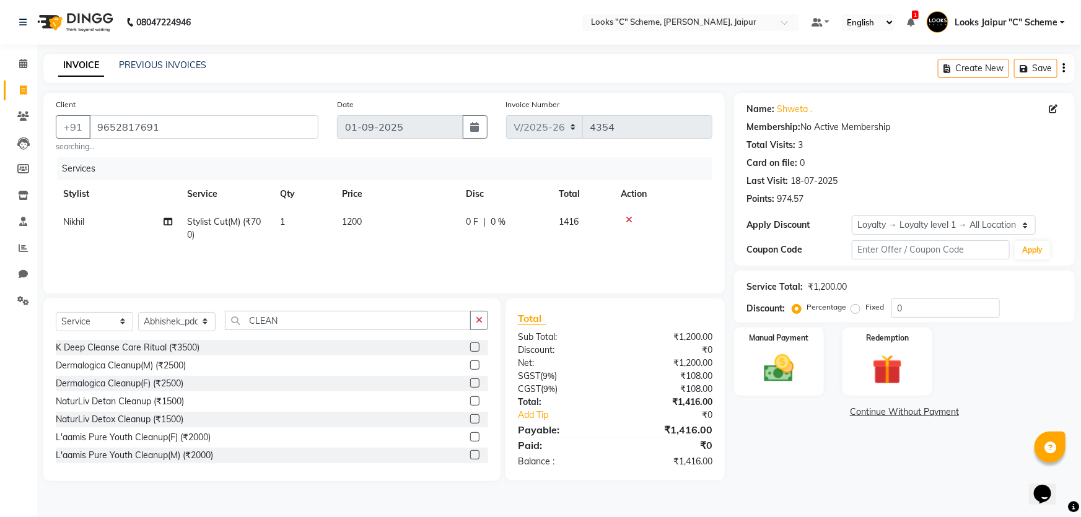
click at [470, 401] on label at bounding box center [474, 400] width 9 height 9
click at [470, 401] on input "checkbox" at bounding box center [474, 402] width 8 height 8
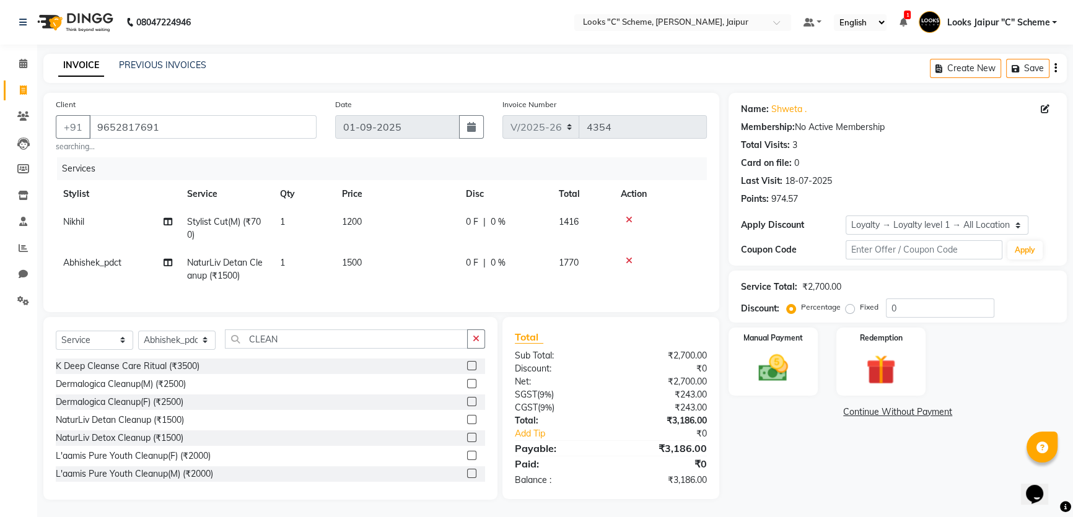
checkbox input "false"
click at [374, 256] on td "1500" at bounding box center [396, 269] width 124 height 41
select select "39467"
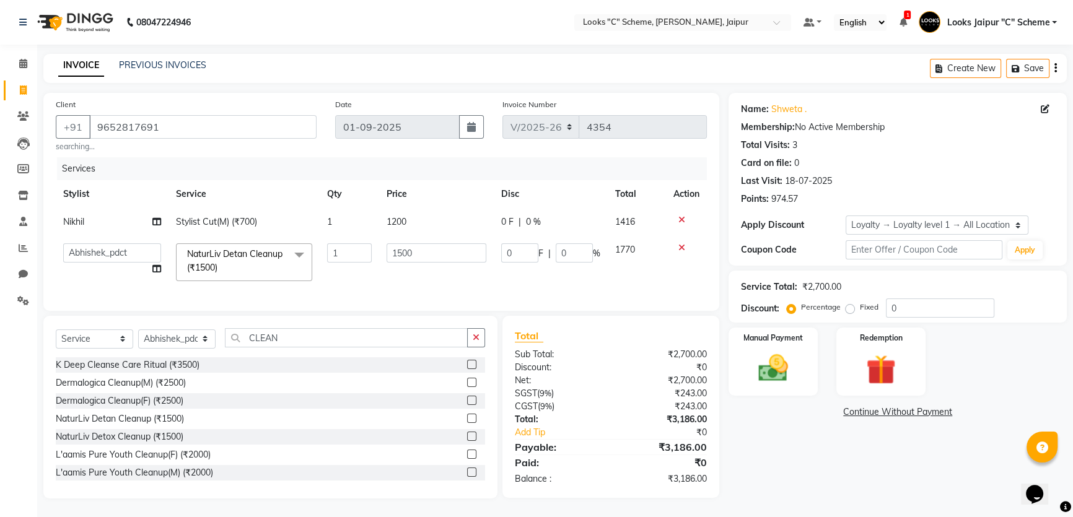
click at [433, 254] on input "1500" at bounding box center [436, 252] width 100 height 19
type input "1800"
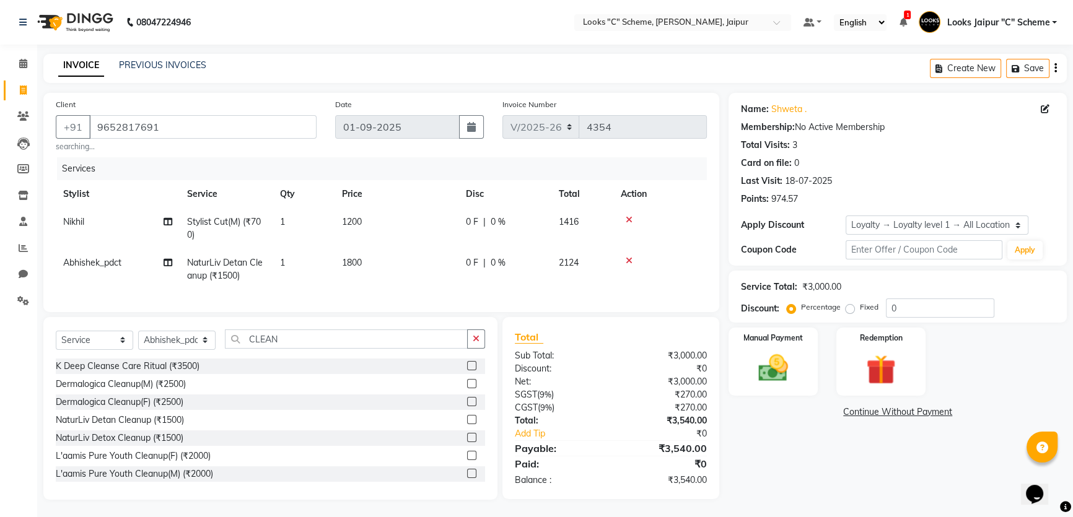
click at [434, 272] on td "1800" at bounding box center [396, 269] width 124 height 41
select select "39467"
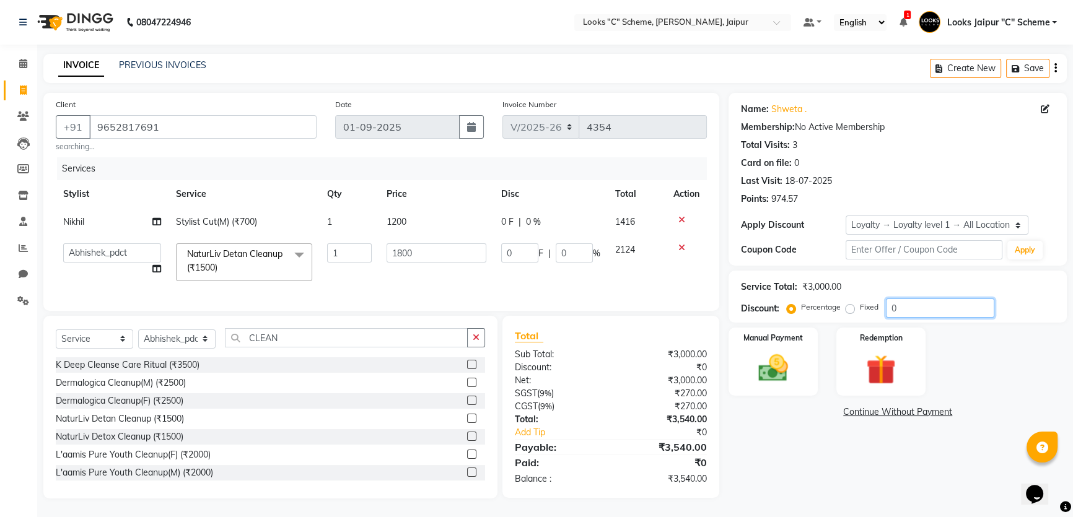
click at [930, 303] on input "0" at bounding box center [940, 307] width 108 height 19
type input "5"
type input "90"
type input "5"
type input "50"
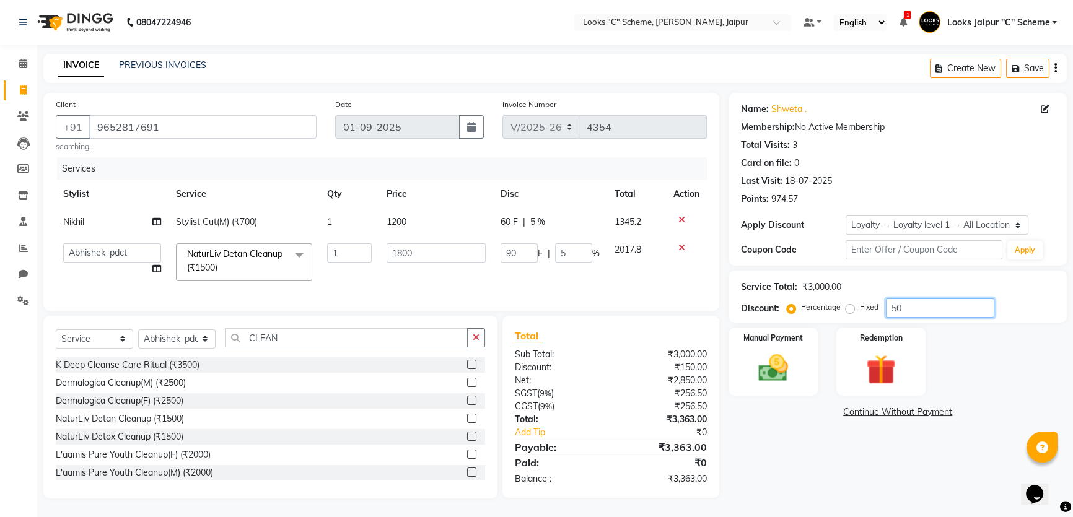
type input "900"
type input "50"
click at [900, 441] on div "Name: Shweta . Membership: No Active Membership Total Visits: 3 Card on file: 0…" at bounding box center [901, 296] width 347 height 406
click at [763, 389] on div "Manual Payment" at bounding box center [772, 361] width 93 height 71
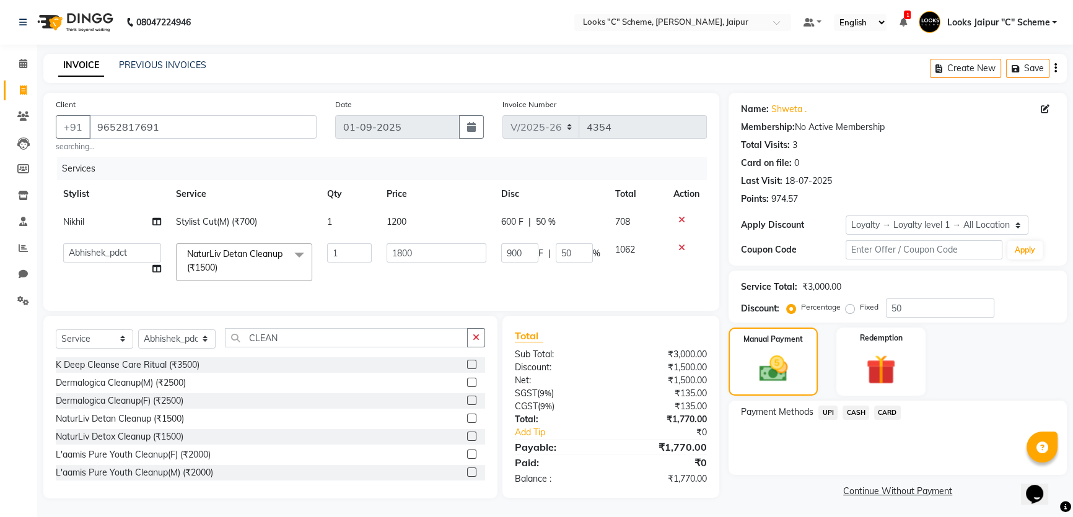
click at [827, 415] on span "UPI" at bounding box center [827, 413] width 19 height 14
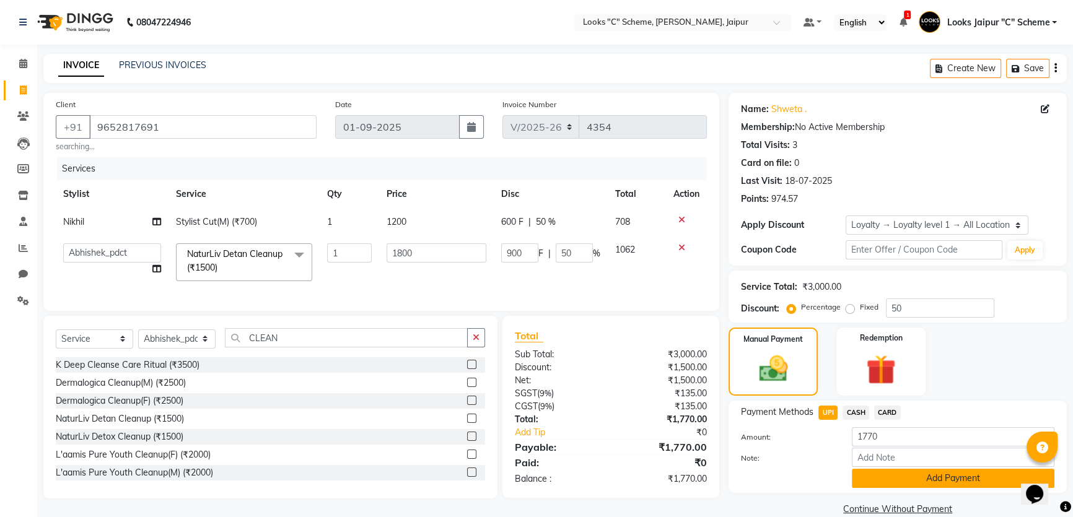
click at [897, 455] on button "Add Payment" at bounding box center [952, 478] width 202 height 19
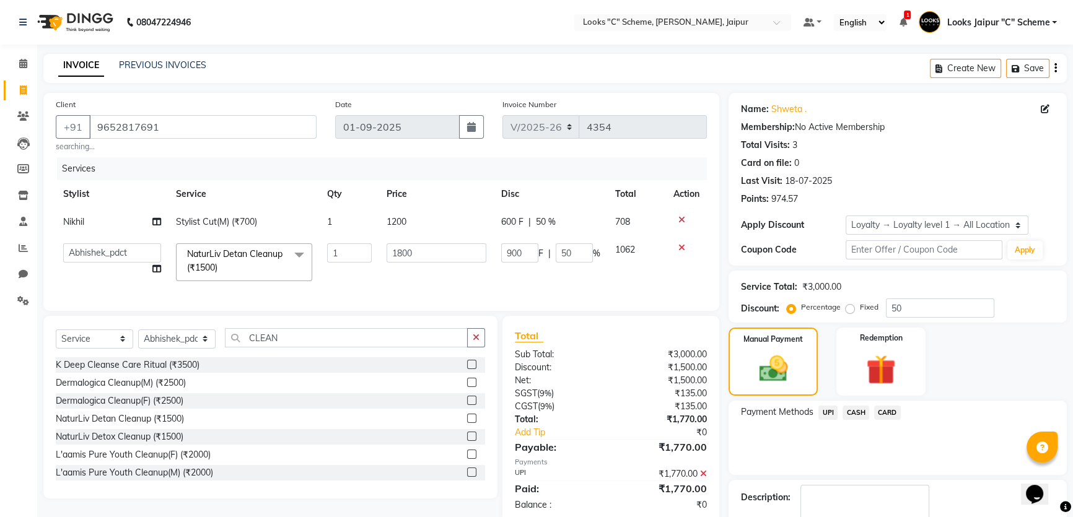
scroll to position [95, 0]
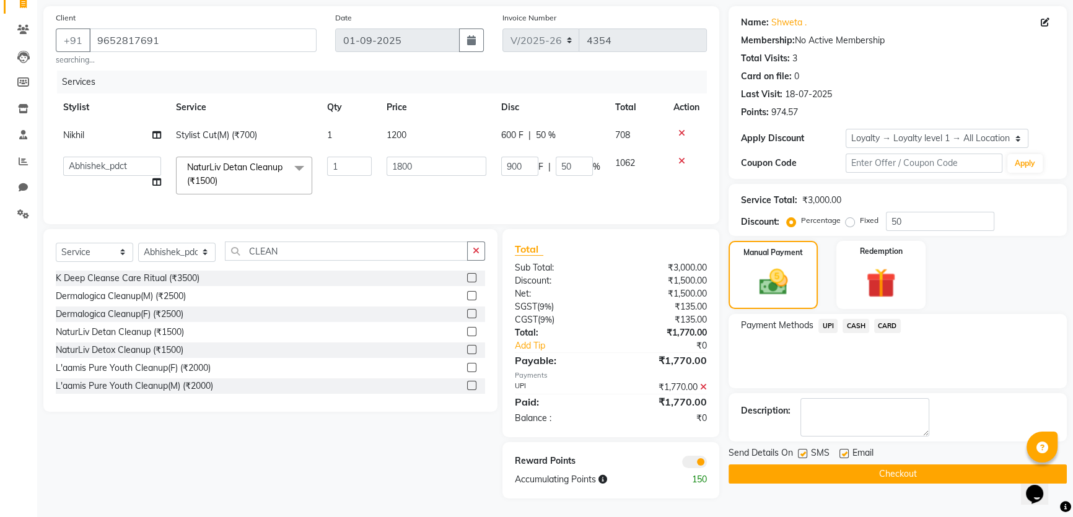
click at [895, 455] on button "Checkout" at bounding box center [897, 473] width 338 height 19
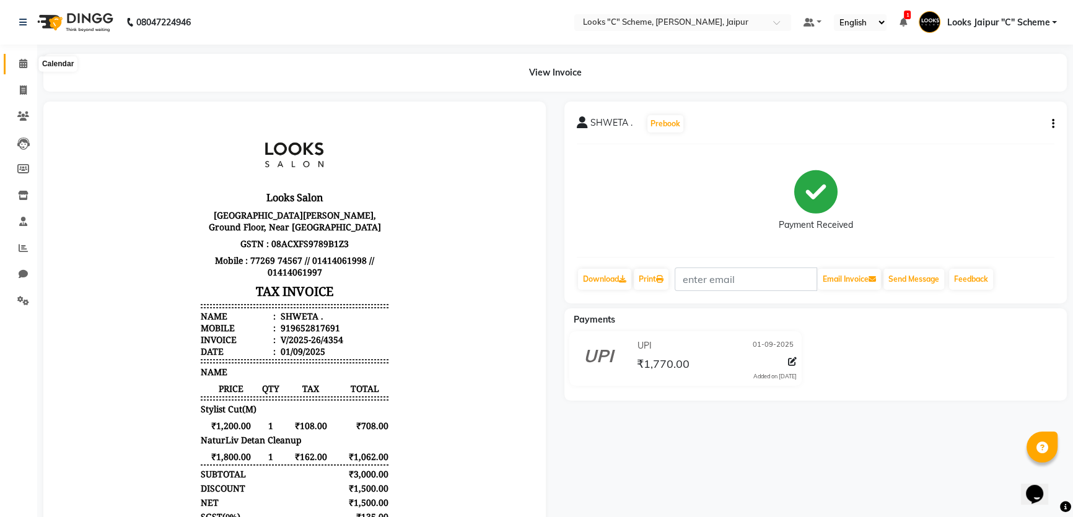
click at [24, 66] on icon at bounding box center [23, 63] width 8 height 9
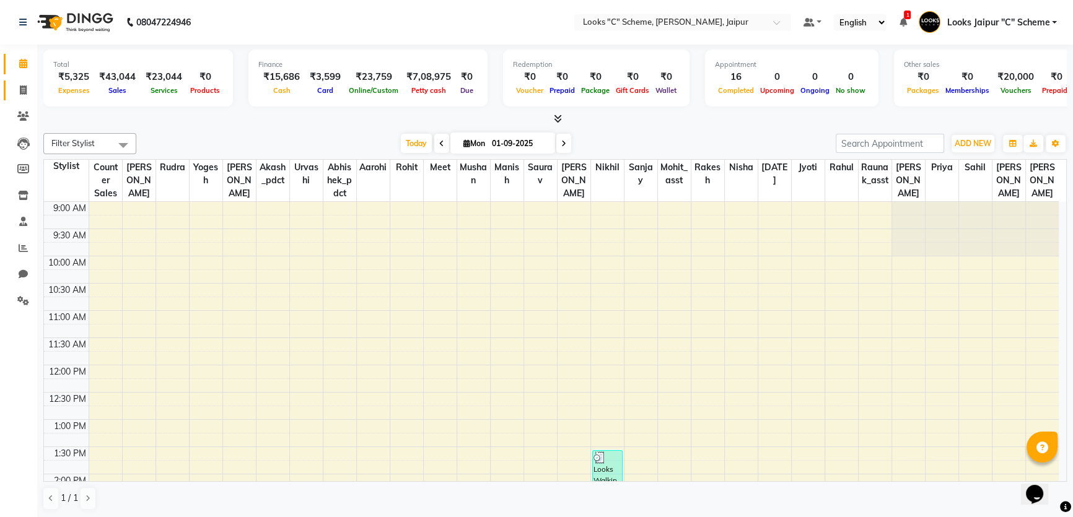
click at [16, 88] on span at bounding box center [23, 91] width 22 height 14
select select "service"
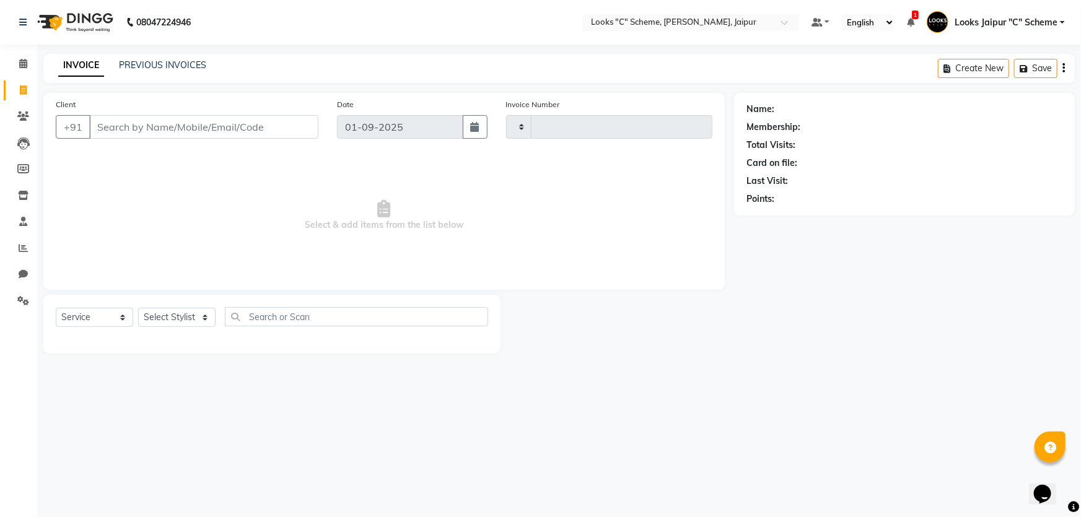
type input "4355"
select select "4315"
click at [136, 64] on link "PREVIOUS INVOICES" at bounding box center [162, 64] width 87 height 11
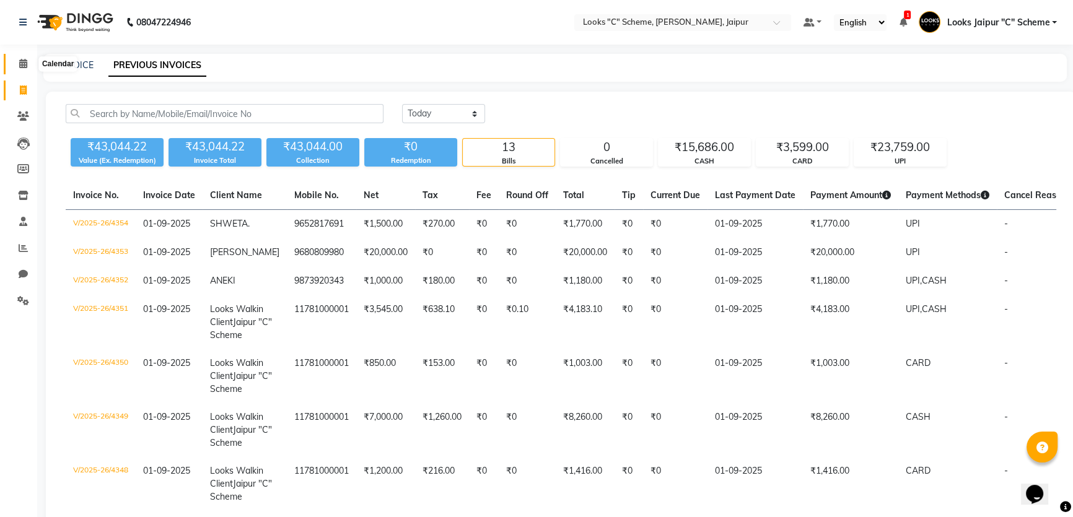
click at [19, 62] on icon at bounding box center [23, 63] width 8 height 9
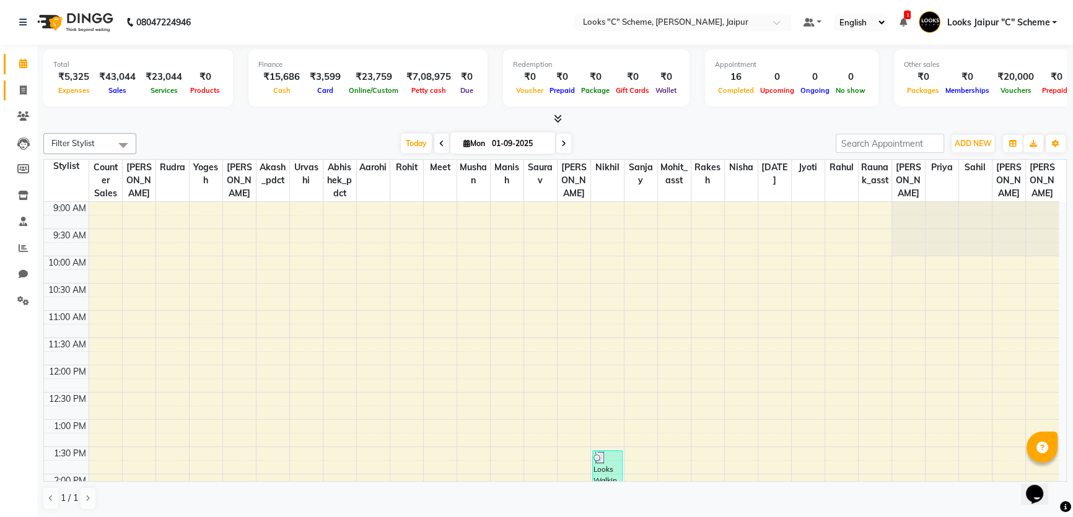
click at [26, 87] on icon at bounding box center [23, 89] width 7 height 9
select select "service"
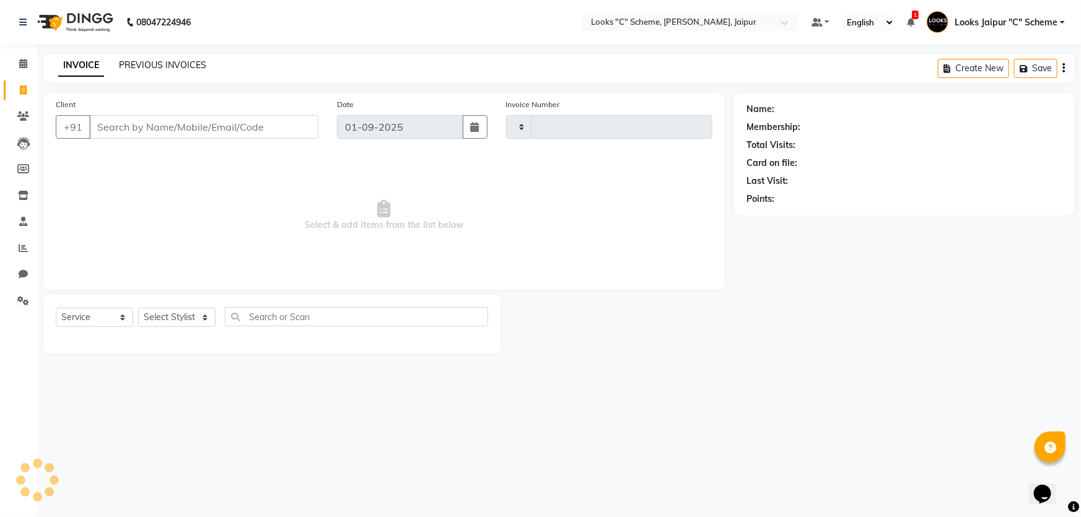
click at [169, 61] on link "PREVIOUS INVOICES" at bounding box center [162, 64] width 87 height 11
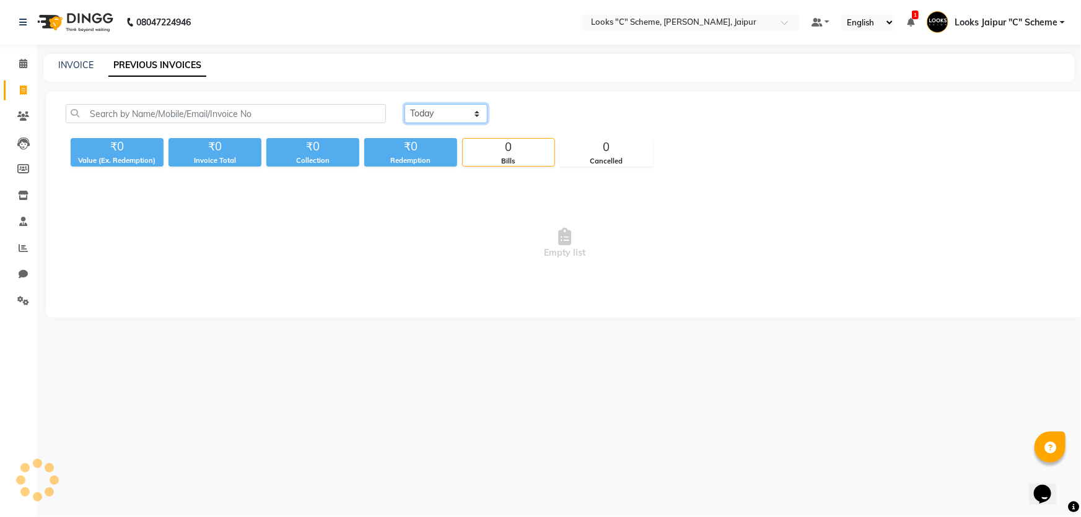
drag, startPoint x: 448, startPoint y: 111, endPoint x: 476, endPoint y: 122, distance: 29.2
click at [448, 111] on select "Today Yesterday Custom Range" at bounding box center [445, 113] width 83 height 19
click at [723, 138] on div "₹0 Value (Ex. Redemption) ₹0 Invoice Total ₹0 Collection ₹0 Redemption 0 Bills …" at bounding box center [565, 149] width 998 height 33
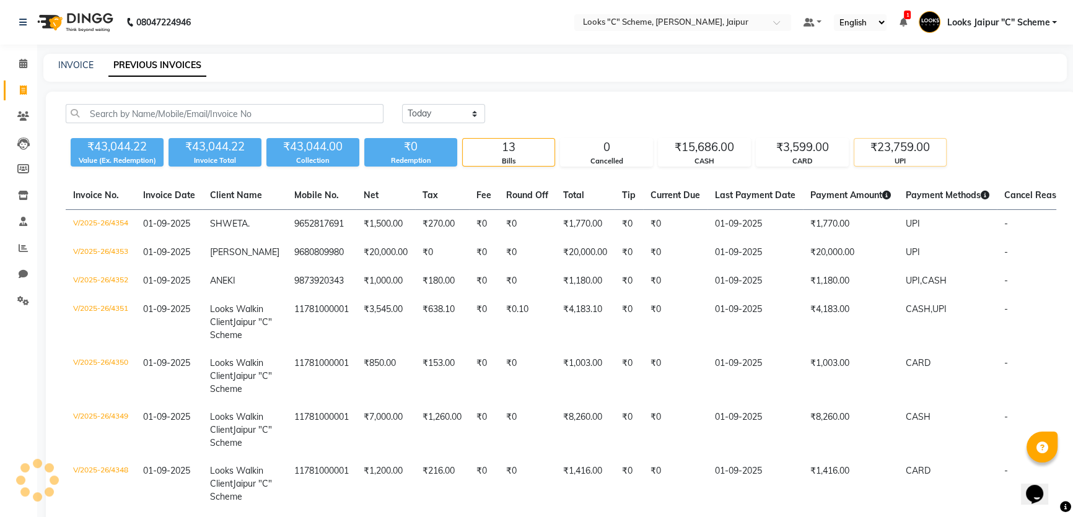
click at [896, 152] on div "₹23,759.00" at bounding box center [900, 147] width 92 height 17
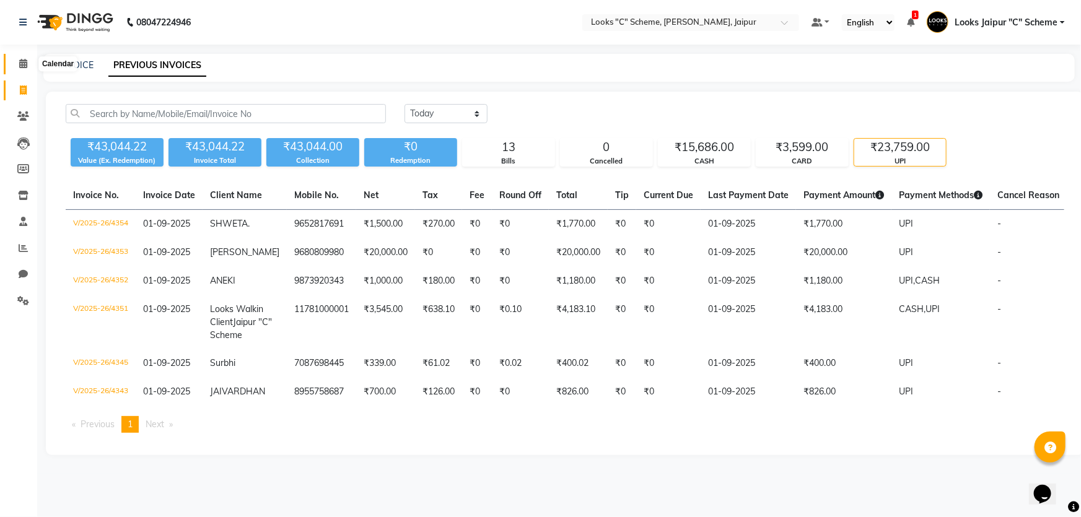
click at [29, 63] on span at bounding box center [23, 64] width 22 height 14
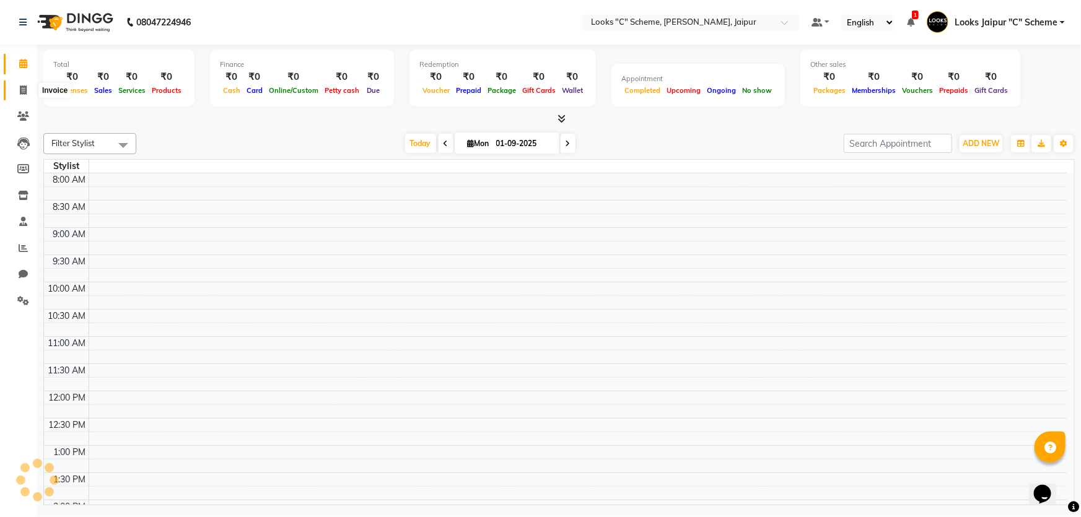
click at [22, 93] on icon at bounding box center [23, 89] width 7 height 9
select select "service"
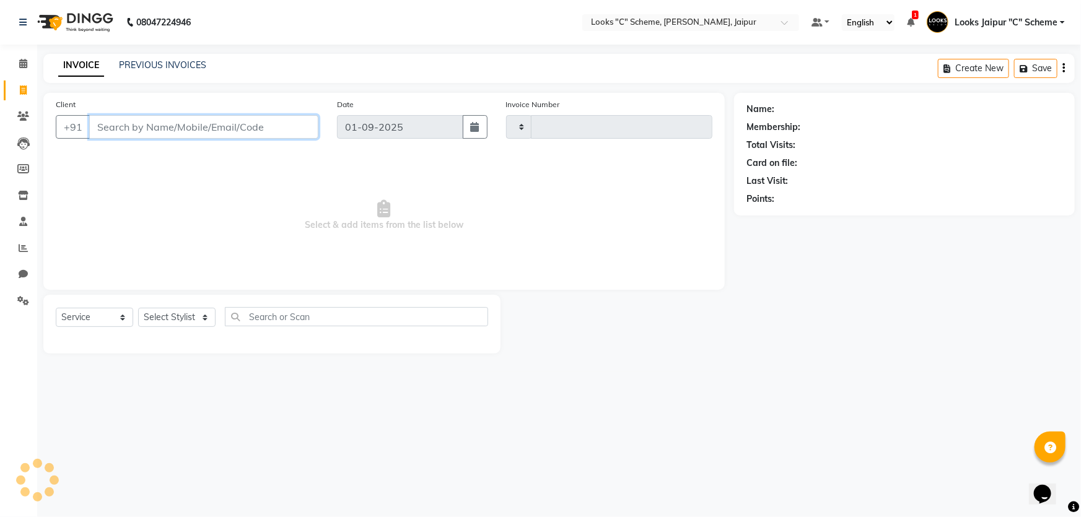
click at [181, 131] on input "Client" at bounding box center [203, 127] width 229 height 24
type input "JAIPUR"
type input "4355"
select select "4315"
click at [188, 119] on input "JAIPUR" at bounding box center [172, 127] width 166 height 24
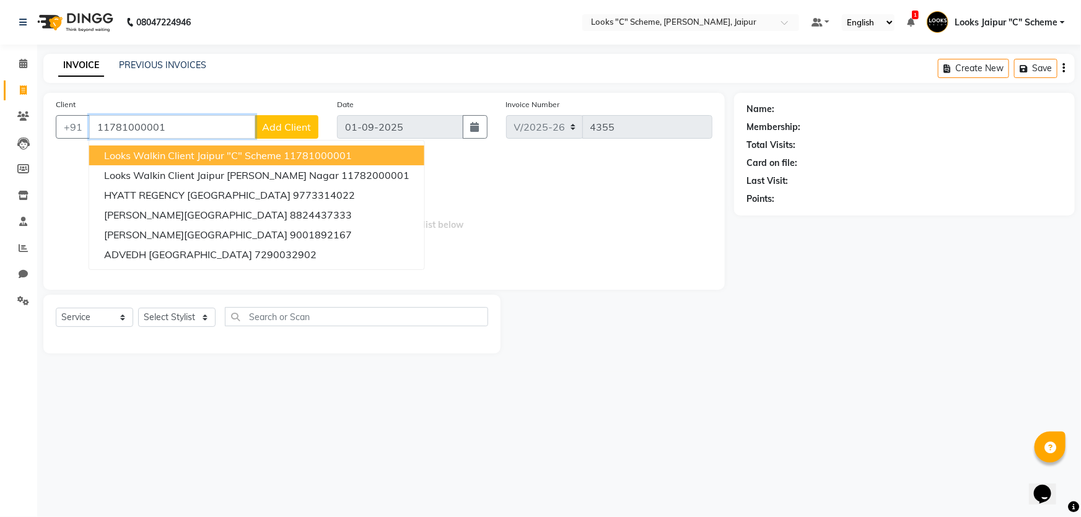
type input "11781000001"
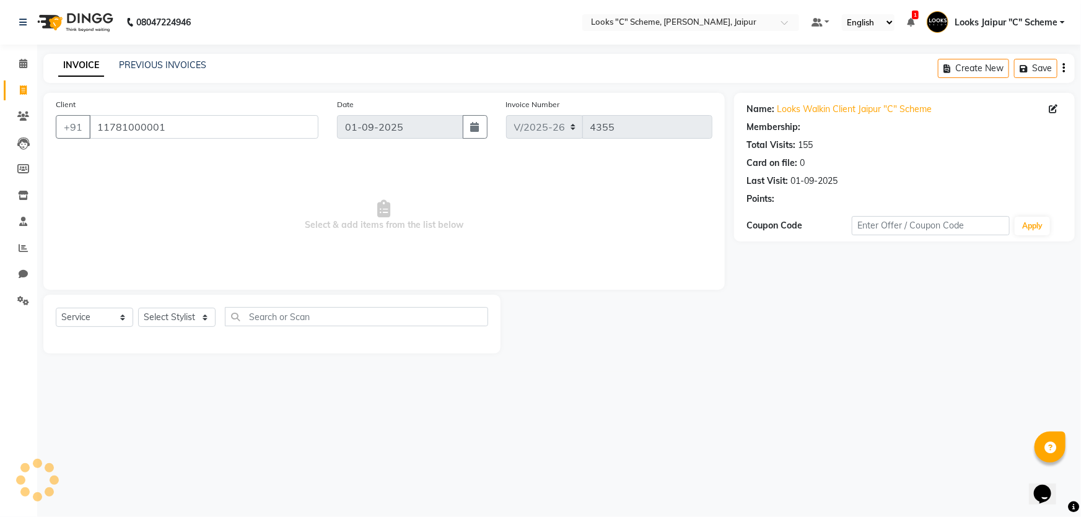
select select "1: Object"
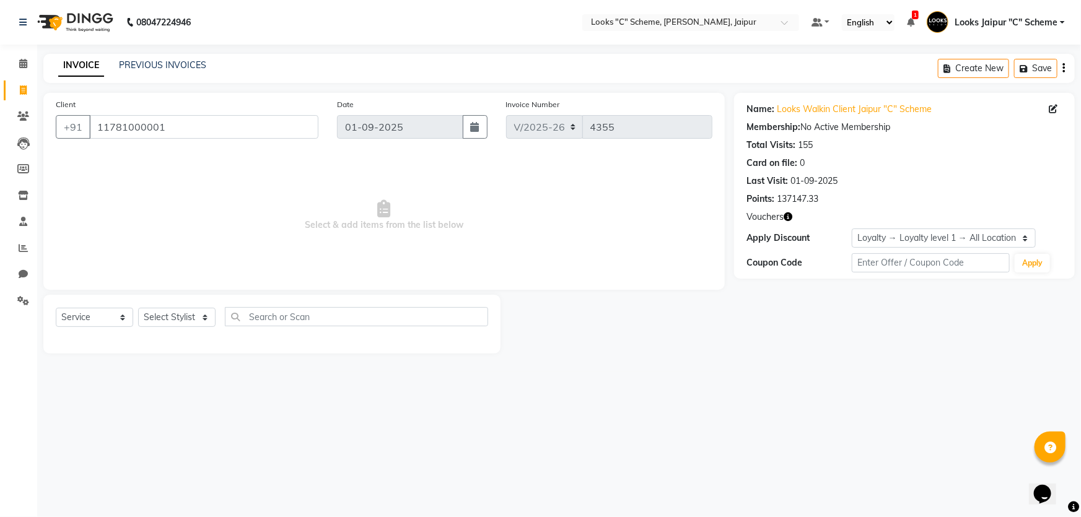
click at [182, 342] on div "Select Service Product Membership Package Voucher Prepaid Gift Card Select Styl…" at bounding box center [271, 324] width 457 height 59
click at [190, 320] on select "Select Stylist Aarohi Aayushi Abhishek_pdct Akash_pdct Anjana Ashu Kayat Counte…" at bounding box center [176, 317] width 77 height 19
select select "67985"
click at [138, 308] on select "Select Stylist Aarohi Aayushi Abhishek_pdct Akash_pdct Anjana Ashu Kayat Counte…" at bounding box center [176, 317] width 77 height 19
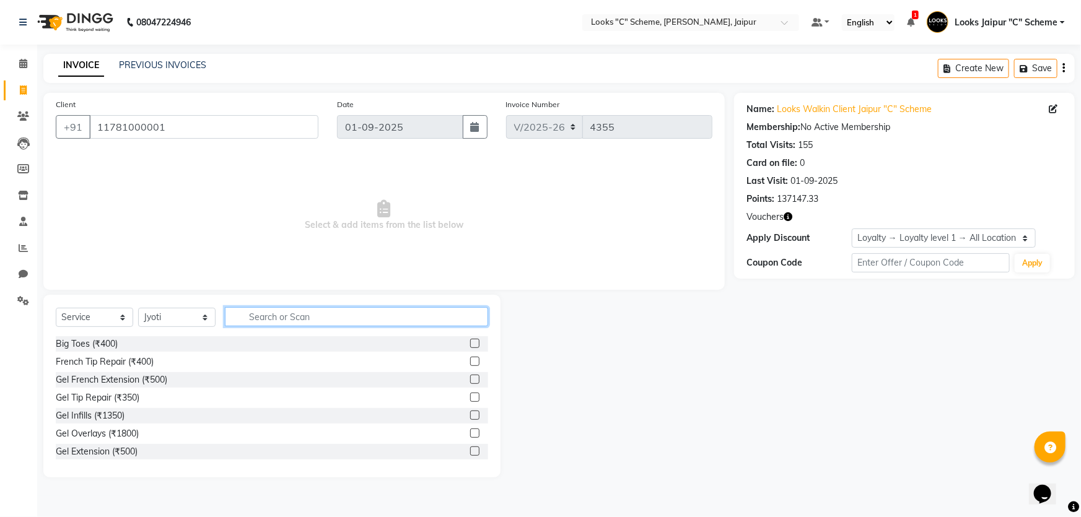
click at [292, 319] on input "text" at bounding box center [356, 316] width 263 height 19
type input "EYE"
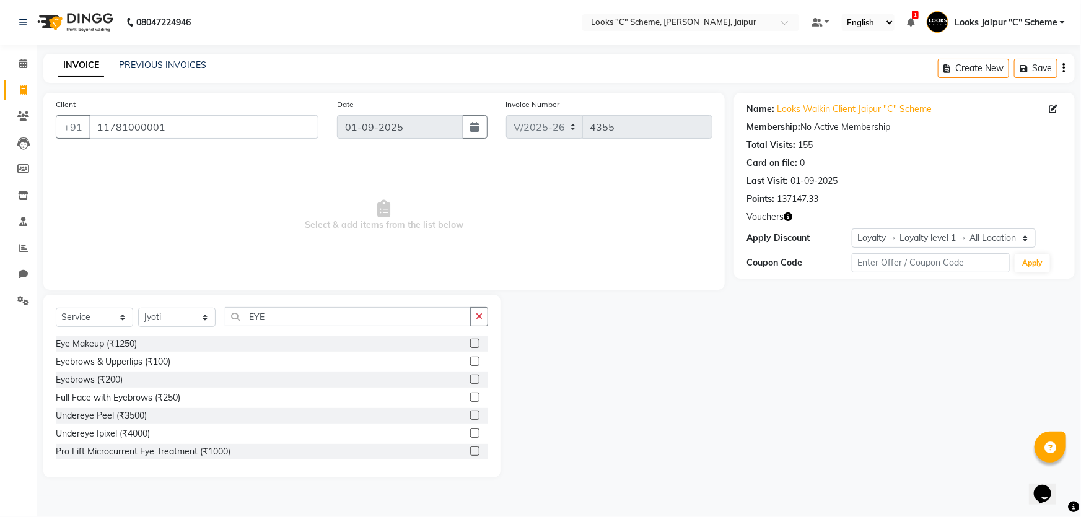
click at [461, 377] on div "Eyebrows (₹200)" at bounding box center [272, 379] width 432 height 15
click at [470, 377] on label at bounding box center [474, 379] width 9 height 9
click at [470, 377] on input "checkbox" at bounding box center [474, 380] width 8 height 8
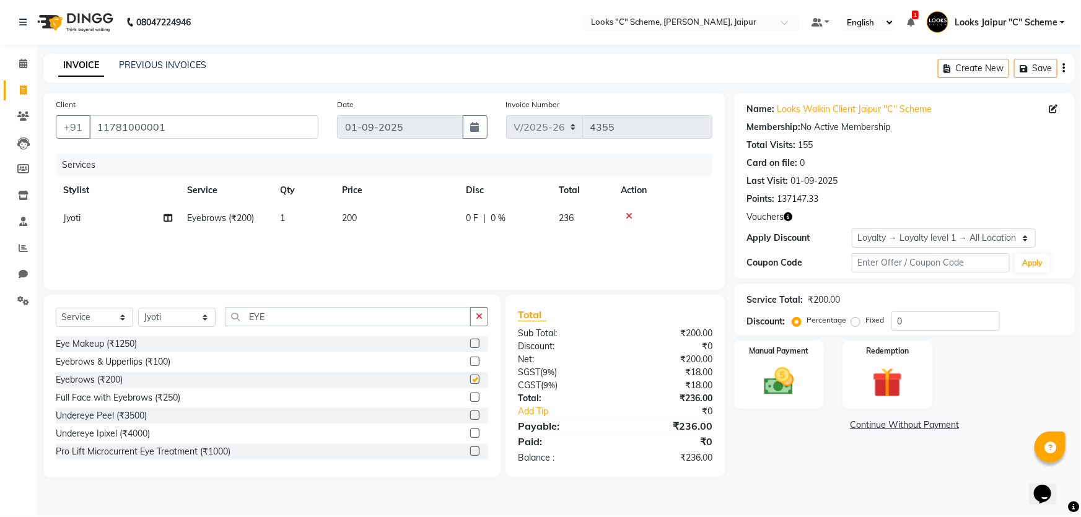
checkbox input "false"
drag, startPoint x: 368, startPoint y: 205, endPoint x: 381, endPoint y: 213, distance: 15.3
click at [369, 206] on td "200" at bounding box center [396, 218] width 124 height 28
select select "67985"
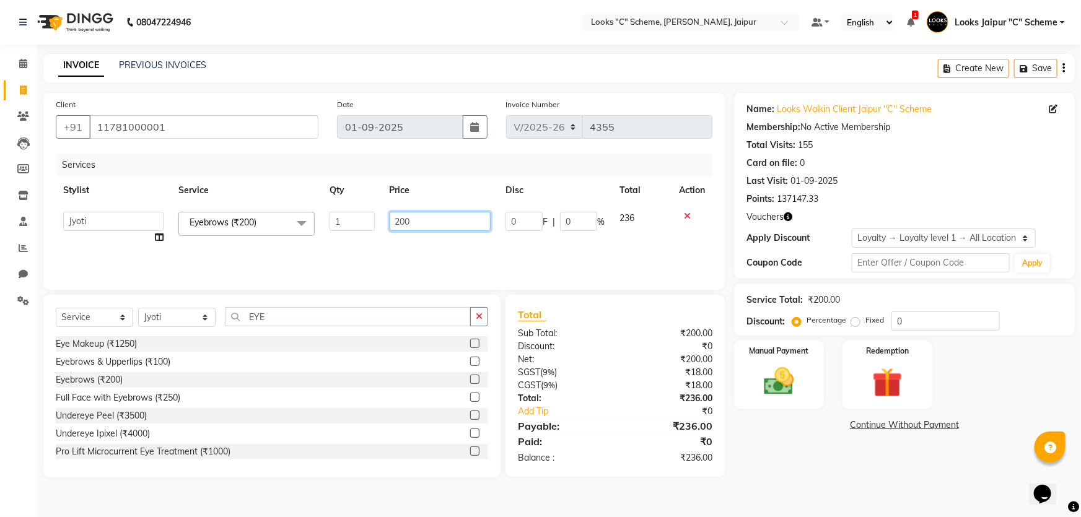
click at [438, 224] on input "200" at bounding box center [441, 221] width 102 height 19
type input "2"
type input "70"
click at [432, 251] on div "Services Stylist Service Qty Price Disc Total Action Aarohi Aayushi Abhishek_pd…" at bounding box center [384, 216] width 656 height 124
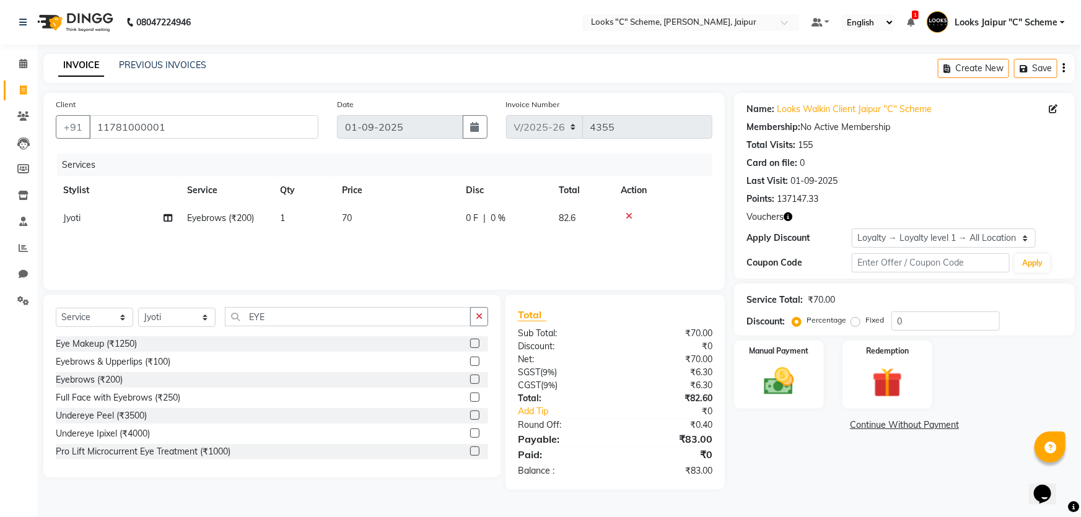
drag, startPoint x: 386, startPoint y: 212, endPoint x: 492, endPoint y: 237, distance: 108.1
click at [391, 214] on td "70" at bounding box center [396, 218] width 124 height 28
select select "67985"
click at [506, 238] on td "0 F | 0 %" at bounding box center [555, 227] width 114 height 47
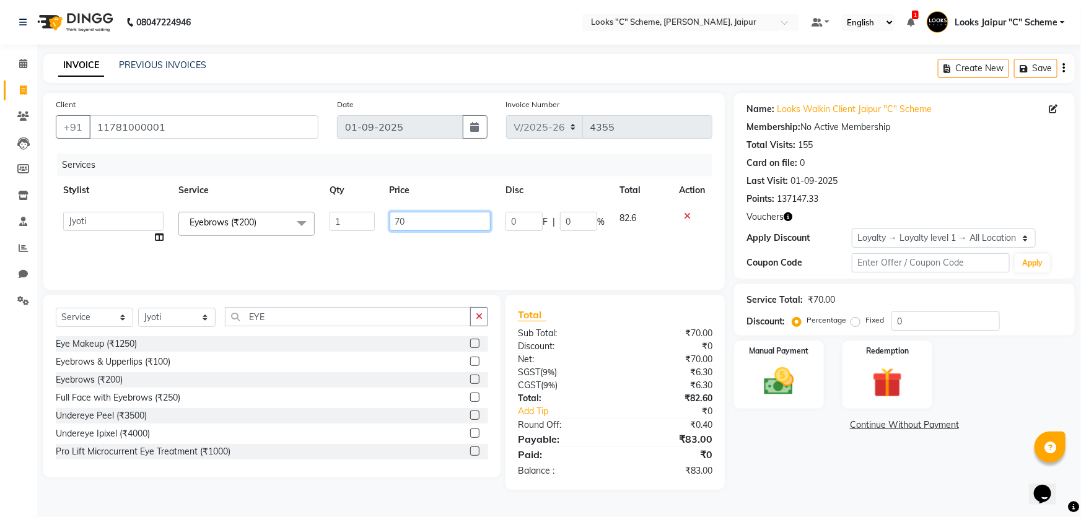
click at [467, 216] on input "70" at bounding box center [441, 221] width 102 height 19
type input "7"
type input "69.5"
click at [435, 240] on div "Services Stylist Service Qty Price Disc Total Action Aarohi Aayushi Abhishek_pd…" at bounding box center [384, 216] width 656 height 124
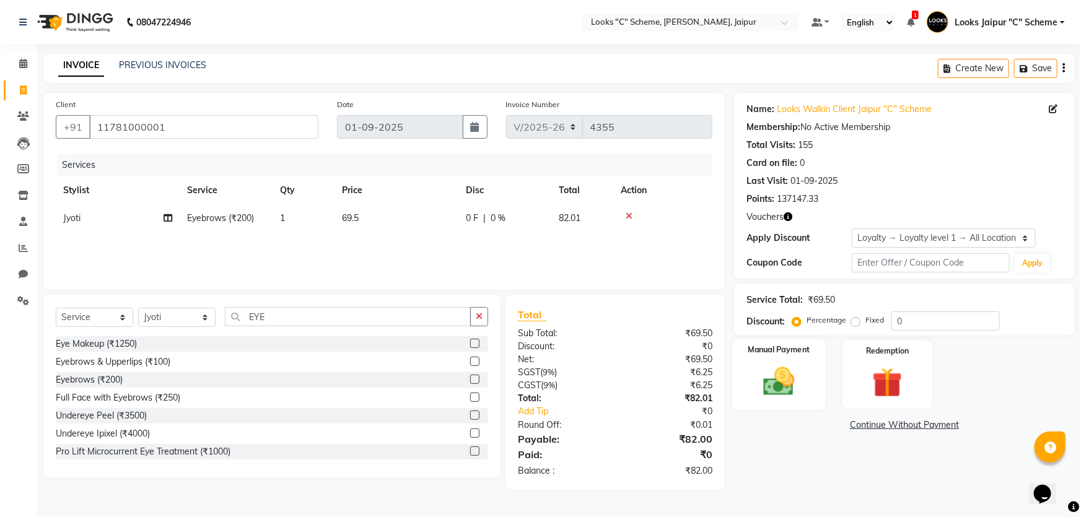
click at [796, 366] on img at bounding box center [779, 382] width 51 height 36
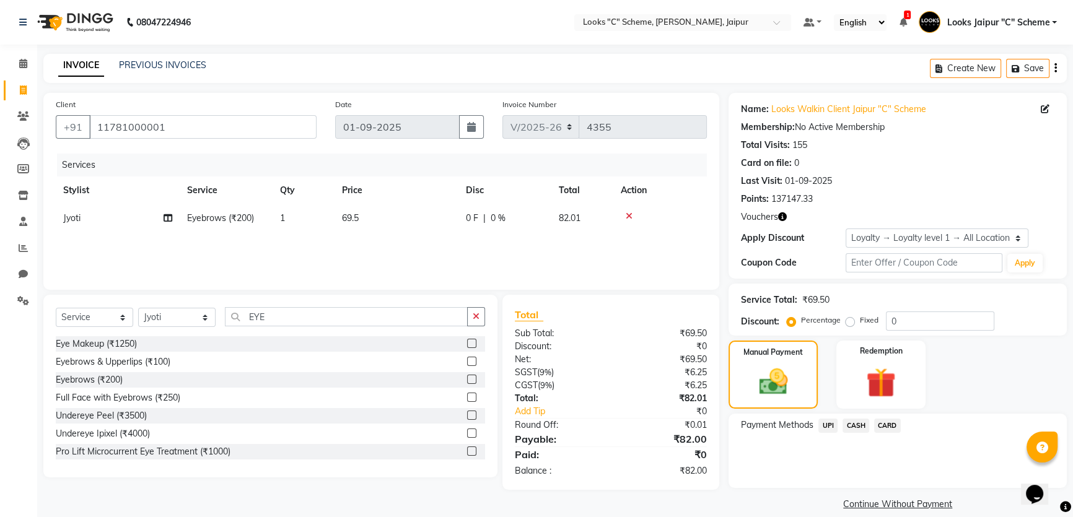
click at [830, 424] on span "UPI" at bounding box center [827, 426] width 19 height 14
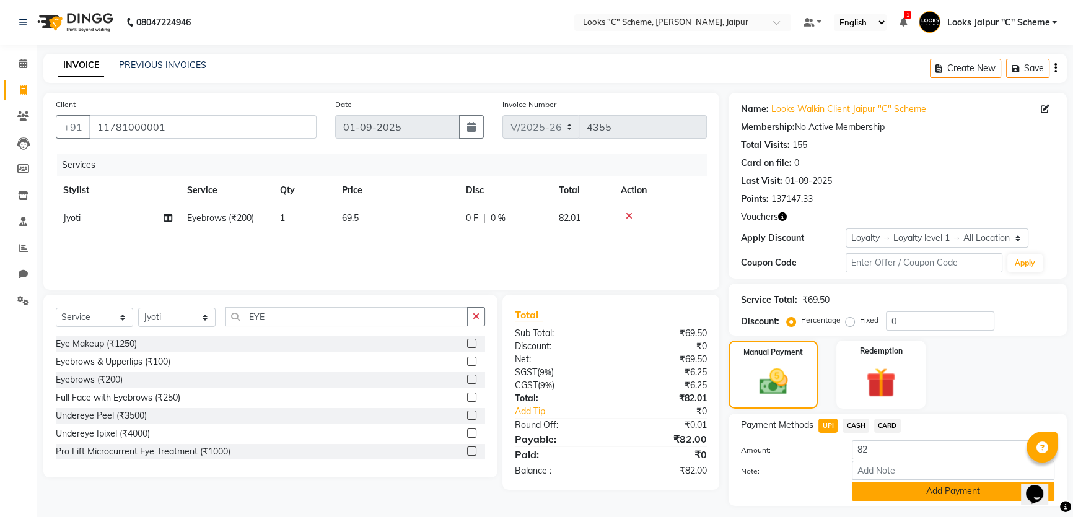
click at [910, 455] on button "Add Payment" at bounding box center [952, 491] width 202 height 19
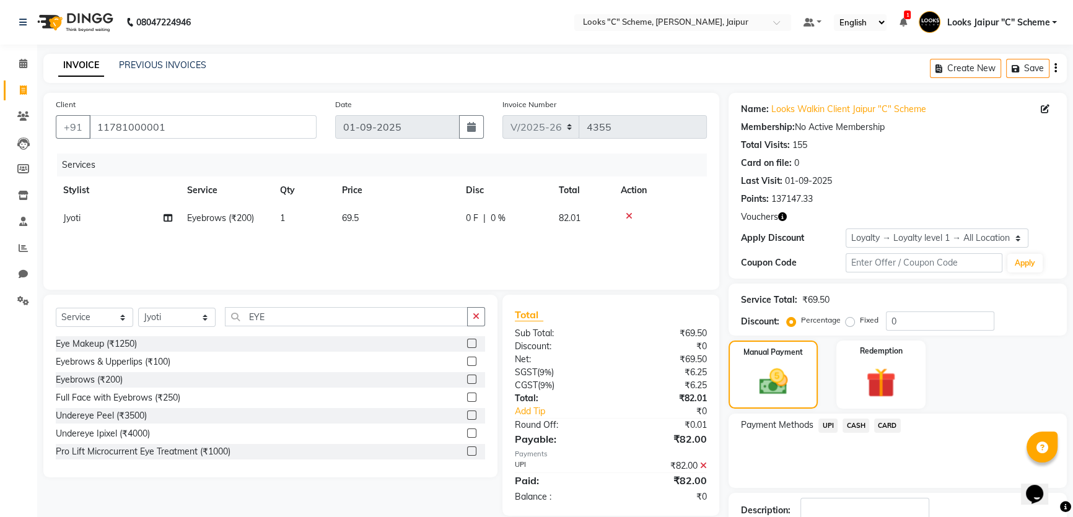
scroll to position [84, 0]
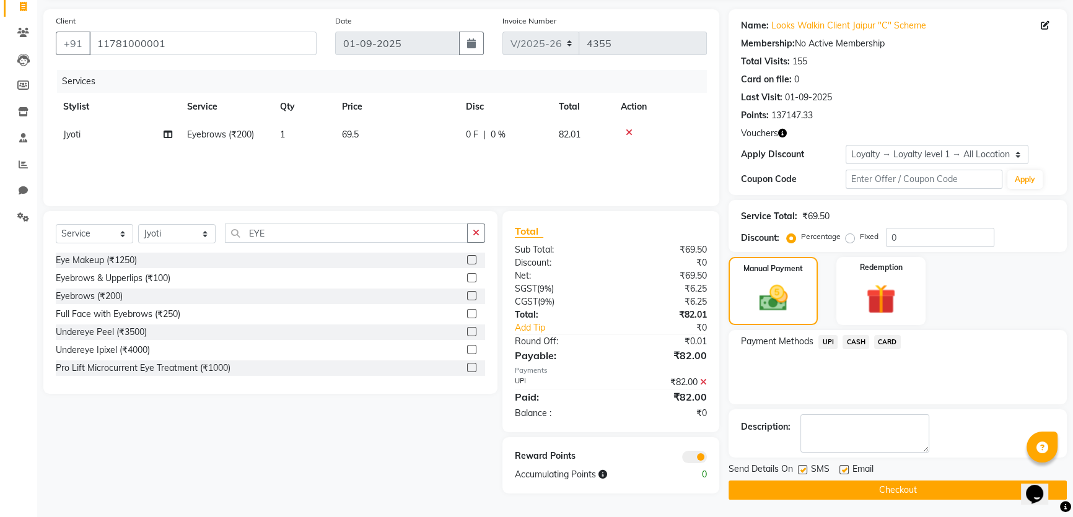
click at [885, 455] on button "Checkout" at bounding box center [897, 490] width 338 height 19
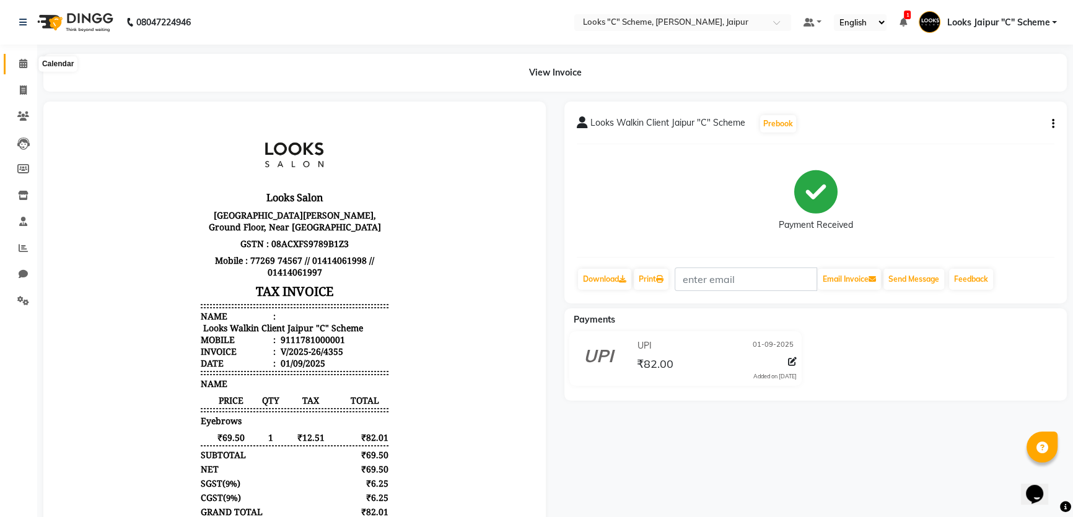
click at [18, 59] on span at bounding box center [23, 64] width 22 height 14
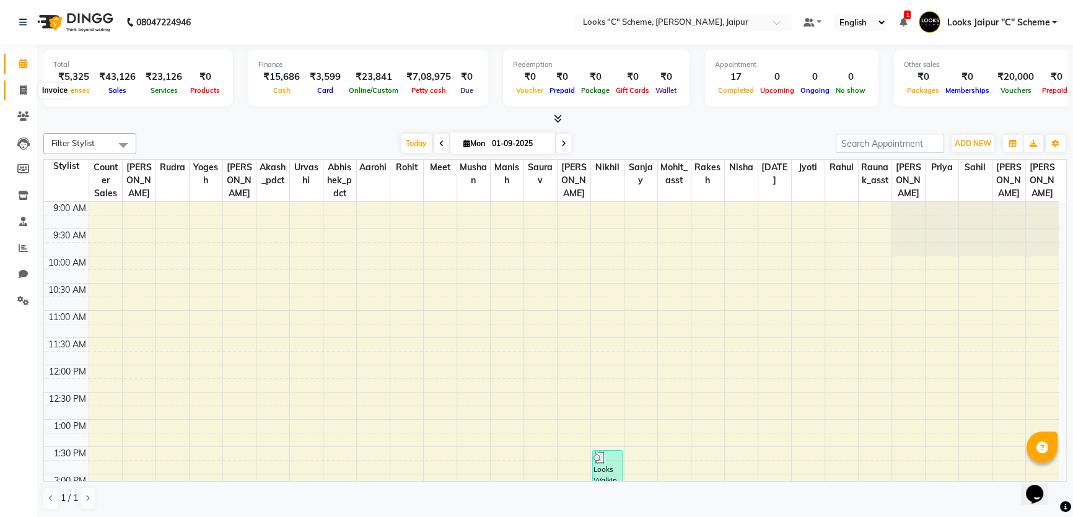
click at [30, 84] on span at bounding box center [23, 91] width 22 height 14
select select "service"
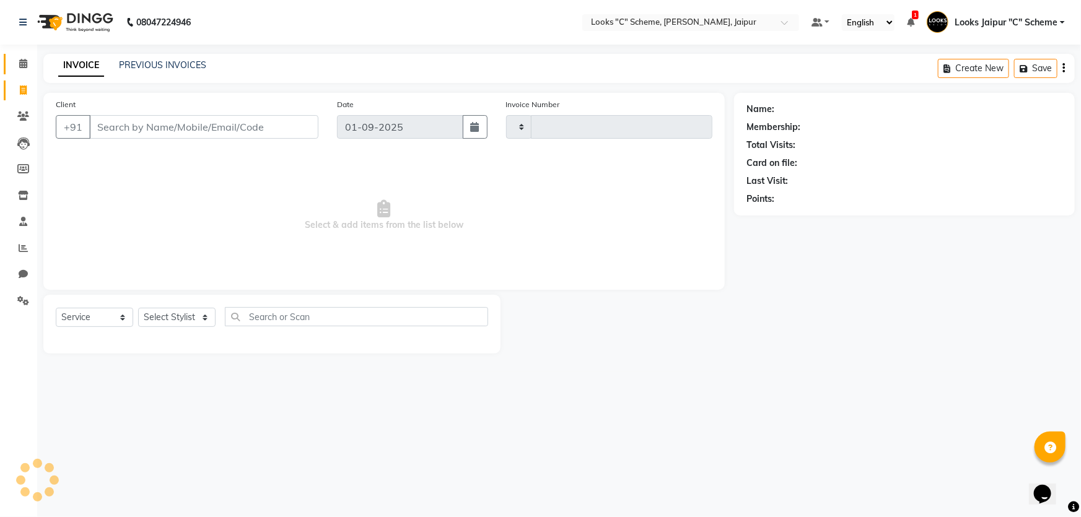
drag, startPoint x: 24, startPoint y: 87, endPoint x: 27, endPoint y: 98, distance: 12.2
click at [24, 87] on icon at bounding box center [23, 89] width 7 height 9
select select "service"
click at [128, 133] on input "Client" at bounding box center [203, 127] width 229 height 24
type input "JAIPUR"
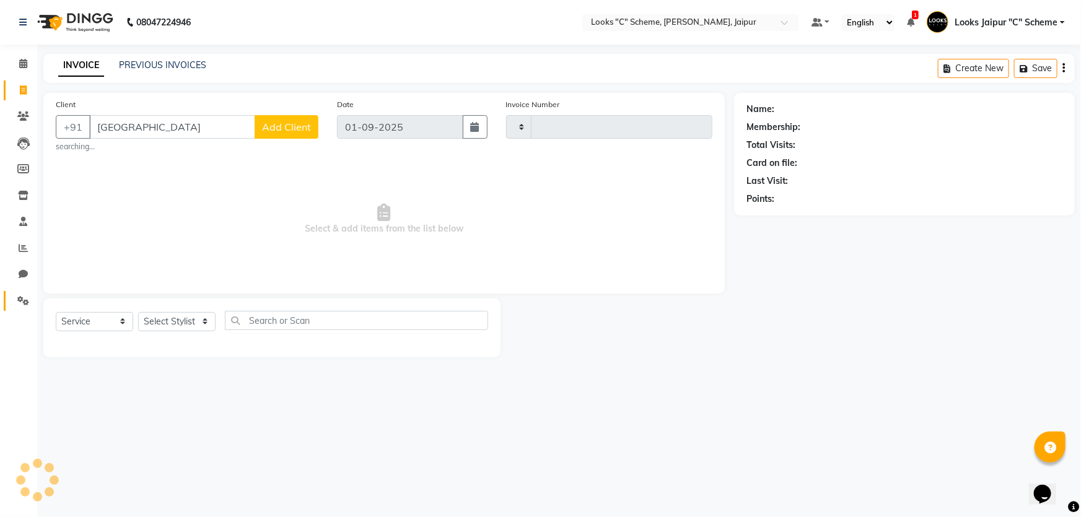
click at [24, 305] on span at bounding box center [23, 301] width 22 height 14
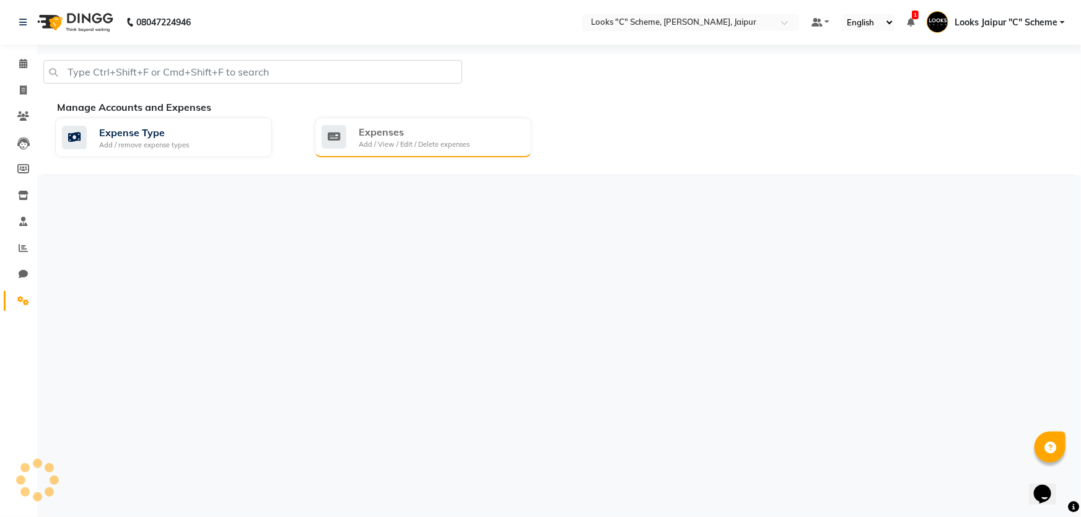
click at [446, 134] on div "Expenses" at bounding box center [414, 131] width 111 height 15
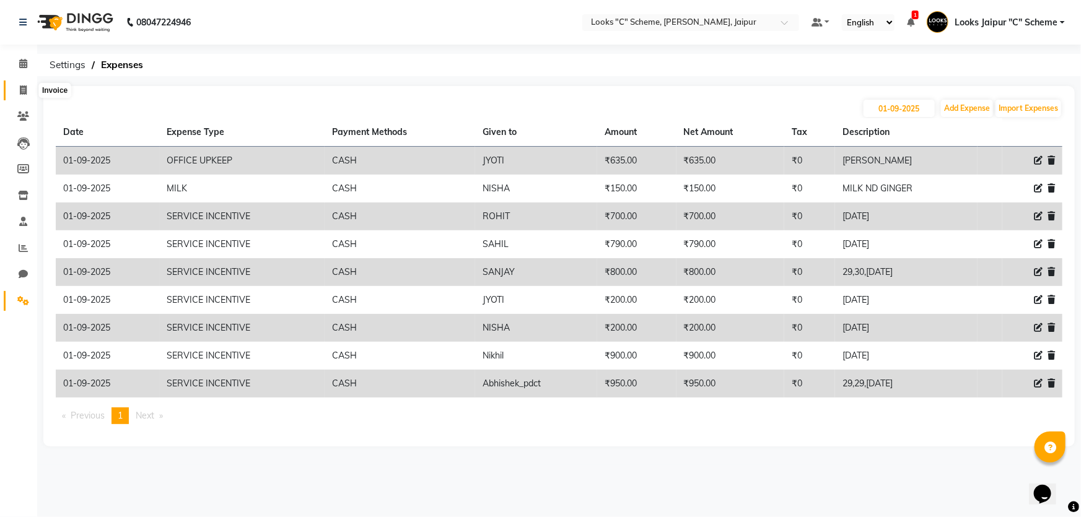
click at [24, 94] on icon at bounding box center [23, 89] width 7 height 9
select select "4315"
select select "service"
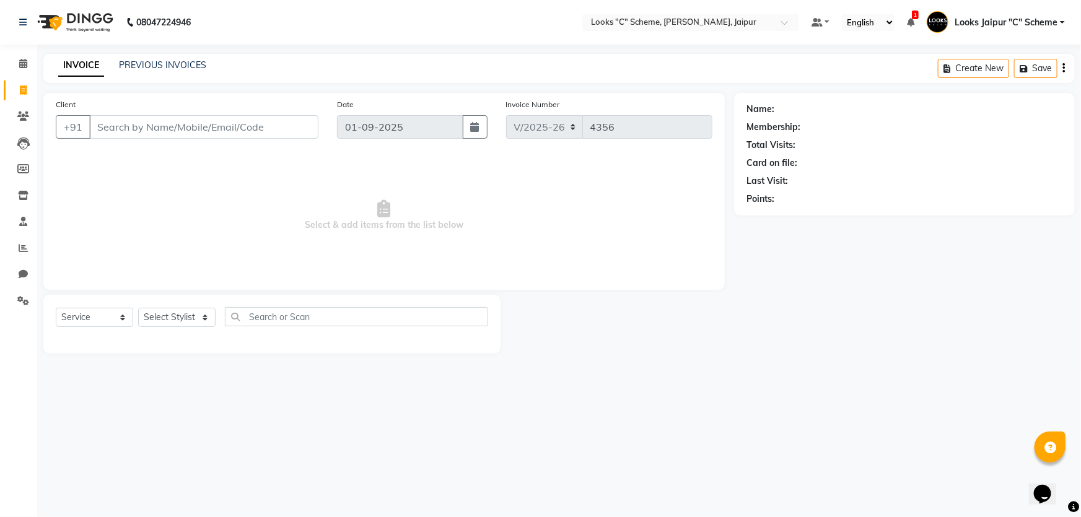
click at [170, 128] on input "Client" at bounding box center [203, 127] width 229 height 24
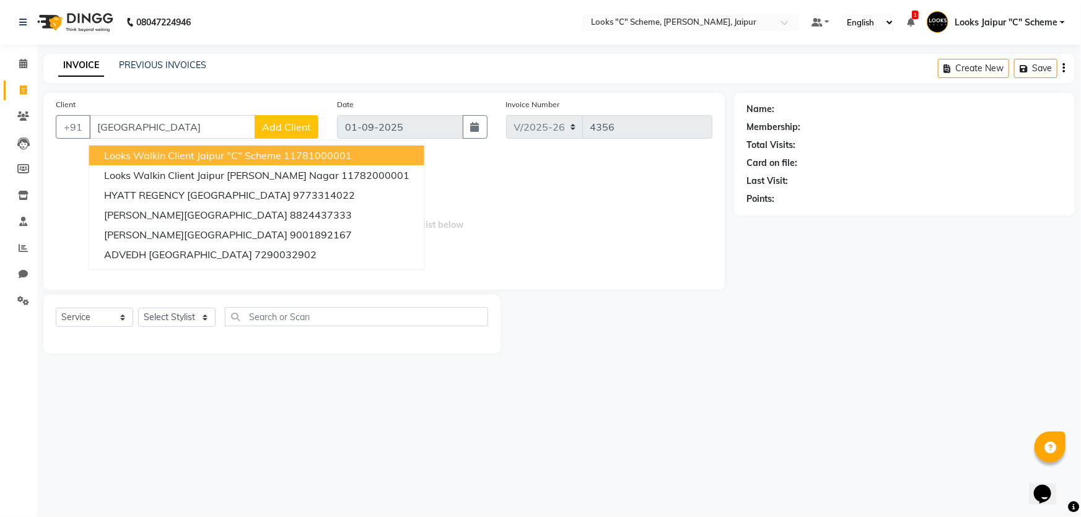
click at [197, 157] on span "Looks Walkin Client Jaipur "C" Scheme" at bounding box center [192, 155] width 177 height 12
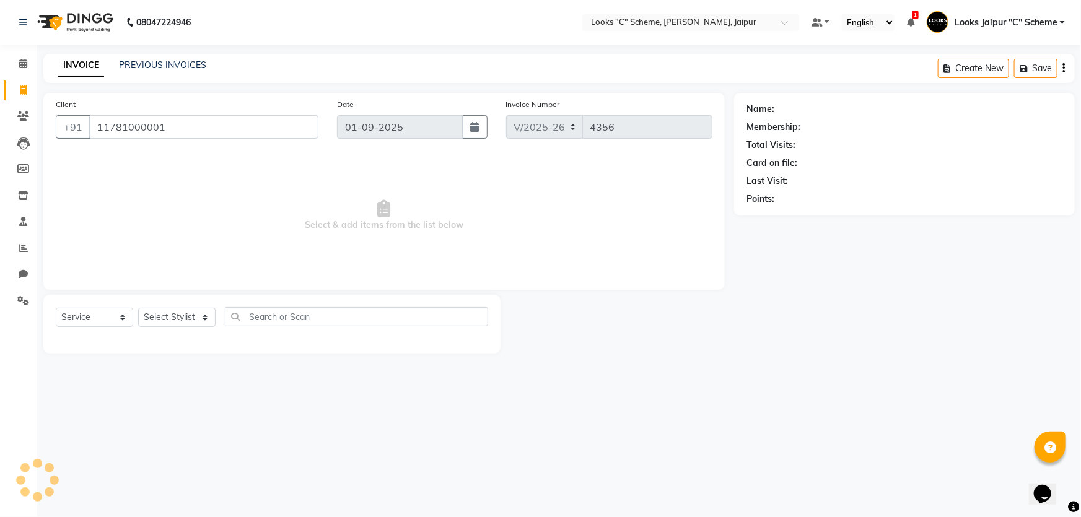
type input "11781000001"
select select "1: Object"
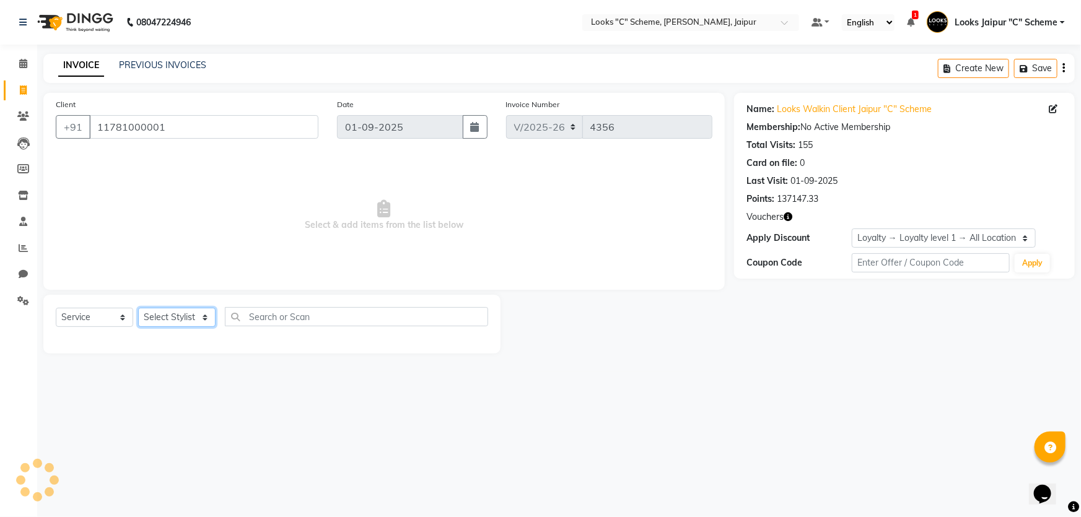
click at [165, 312] on select "Select Stylist Aarohi Aayushi Abhishek_pdct Akash_pdct Anjana Ashu Kayat Counte…" at bounding box center [176, 317] width 77 height 19
select select "23719"
click at [138, 308] on select "Select Stylist Aarohi Aayushi Abhishek_pdct Akash_pdct Anjana Ashu Kayat Counte…" at bounding box center [176, 317] width 77 height 19
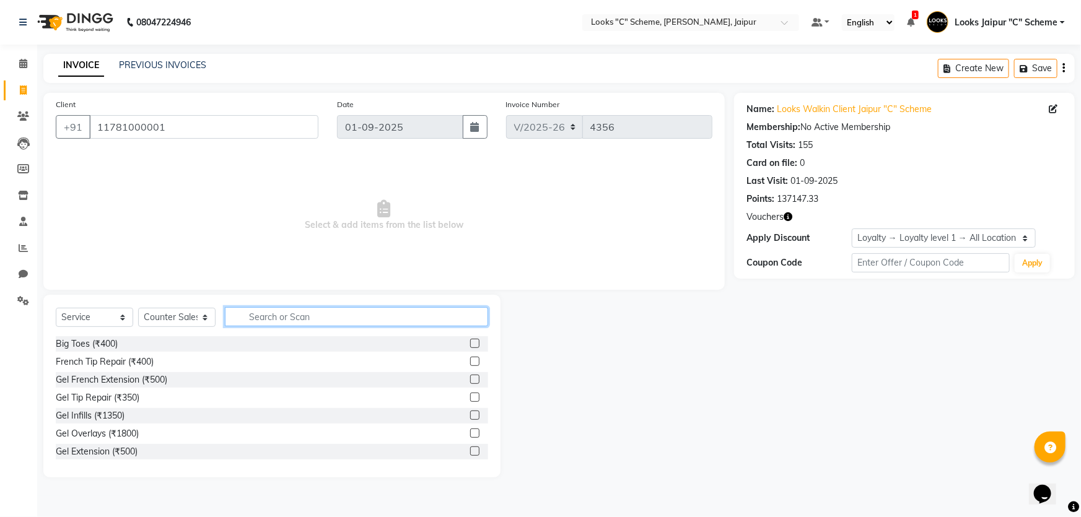
click at [258, 324] on input "text" at bounding box center [356, 316] width 263 height 19
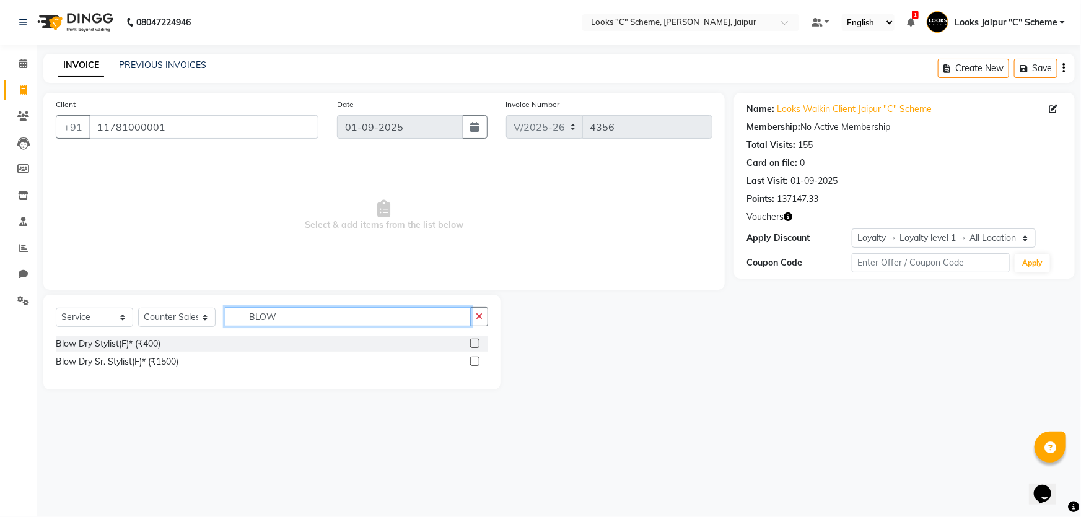
type input "BLOW"
click at [478, 347] on label at bounding box center [474, 343] width 9 height 9
click at [478, 347] on input "checkbox" at bounding box center [474, 344] width 8 height 8
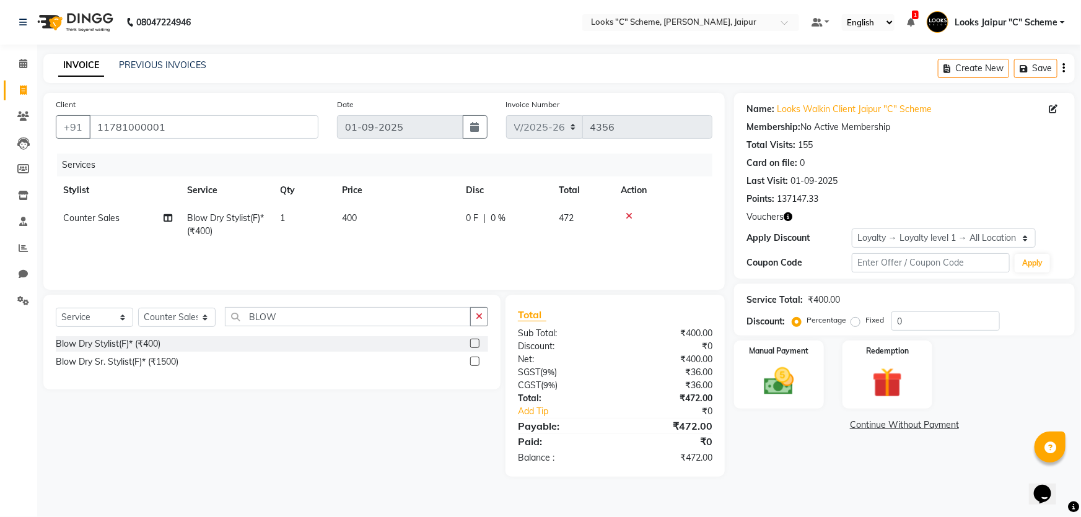
checkbox input "false"
click at [399, 223] on td "400" at bounding box center [396, 224] width 124 height 41
select select "23719"
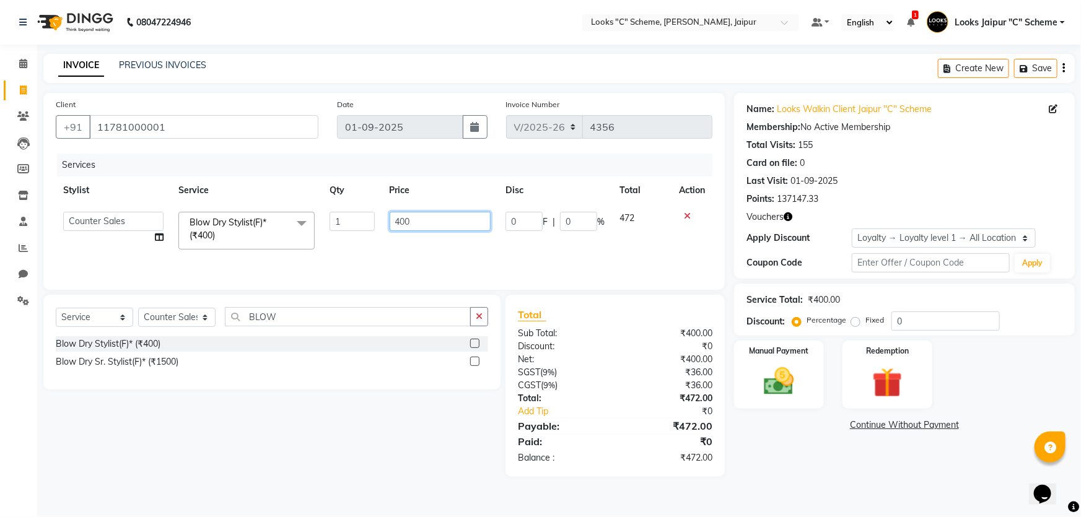
click at [438, 222] on input "400" at bounding box center [441, 221] width 102 height 19
type input "4"
type input "500"
click at [463, 243] on tr "Aarohi Aayushi Abhishek_pdct Akash_pdct Anjana Ashu Kayat Counter Sales Jyoti L…" at bounding box center [384, 230] width 656 height 53
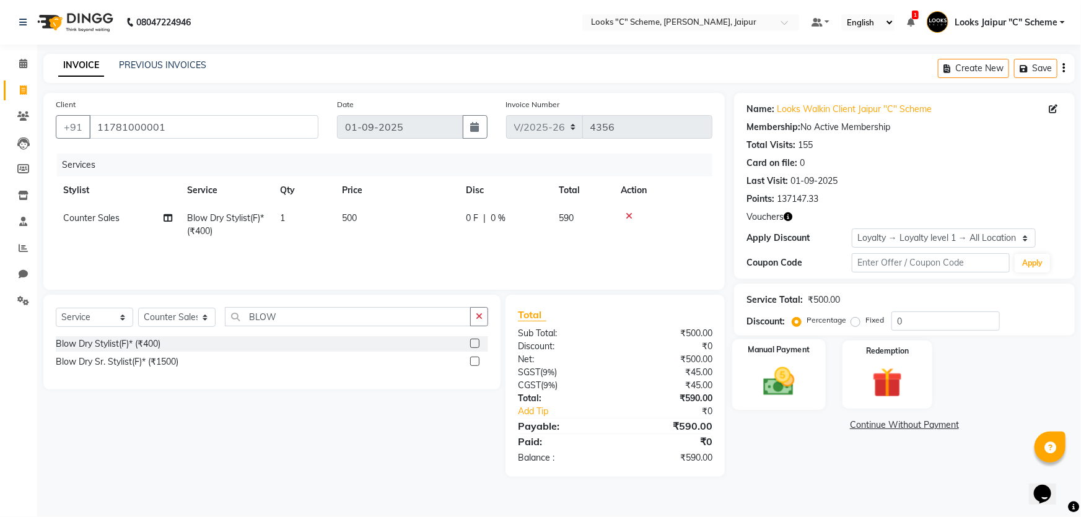
click at [757, 361] on div "Manual Payment" at bounding box center [779, 374] width 94 height 71
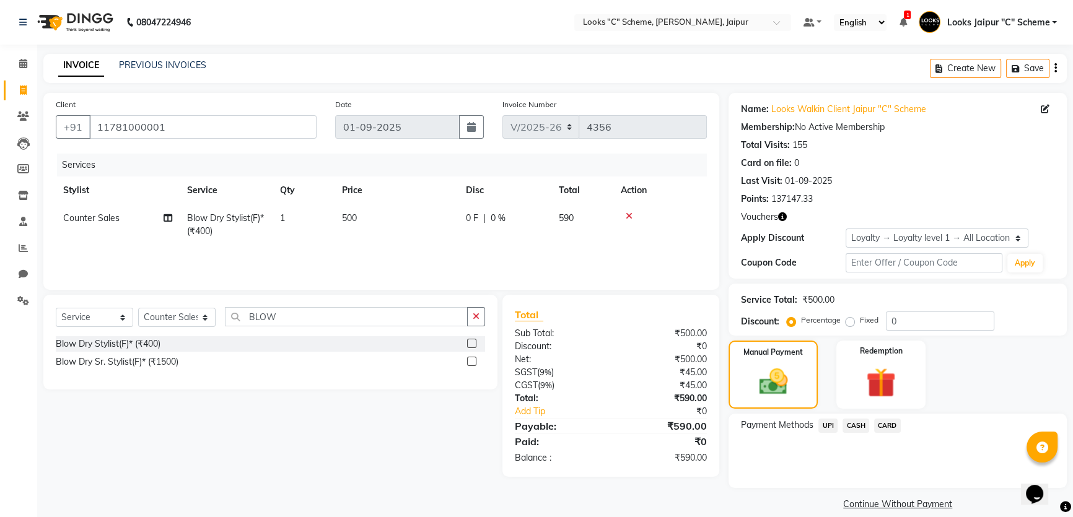
click at [860, 426] on span "CASH" at bounding box center [855, 426] width 27 height 14
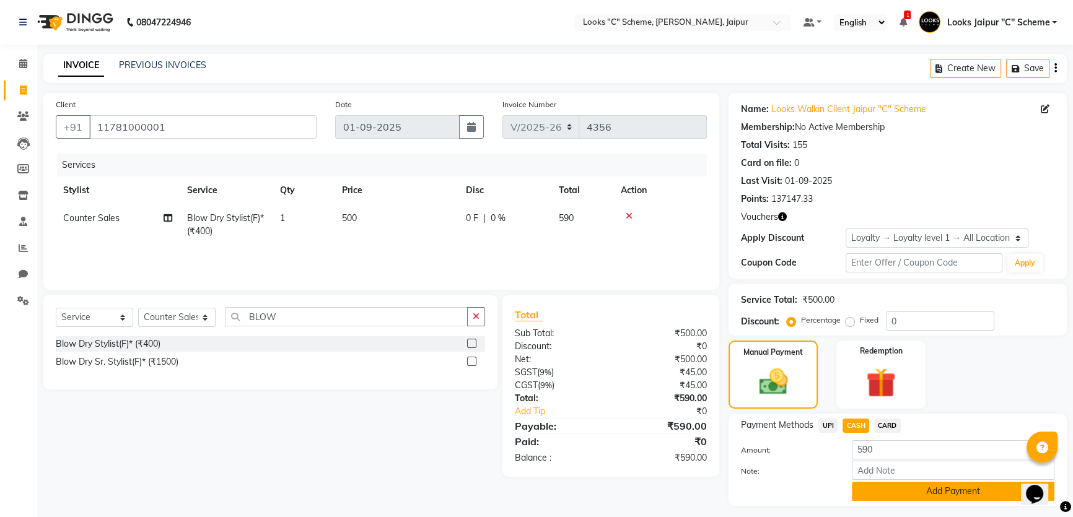
click at [907, 455] on button "Add Payment" at bounding box center [952, 491] width 202 height 19
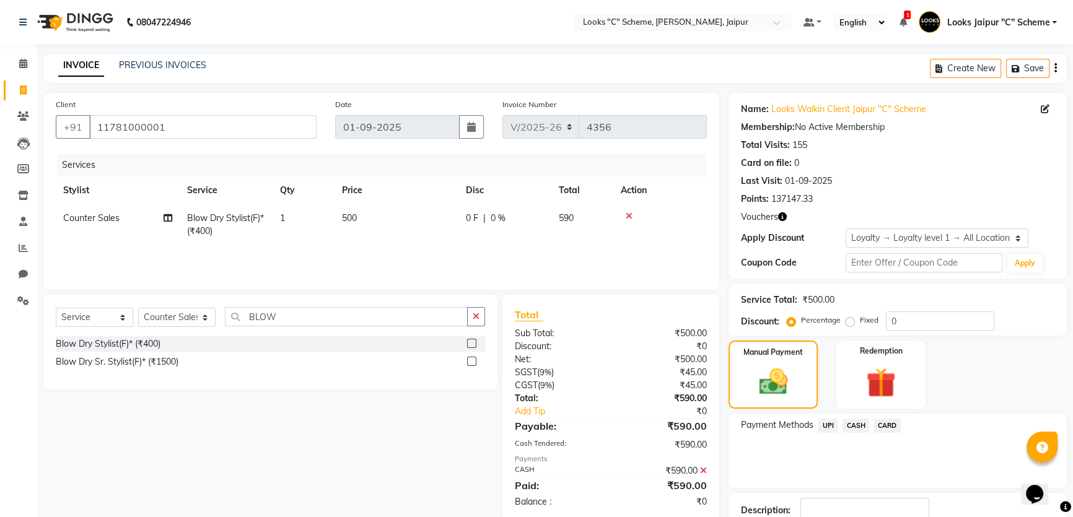
scroll to position [84, 0]
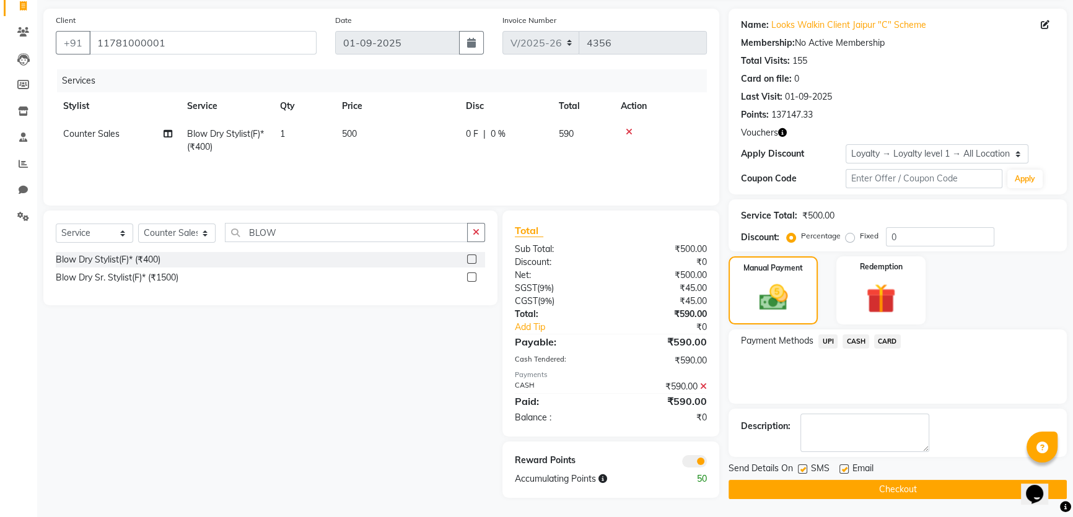
click at [895, 455] on button "Checkout" at bounding box center [897, 489] width 338 height 19
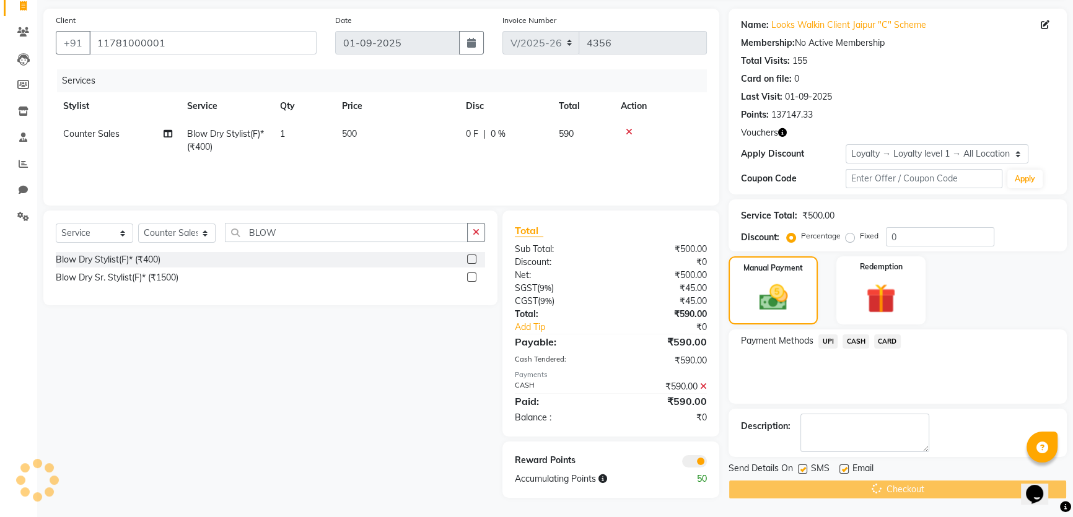
scroll to position [0, 0]
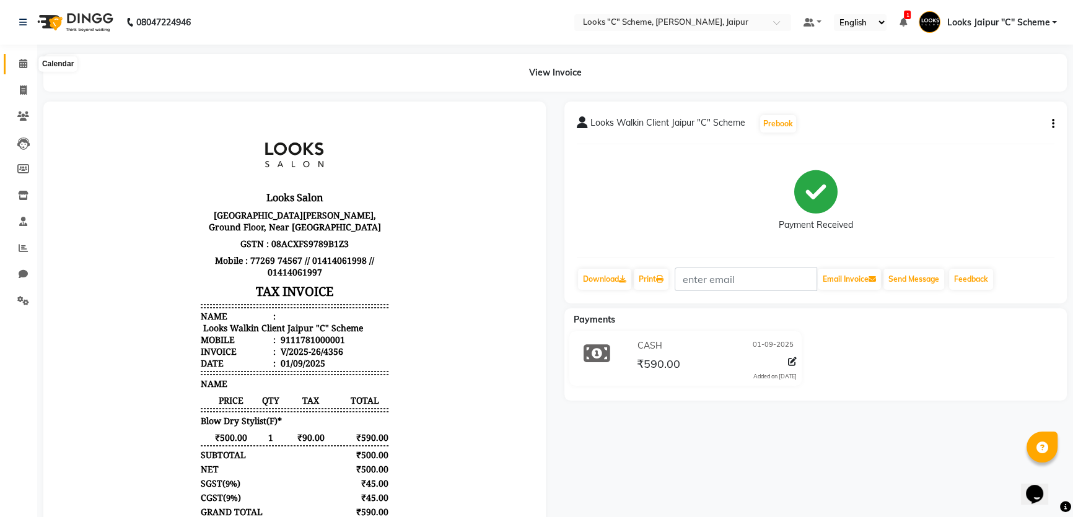
click at [22, 64] on icon at bounding box center [23, 63] width 8 height 9
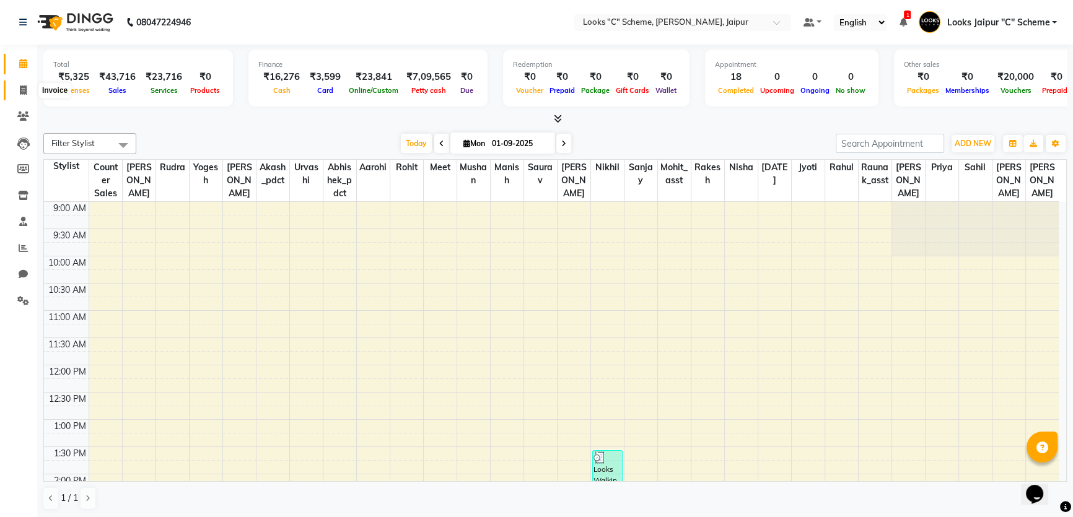
click at [26, 94] on icon at bounding box center [23, 89] width 7 height 9
select select "service"
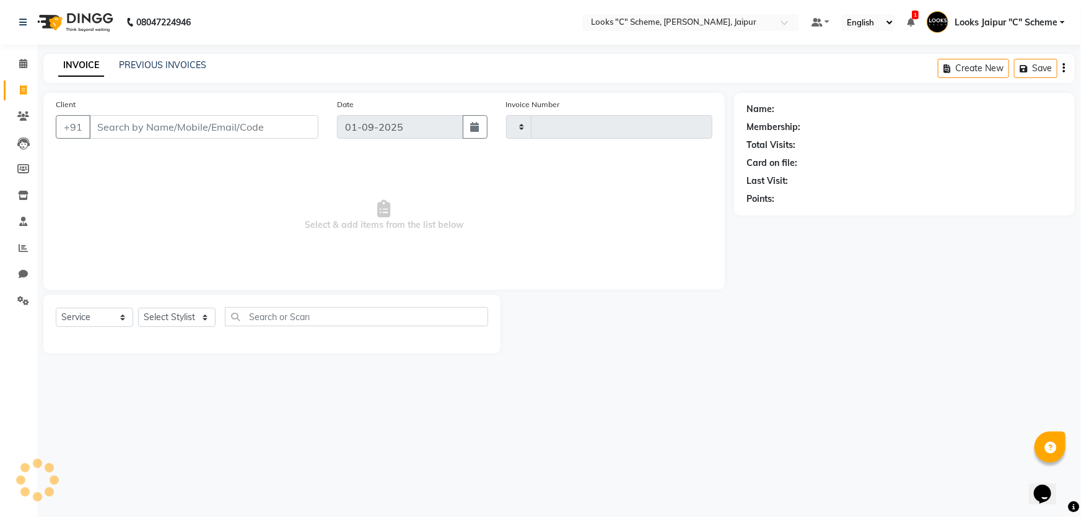
type input "4357"
select select "4315"
click at [22, 112] on icon at bounding box center [23, 115] width 12 height 9
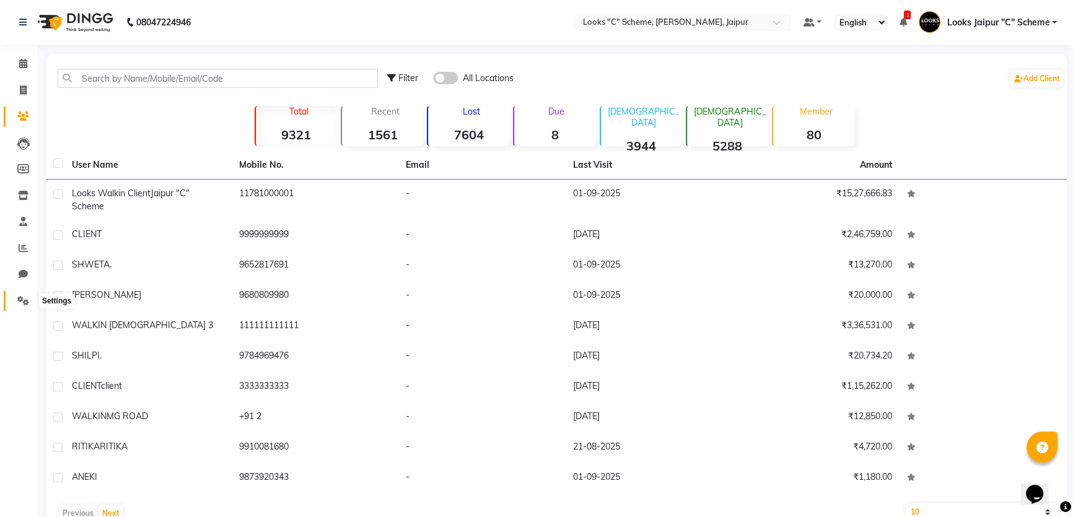
click at [25, 303] on icon at bounding box center [23, 300] width 12 height 9
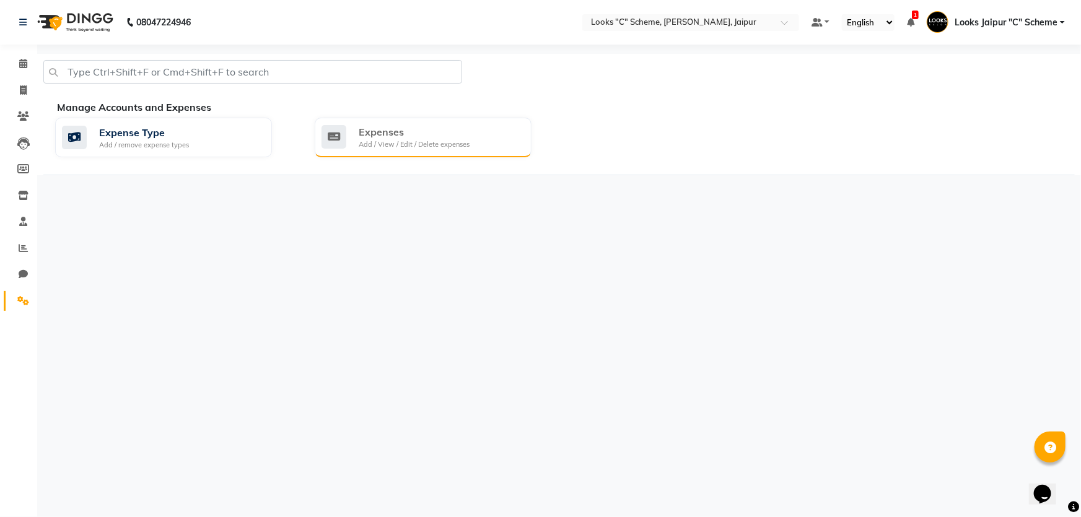
click at [408, 142] on div "Add / View / Edit / Delete expenses" at bounding box center [414, 144] width 111 height 11
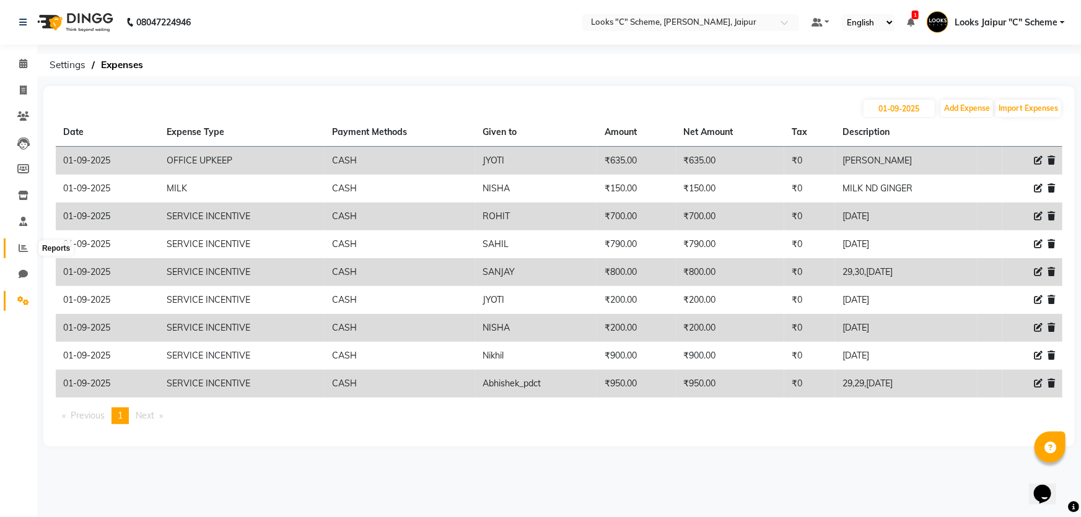
click at [19, 249] on icon at bounding box center [23, 247] width 9 height 9
